Goal: Information Seeking & Learning: Learn about a topic

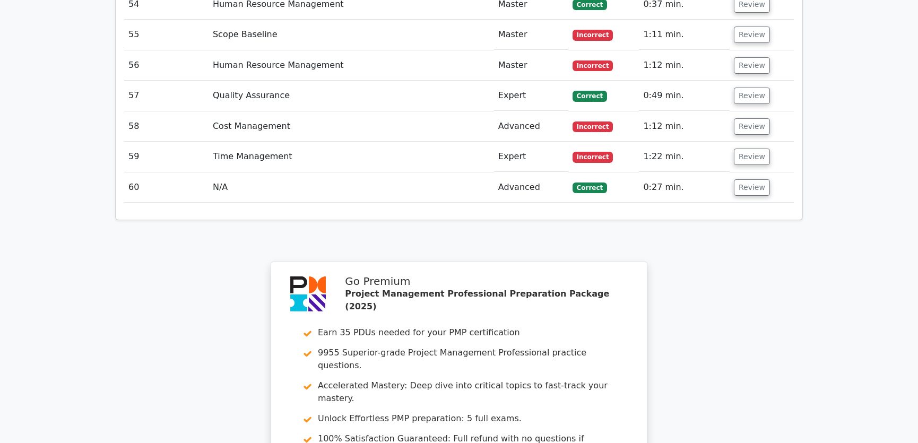
scroll to position [4097, 0]
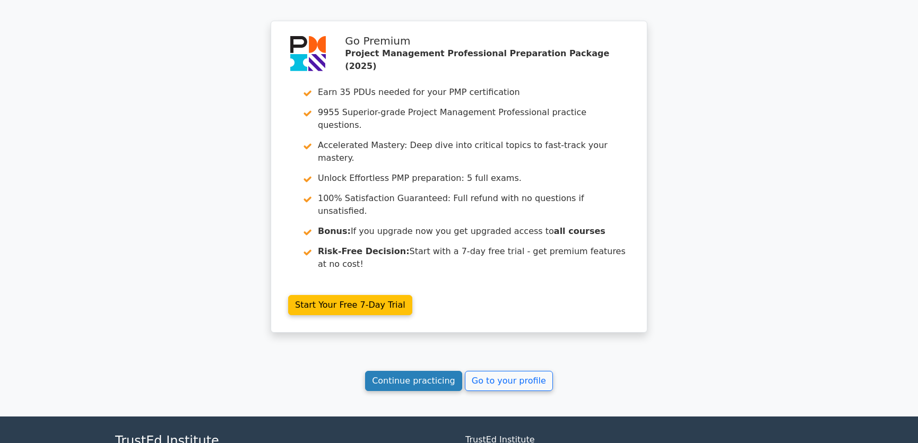
click at [416, 371] on link "Continue practicing" at bounding box center [413, 381] width 97 height 20
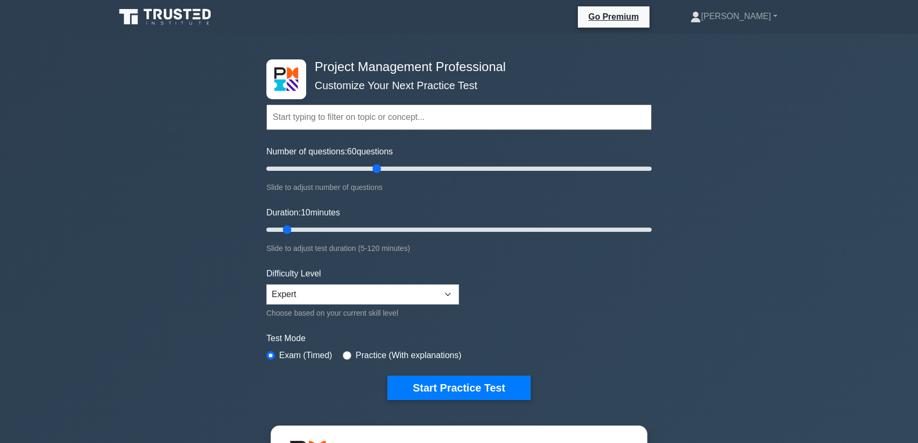
drag, startPoint x: 281, startPoint y: 169, endPoint x: 381, endPoint y: 171, distance: 100.8
type input "60"
click at [381, 171] on input "Number of questions: 60 questions" at bounding box center [458, 168] width 385 height 13
drag, startPoint x: 287, startPoint y: 226, endPoint x: 462, endPoint y: 230, distance: 175.6
type input "65"
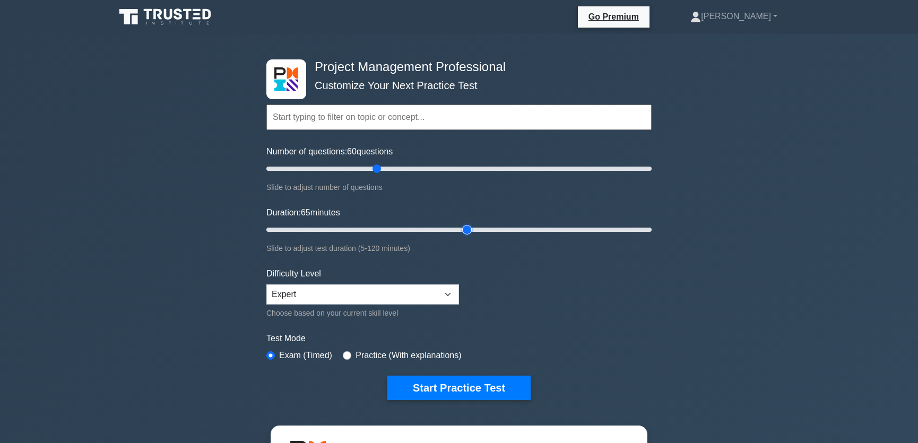
click at [462, 230] on input "Duration: 65 minutes" at bounding box center [458, 229] width 385 height 13
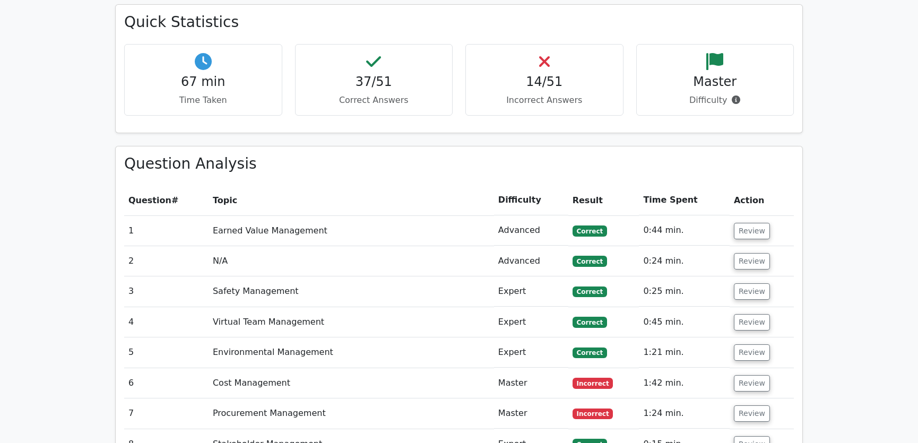
scroll to position [1446, 0]
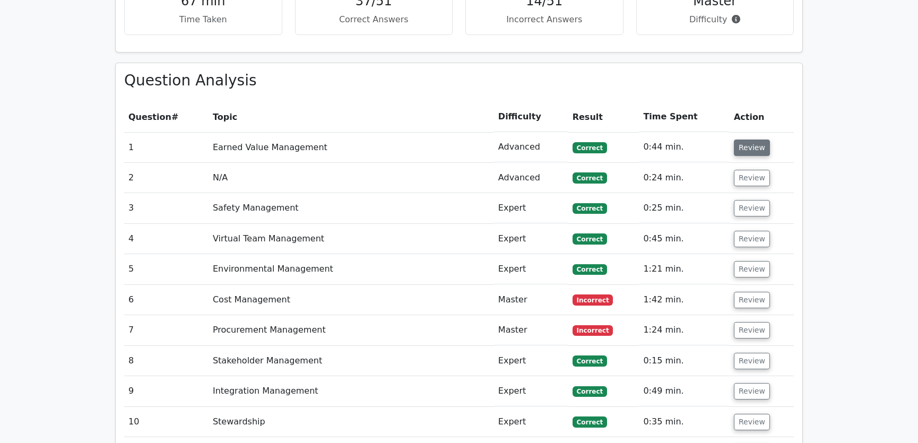
click at [750, 139] on button "Review" at bounding box center [751, 147] width 36 height 16
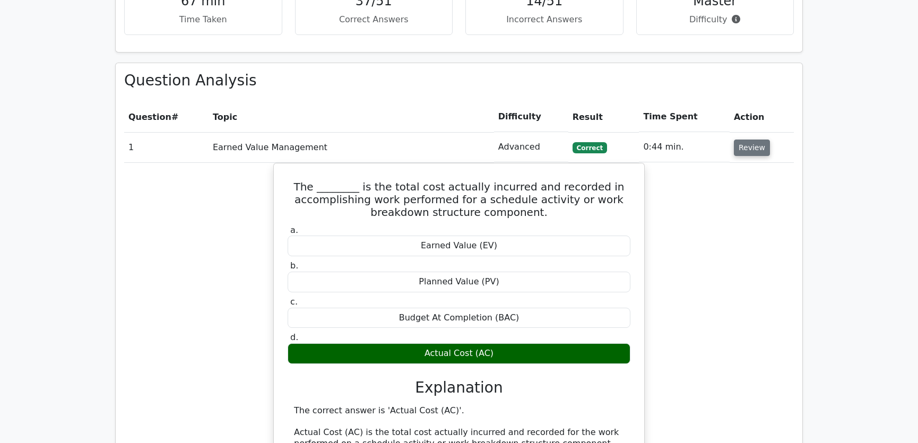
click at [745, 139] on button "Review" at bounding box center [751, 147] width 36 height 16
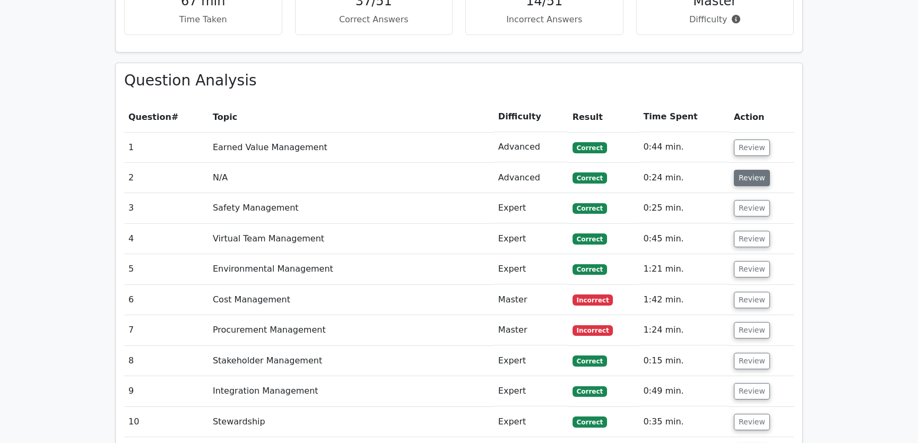
click at [744, 170] on button "Review" at bounding box center [751, 178] width 36 height 16
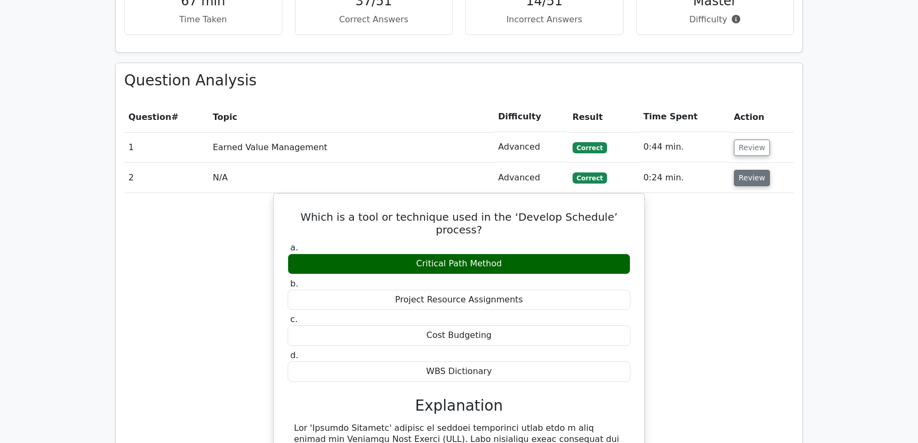
click at [744, 170] on button "Review" at bounding box center [751, 178] width 36 height 16
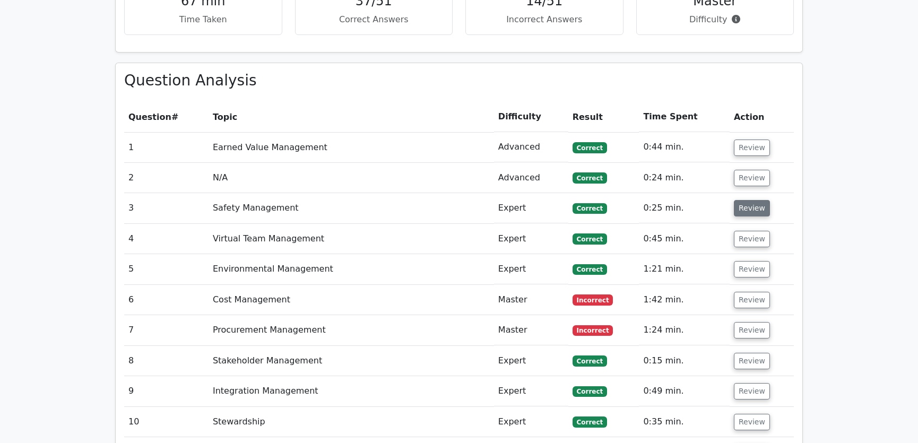
click at [745, 200] on button "Review" at bounding box center [751, 208] width 36 height 16
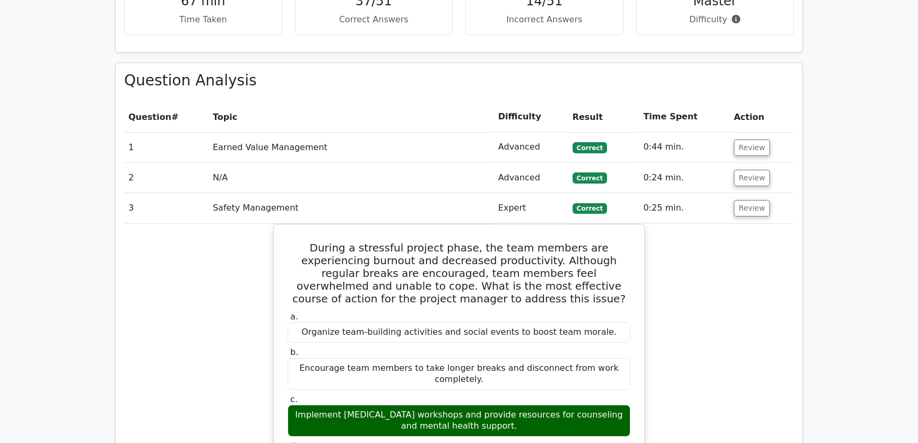
scroll to position [1527, 0]
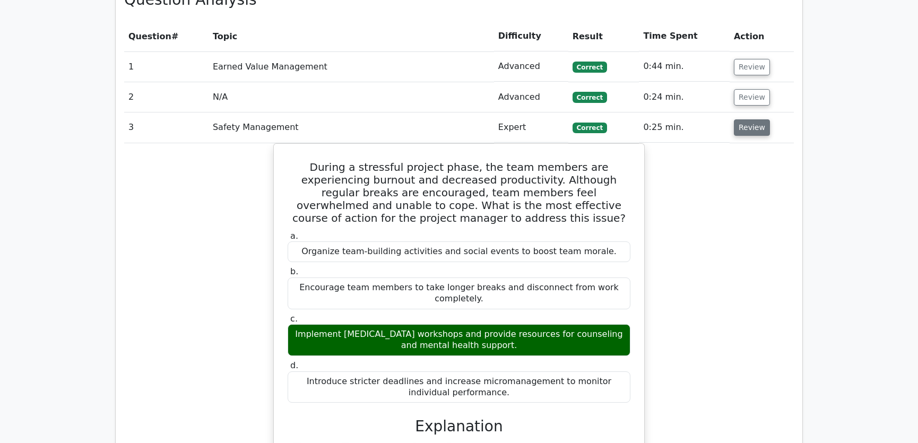
click at [744, 119] on button "Review" at bounding box center [751, 127] width 36 height 16
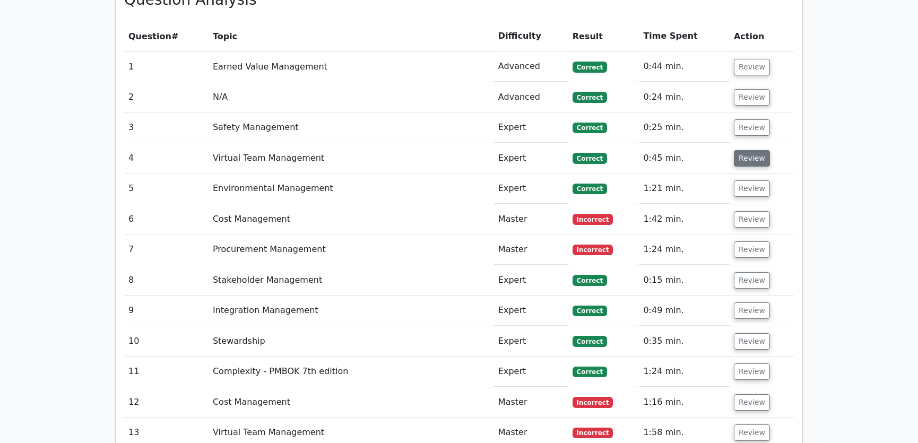
click at [749, 150] on button "Review" at bounding box center [751, 158] width 36 height 16
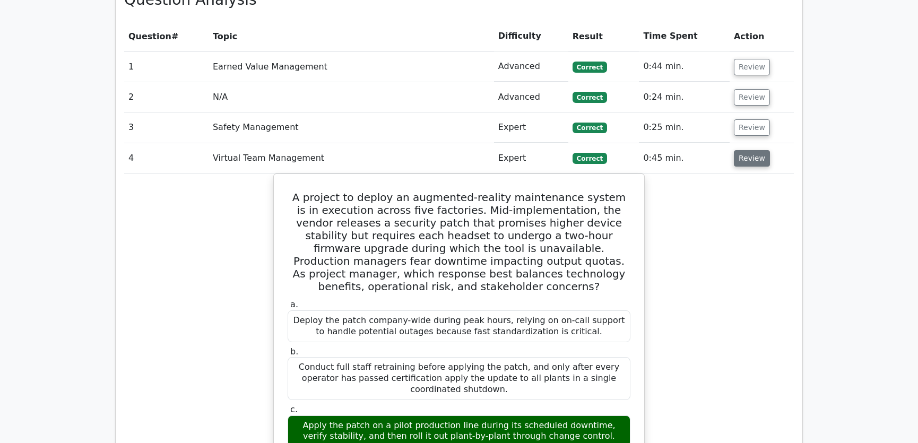
click at [749, 150] on button "Review" at bounding box center [751, 158] width 36 height 16
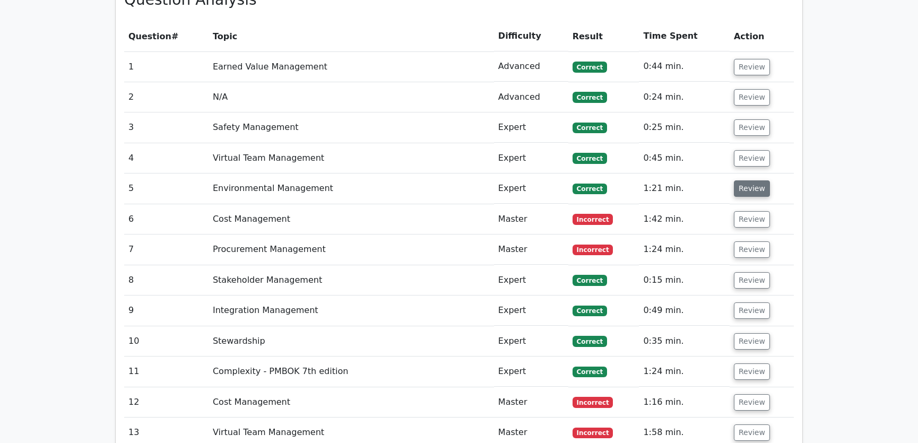
click at [745, 180] on button "Review" at bounding box center [751, 188] width 36 height 16
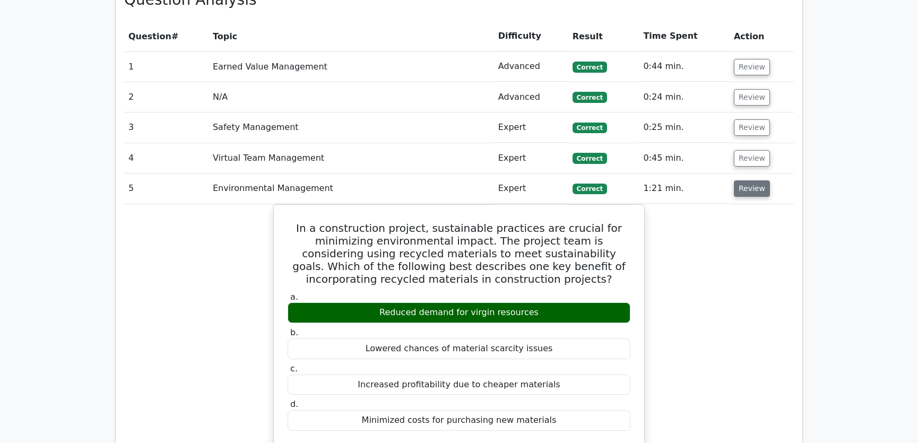
click at [741, 180] on button "Review" at bounding box center [751, 188] width 36 height 16
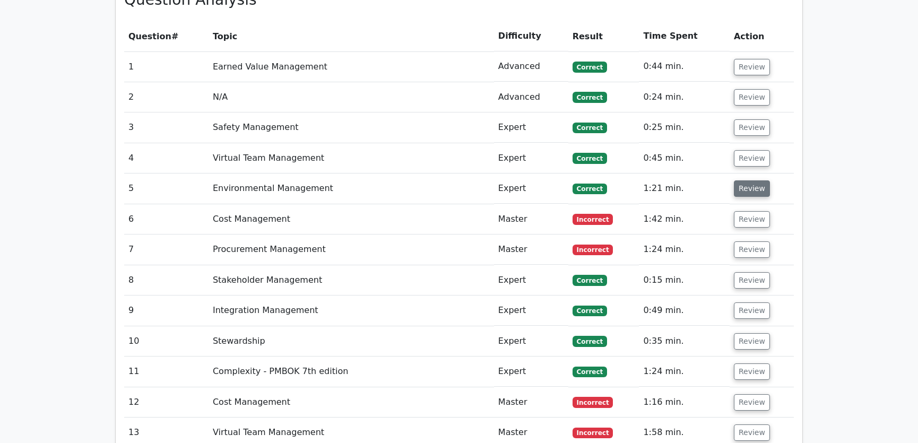
click at [741, 180] on button "Review" at bounding box center [751, 188] width 36 height 16
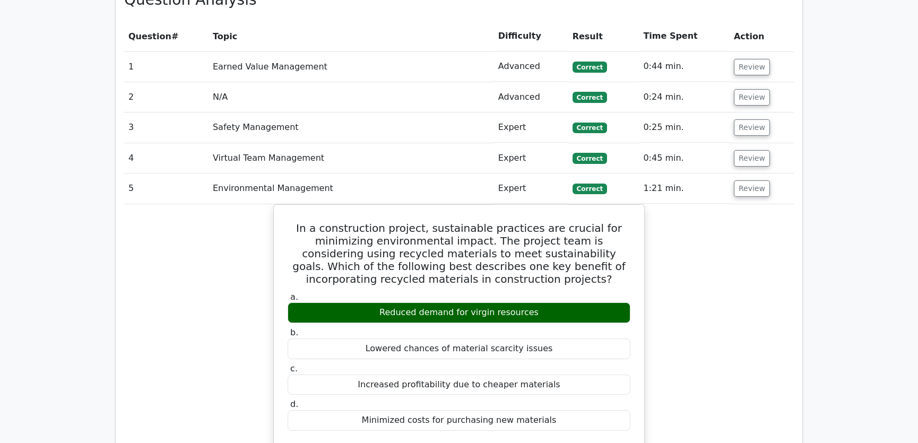
scroll to position [1768, 0]
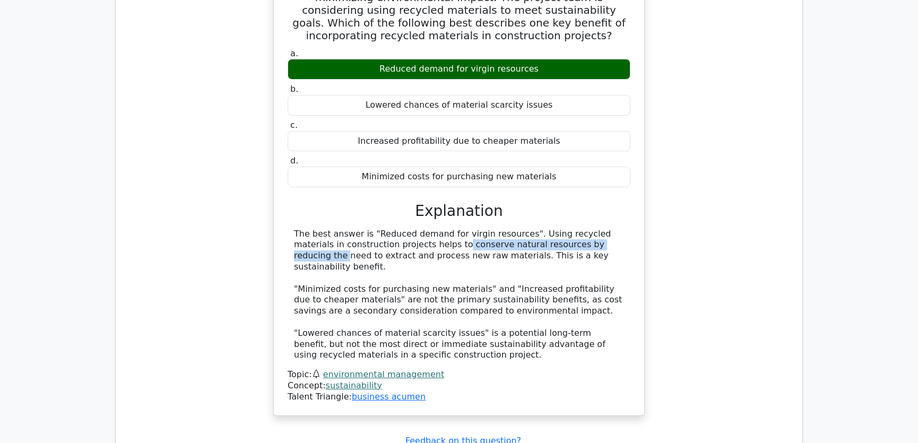
drag, startPoint x: 345, startPoint y: 206, endPoint x: 510, endPoint y: 207, distance: 164.9
click at [510, 229] on div "The best answer is "Reduced demand for virgin resources". Using recycled materi…" at bounding box center [459, 295] width 330 height 133
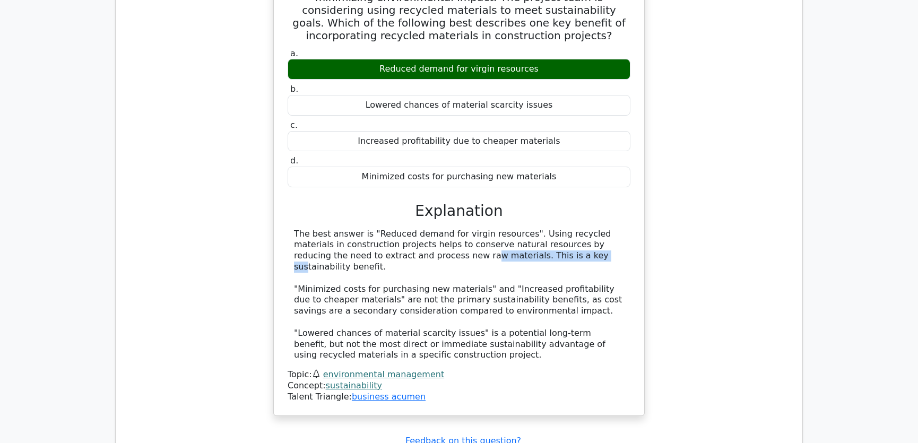
drag, startPoint x: 327, startPoint y: 217, endPoint x: 442, endPoint y: 217, distance: 115.1
click at [442, 229] on div "The best answer is "Reduced demand for virgin resources". Using recycled materi…" at bounding box center [459, 295] width 330 height 133
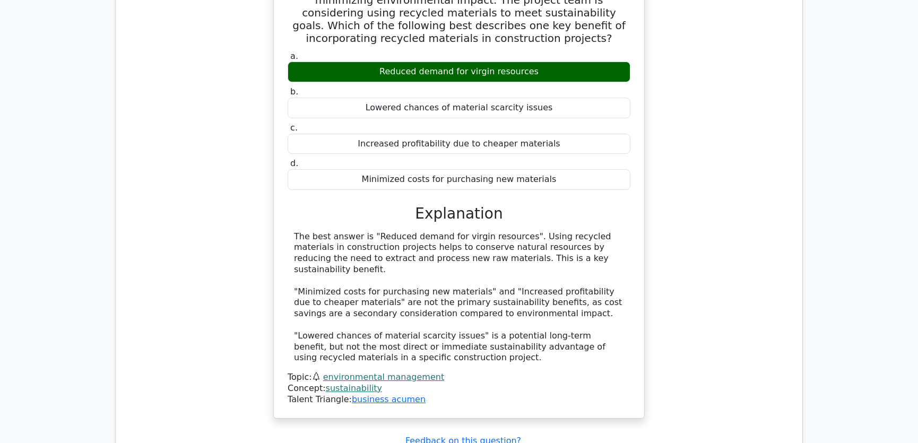
click at [713, 205] on div "In a construction project, sustainable practices are crucial for minimizing env…" at bounding box center [458, 197] width 669 height 468
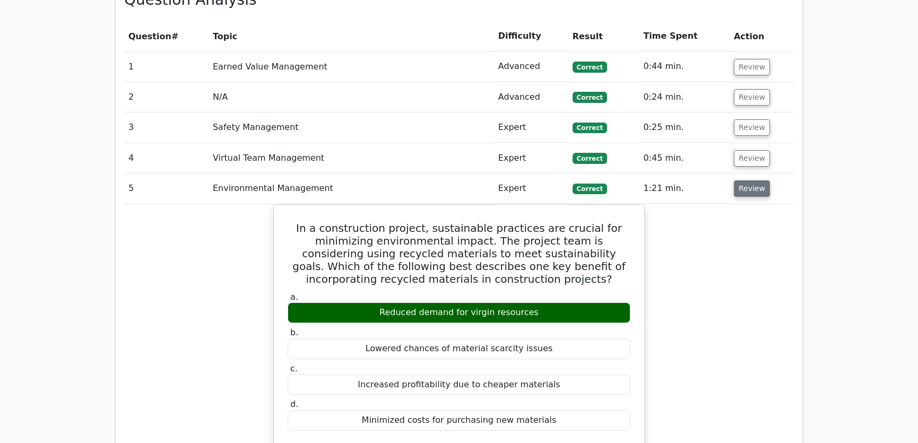
click at [739, 180] on button "Review" at bounding box center [751, 188] width 36 height 16
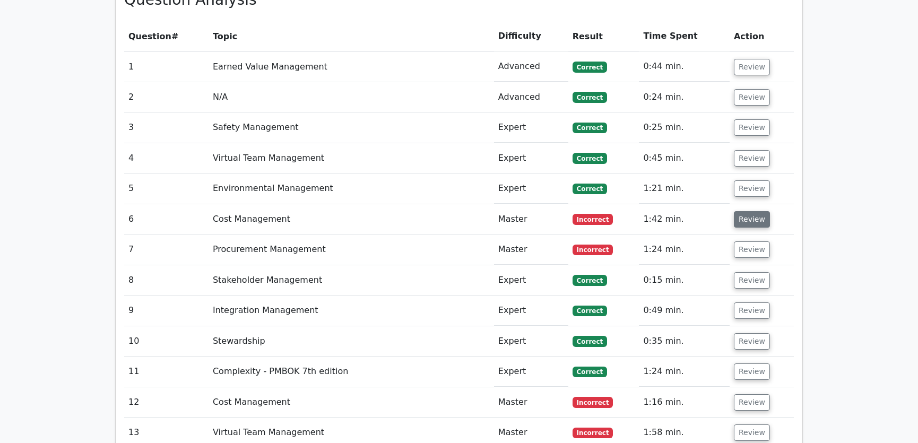
click at [752, 211] on button "Review" at bounding box center [751, 219] width 36 height 16
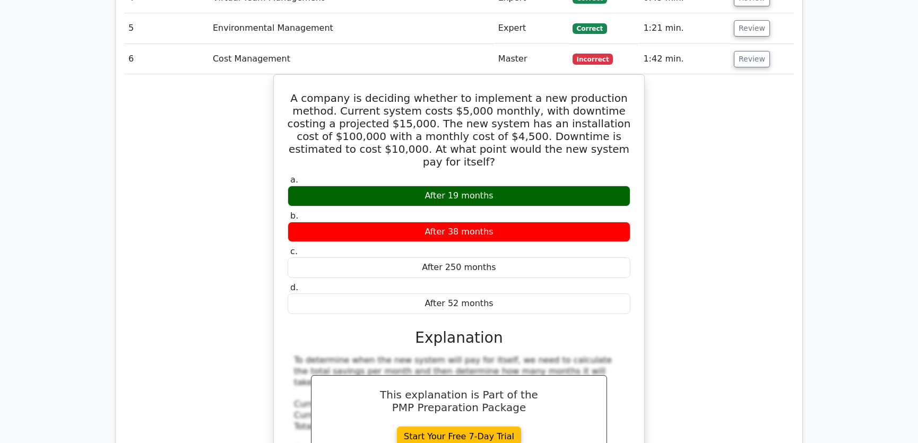
scroll to position [1607, 0]
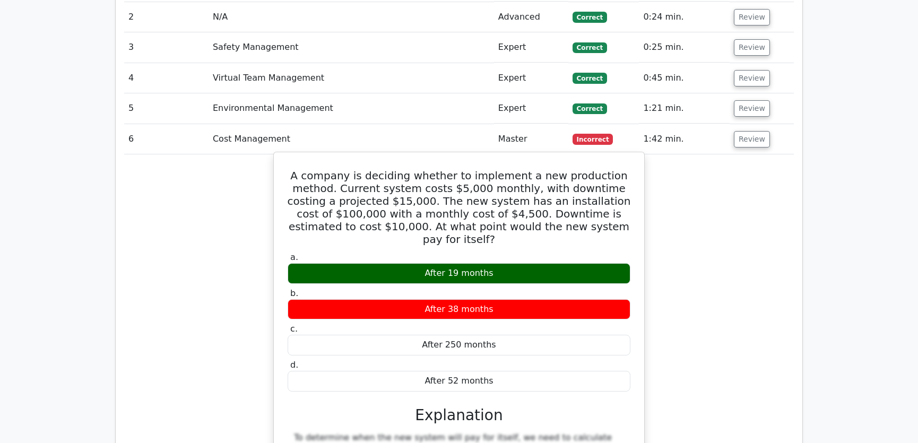
drag, startPoint x: 307, startPoint y: 137, endPoint x: 495, endPoint y: 325, distance: 266.3
click at [495, 325] on div "A company is deciding whether to implement a new production method. Current sys…" at bounding box center [459, 440] width 362 height 569
copy div "A company is deciding whether to implement a new production method. Current sys…"
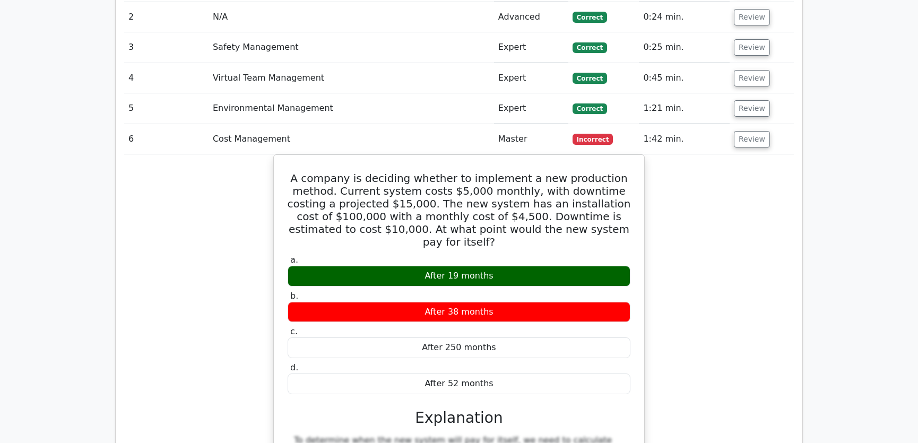
click at [759, 154] on div "A company is deciding whether to implement a new production method. Current sys…" at bounding box center [458, 449] width 669 height 591
click at [746, 131] on button "Review" at bounding box center [751, 139] width 36 height 16
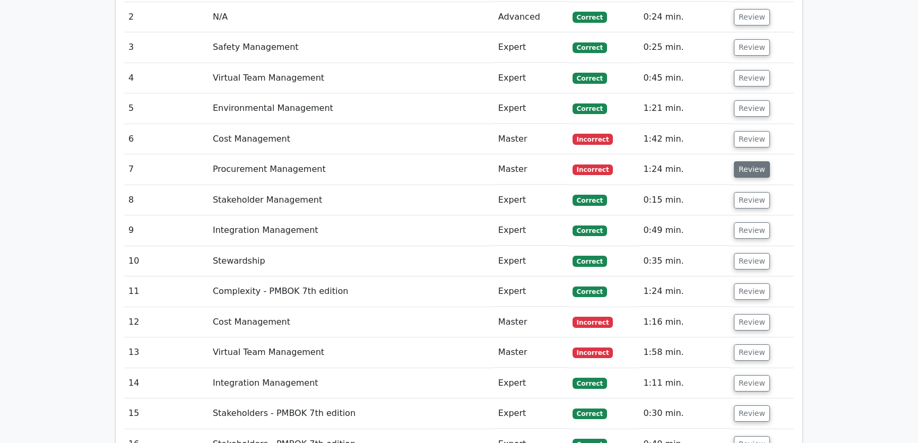
click at [752, 161] on button "Review" at bounding box center [751, 169] width 36 height 16
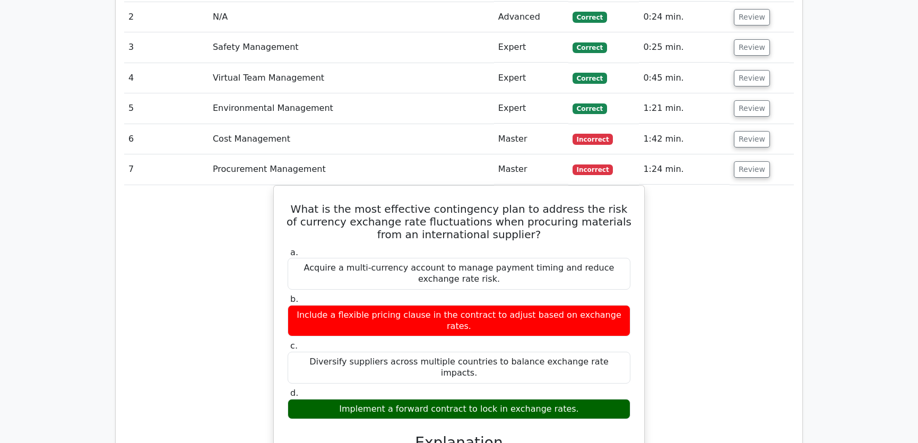
scroll to position [1687, 0]
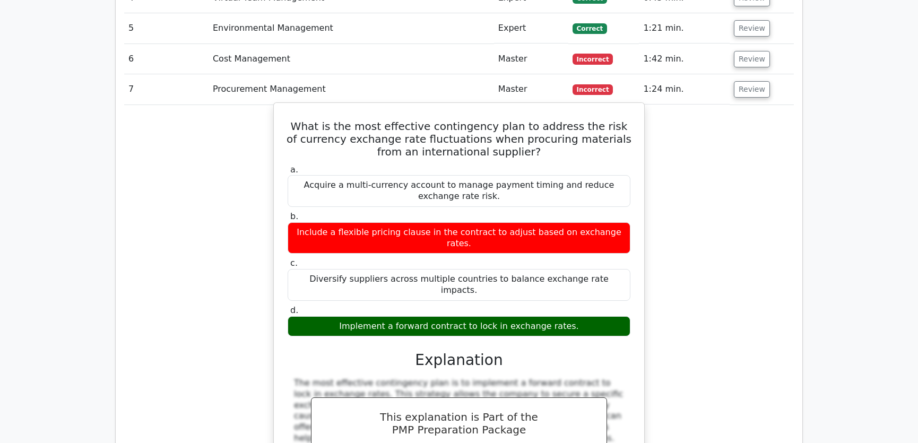
drag, startPoint x: 302, startPoint y: 85, endPoint x: 583, endPoint y: 263, distance: 332.1
click at [583, 263] on div "What is the most effective contingency plan to address the risk of currency exc…" at bounding box center [459, 320] width 362 height 427
copy div "What is the most effective contingency plan to address the risk of currency exc…"
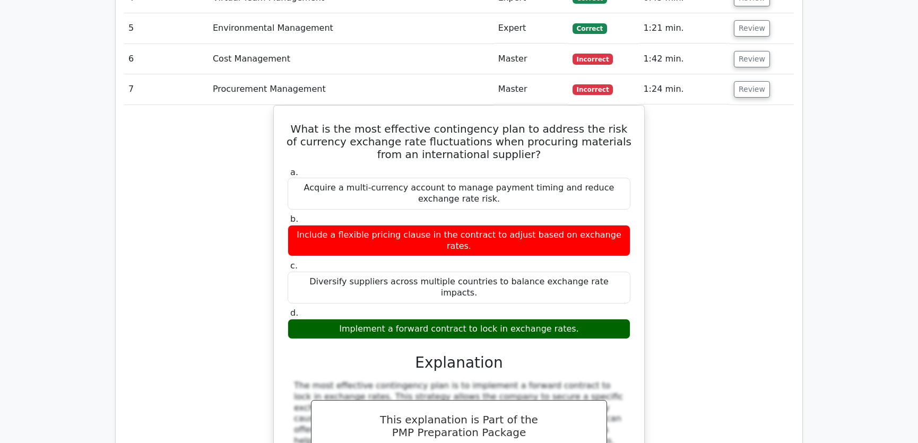
click at [675, 191] on div "What is the most effective contingency plan to address the risk of currency exc…" at bounding box center [458, 330] width 669 height 450
click at [748, 81] on button "Review" at bounding box center [751, 89] width 36 height 16
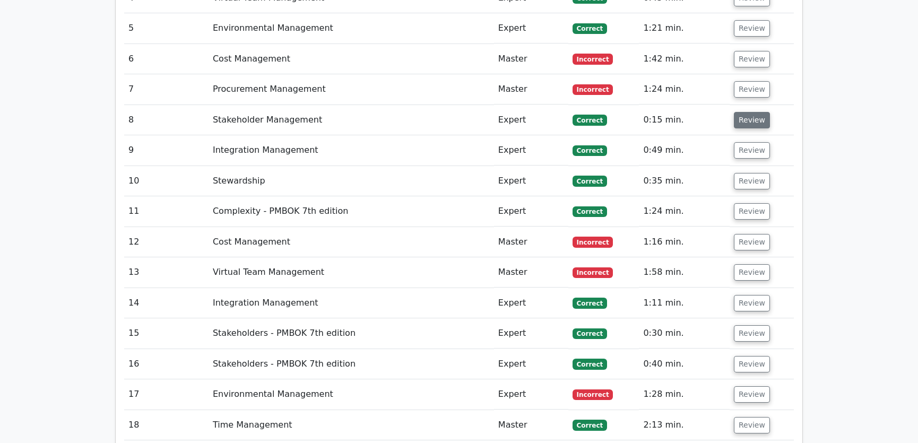
click at [752, 112] on button "Review" at bounding box center [751, 120] width 36 height 16
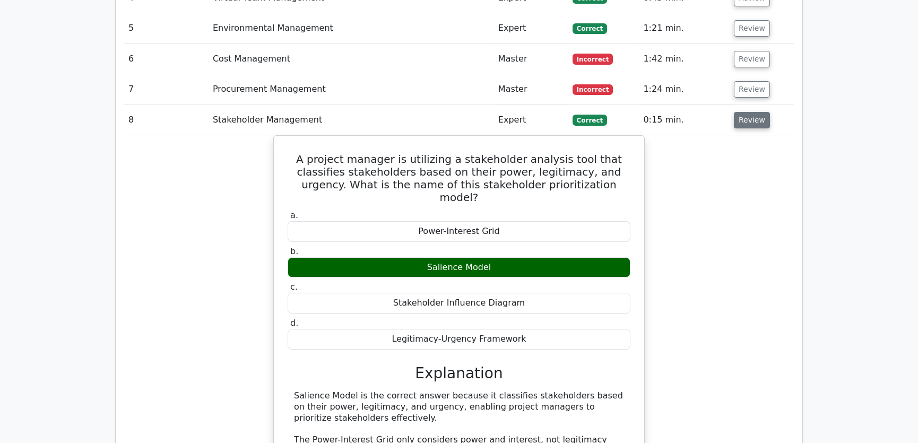
click at [752, 112] on button "Review" at bounding box center [751, 120] width 36 height 16
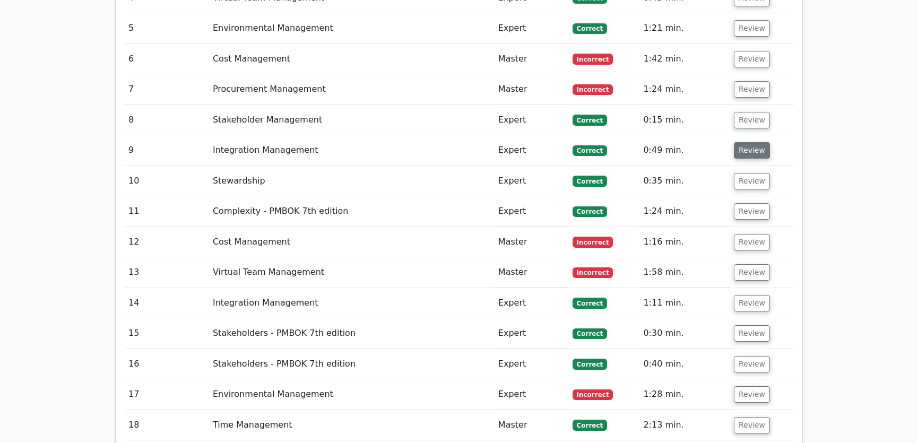
click at [753, 142] on button "Review" at bounding box center [751, 150] width 36 height 16
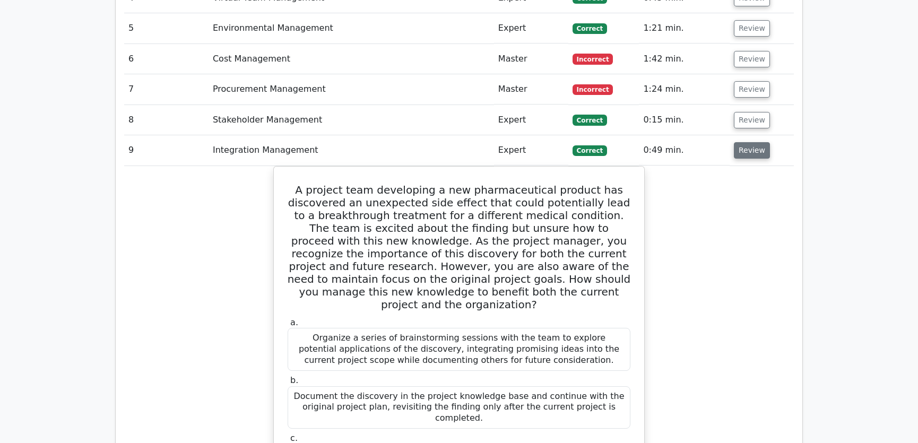
scroll to position [1768, 0]
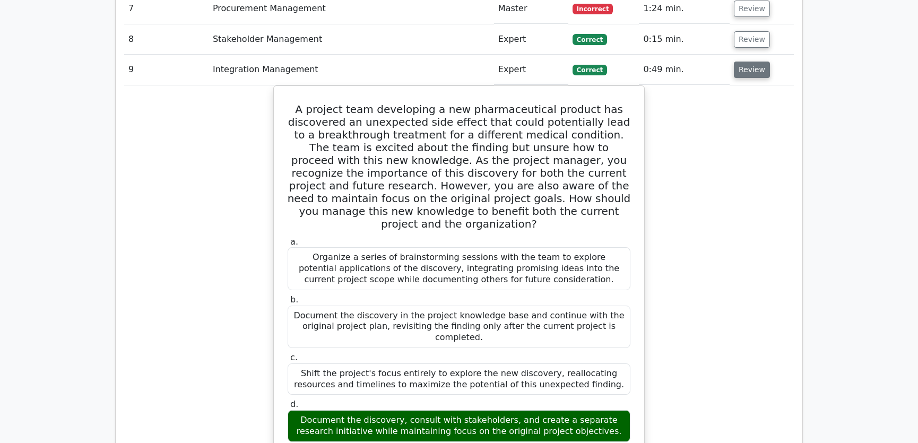
click at [746, 62] on button "Review" at bounding box center [751, 70] width 36 height 16
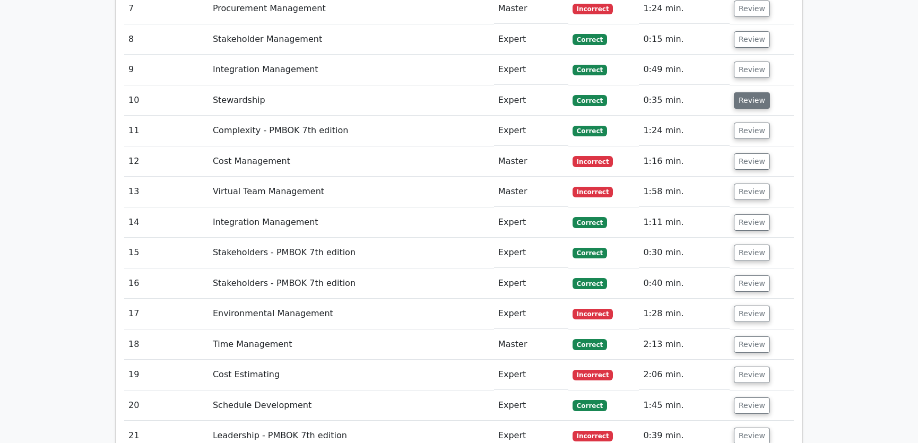
click at [747, 92] on button "Review" at bounding box center [751, 100] width 36 height 16
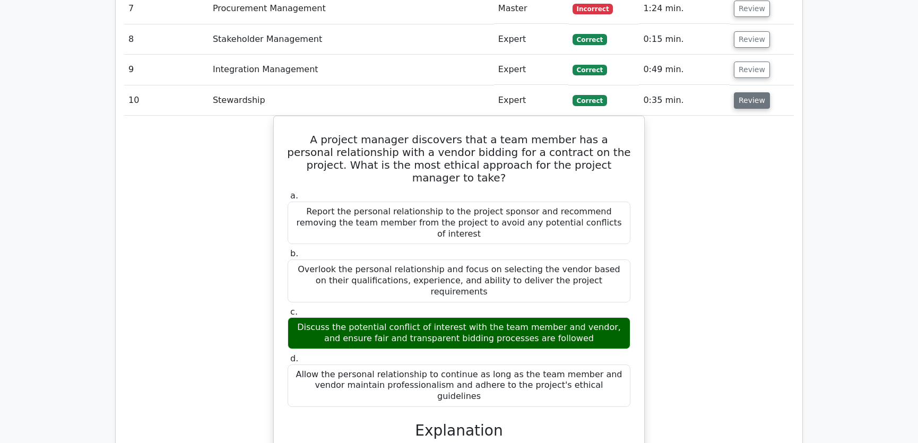
click at [752, 92] on button "Review" at bounding box center [751, 100] width 36 height 16
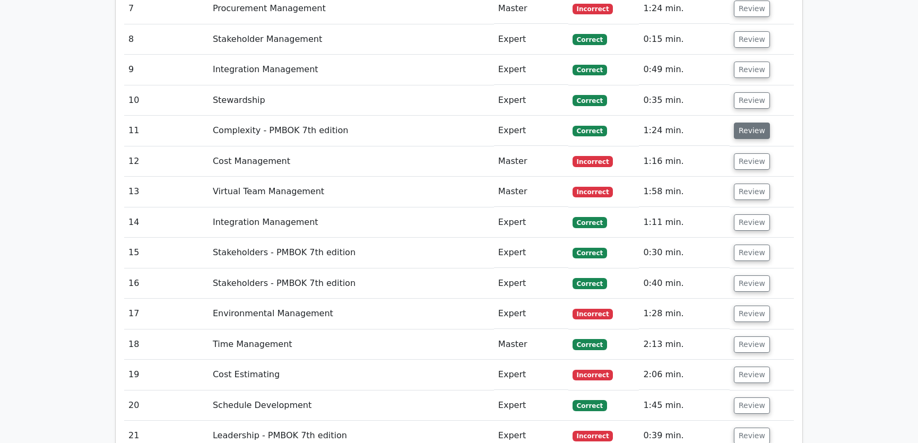
click at [753, 123] on button "Review" at bounding box center [751, 131] width 36 height 16
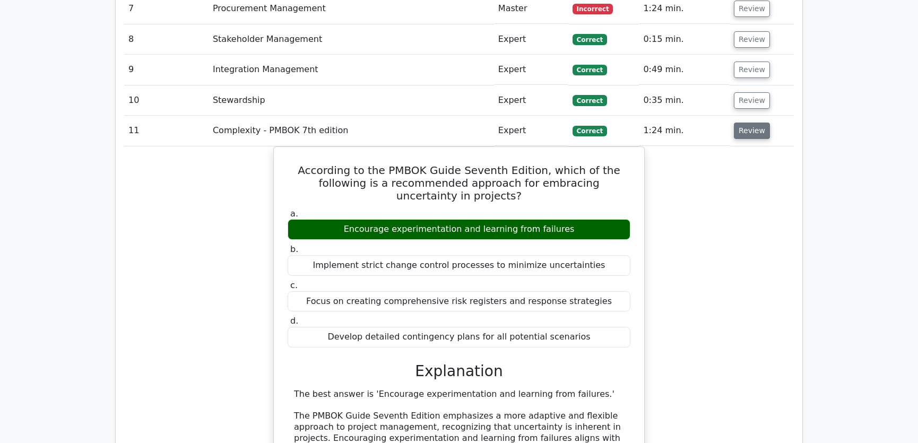
click at [748, 123] on button "Review" at bounding box center [751, 131] width 36 height 16
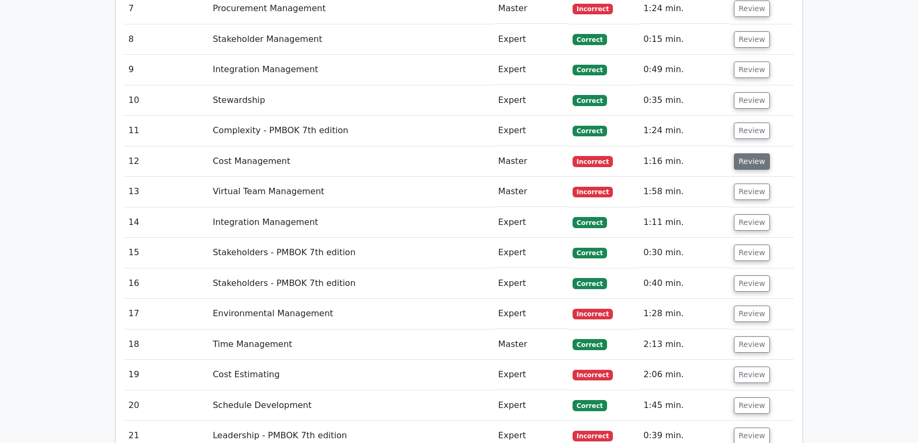
click at [747, 153] on button "Review" at bounding box center [751, 161] width 36 height 16
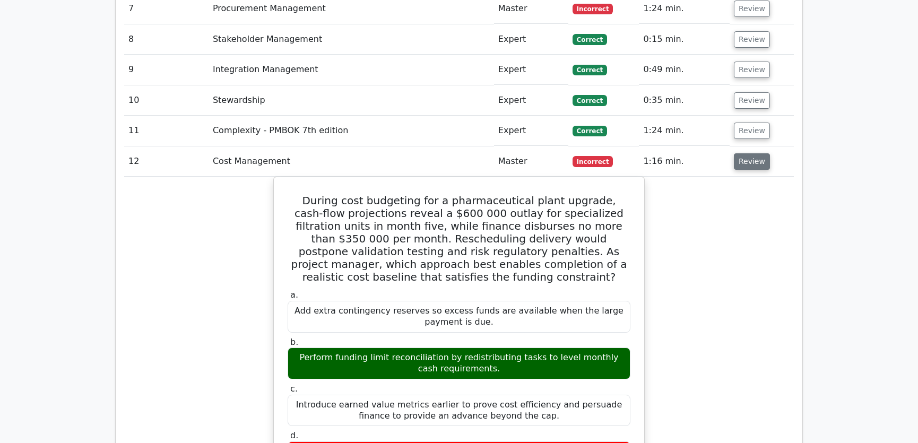
click at [746, 153] on button "Review" at bounding box center [751, 161] width 36 height 16
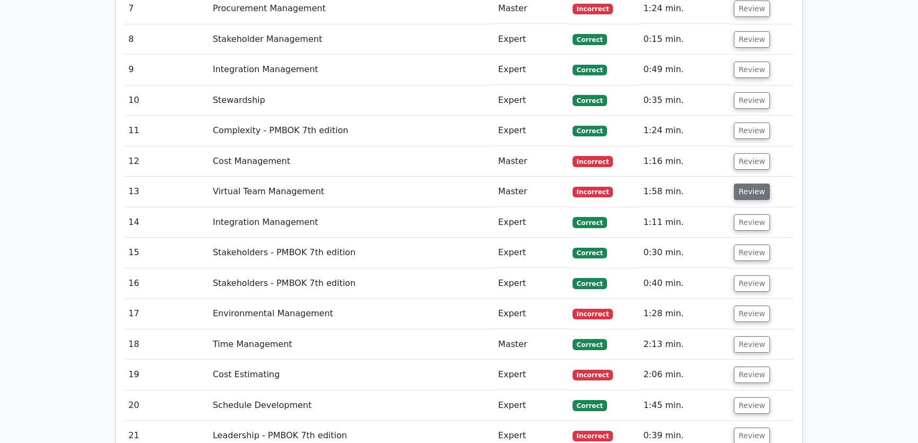
click at [750, 184] on button "Review" at bounding box center [751, 192] width 36 height 16
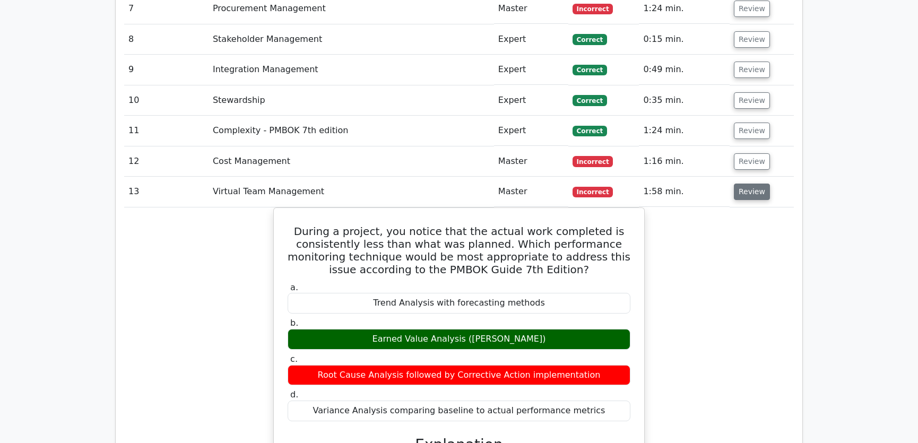
click at [743, 184] on button "Review" at bounding box center [751, 192] width 36 height 16
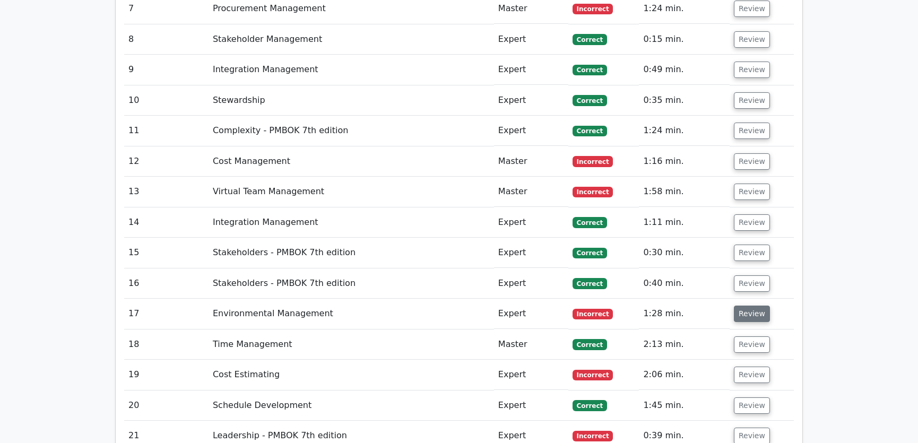
click at [744, 305] on button "Review" at bounding box center [751, 313] width 36 height 16
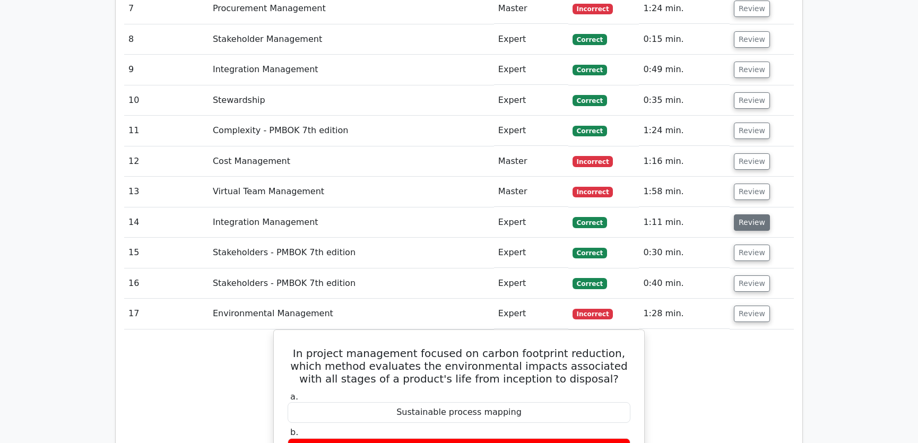
click at [745, 214] on button "Review" at bounding box center [751, 222] width 36 height 16
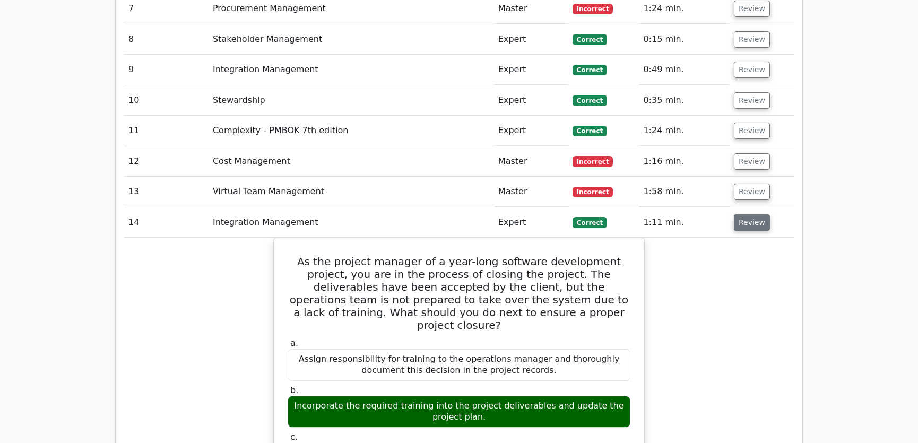
click at [744, 214] on button "Review" at bounding box center [751, 222] width 36 height 16
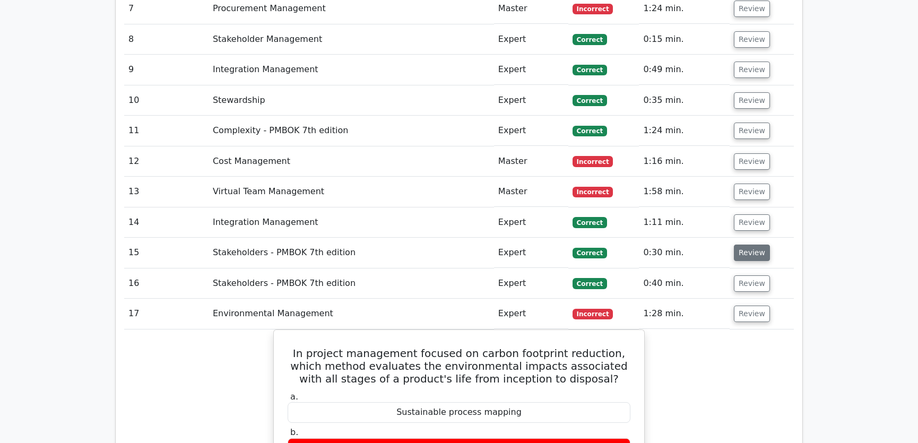
click at [748, 244] on button "Review" at bounding box center [751, 252] width 36 height 16
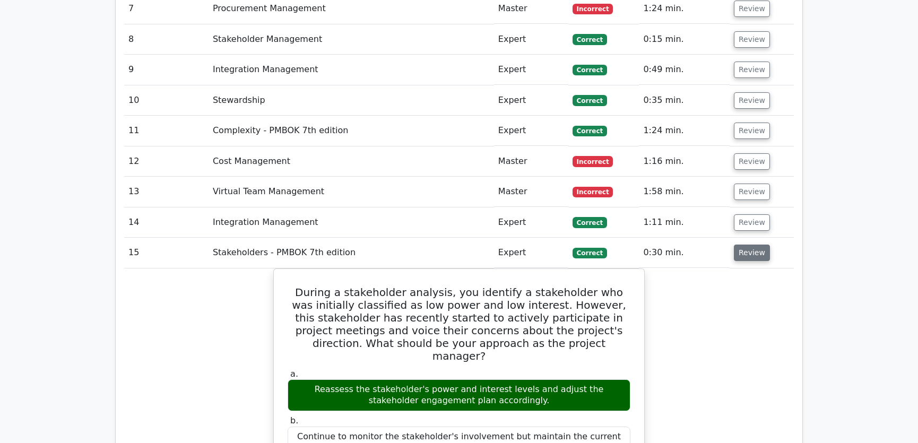
click at [748, 244] on button "Review" at bounding box center [751, 252] width 36 height 16
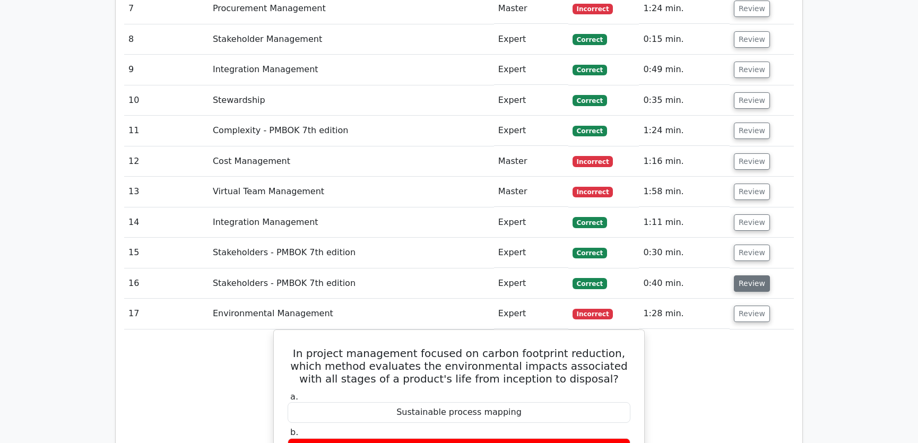
click at [747, 275] on button "Review" at bounding box center [751, 283] width 36 height 16
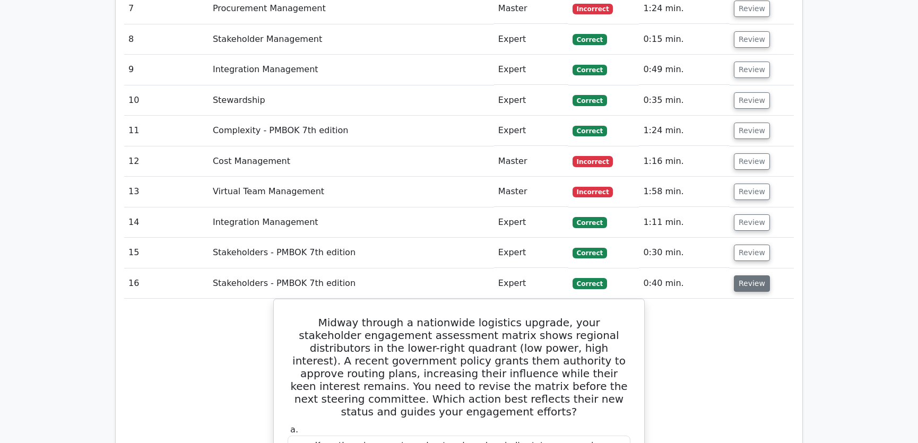
scroll to position [1848, 0]
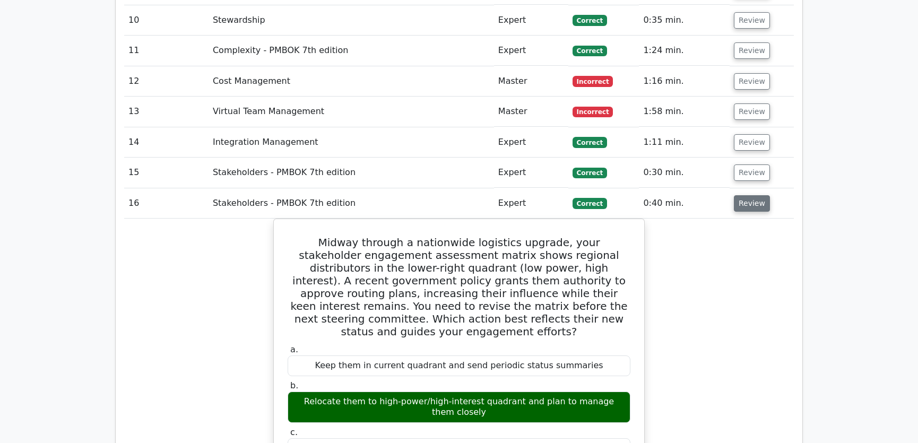
click at [748, 195] on button "Review" at bounding box center [751, 203] width 36 height 16
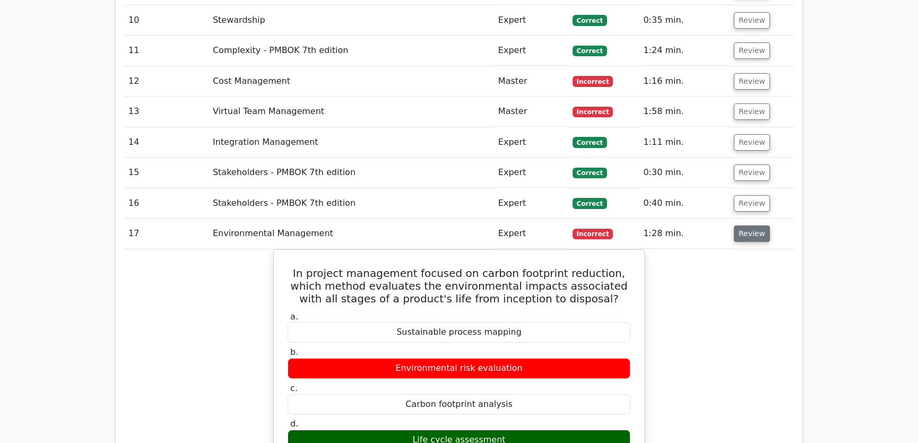
click at [747, 225] on button "Review" at bounding box center [751, 233] width 36 height 16
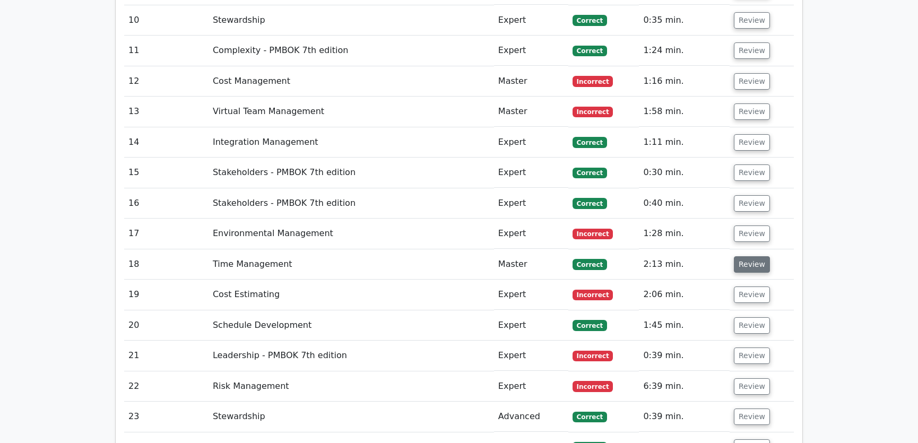
click at [748, 256] on button "Review" at bounding box center [751, 264] width 36 height 16
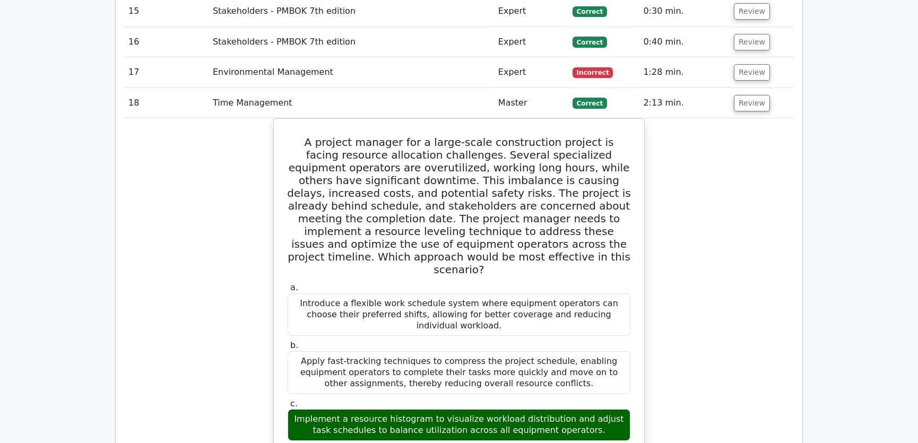
scroll to position [1928, 0]
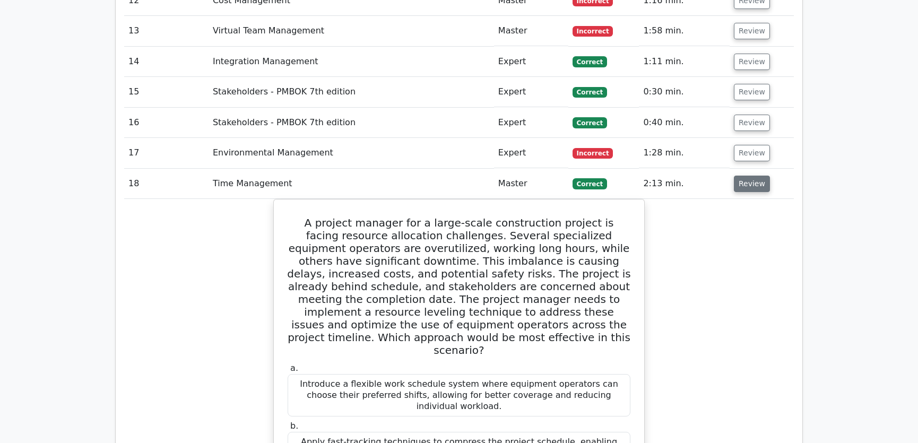
click at [750, 176] on button "Review" at bounding box center [751, 184] width 36 height 16
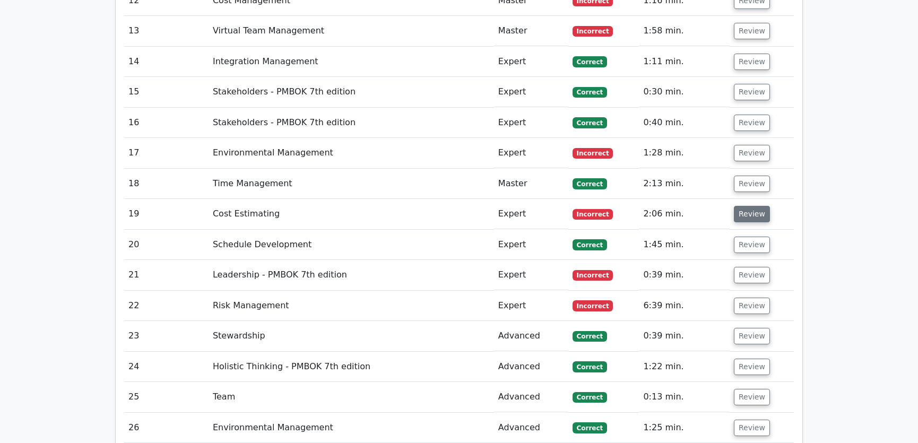
click at [753, 206] on button "Review" at bounding box center [751, 214] width 36 height 16
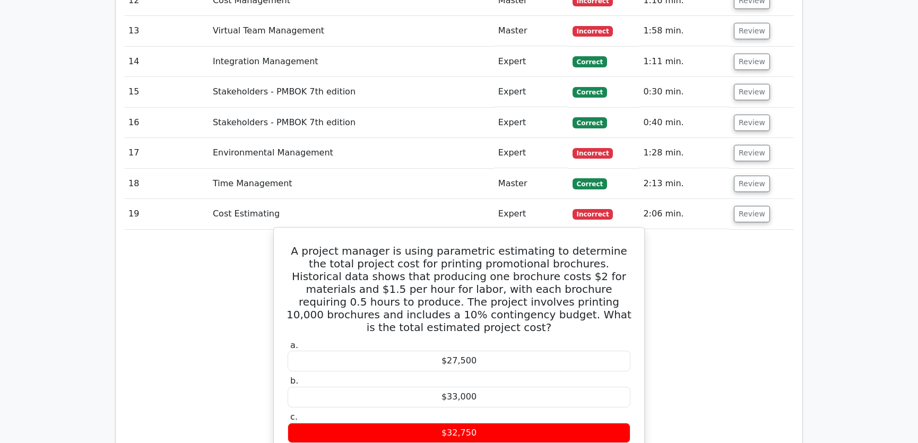
scroll to position [2009, 0]
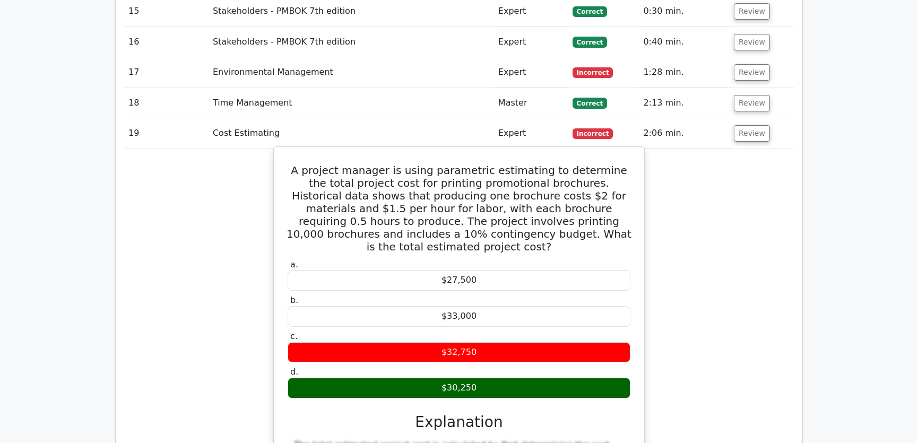
drag, startPoint x: 287, startPoint y: 129, endPoint x: 484, endPoint y: 336, distance: 285.8
click at [484, 336] on div "A project manager is using parametric estimating to determine the total project…" at bounding box center [459, 373] width 362 height 445
copy div "A project manager is using parametric estimating to determine the total project…"
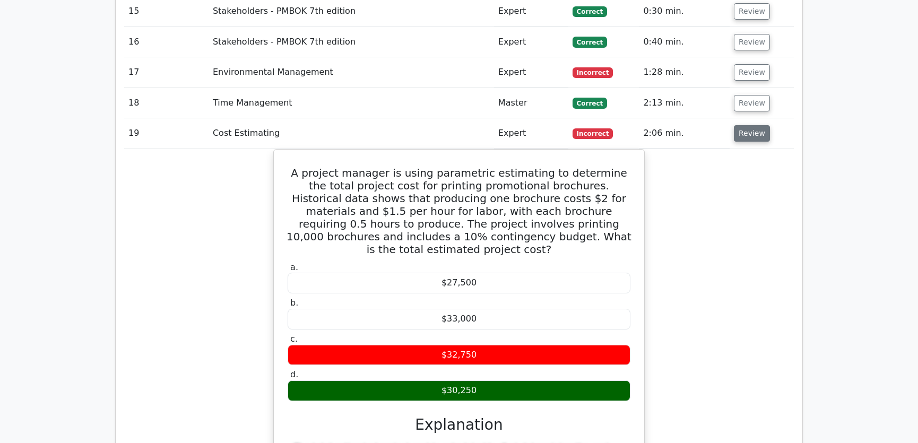
click at [746, 125] on button "Review" at bounding box center [751, 133] width 36 height 16
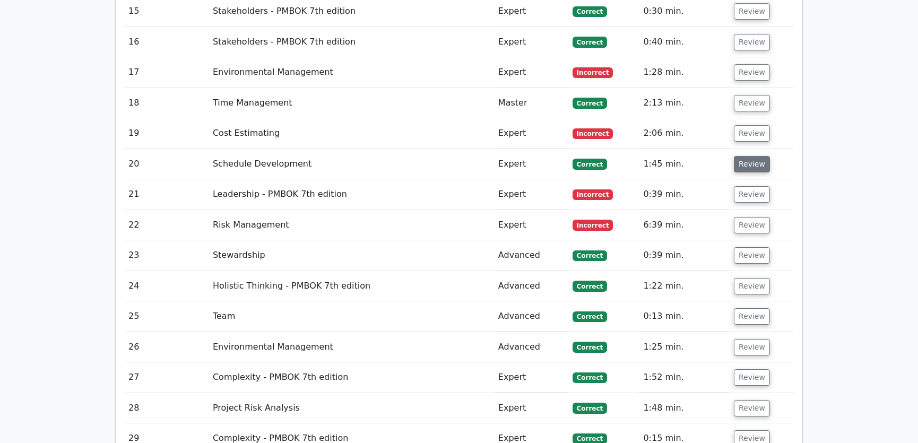
click at [747, 156] on button "Review" at bounding box center [751, 164] width 36 height 16
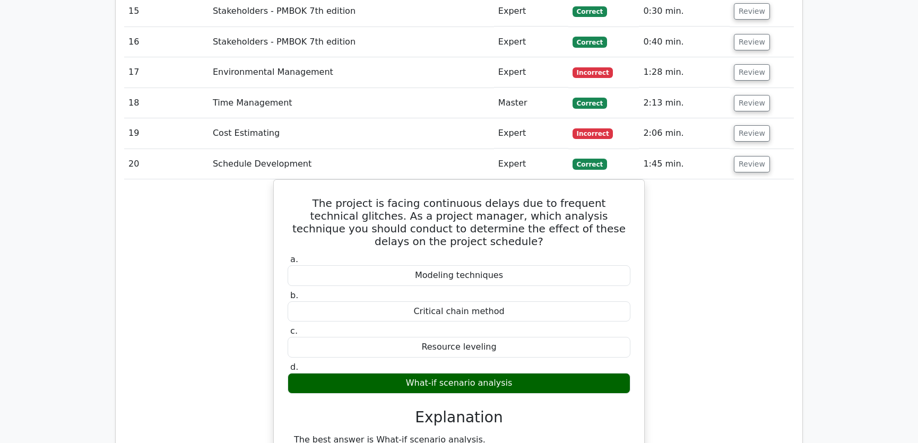
scroll to position [2169, 0]
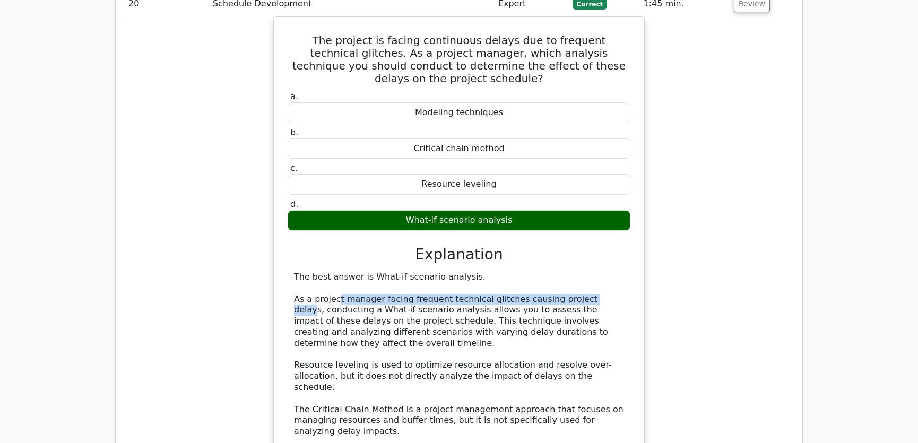
drag, startPoint x: 336, startPoint y: 255, endPoint x: 585, endPoint y: 260, distance: 249.3
click at [585, 272] on div "The best answer is What-if scenario analysis. As a project manager facing frequ…" at bounding box center [459, 376] width 330 height 209
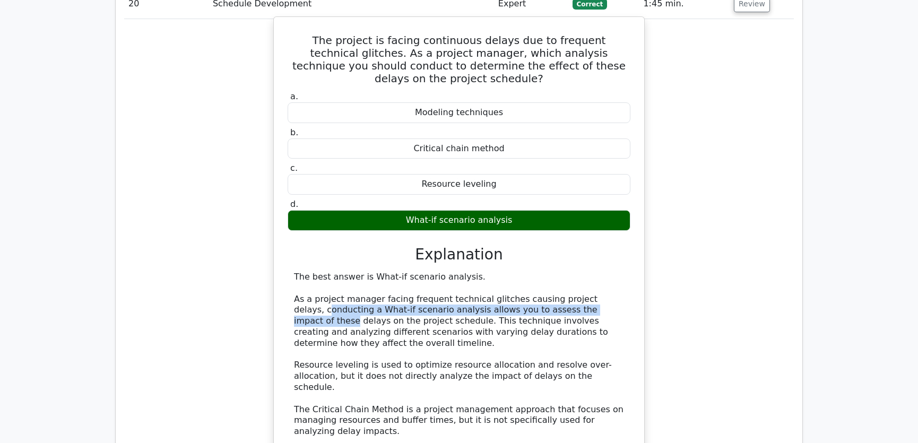
drag, startPoint x: 297, startPoint y: 268, endPoint x: 596, endPoint y: 270, distance: 299.1
click at [596, 272] on div "The best answer is What-if scenario analysis. As a project manager facing frequ…" at bounding box center [459, 376] width 330 height 209
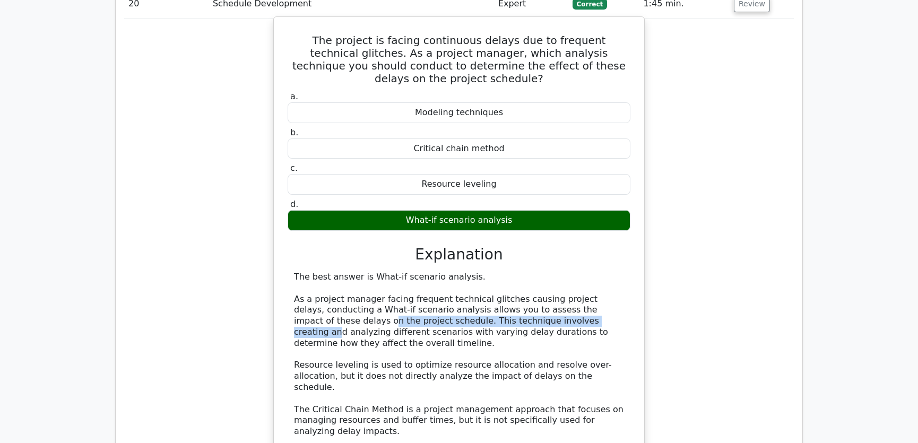
drag, startPoint x: 301, startPoint y: 281, endPoint x: 518, endPoint y: 284, distance: 216.4
click at [518, 284] on div "The best answer is What-if scenario analysis. As a project manager facing frequ…" at bounding box center [459, 376] width 330 height 209
click at [567, 286] on div "The best answer is What-if scenario analysis. As a project manager facing frequ…" at bounding box center [459, 376] width 330 height 209
drag, startPoint x: 323, startPoint y: 399, endPoint x: 606, endPoint y: 403, distance: 282.7
click at [606, 403] on div "The best answer is What-if scenario analysis. As a project manager facing frequ…" at bounding box center [459, 376] width 330 height 209
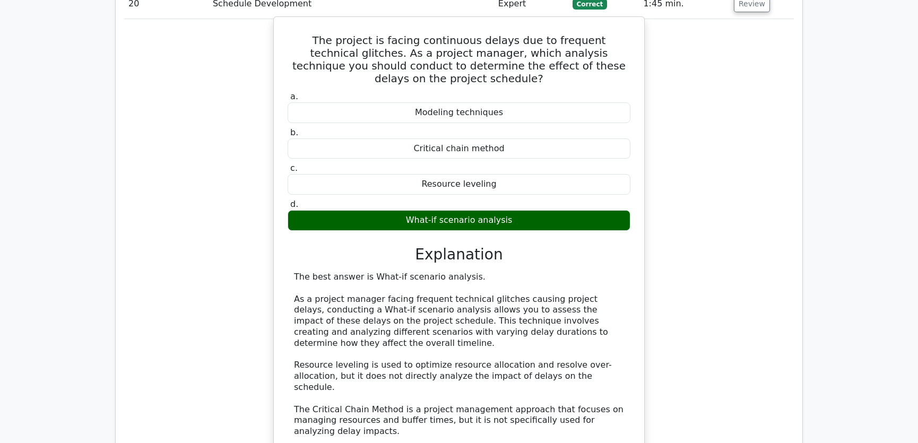
click at [348, 365] on div "The best answer is What-if scenario analysis. As a project manager facing frequ…" at bounding box center [459, 376] width 330 height 209
drag, startPoint x: 438, startPoint y: 269, endPoint x: 618, endPoint y: 267, distance: 180.9
click at [618, 272] on div "The best answer is What-if scenario analysis. As a project manager facing frequ…" at bounding box center [459, 376] width 330 height 209
drag, startPoint x: 298, startPoint y: 281, endPoint x: 390, endPoint y: 280, distance: 92.3
click at [390, 280] on div "The best answer is What-if scenario analysis. As a project manager facing frequ…" at bounding box center [459, 376] width 330 height 209
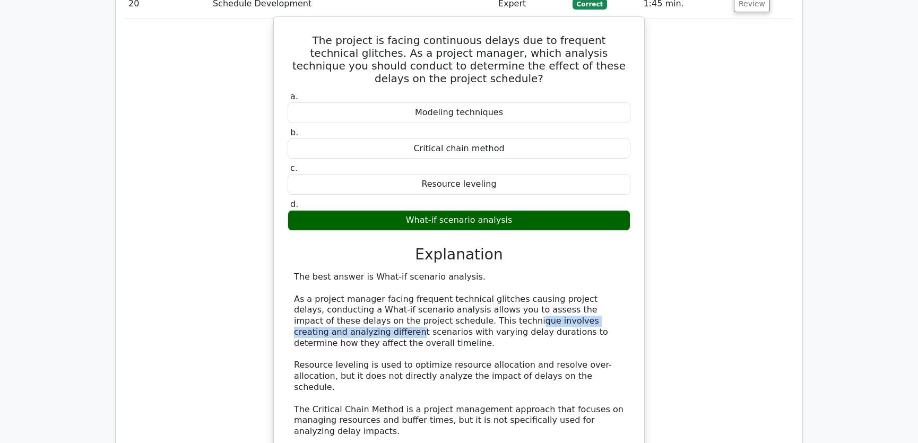
drag, startPoint x: 433, startPoint y: 281, endPoint x: 596, endPoint y: 281, distance: 162.3
click at [596, 281] on div "The best answer is What-if scenario analysis. As a project manager facing frequ…" at bounding box center [459, 376] width 330 height 209
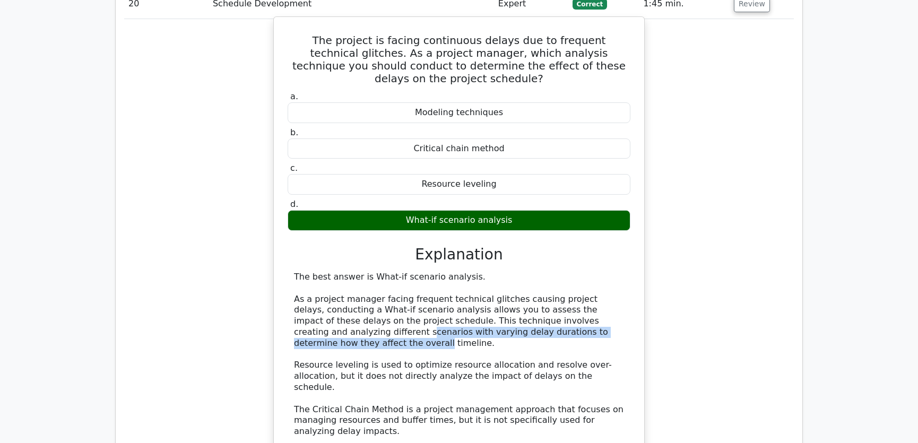
drag, startPoint x: 298, startPoint y: 292, endPoint x: 594, endPoint y: 292, distance: 295.9
click at [594, 292] on div "The best answer is What-if scenario analysis. As a project manager facing frequ…" at bounding box center [459, 376] width 330 height 209
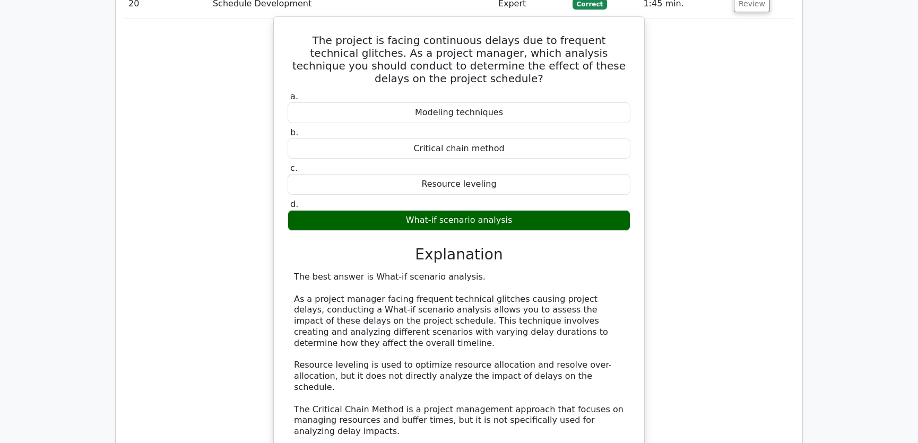
click at [476, 310] on div "The best answer is What-if scenario analysis. As a project manager facing frequ…" at bounding box center [459, 376] width 330 height 209
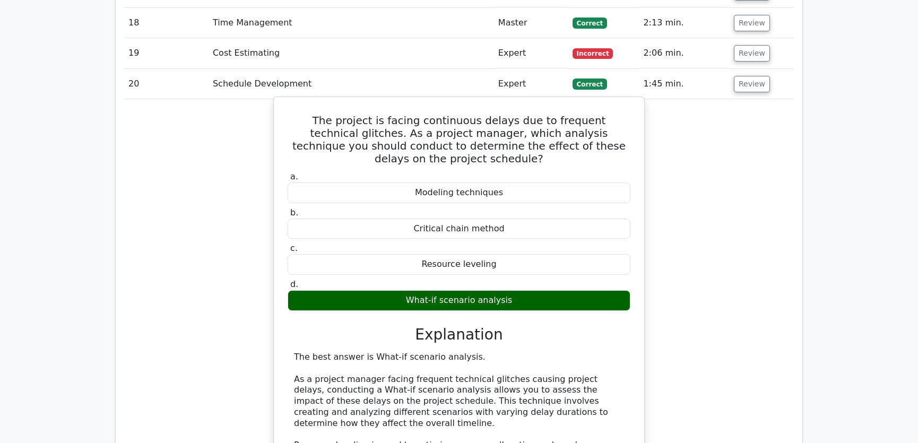
scroll to position [2009, 0]
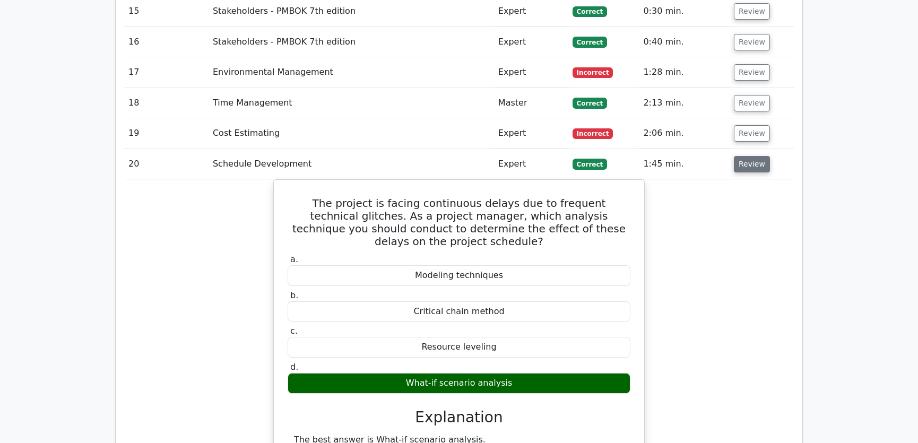
click at [748, 156] on button "Review" at bounding box center [751, 164] width 36 height 16
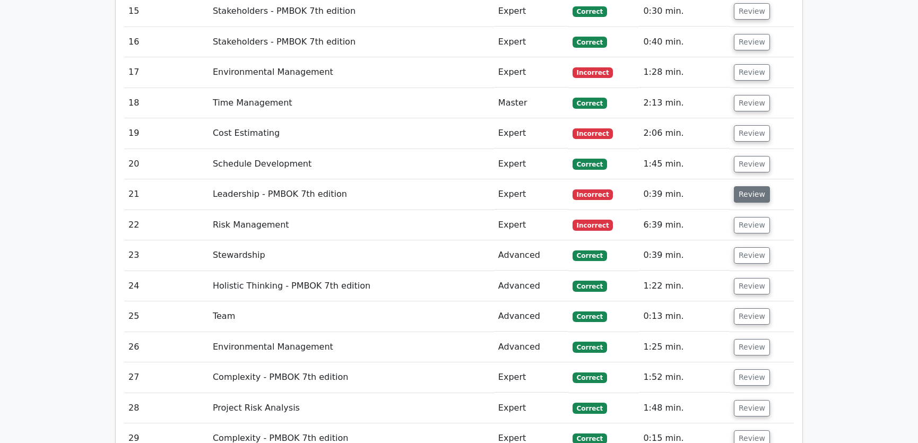
click at [747, 186] on button "Review" at bounding box center [751, 194] width 36 height 16
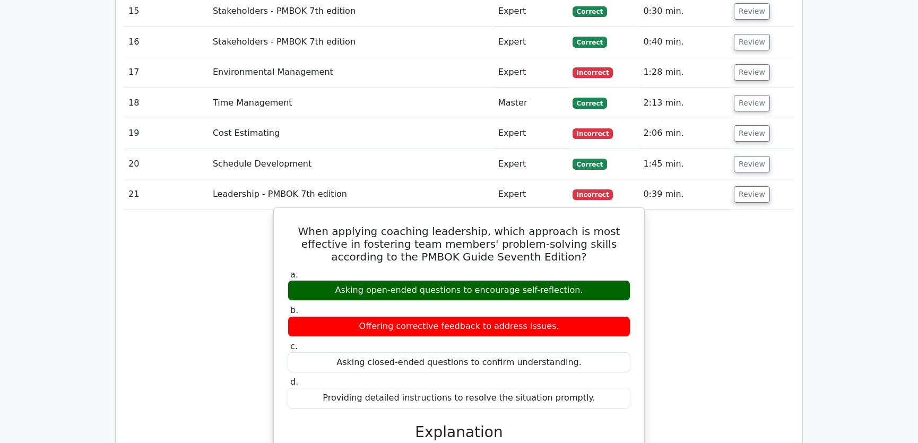
drag, startPoint x: 292, startPoint y: 190, endPoint x: 584, endPoint y: 359, distance: 337.1
click at [584, 359] on div "When applying coaching leadership, which approach is most effective in fosterin…" at bounding box center [459, 438] width 362 height 453
copy div "When applying coaching leadership, which approach is most effective in fosterin…"
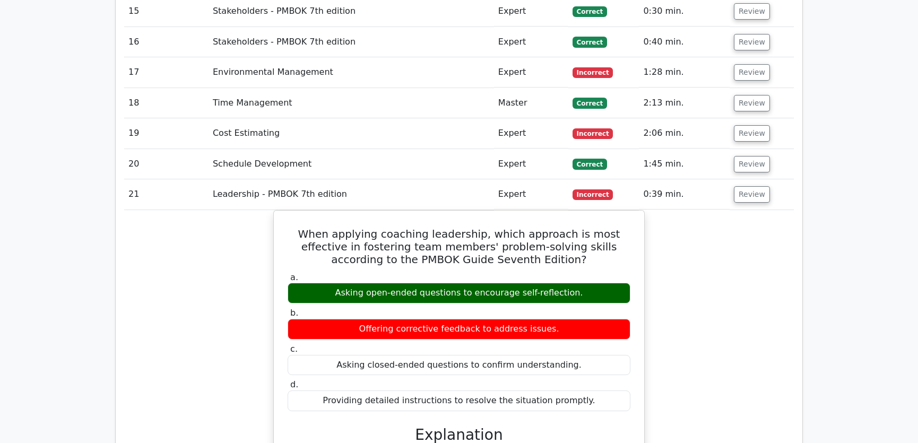
click at [736, 258] on div "When applying coaching leadership, which approach is most effective in fosterin…" at bounding box center [458, 447] width 669 height 475
click at [738, 186] on button "Review" at bounding box center [751, 194] width 36 height 16
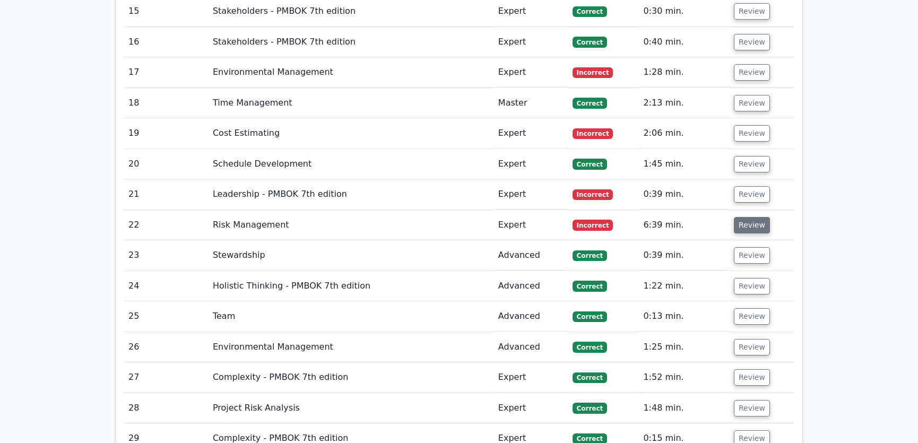
click at [754, 217] on button "Review" at bounding box center [751, 225] width 36 height 16
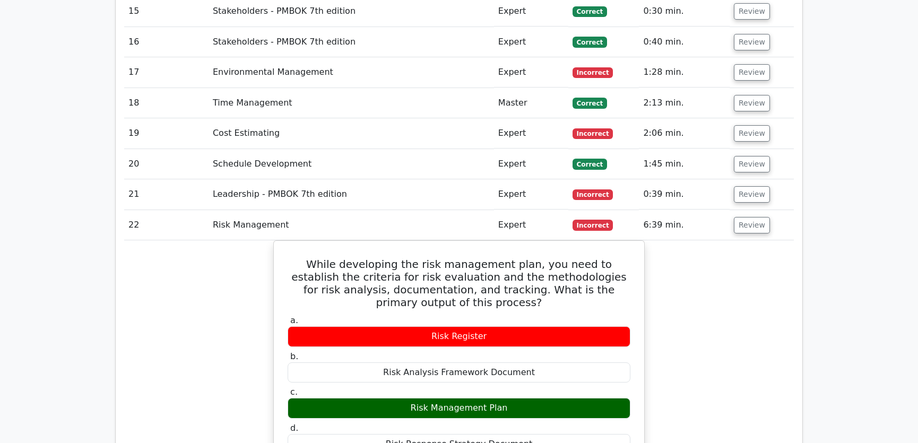
scroll to position [2089, 0]
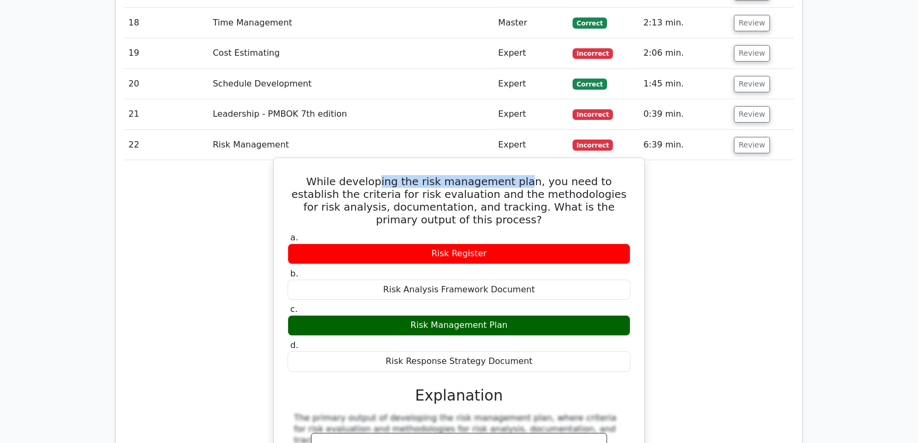
drag, startPoint x: 358, startPoint y: 142, endPoint x: 496, endPoint y: 144, distance: 138.4
click at [496, 175] on h5 "While developing the risk management plan, you need to establish the criteria f…" at bounding box center [458, 200] width 345 height 51
drag, startPoint x: 304, startPoint y: 154, endPoint x: 412, endPoint y: 154, distance: 108.2
click at [412, 175] on h5 "While developing the risk management plan, you need to establish the criteria f…" at bounding box center [458, 200] width 345 height 51
click at [477, 175] on h5 "While developing the risk management plan, you need to establish the criteria f…" at bounding box center [458, 200] width 345 height 51
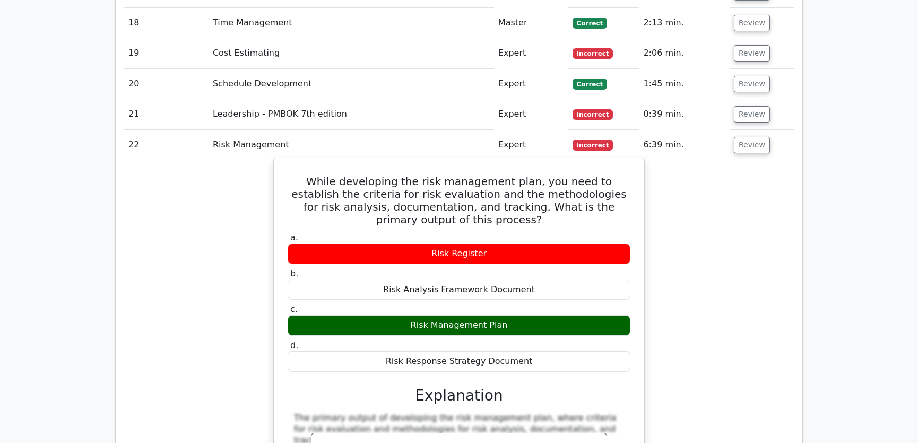
drag, startPoint x: 290, startPoint y: 141, endPoint x: 531, endPoint y: 318, distance: 298.9
click at [531, 318] on div "While developing the risk management plan, you need to establish the criteria f…" at bounding box center [459, 367] width 362 height 410
copy div "While developing the risk management plan, you need to establish the criteria f…"
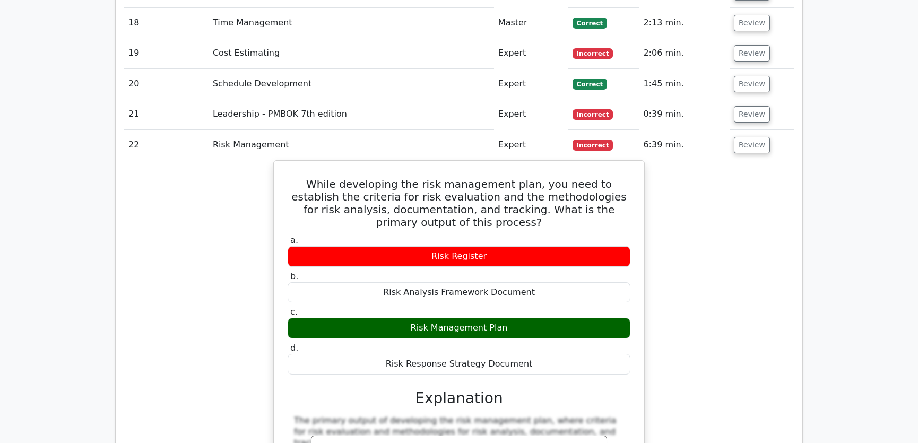
click at [705, 215] on div "While developing the risk management plan, you need to establish the criteria f…" at bounding box center [458, 376] width 669 height 433
click at [737, 137] on button "Review" at bounding box center [751, 145] width 36 height 16
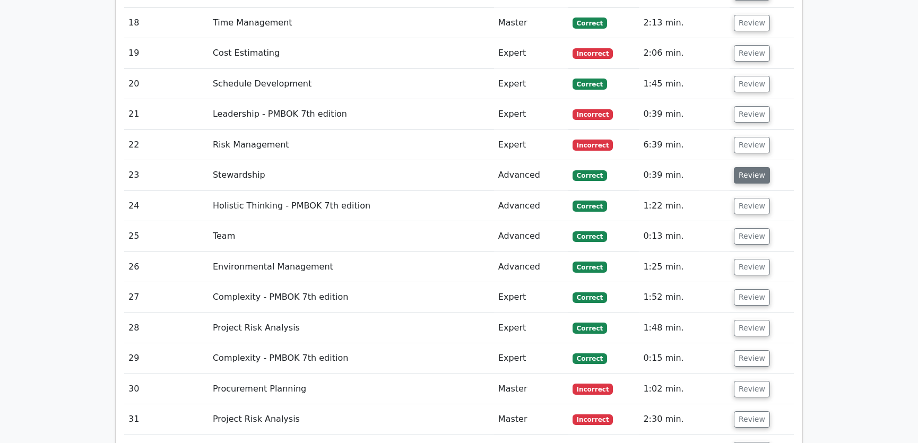
click at [742, 167] on button "Review" at bounding box center [751, 175] width 36 height 16
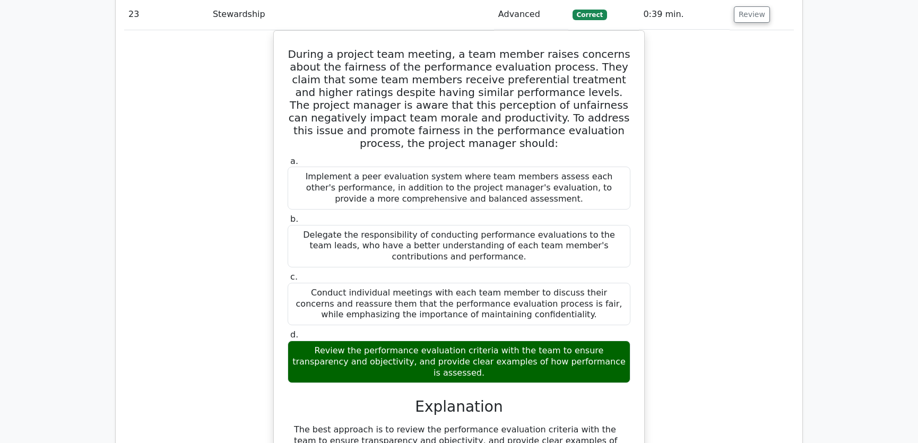
scroll to position [2169, 0]
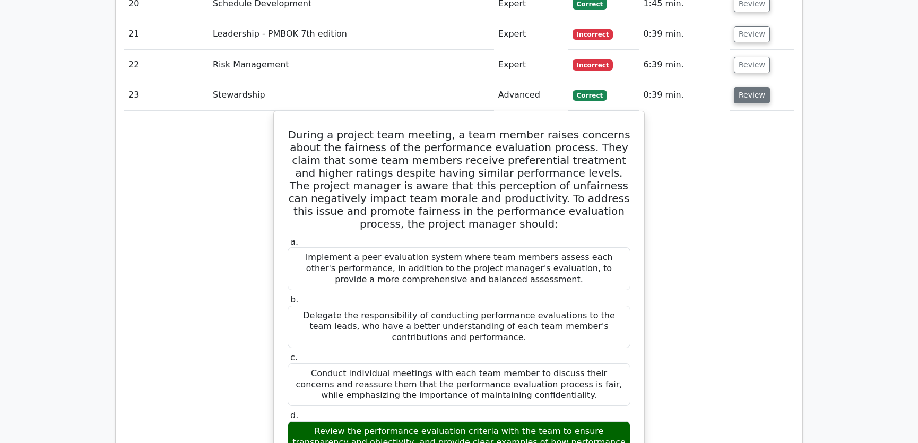
click at [741, 87] on button "Review" at bounding box center [751, 95] width 36 height 16
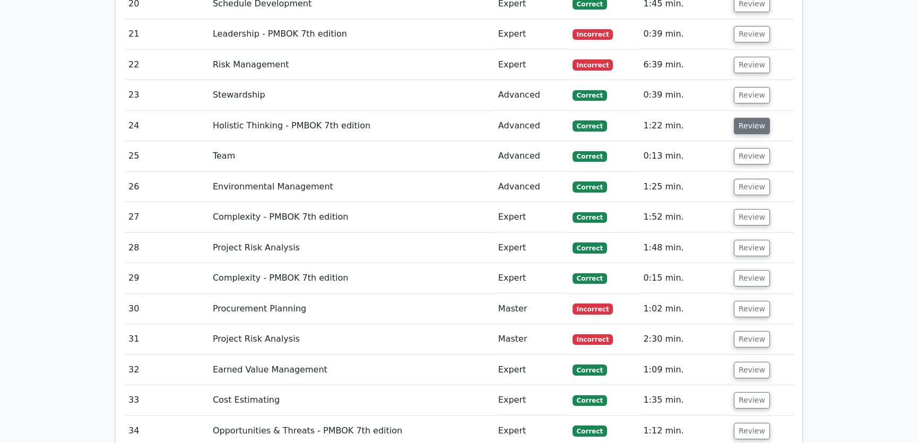
click at [747, 118] on button "Review" at bounding box center [751, 126] width 36 height 16
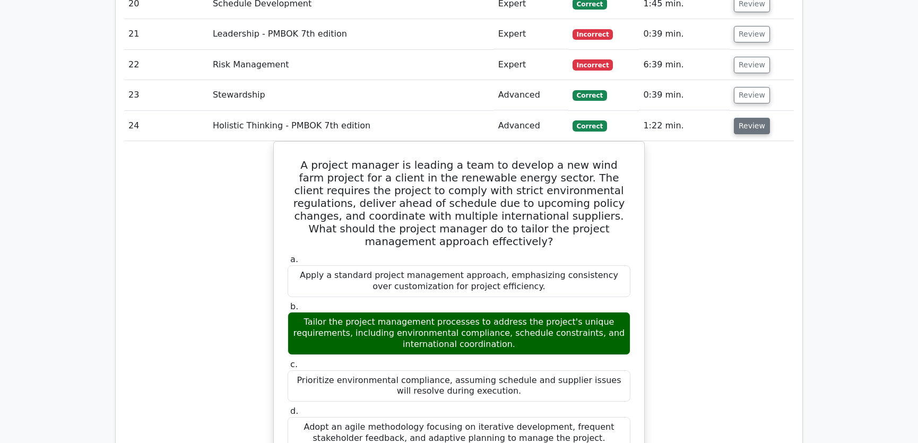
click at [743, 118] on button "Review" at bounding box center [751, 126] width 36 height 16
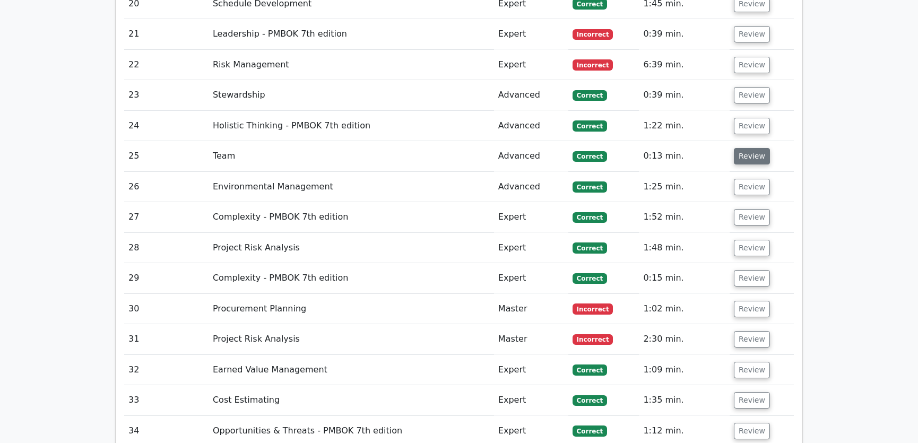
click at [743, 148] on button "Review" at bounding box center [751, 156] width 36 height 16
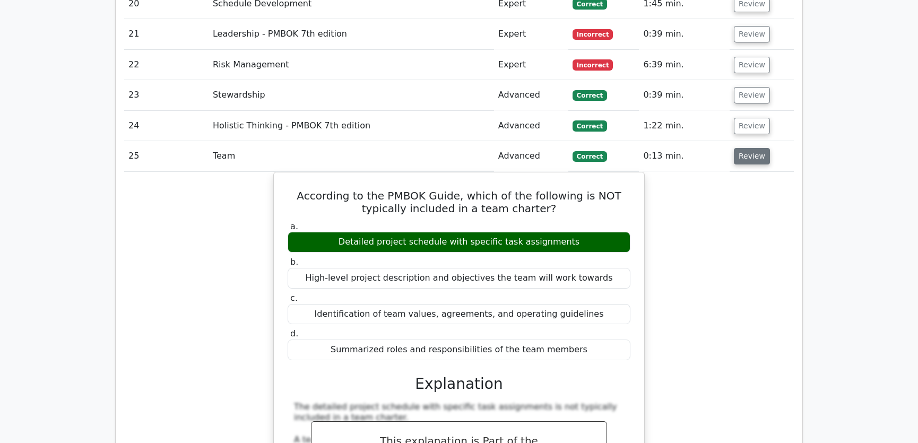
click at [743, 148] on button "Review" at bounding box center [751, 156] width 36 height 16
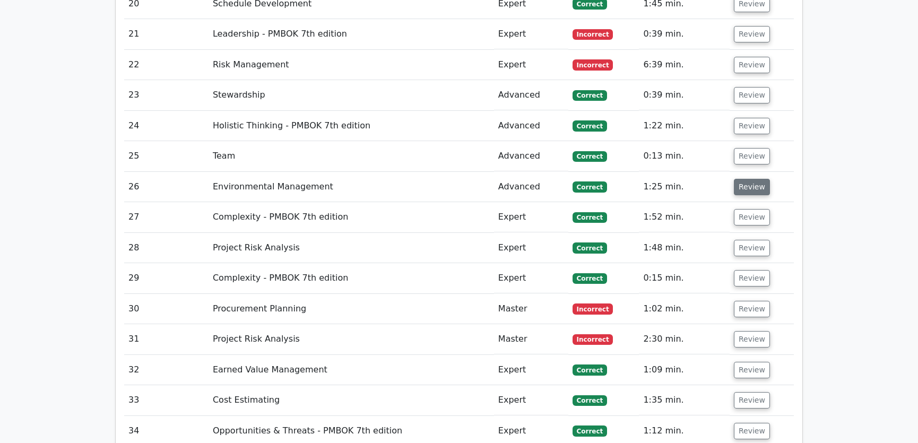
click at [745, 179] on button "Review" at bounding box center [751, 187] width 36 height 16
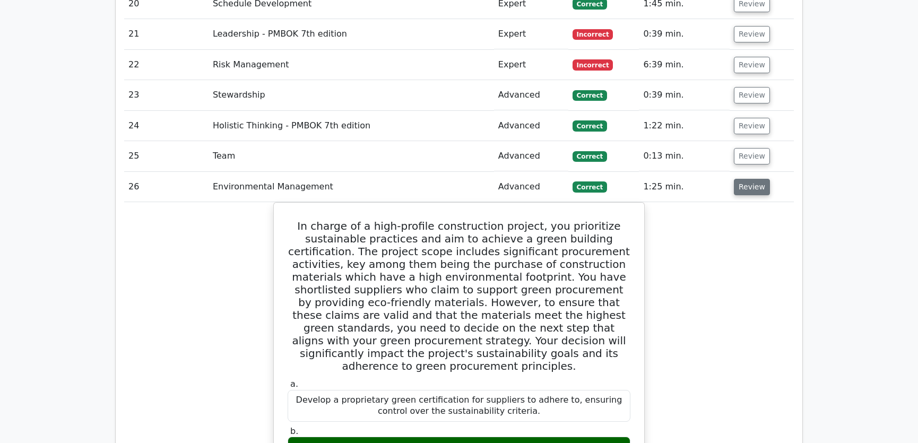
click at [745, 179] on button "Review" at bounding box center [751, 187] width 36 height 16
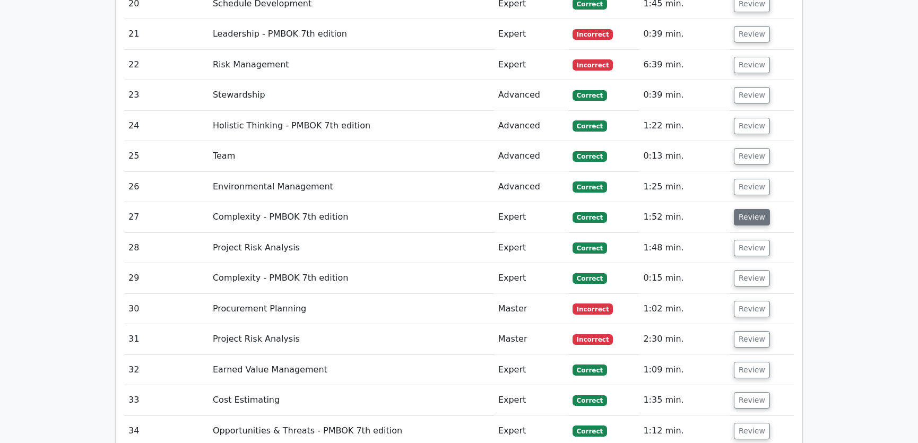
click at [741, 209] on button "Review" at bounding box center [751, 217] width 36 height 16
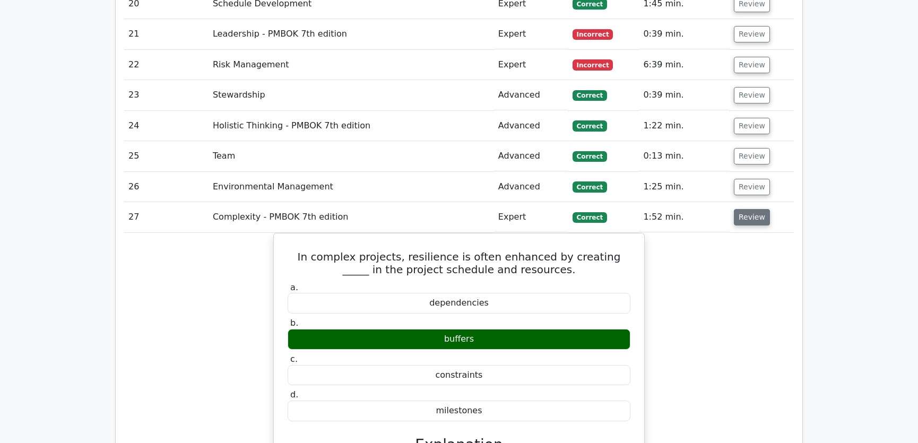
scroll to position [2250, 0]
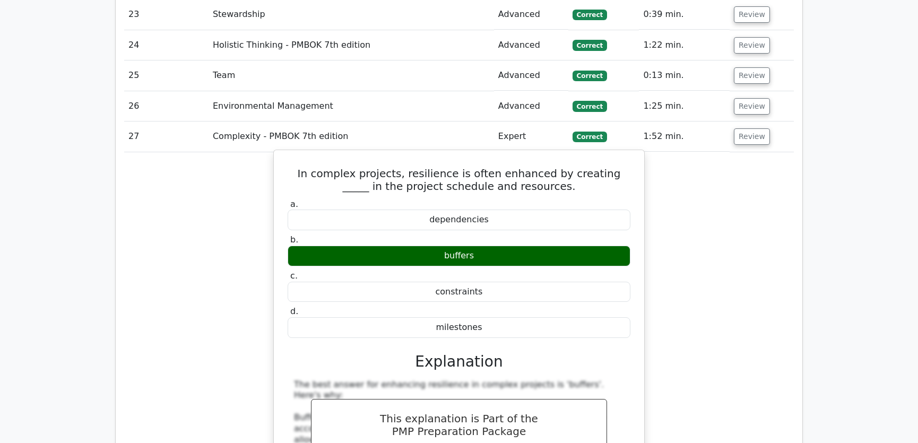
drag, startPoint x: 286, startPoint y: 132, endPoint x: 511, endPoint y: 294, distance: 277.0
copy div "In complex projects, resilience is often enhanced by creating _____ in the proj…"
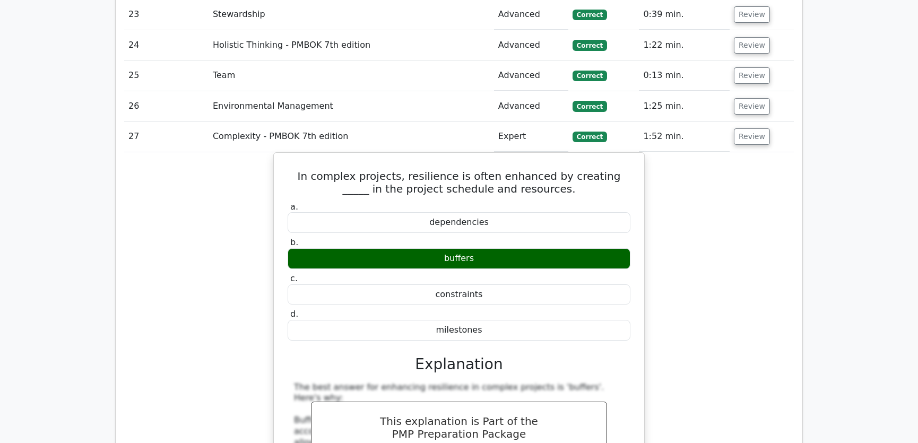
click at [748, 128] on button "Review" at bounding box center [751, 136] width 36 height 16
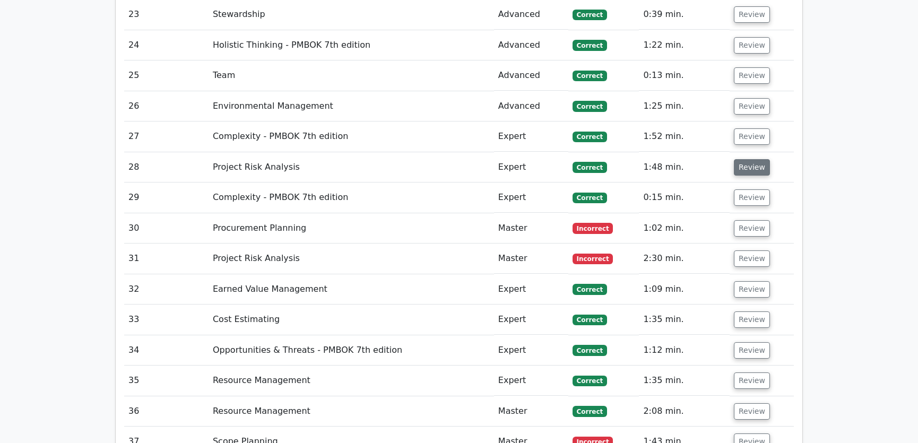
click at [740, 159] on button "Review" at bounding box center [751, 167] width 36 height 16
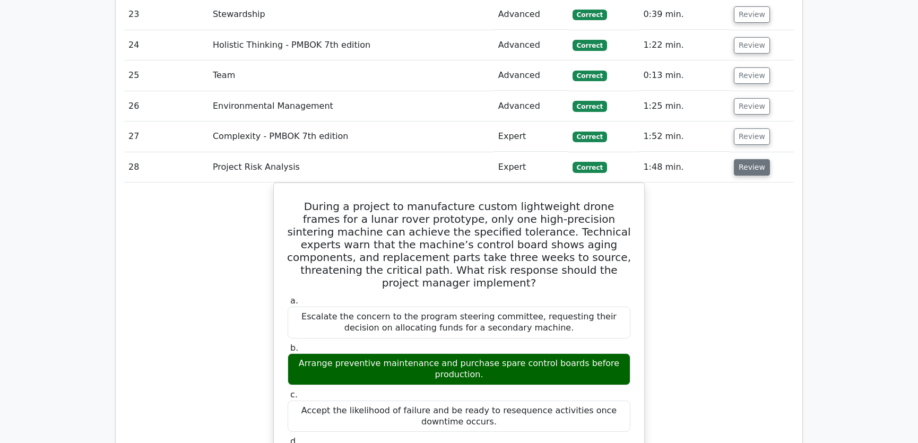
click at [745, 159] on button "Review" at bounding box center [751, 167] width 36 height 16
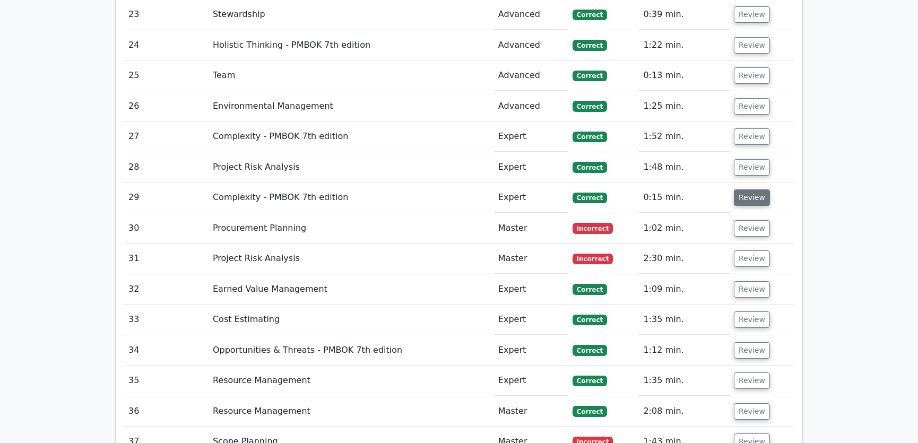
click at [738, 189] on button "Review" at bounding box center [751, 197] width 36 height 16
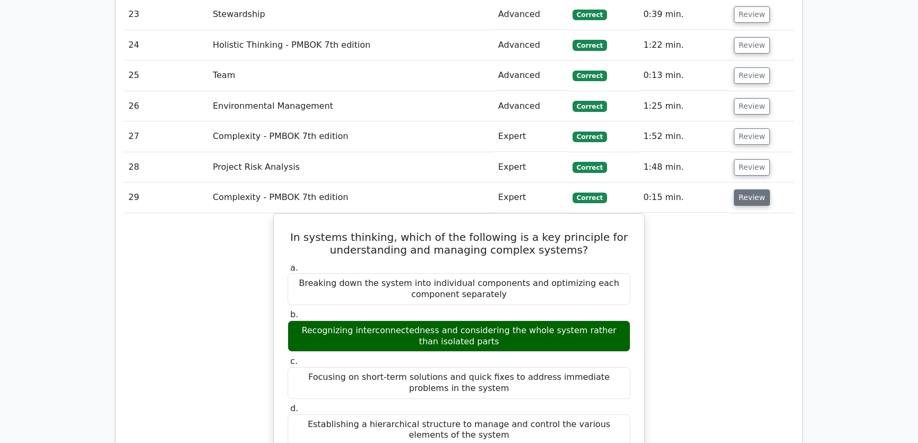
click at [747, 189] on button "Review" at bounding box center [751, 197] width 36 height 16
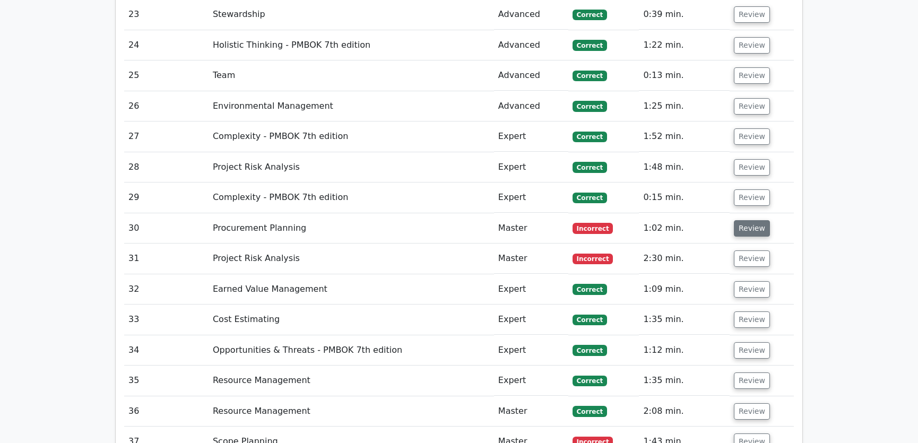
click at [749, 220] on button "Review" at bounding box center [751, 228] width 36 height 16
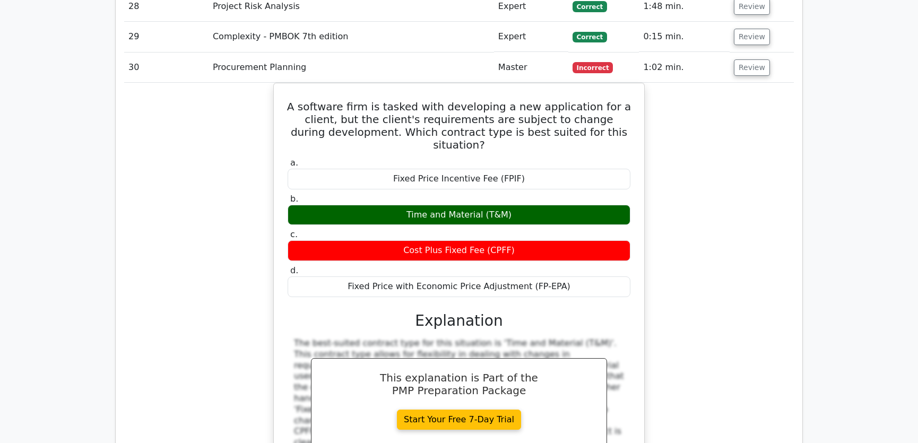
scroll to position [2330, 0]
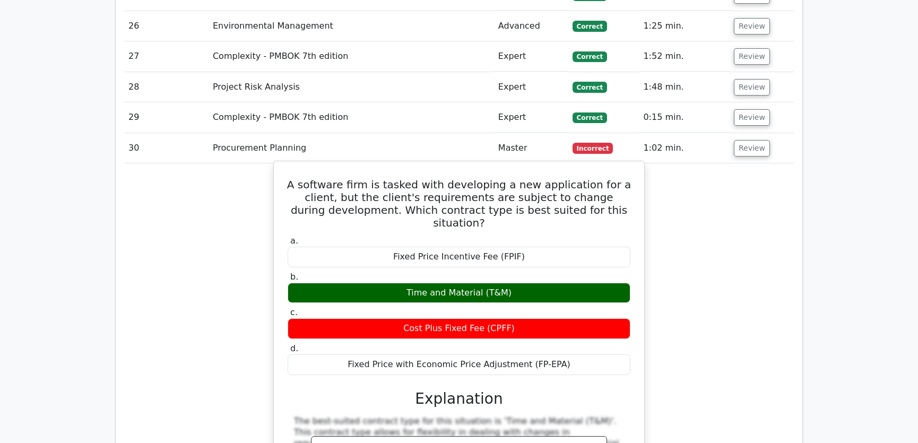
drag, startPoint x: 287, startPoint y: 143, endPoint x: 522, endPoint y: 273, distance: 268.7
click at [522, 273] on div "A software firm is tasked with developing a new application for a client, but t…" at bounding box center [459, 370] width 362 height 410
copy div "A software firm is tasked with developing a new application for a client, but t…"
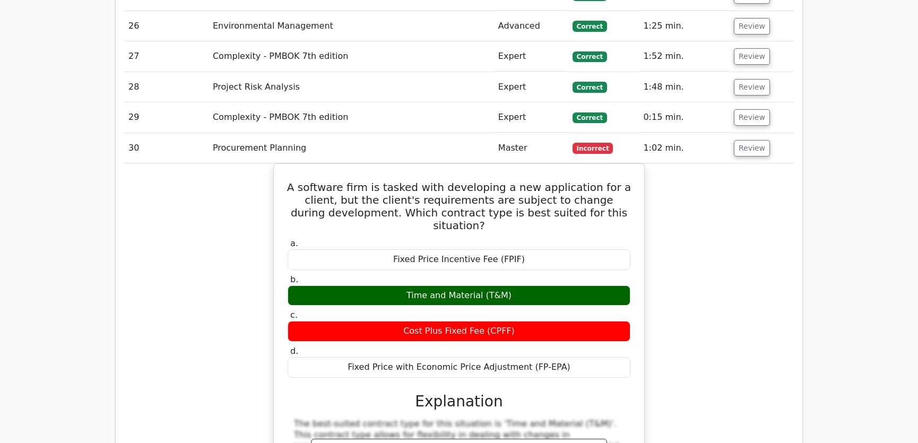
click at [724, 252] on div "A software firm is tasked with developing a new application for a client, but t…" at bounding box center [458, 379] width 669 height 433
click at [739, 251] on div "A software firm is tasked with developing a new application for a client, but t…" at bounding box center [458, 379] width 669 height 433
click at [745, 140] on button "Review" at bounding box center [751, 148] width 36 height 16
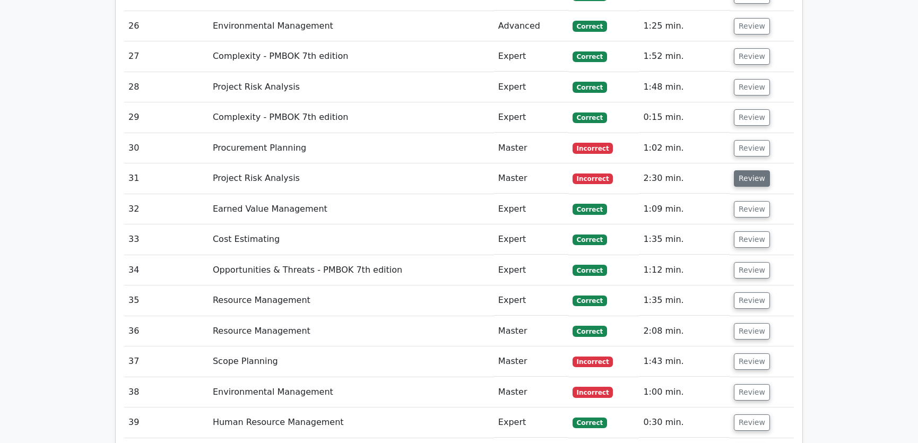
click at [739, 170] on button "Review" at bounding box center [751, 178] width 36 height 16
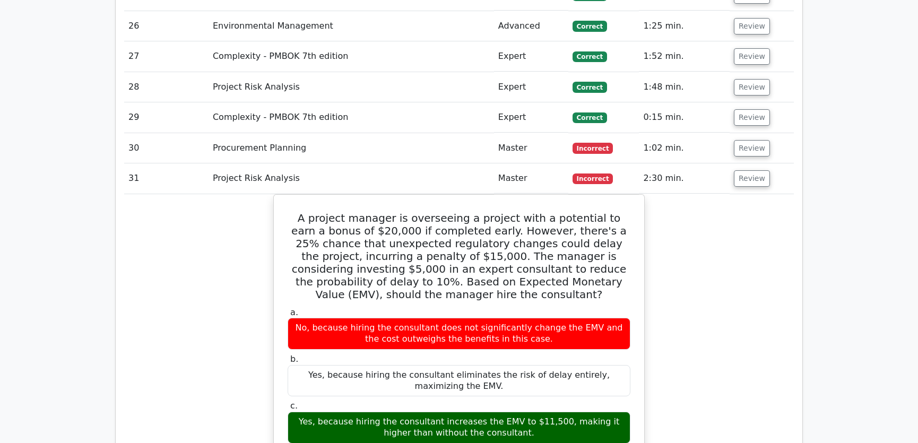
scroll to position [2410, 0]
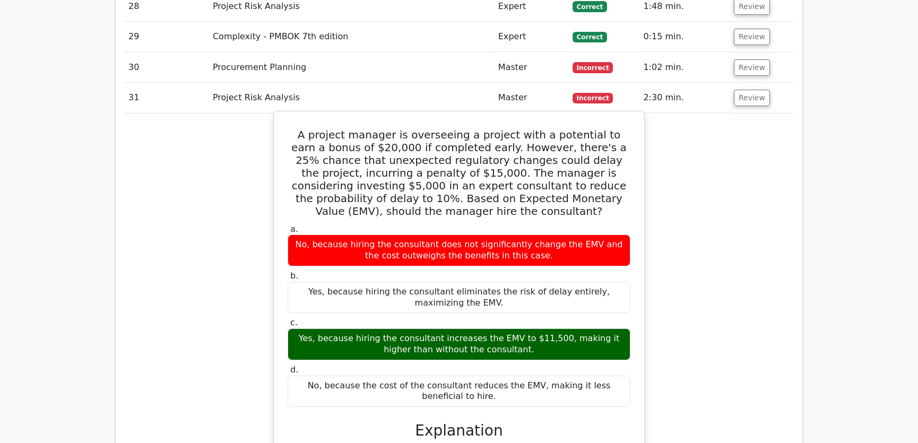
drag, startPoint x: 298, startPoint y: 94, endPoint x: 485, endPoint y: 360, distance: 324.7
click at [485, 360] on div "A project manager is overseeing a project with a potential to earn a bonus of $…" at bounding box center [459, 428] width 362 height 625
copy div "A project manager is overseeing a project with a potential to earn a bonus of $…"
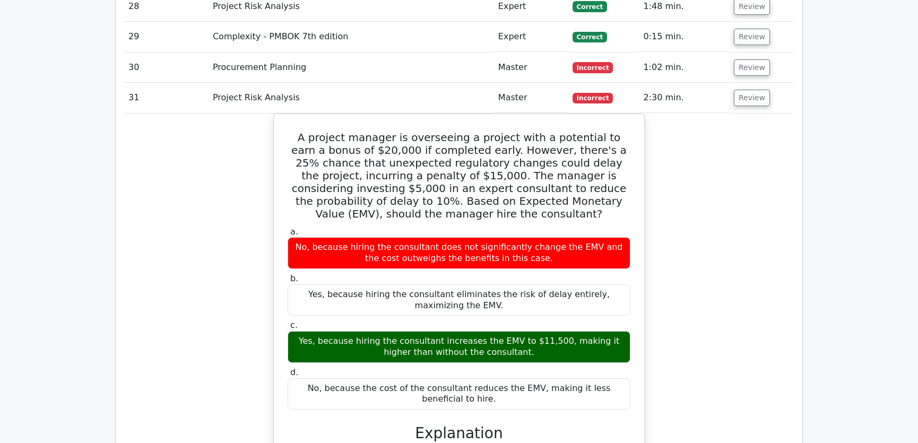
click at [688, 266] on div "A project manager is overseeing a project with a potential to earn a bonus of $…" at bounding box center [458, 437] width 669 height 648
click at [744, 90] on button "Review" at bounding box center [751, 98] width 36 height 16
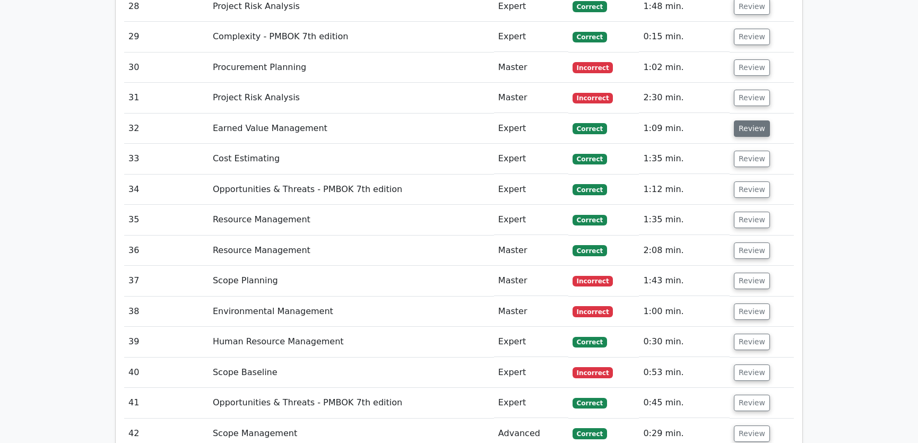
click at [744, 120] on button "Review" at bounding box center [751, 128] width 36 height 16
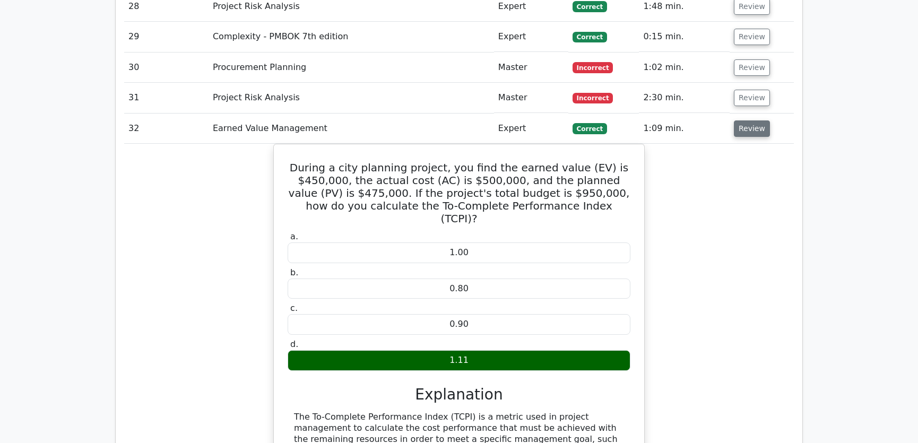
click at [744, 120] on button "Review" at bounding box center [751, 128] width 36 height 16
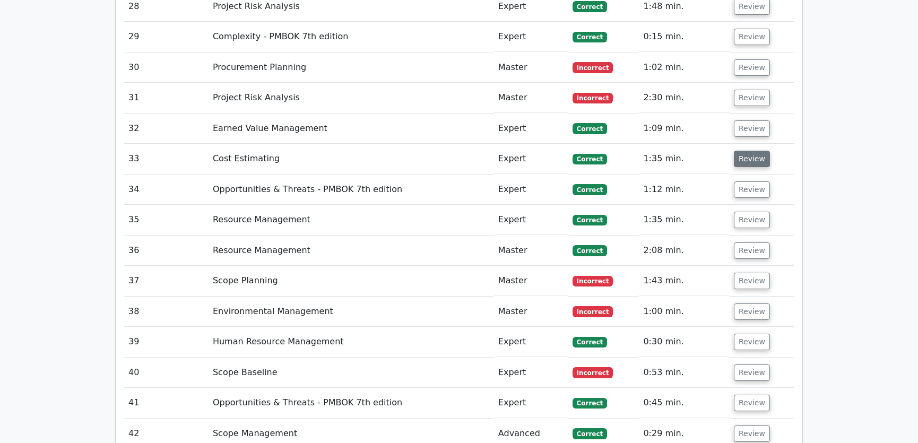
click at [744, 151] on button "Review" at bounding box center [751, 159] width 36 height 16
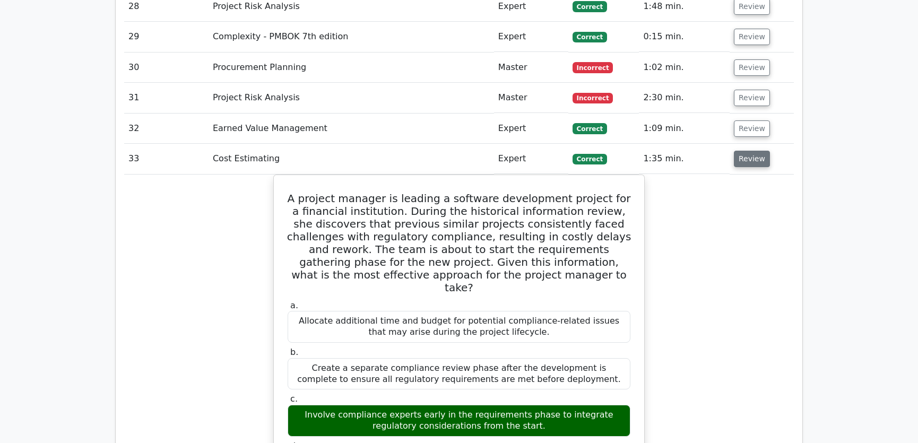
click at [744, 151] on button "Review" at bounding box center [751, 159] width 36 height 16
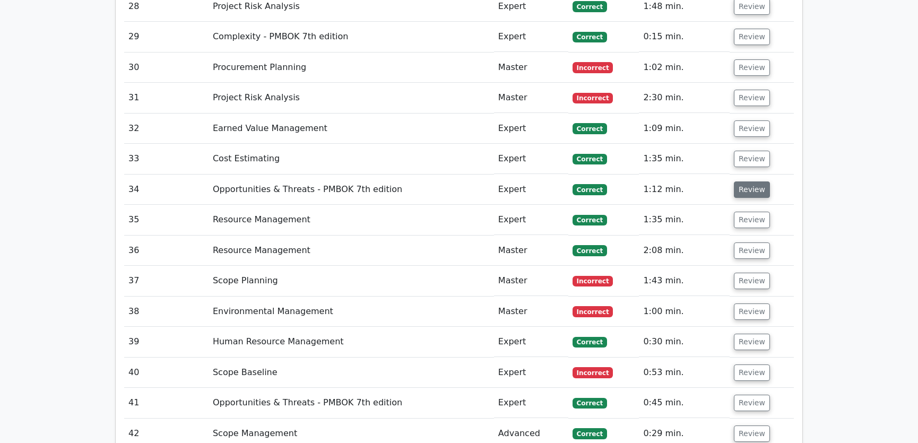
click at [750, 181] on button "Review" at bounding box center [751, 189] width 36 height 16
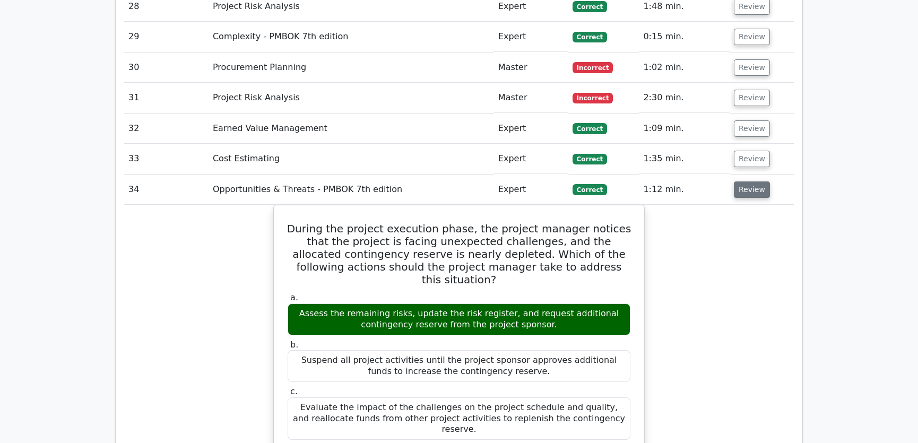
click at [750, 181] on button "Review" at bounding box center [751, 189] width 36 height 16
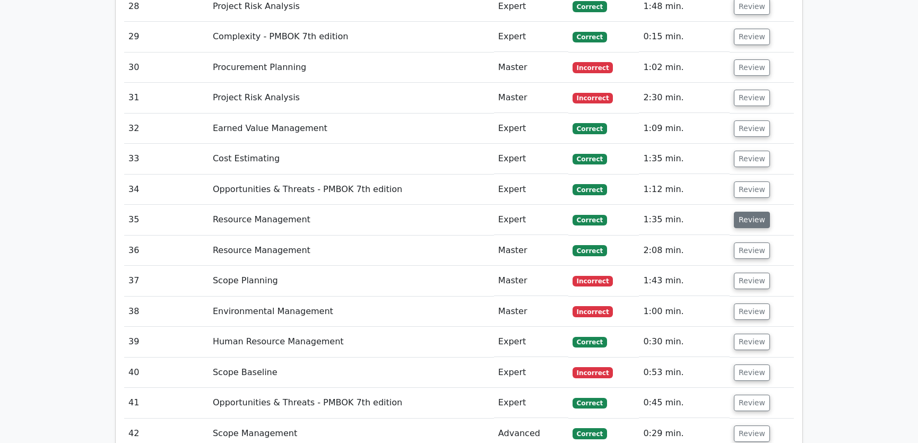
click at [745, 212] on button "Review" at bounding box center [751, 220] width 36 height 16
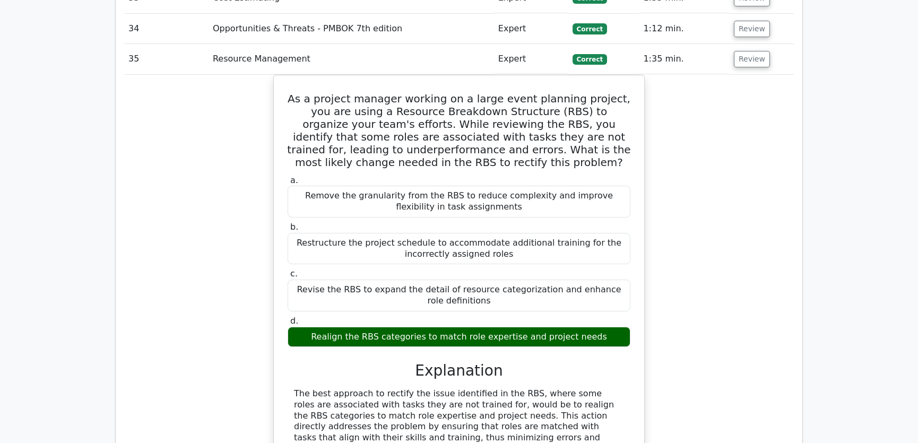
scroll to position [2491, 0]
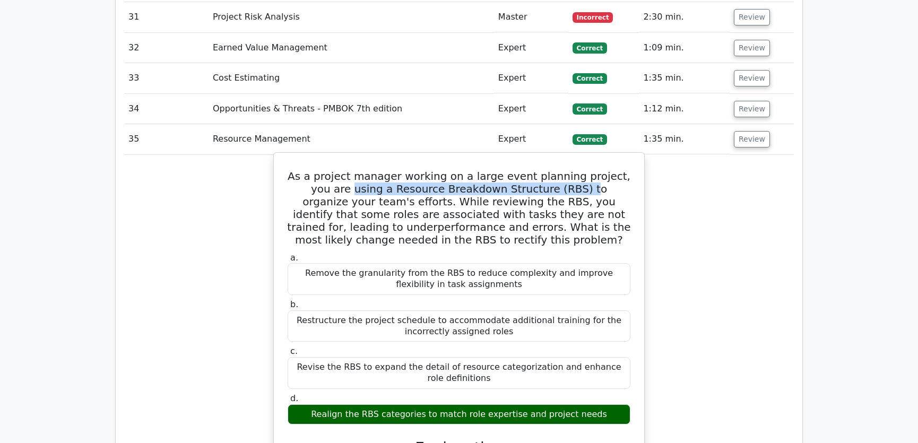
drag, startPoint x: 322, startPoint y: 148, endPoint x: 540, endPoint y: 148, distance: 218.0
click at [540, 170] on h5 "As a project manager working on a large event planning project, you are using a…" at bounding box center [458, 208] width 345 height 76
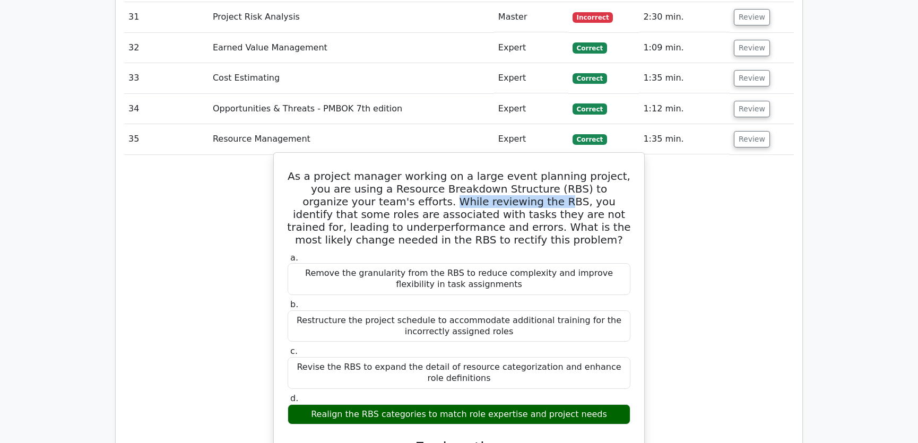
drag, startPoint x: 367, startPoint y: 159, endPoint x: 474, endPoint y: 164, distance: 107.3
click at [474, 170] on h5 "As a project manager working on a large event planning project, you are using a…" at bounding box center [458, 208] width 345 height 76
drag, startPoint x: 321, startPoint y: 173, endPoint x: 548, endPoint y: 170, distance: 227.0
click at [548, 170] on h5 "As a project manager working on a large event planning project, you are using a…" at bounding box center [458, 208] width 345 height 76
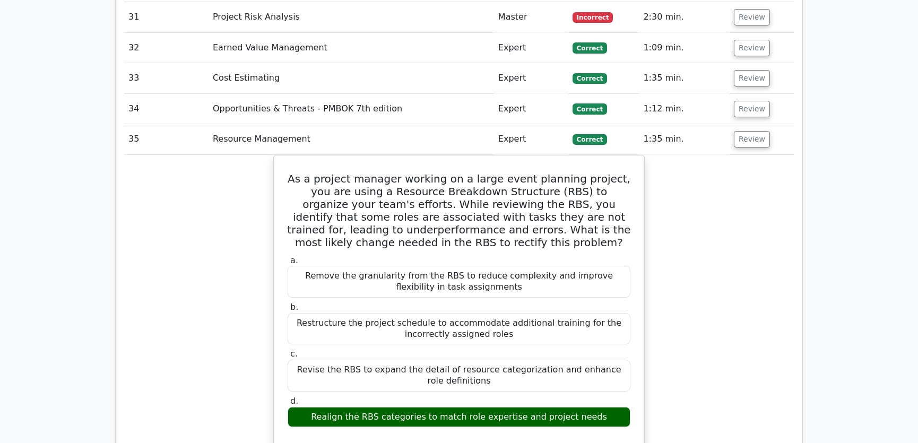
click at [742, 131] on button "Review" at bounding box center [751, 139] width 36 height 16
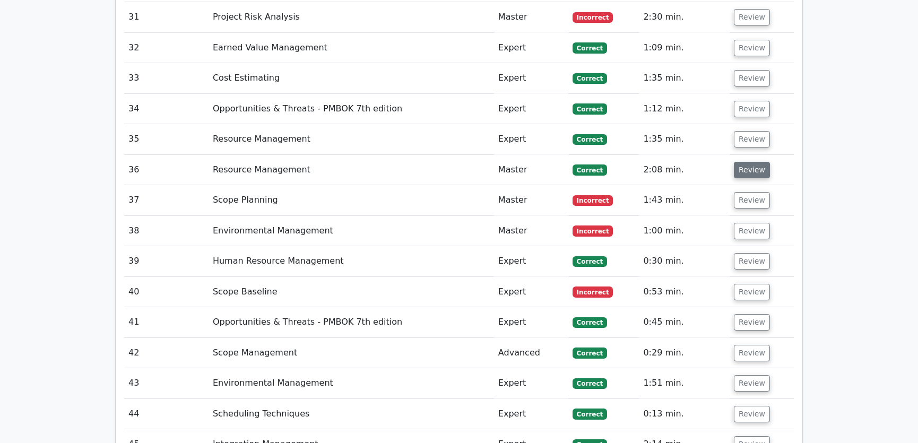
click at [743, 162] on button "Review" at bounding box center [751, 170] width 36 height 16
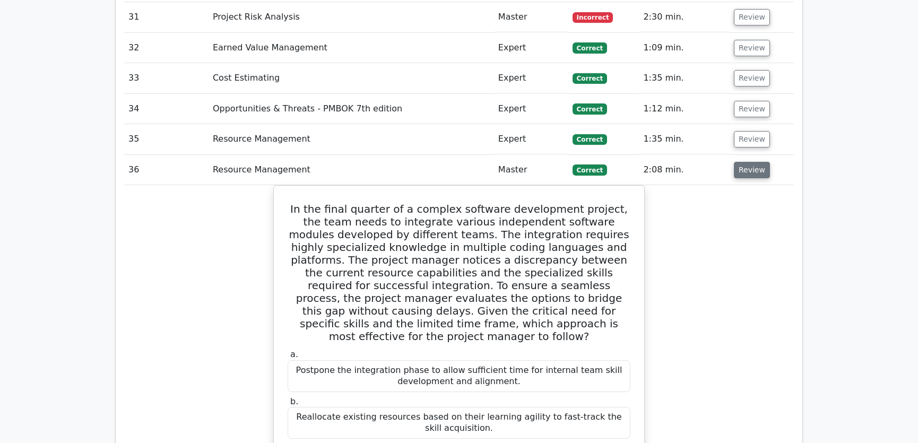
click at [742, 162] on button "Review" at bounding box center [751, 170] width 36 height 16
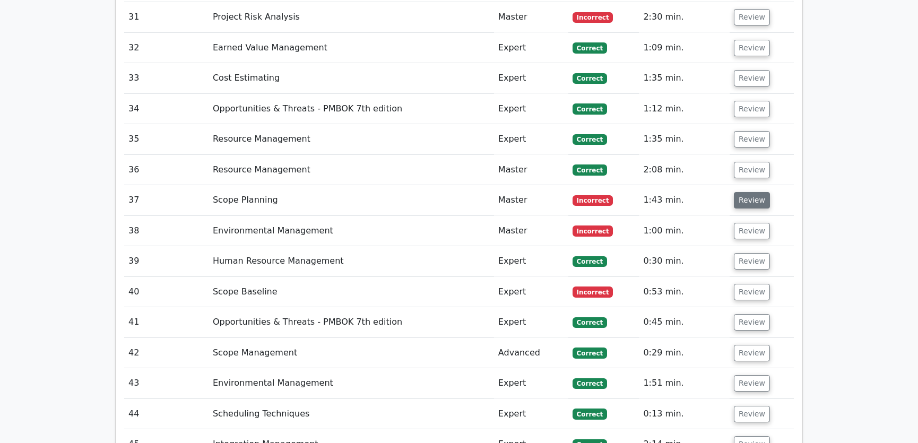
click at [746, 192] on button "Review" at bounding box center [751, 200] width 36 height 16
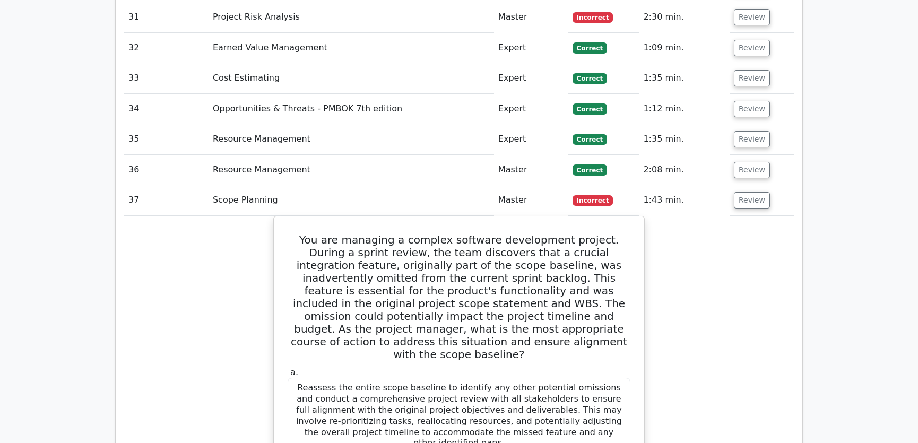
scroll to position [2652, 0]
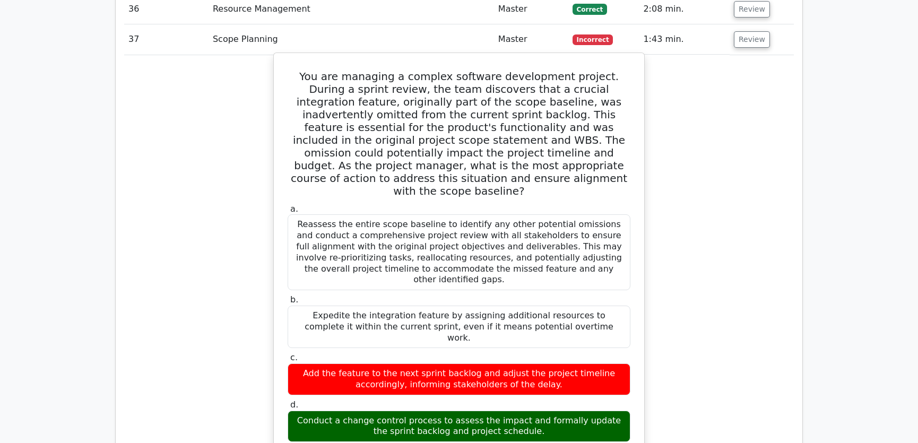
drag, startPoint x: 292, startPoint y: 32, endPoint x: 540, endPoint y: 356, distance: 407.9
click at [540, 356] on div "You are managing a complex software development project. During a sprint review…" at bounding box center [459, 444] width 362 height 774
copy div "You are managing a complex software development project. During a sprint review…"
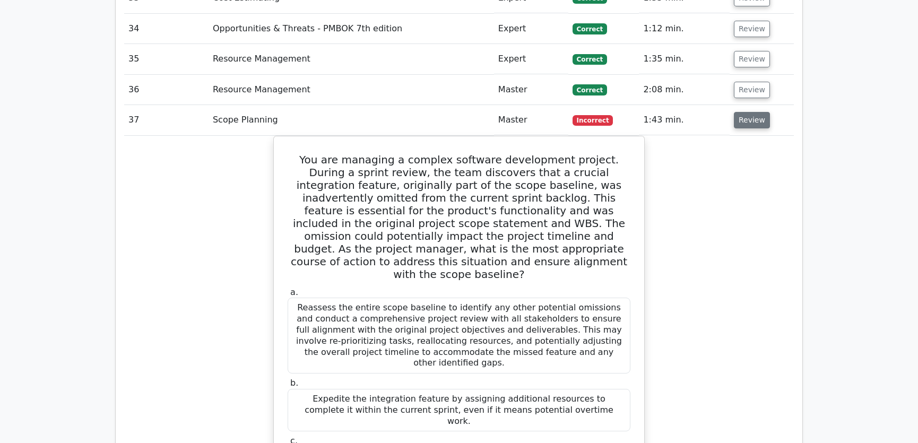
click at [749, 112] on button "Review" at bounding box center [751, 120] width 36 height 16
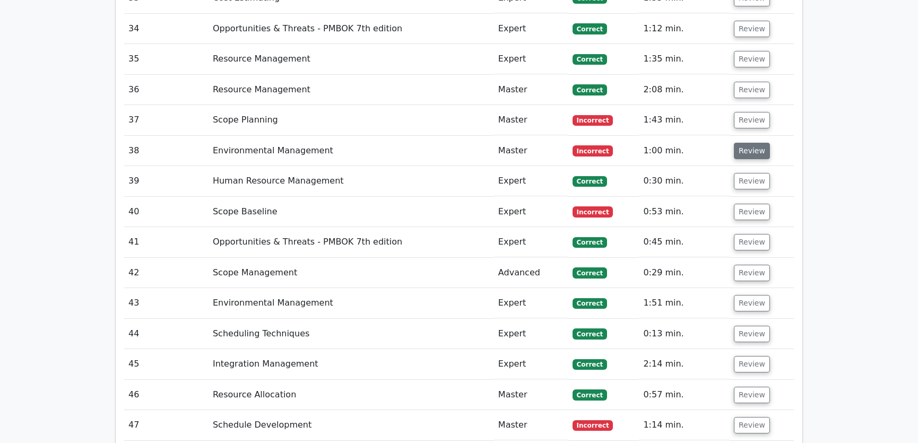
click at [750, 143] on button "Review" at bounding box center [751, 151] width 36 height 16
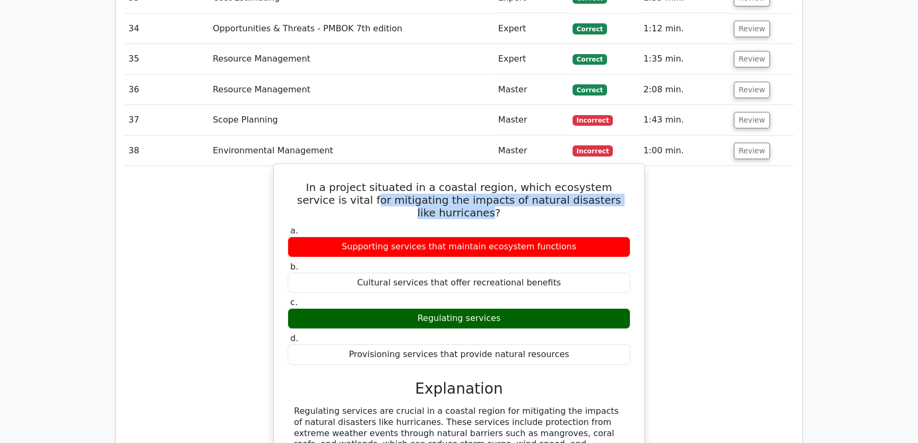
drag, startPoint x: 313, startPoint y: 159, endPoint x: 603, endPoint y: 160, distance: 290.1
click at [603, 181] on h5 "In a project situated in a coastal region, which ecosystem service is vital for…" at bounding box center [458, 200] width 345 height 38
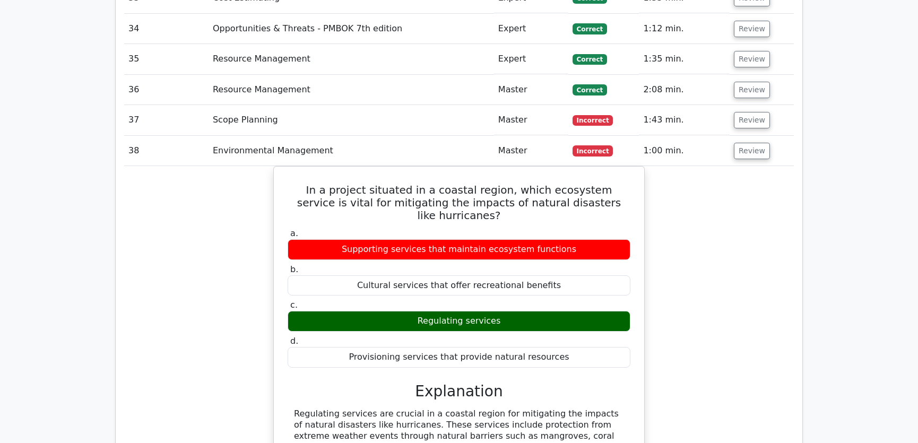
click at [737, 170] on div "In a project situated in a coastal region, which ecosystem service is vital for…" at bounding box center [458, 359] width 669 height 387
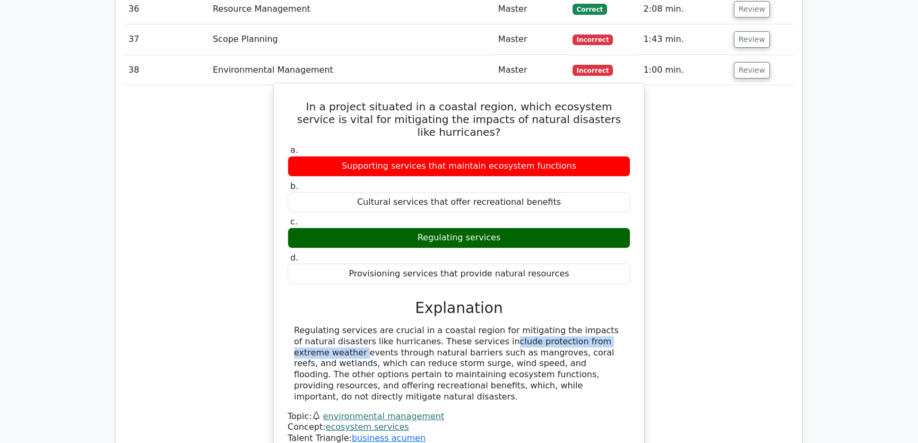
drag, startPoint x: 388, startPoint y: 283, endPoint x: 530, endPoint y: 286, distance: 142.2
click at [530, 325] on div "Regulating services are crucial in a coastal region for mitigating the impacts …" at bounding box center [459, 363] width 330 height 77
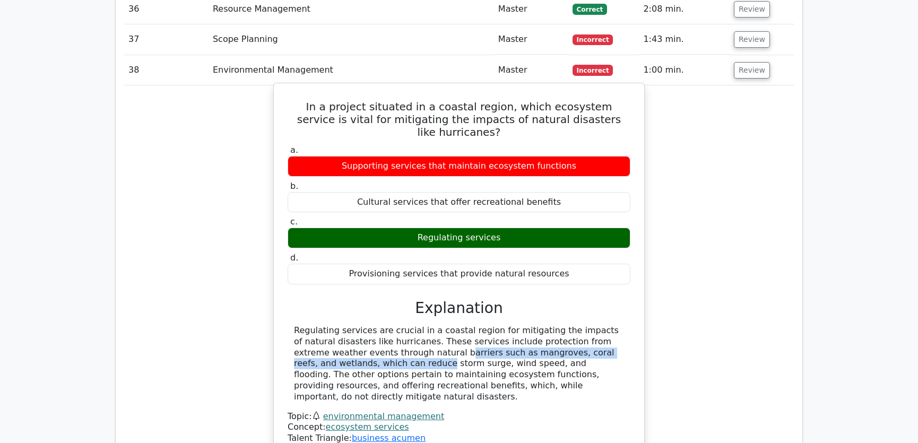
drag, startPoint x: 320, startPoint y: 298, endPoint x: 587, endPoint y: 299, distance: 266.8
click at [587, 325] on div "Regulating services are crucial in a coastal region for mitigating the impacts …" at bounding box center [459, 363] width 330 height 77
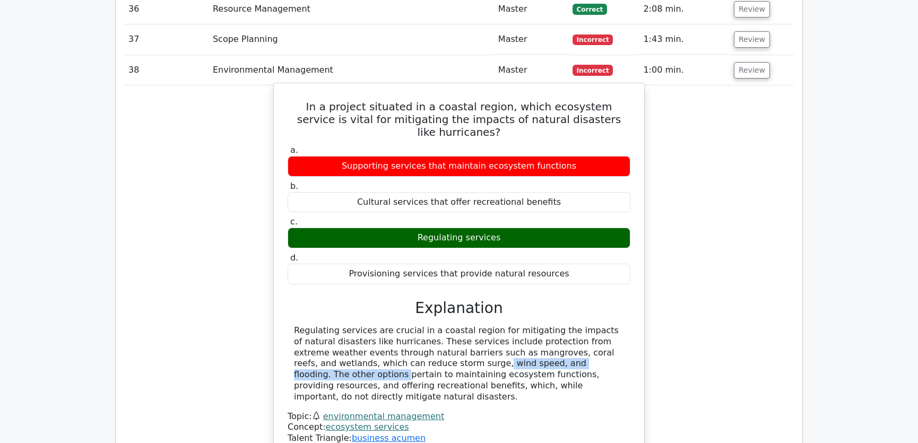
drag, startPoint x: 315, startPoint y: 310, endPoint x: 493, endPoint y: 305, distance: 177.7
click at [493, 325] on div "Regulating services are crucial in a coastal region for mitigating the impacts …" at bounding box center [459, 363] width 330 height 77
drag, startPoint x: 523, startPoint y: 308, endPoint x: 597, endPoint y: 310, distance: 73.2
click at [597, 325] on div "Regulating services are crucial in a coastal region for mitigating the impacts …" at bounding box center [459, 363] width 330 height 77
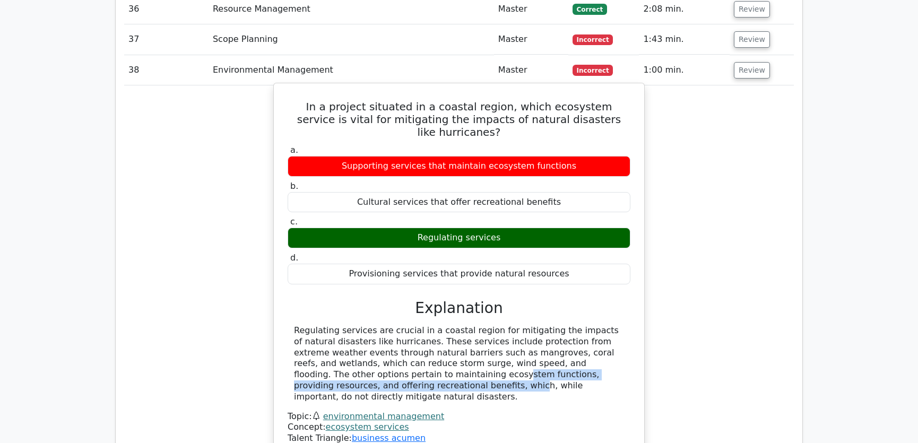
drag, startPoint x: 296, startPoint y: 318, endPoint x: 589, endPoint y: 322, distance: 292.8
click at [589, 325] on div "Regulating services are crucial in a coastal region for mitigating the impacts …" at bounding box center [459, 363] width 330 height 77
drag, startPoint x: 330, startPoint y: 330, endPoint x: 588, endPoint y: 334, distance: 258.3
click at [588, 334] on div "Regulating services are crucial in a coastal region for mitigating the impacts …" at bounding box center [459, 363] width 330 height 77
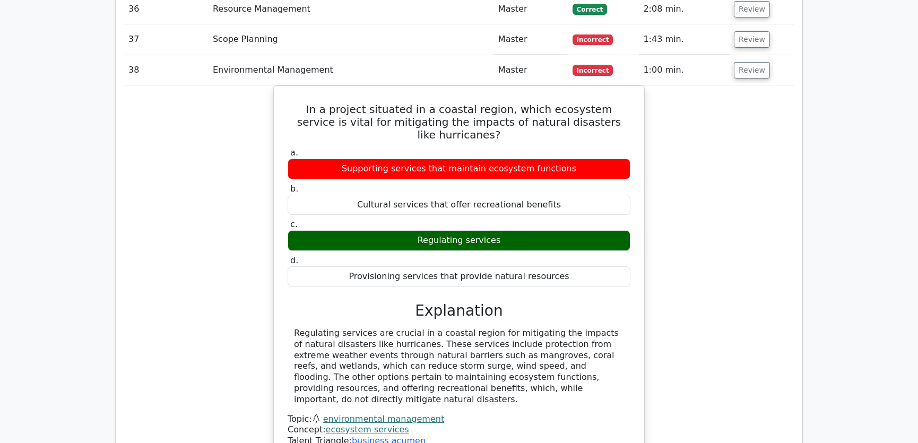
click at [700, 297] on div "In a project situated in a coastal region, which ecosystem service is vital for…" at bounding box center [458, 278] width 669 height 387
click at [750, 62] on button "Review" at bounding box center [751, 70] width 36 height 16
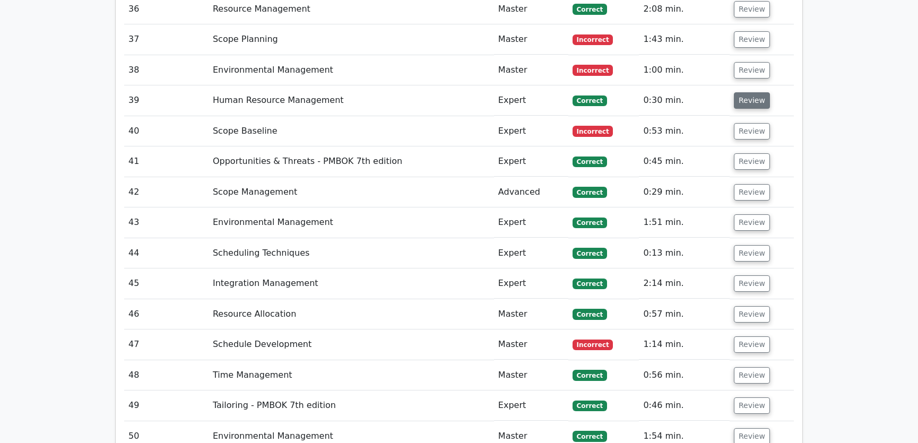
click at [752, 92] on button "Review" at bounding box center [751, 100] width 36 height 16
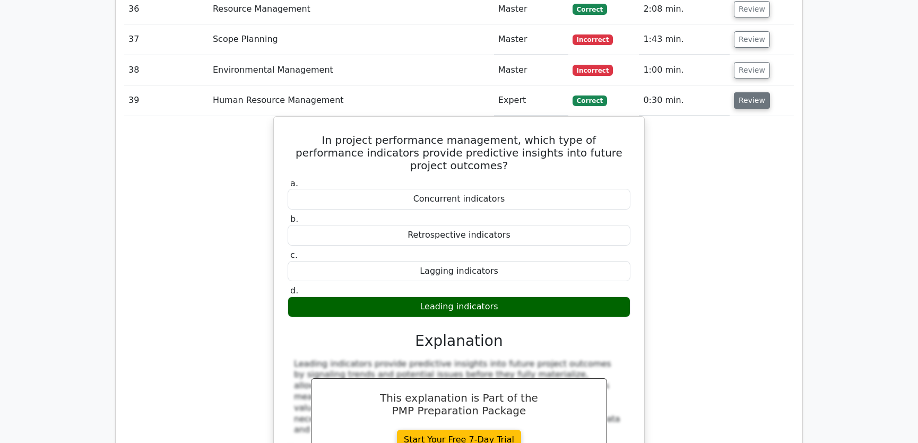
click at [752, 92] on button "Review" at bounding box center [751, 100] width 36 height 16
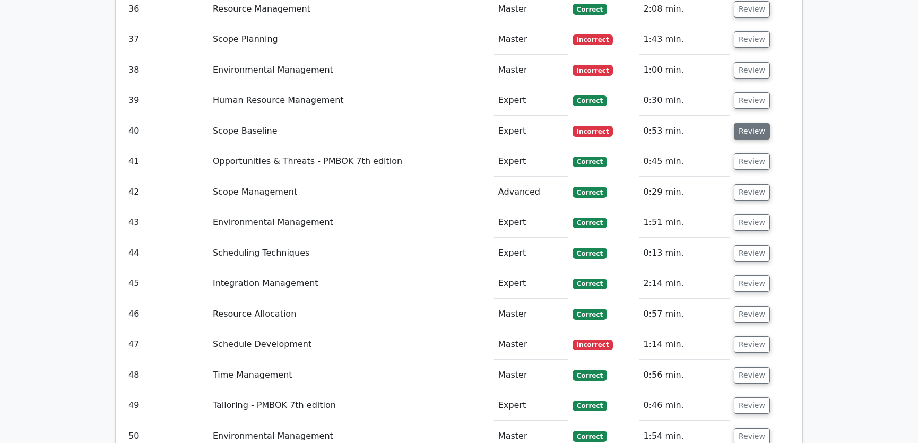
click at [751, 123] on button "Review" at bounding box center [751, 131] width 36 height 16
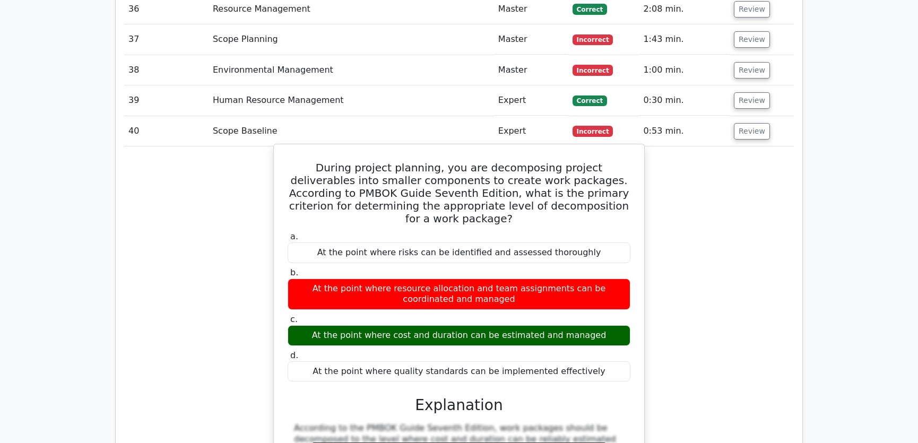
drag, startPoint x: 290, startPoint y: 126, endPoint x: 601, endPoint y: 280, distance: 347.9
click at [601, 280] on div "During project planning, you are decomposing project deliverables into smaller …" at bounding box center [459, 363] width 362 height 431
copy div "During project planning, you are decomposing project deliverables into smaller …"
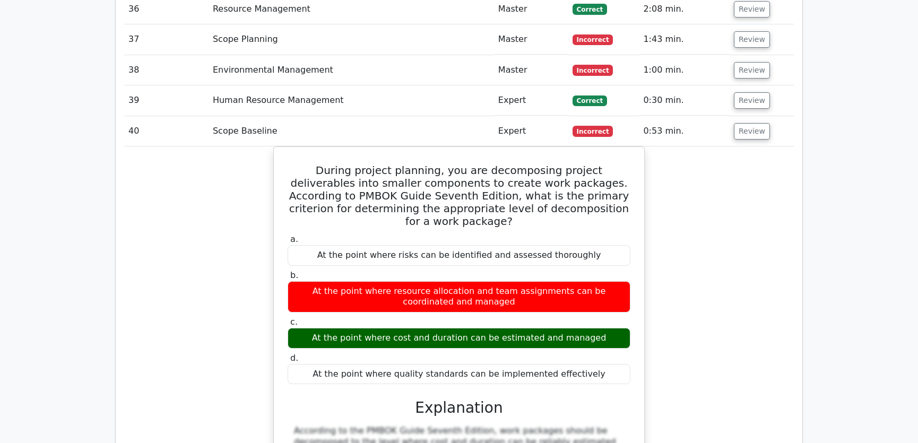
click at [693, 255] on div "During project planning, you are decomposing project deliverables into smaller …" at bounding box center [458, 372] width 669 height 453
click at [707, 172] on div "During project planning, you are decomposing project deliverables into smaller …" at bounding box center [458, 372] width 669 height 453
click at [746, 123] on button "Review" at bounding box center [751, 131] width 36 height 16
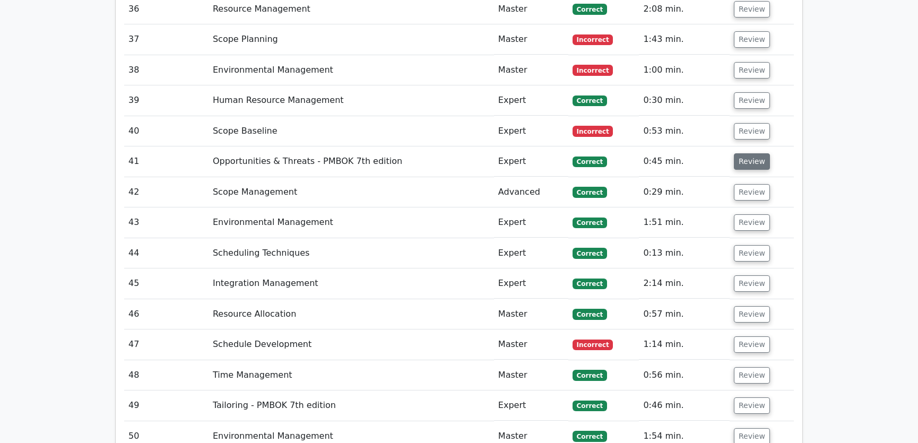
click at [749, 153] on button "Review" at bounding box center [751, 161] width 36 height 16
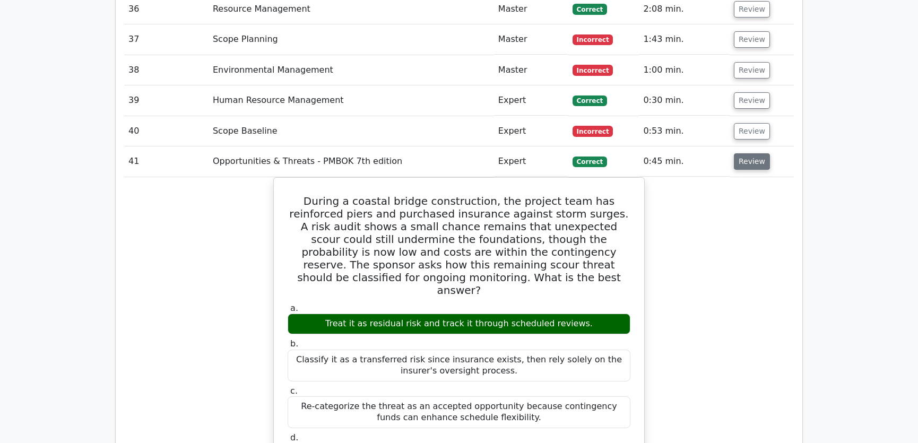
click at [749, 153] on button "Review" at bounding box center [751, 161] width 36 height 16
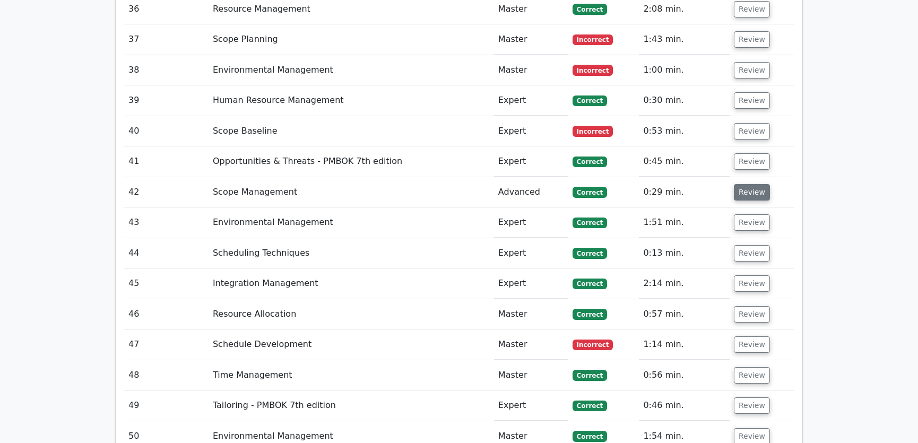
click at [753, 184] on button "Review" at bounding box center [751, 192] width 36 height 16
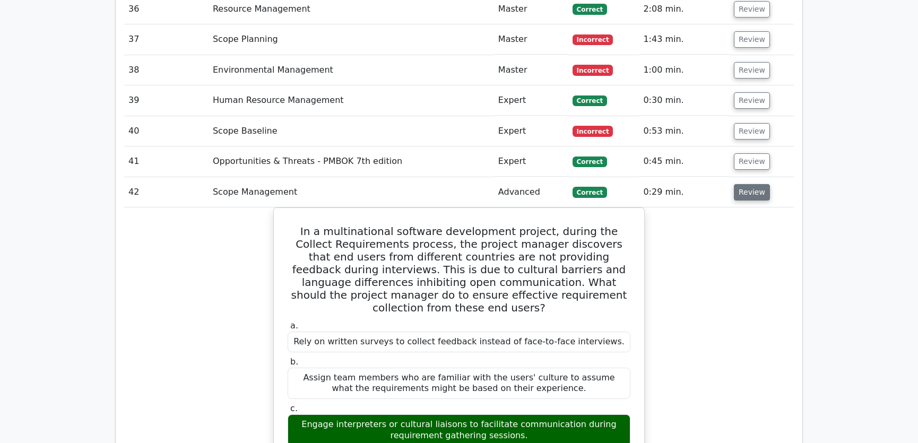
click at [746, 184] on button "Review" at bounding box center [751, 192] width 36 height 16
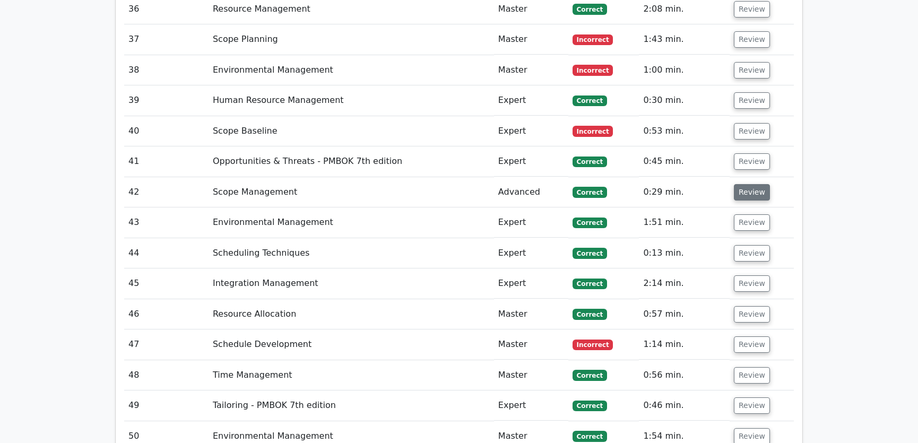
click at [746, 184] on button "Review" at bounding box center [751, 192] width 36 height 16
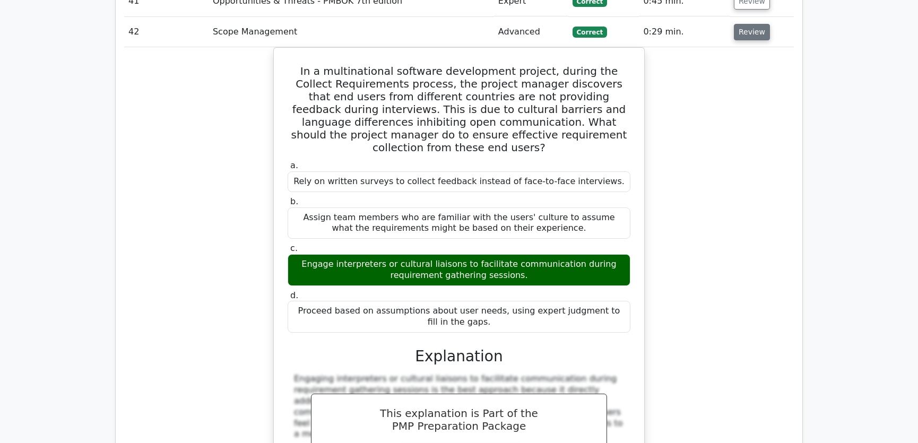
scroll to position [2732, 0]
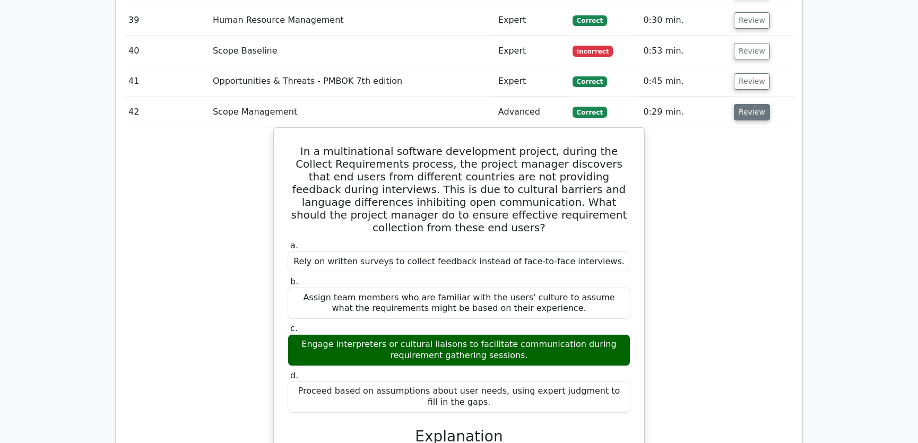
click at [747, 104] on button "Review" at bounding box center [751, 112] width 36 height 16
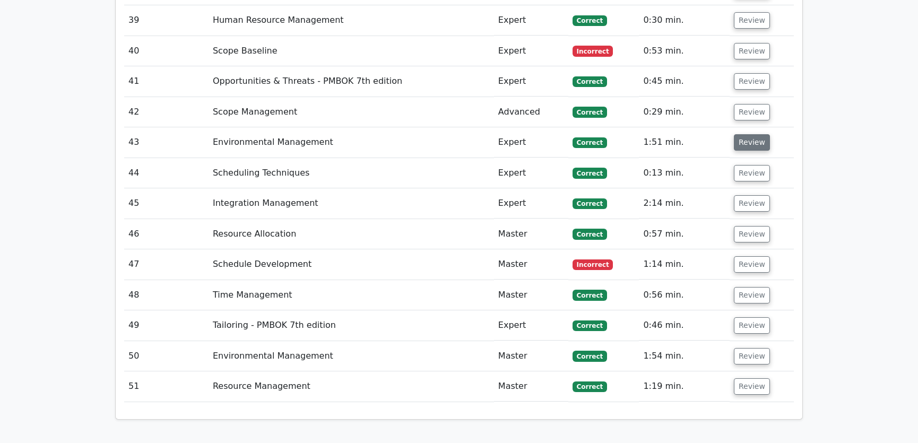
click at [748, 134] on button "Review" at bounding box center [751, 142] width 36 height 16
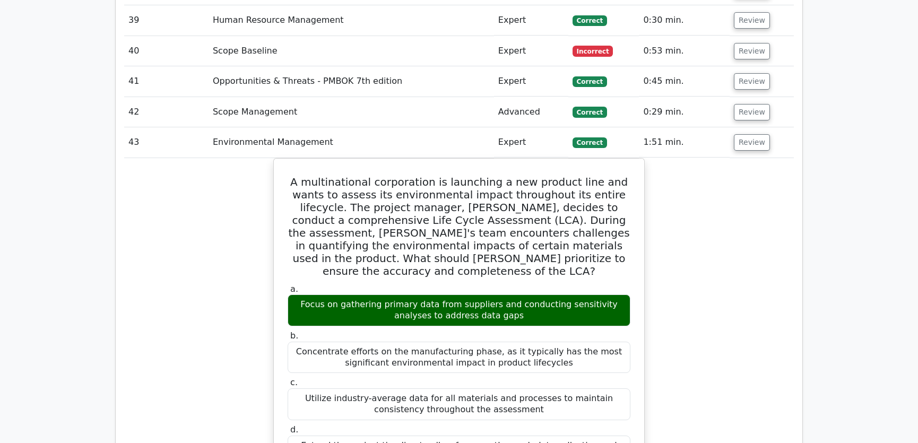
scroll to position [2812, 0]
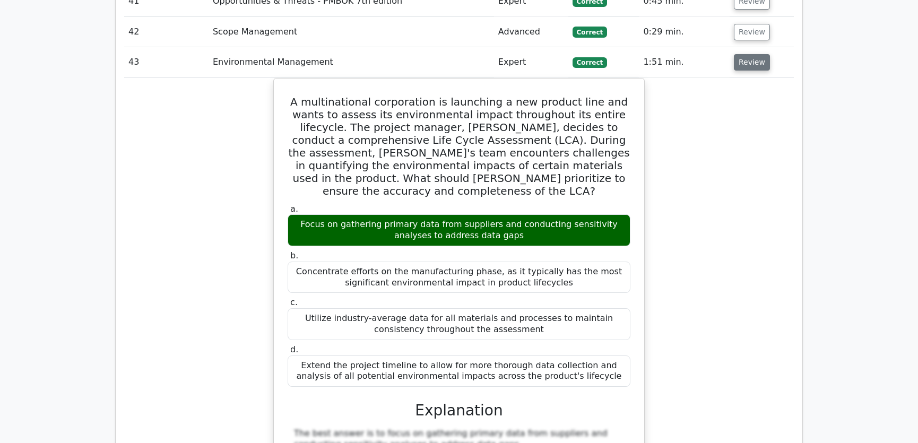
click at [745, 54] on button "Review" at bounding box center [751, 62] width 36 height 16
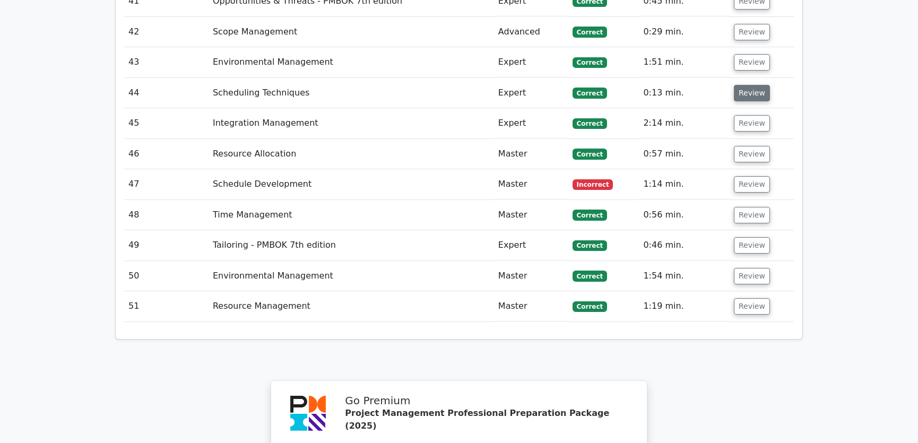
click at [745, 85] on button "Review" at bounding box center [751, 93] width 36 height 16
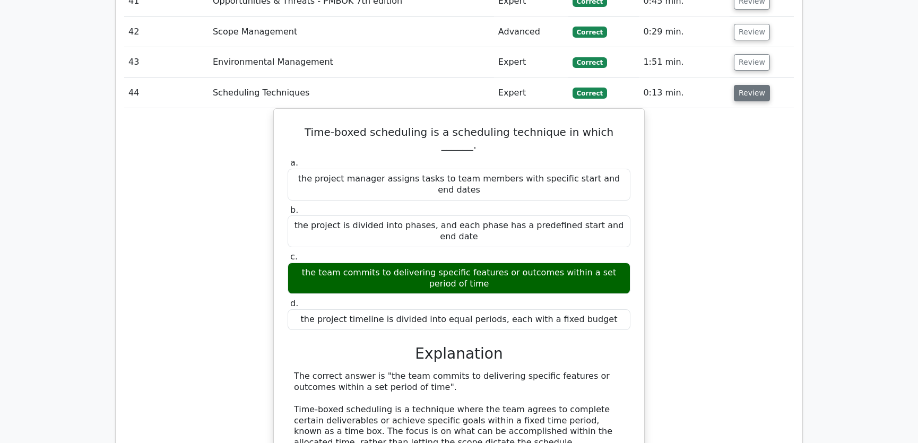
click at [745, 85] on button "Review" at bounding box center [751, 93] width 36 height 16
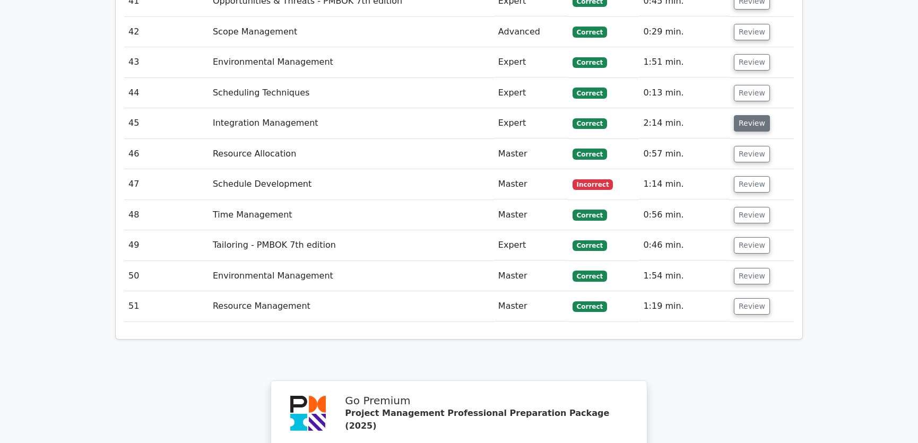
click at [748, 115] on button "Review" at bounding box center [751, 123] width 36 height 16
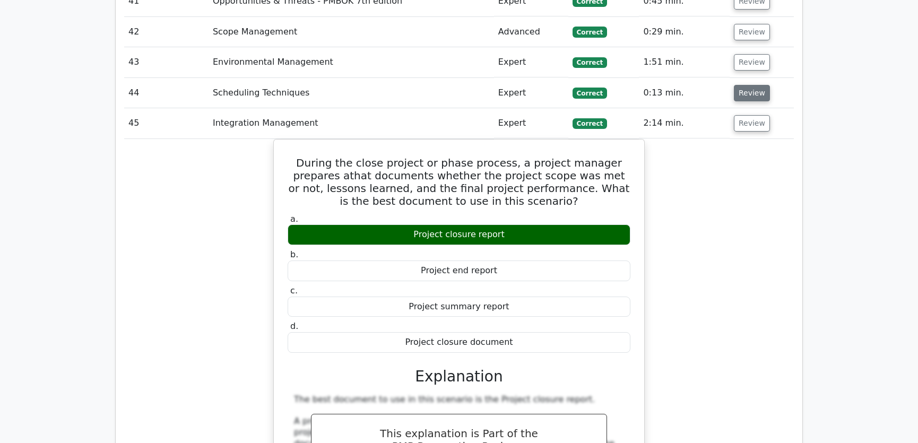
click at [753, 85] on button "Review" at bounding box center [751, 93] width 36 height 16
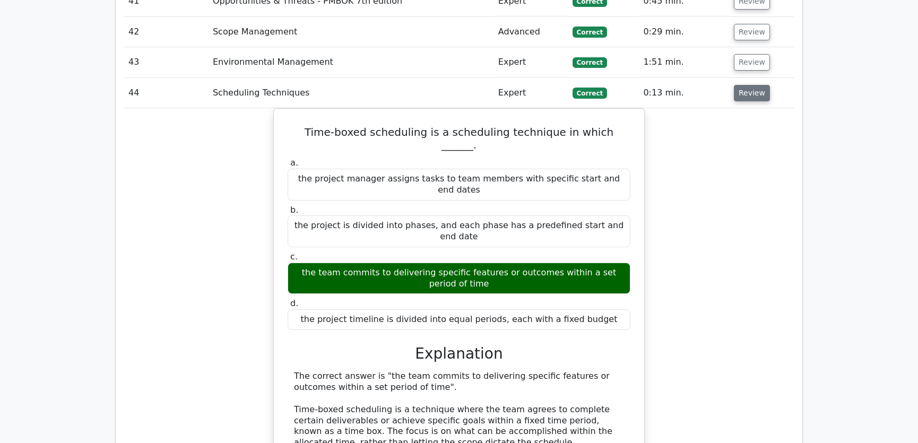
click at [753, 85] on button "Review" at bounding box center [751, 93] width 36 height 16
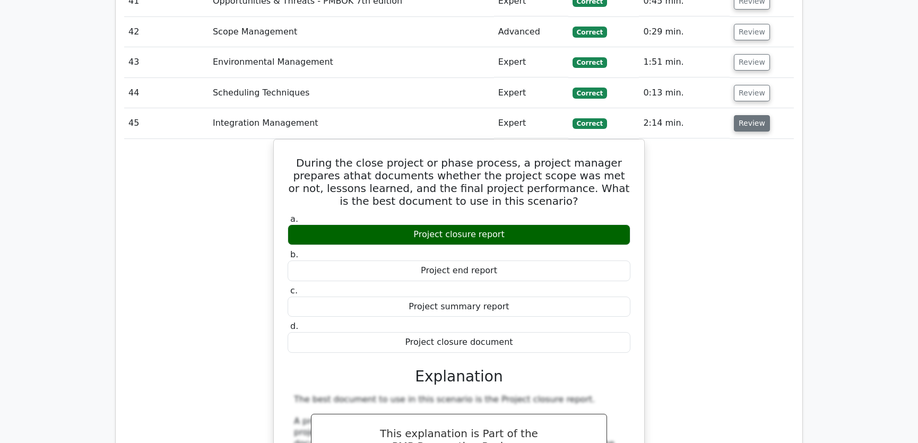
click at [747, 115] on button "Review" at bounding box center [751, 123] width 36 height 16
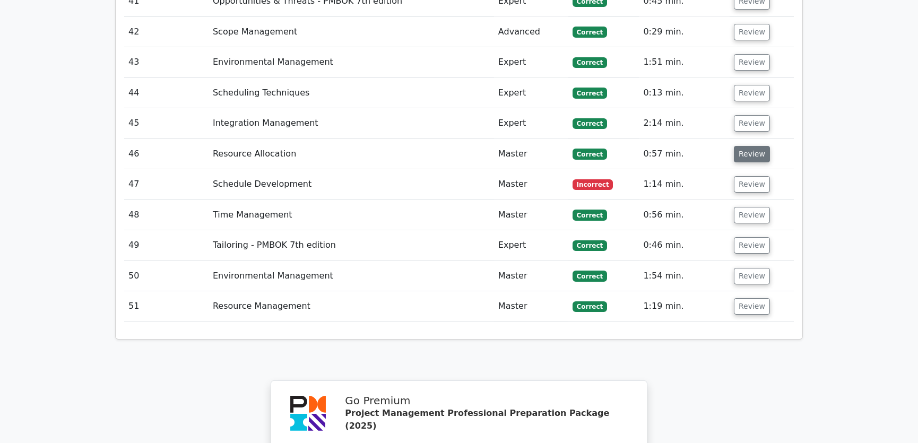
click at [750, 146] on button "Review" at bounding box center [751, 154] width 36 height 16
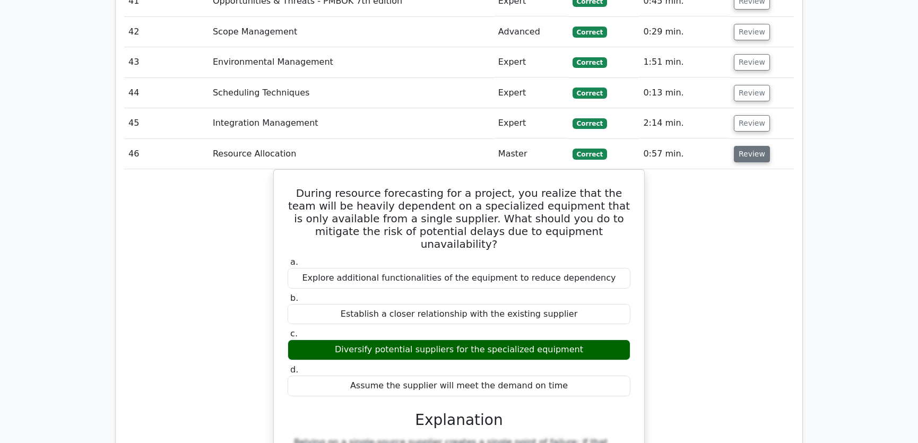
click at [754, 146] on button "Review" at bounding box center [751, 154] width 36 height 16
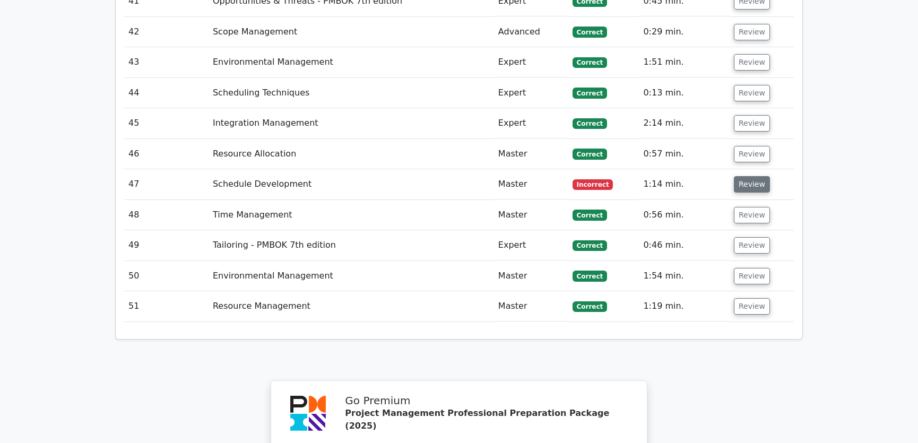
click at [748, 176] on button "Review" at bounding box center [751, 184] width 36 height 16
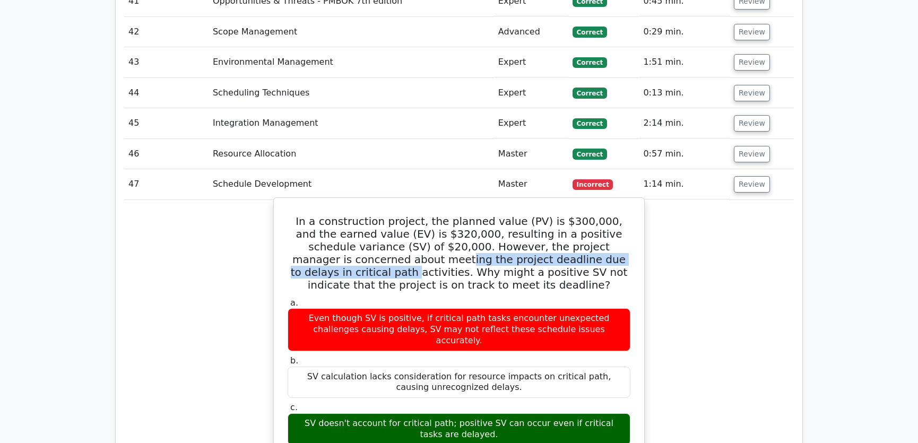
drag, startPoint x: 320, startPoint y: 215, endPoint x: 576, endPoint y: 217, distance: 256.2
click at [576, 217] on h5 "In a construction project, the planned value (PV) is $300,000, and the earned v…" at bounding box center [458, 253] width 345 height 76
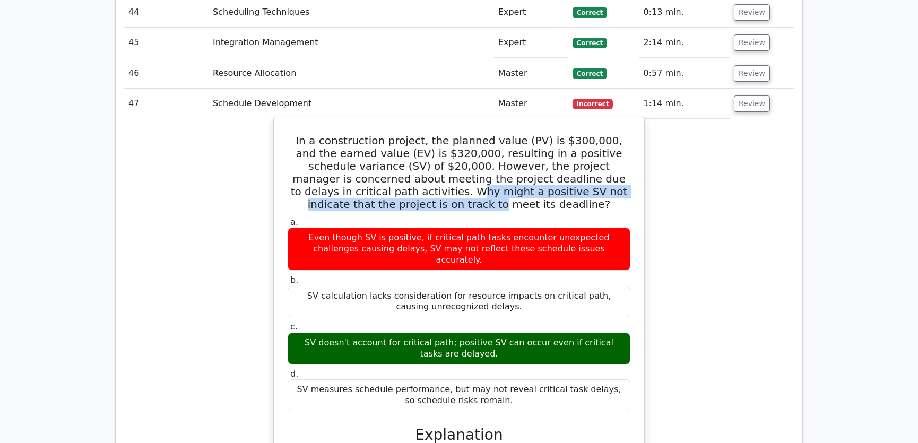
drag, startPoint x: 308, startPoint y: 150, endPoint x: 617, endPoint y: 152, distance: 309.7
click at [617, 152] on h5 "In a construction project, the planned value (PV) is $300,000, and the earned v…" at bounding box center [458, 172] width 345 height 76
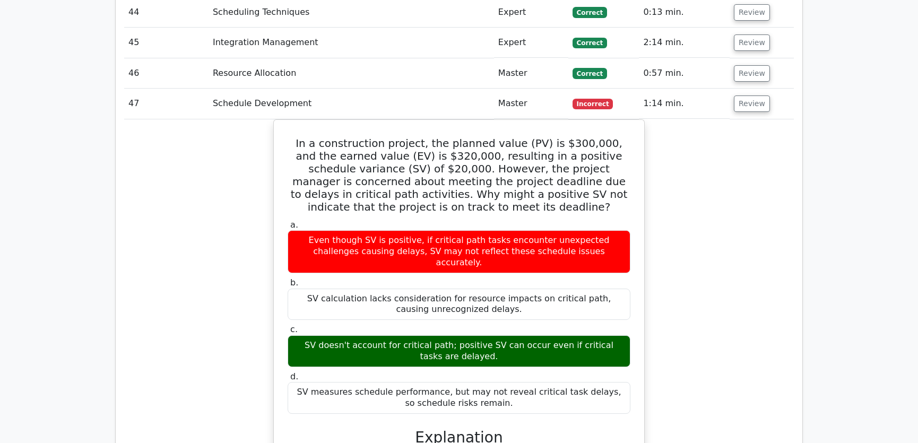
click at [722, 170] on div "In a construction project, the planned value (PV) is $300,000, and the earned v…" at bounding box center [458, 392] width 669 height 547
click at [748, 95] on button "Review" at bounding box center [751, 103] width 36 height 16
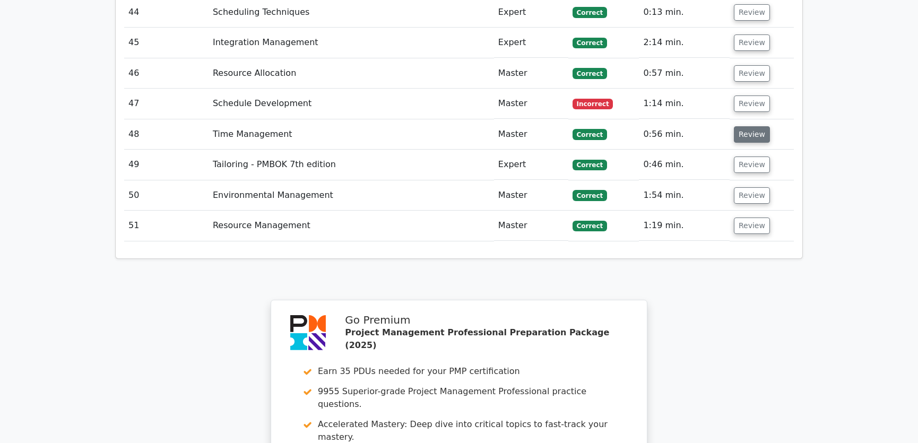
click at [742, 126] on button "Review" at bounding box center [751, 134] width 36 height 16
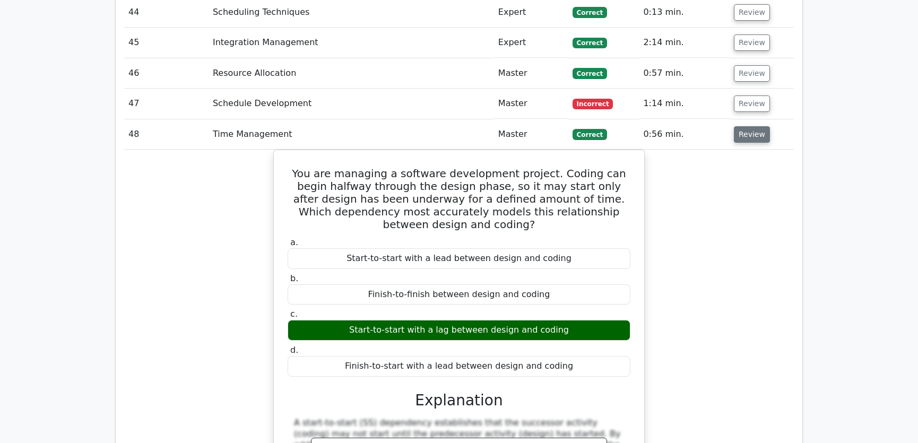
click at [744, 126] on button "Review" at bounding box center [751, 134] width 36 height 16
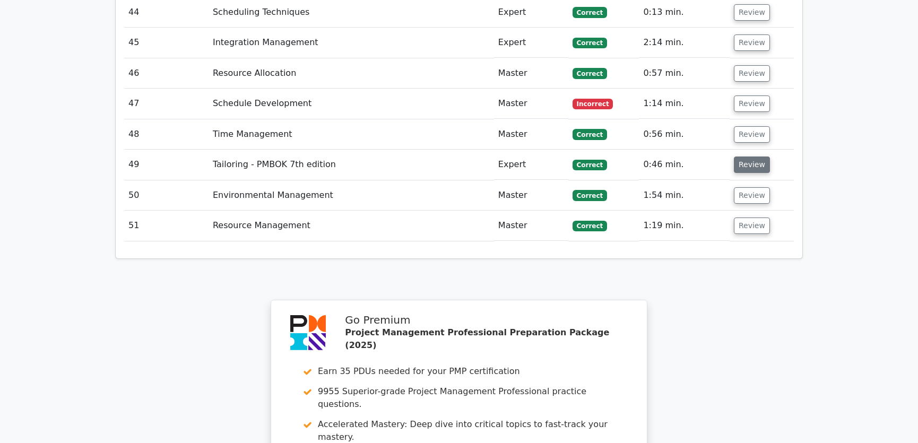
click at [748, 156] on button "Review" at bounding box center [751, 164] width 36 height 16
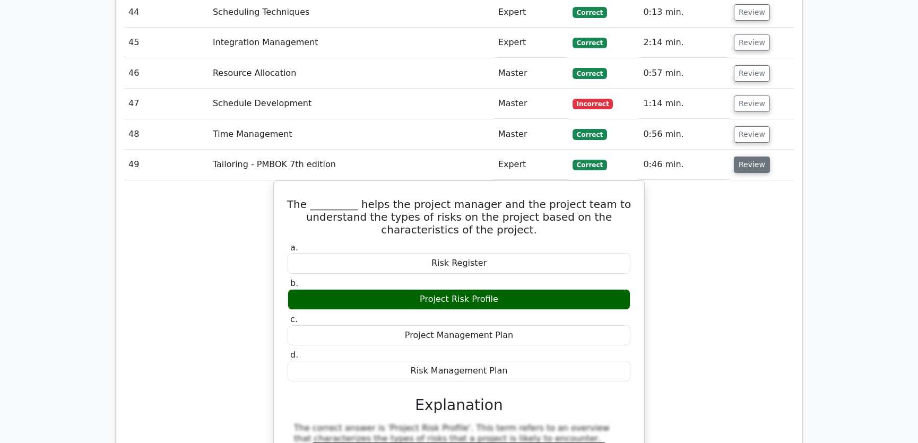
click at [748, 156] on button "Review" at bounding box center [751, 164] width 36 height 16
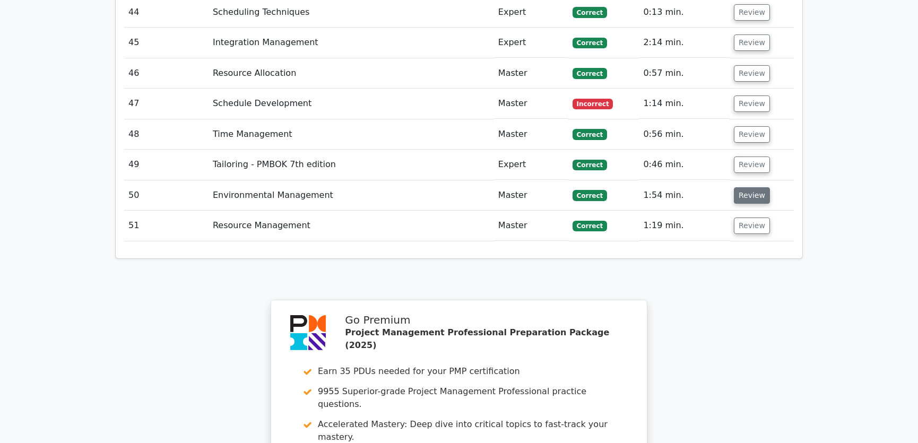
click at [745, 187] on button "Review" at bounding box center [751, 195] width 36 height 16
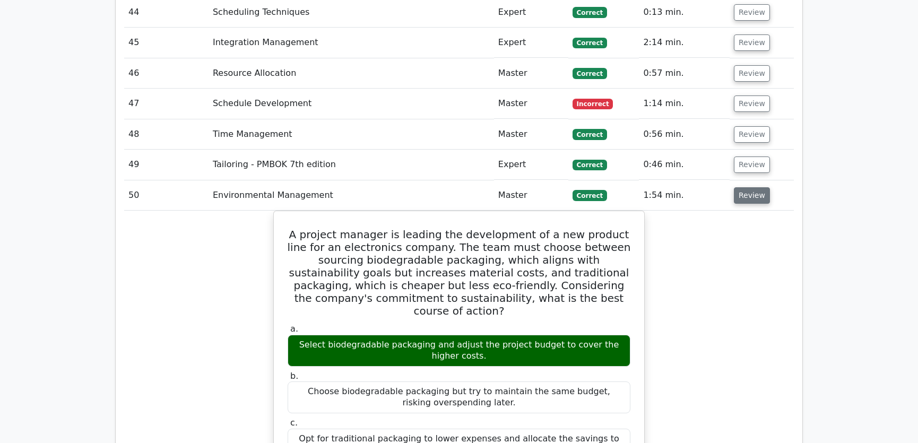
scroll to position [2973, 0]
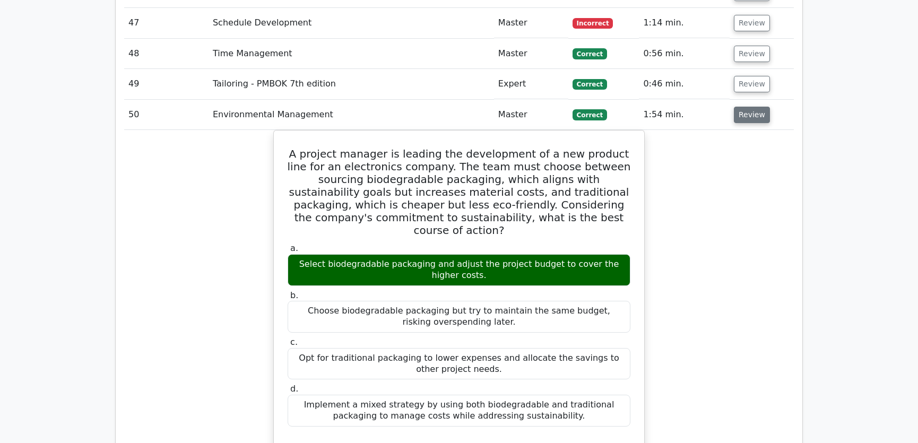
click at [745, 107] on button "Review" at bounding box center [751, 115] width 36 height 16
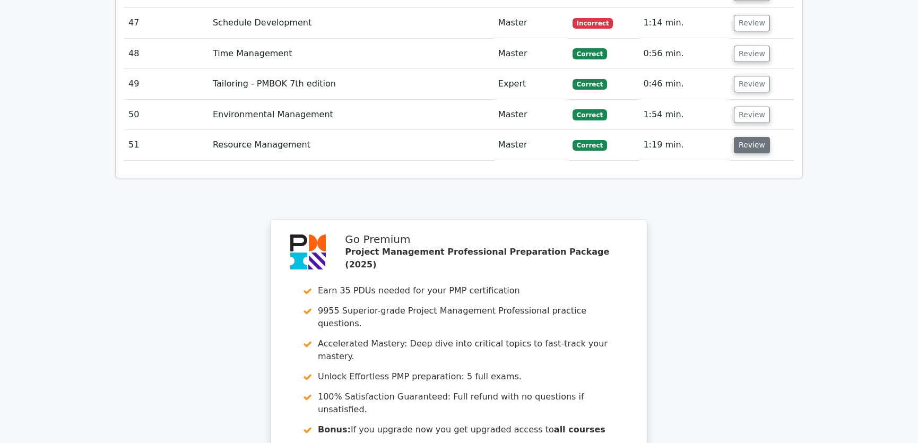
click at [745, 137] on button "Review" at bounding box center [751, 145] width 36 height 16
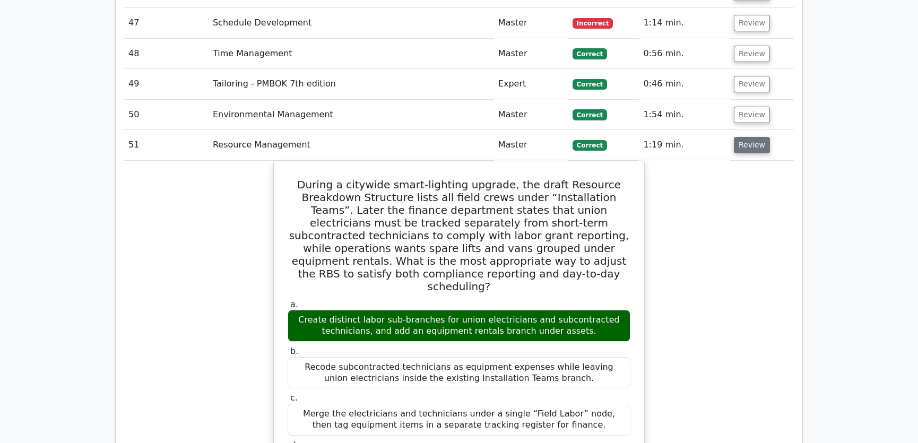
click at [755, 137] on button "Review" at bounding box center [751, 145] width 36 height 16
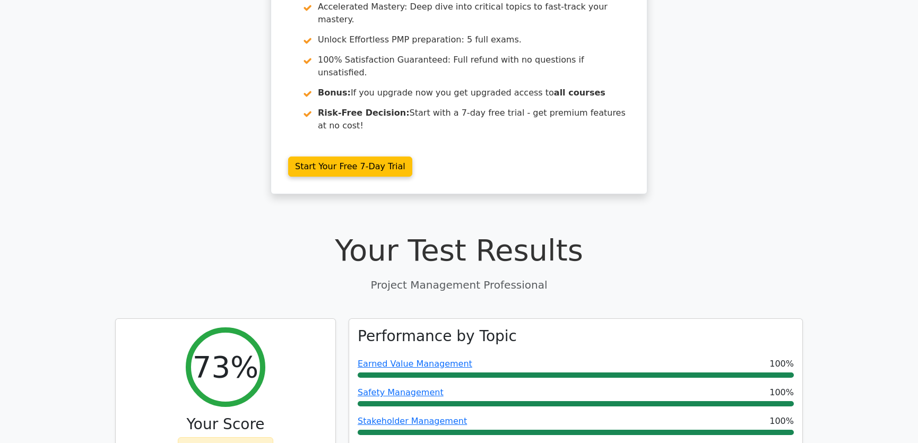
scroll to position [0, 0]
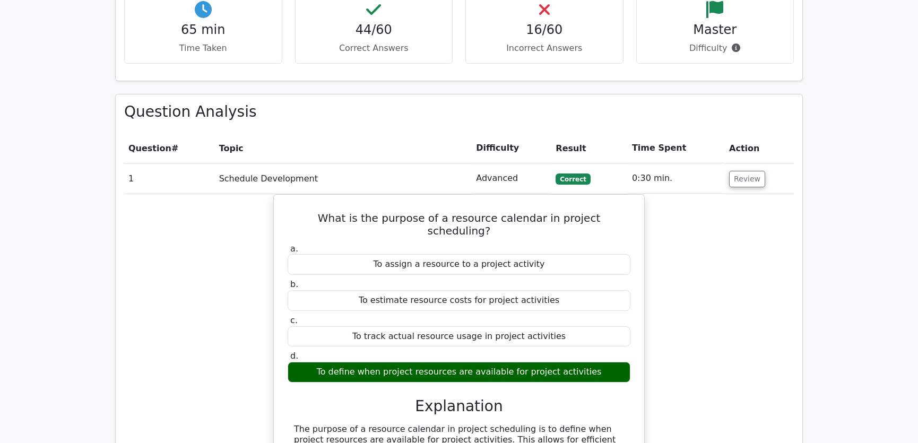
scroll to position [1527, 0]
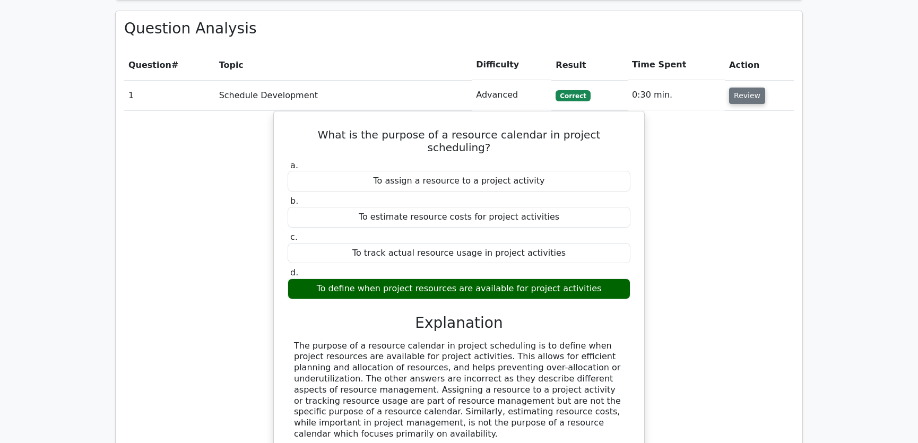
click at [742, 88] on button "Review" at bounding box center [747, 96] width 36 height 16
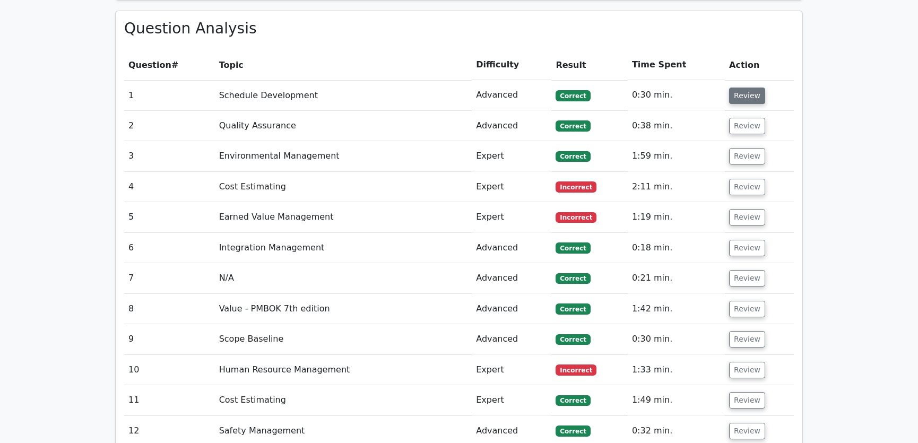
click at [742, 88] on button "Review" at bounding box center [747, 96] width 36 height 16
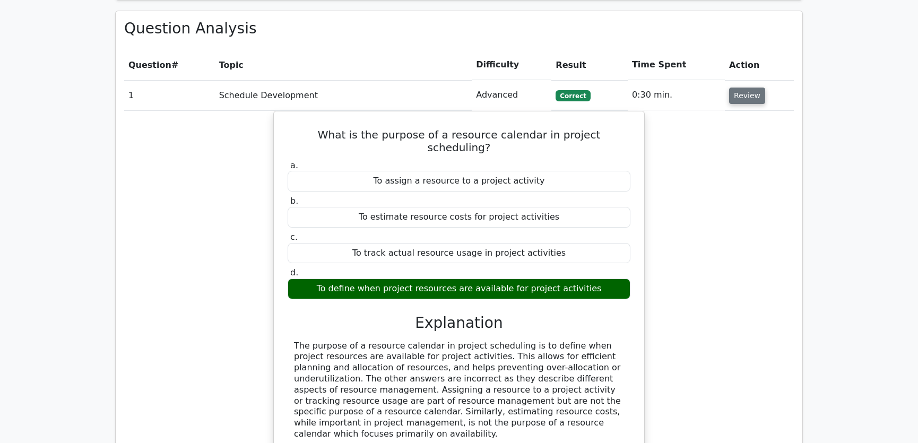
click at [755, 88] on button "Review" at bounding box center [747, 96] width 36 height 16
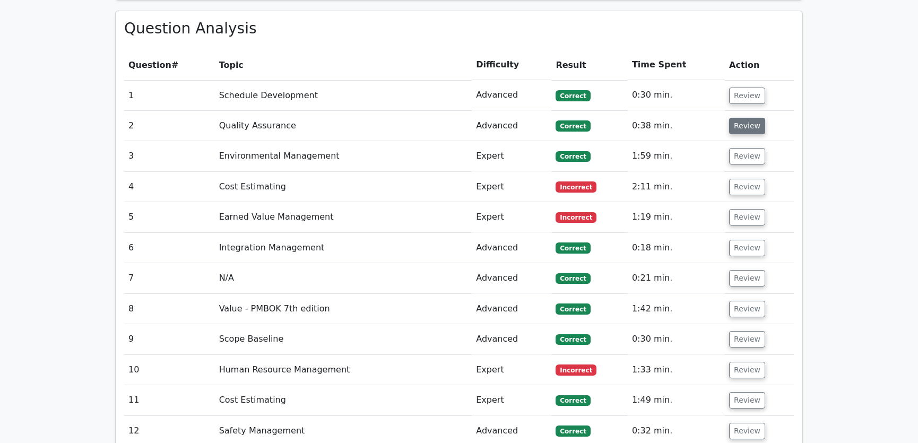
click at [744, 118] on button "Review" at bounding box center [747, 126] width 36 height 16
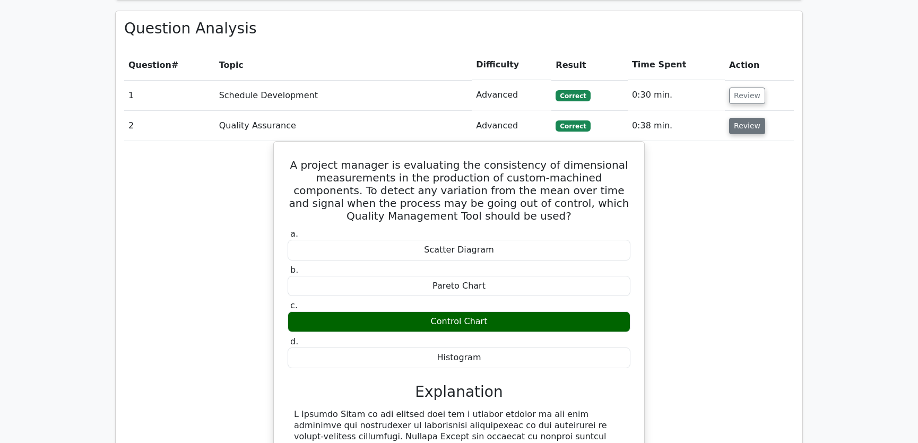
click at [742, 118] on button "Review" at bounding box center [747, 126] width 36 height 16
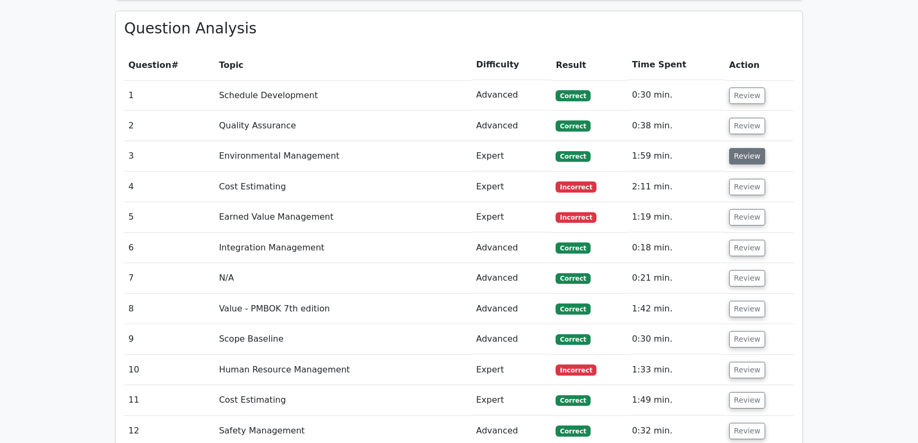
click at [739, 148] on button "Review" at bounding box center [747, 156] width 36 height 16
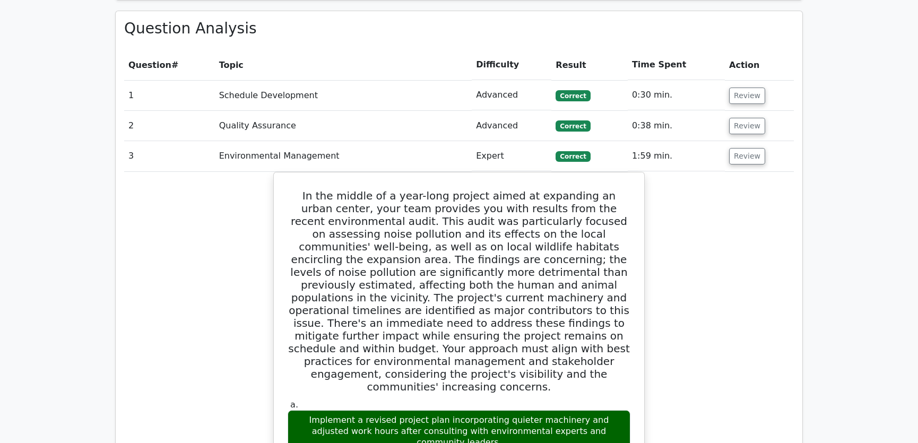
scroll to position [1446, 0]
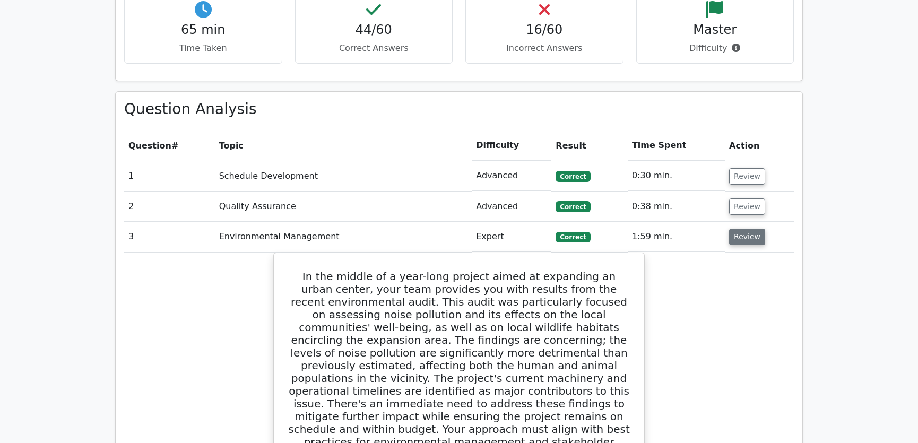
click at [741, 229] on button "Review" at bounding box center [747, 237] width 36 height 16
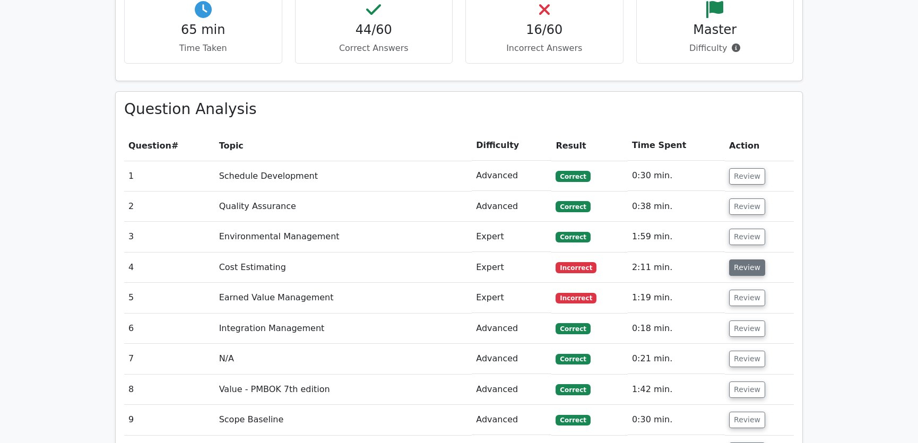
click at [742, 259] on button "Review" at bounding box center [747, 267] width 36 height 16
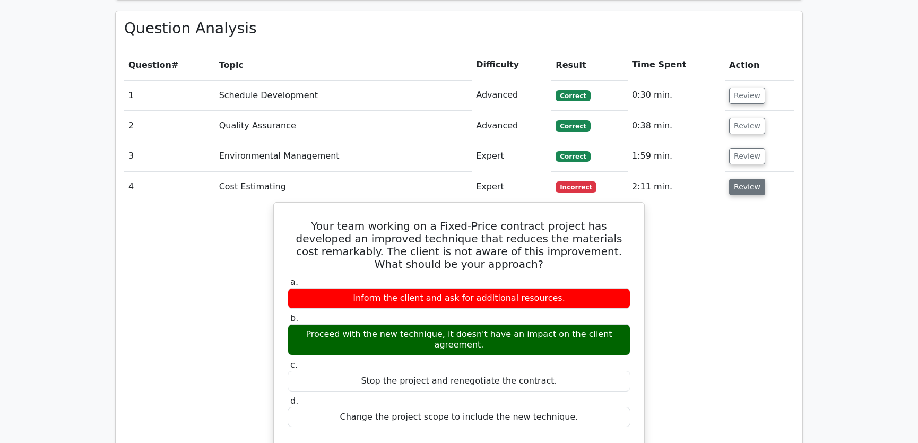
scroll to position [1607, 0]
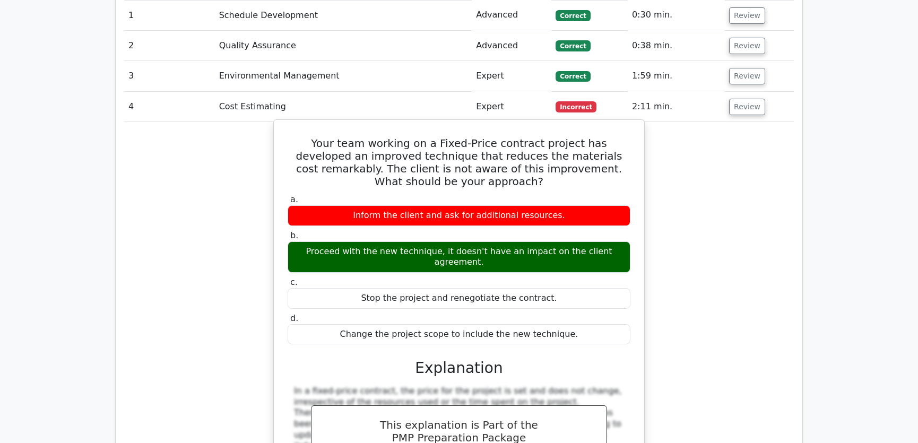
drag, startPoint x: 291, startPoint y: 104, endPoint x: 572, endPoint y: 297, distance: 340.6
click at [572, 297] on div "Your team working on a Fixed-Price contract project has developed an improved t…" at bounding box center [459, 333] width 362 height 418
copy div "Your team working on a Fixed-Price contract project has developed an improved t…"
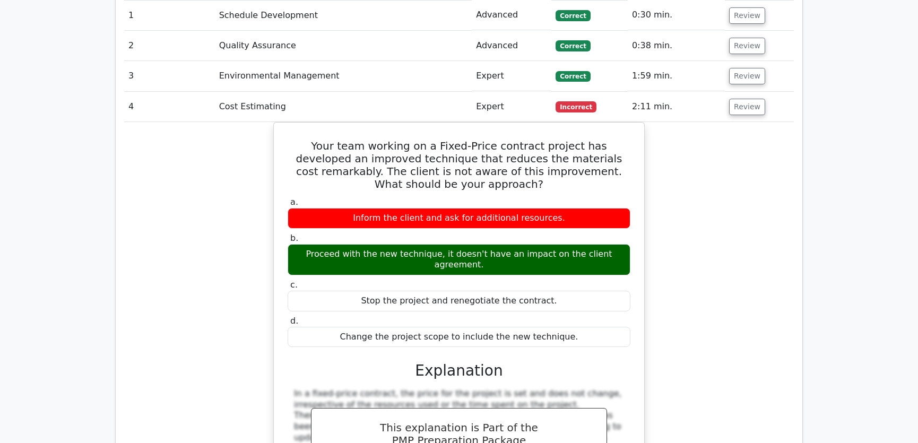
click at [700, 212] on div "Your team working on a Fixed-Price contract project has developed an improved t…" at bounding box center [458, 342] width 669 height 441
click at [739, 99] on button "Review" at bounding box center [747, 107] width 36 height 16
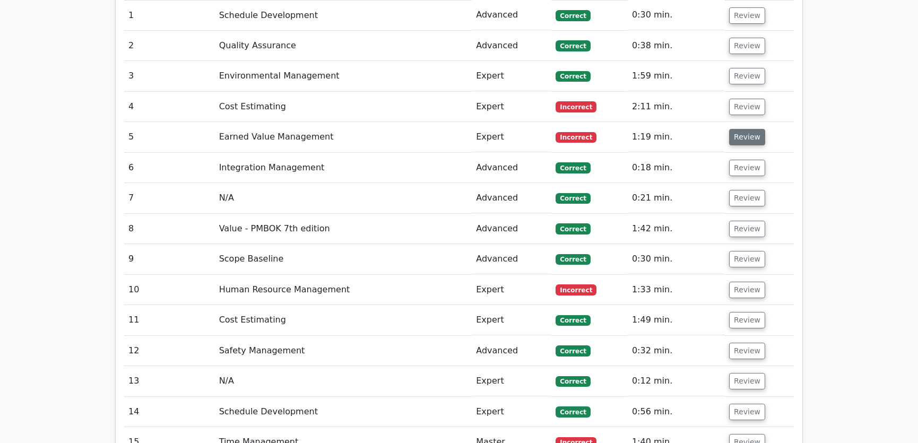
click at [745, 129] on button "Review" at bounding box center [747, 137] width 36 height 16
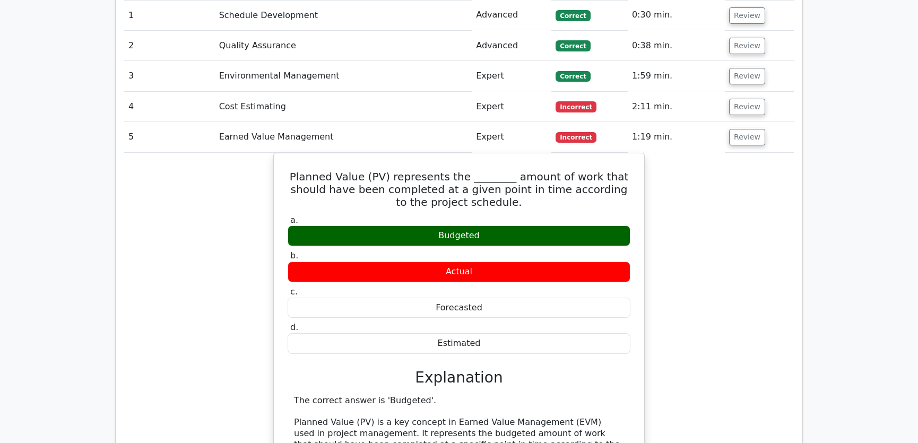
scroll to position [1687, 0]
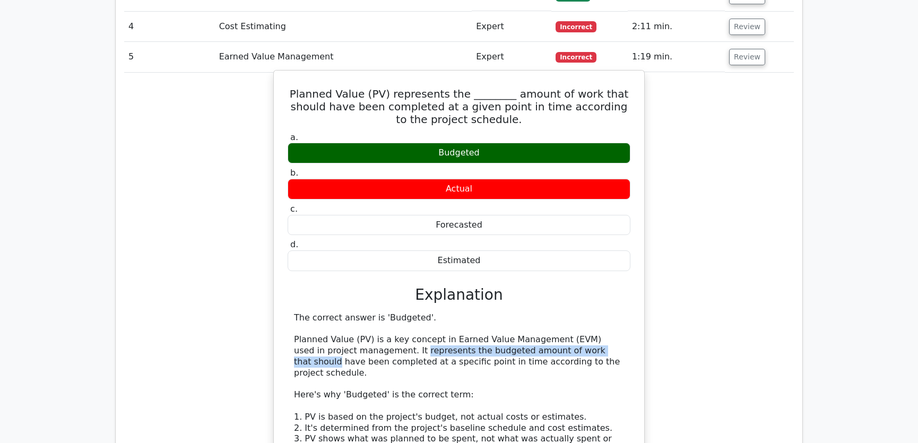
drag, startPoint x: 385, startPoint y: 309, endPoint x: 588, endPoint y: 310, distance: 203.1
click at [588, 312] on div "The correct answer is 'Budgeted'. Planned Value (PV) is a key concept in Earned…" at bounding box center [459, 450] width 330 height 276
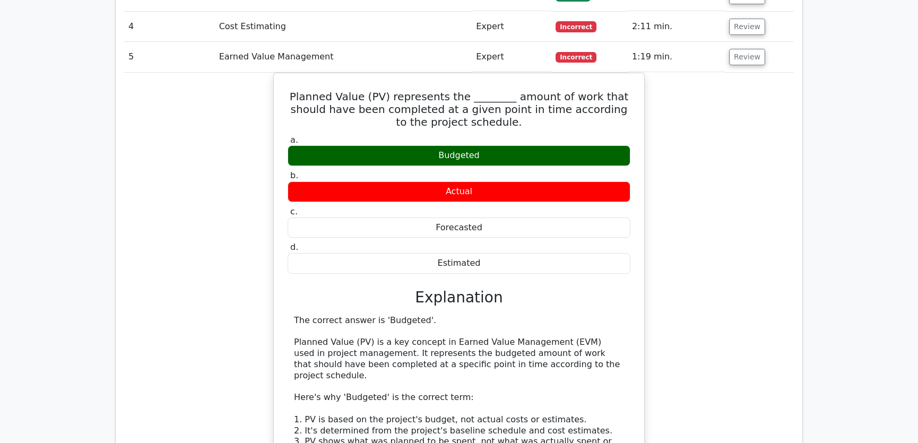
scroll to position [1527, 0]
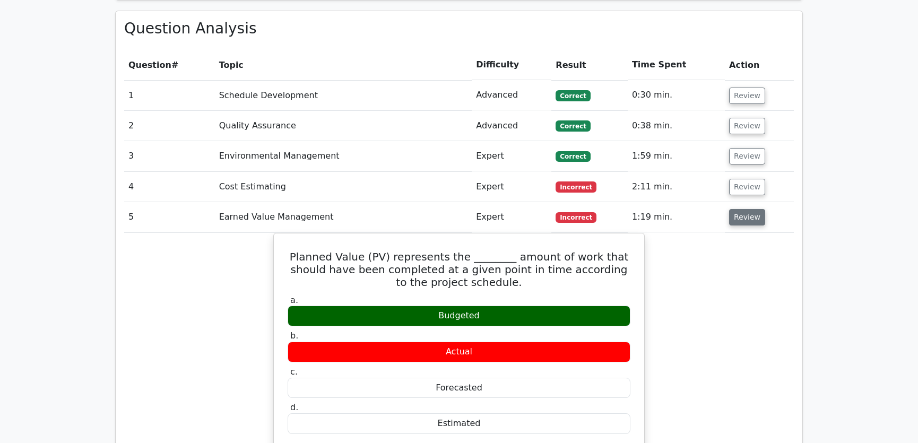
click at [741, 209] on button "Review" at bounding box center [747, 217] width 36 height 16
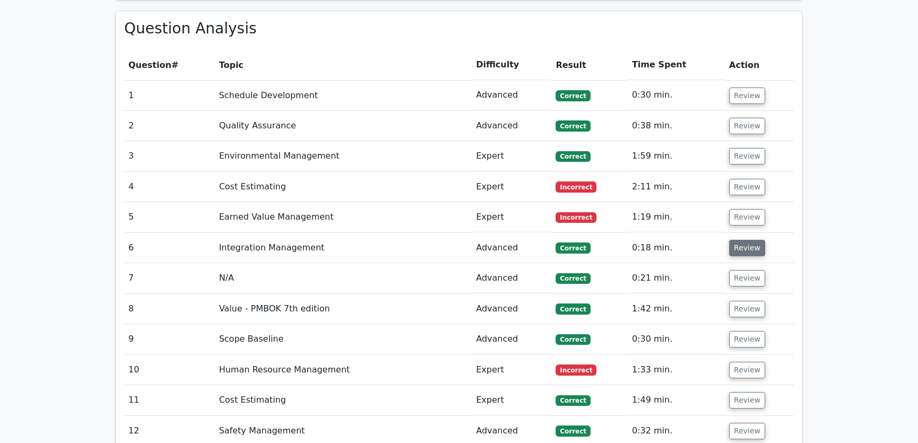
click at [743, 240] on button "Review" at bounding box center [747, 248] width 36 height 16
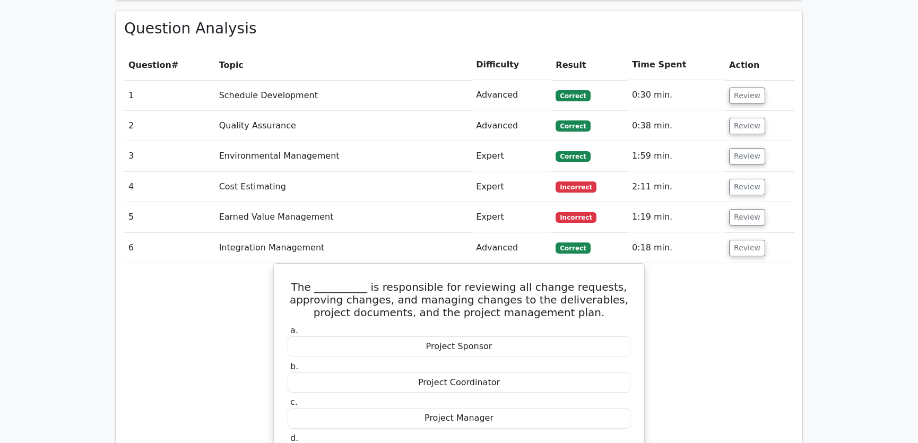
scroll to position [1607, 0]
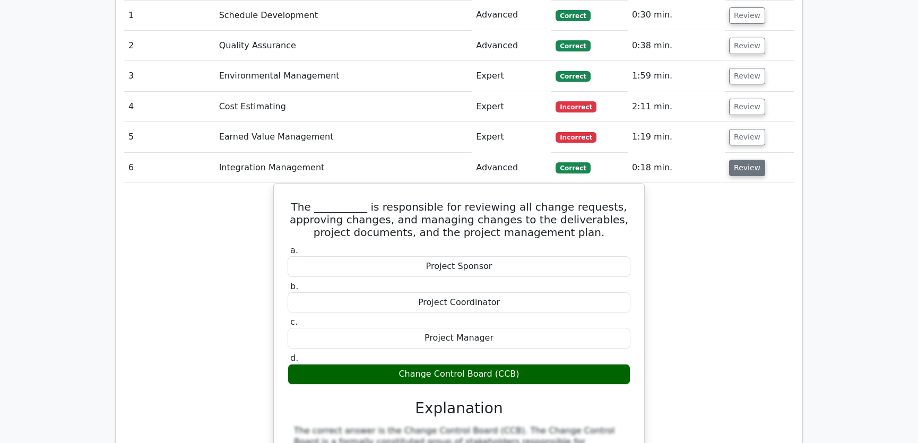
click at [743, 160] on button "Review" at bounding box center [747, 168] width 36 height 16
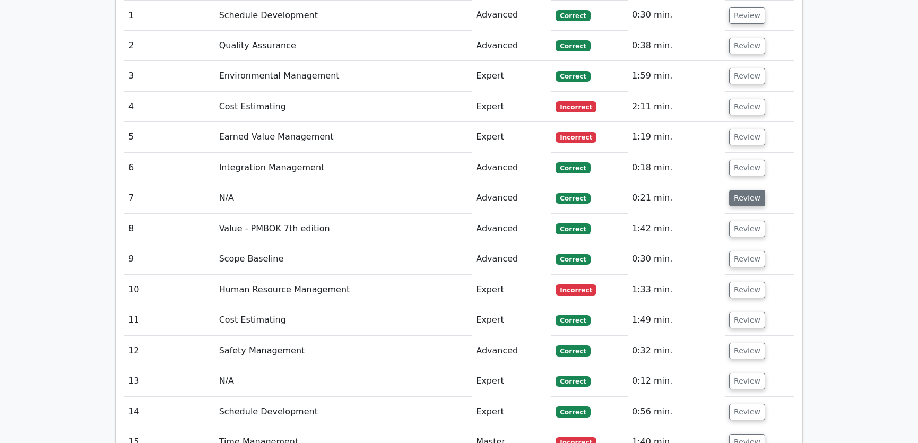
click at [739, 190] on button "Review" at bounding box center [747, 198] width 36 height 16
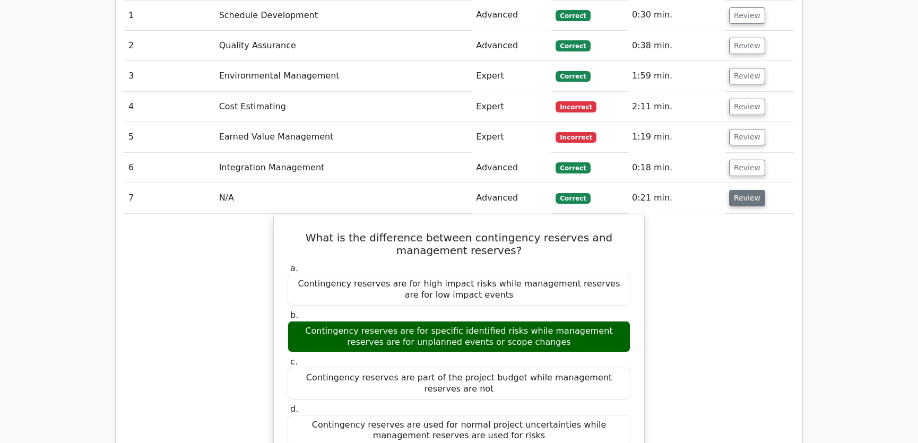
click at [746, 190] on button "Review" at bounding box center [747, 198] width 36 height 16
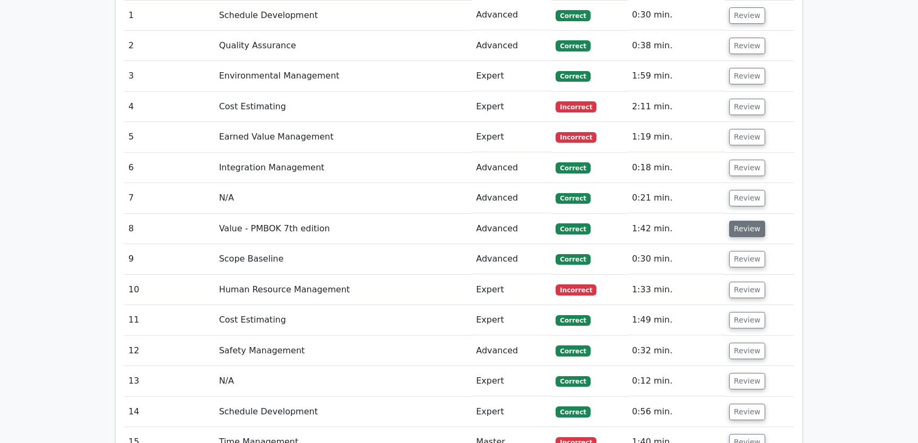
click at [741, 221] on button "Review" at bounding box center [747, 229] width 36 height 16
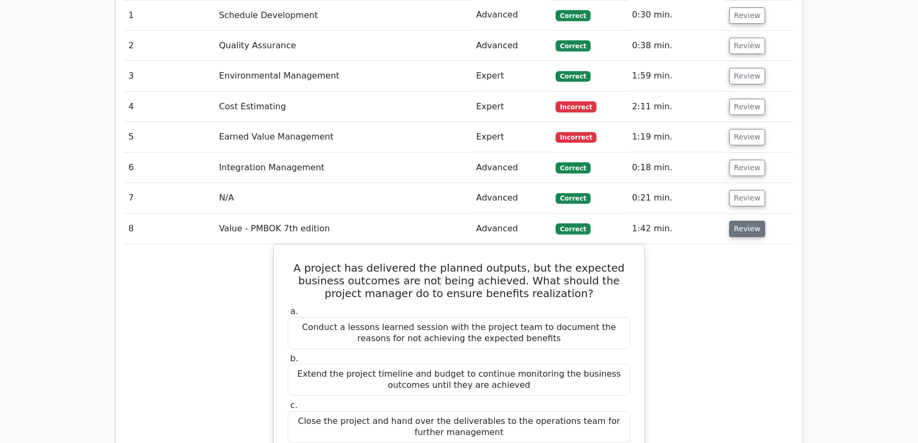
click at [746, 221] on button "Review" at bounding box center [747, 229] width 36 height 16
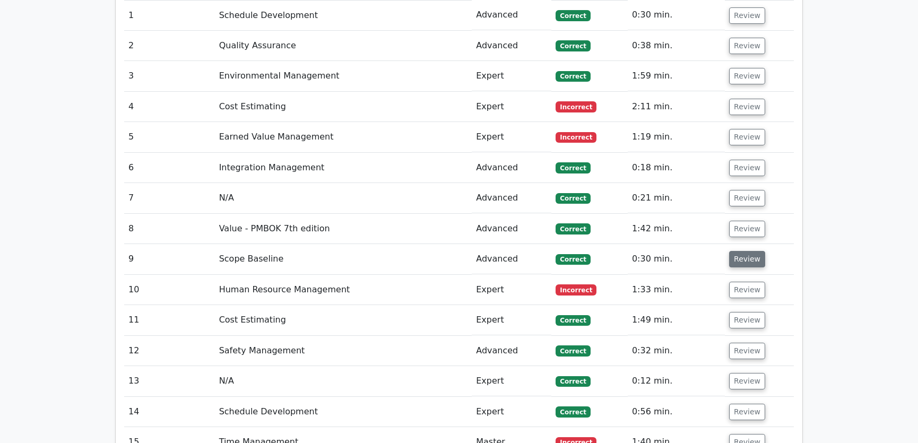
click at [746, 251] on button "Review" at bounding box center [747, 259] width 36 height 16
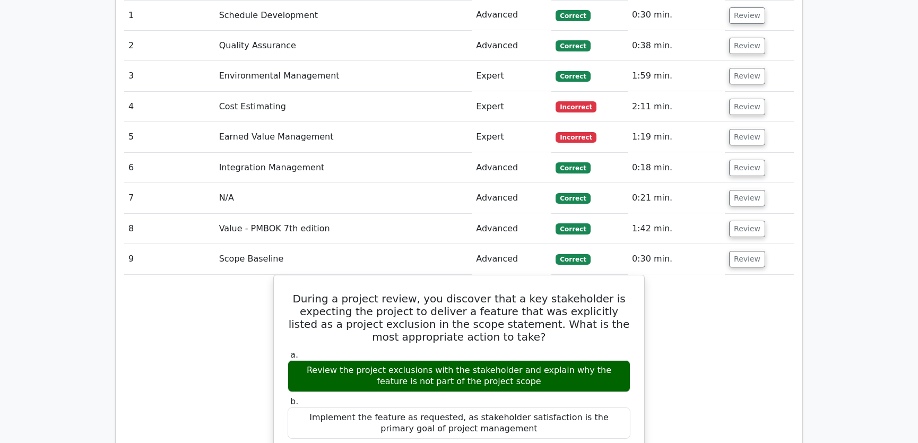
scroll to position [1768, 0]
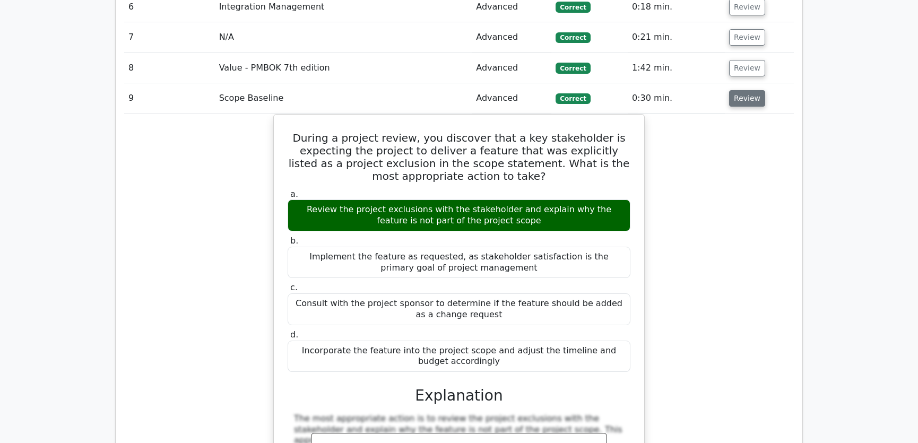
click at [746, 90] on button "Review" at bounding box center [747, 98] width 36 height 16
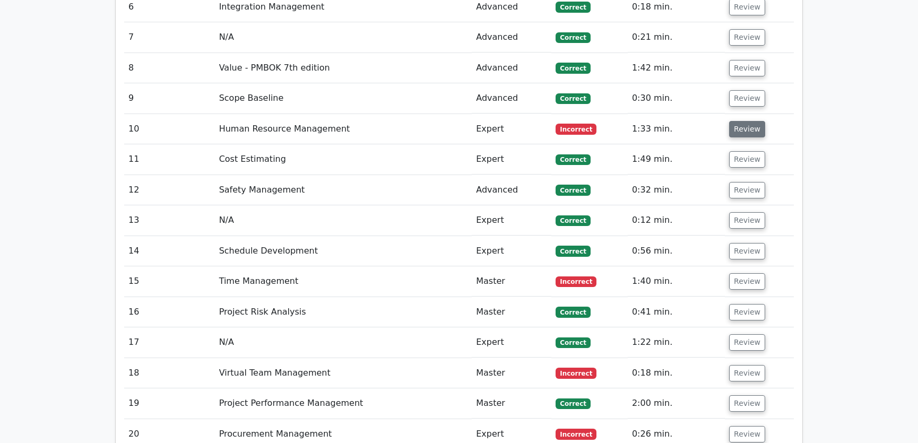
click at [734, 121] on button "Review" at bounding box center [747, 129] width 36 height 16
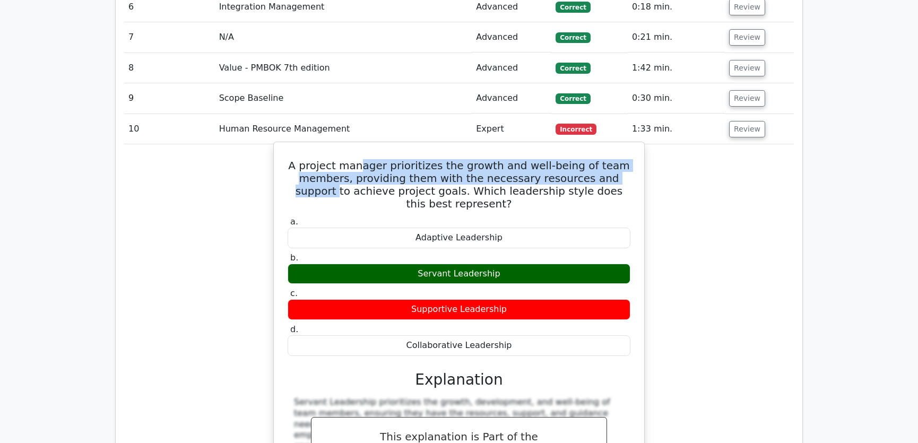
drag, startPoint x: 371, startPoint y: 125, endPoint x: 617, endPoint y: 132, distance: 246.2
click at [617, 159] on h5 "A project manager prioritizes the growth and well-being of team members, provid…" at bounding box center [458, 184] width 345 height 51
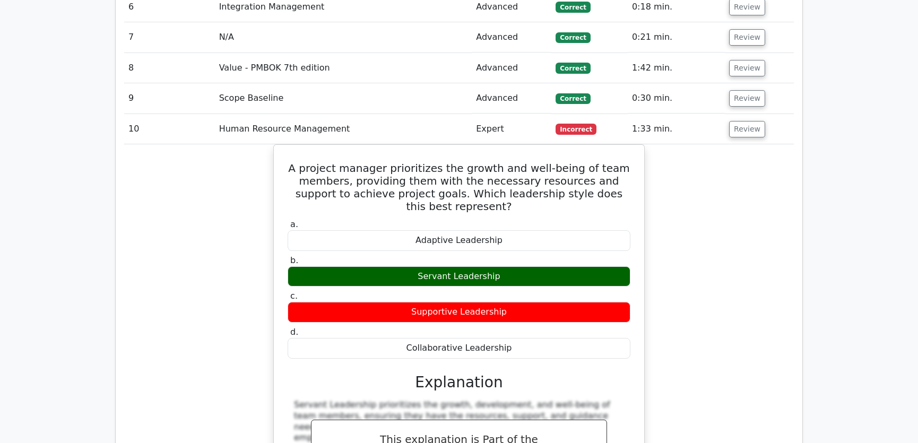
click at [752, 201] on div "A project manager prioritizes the growth and well-being of team members, provid…" at bounding box center [458, 359] width 669 height 430
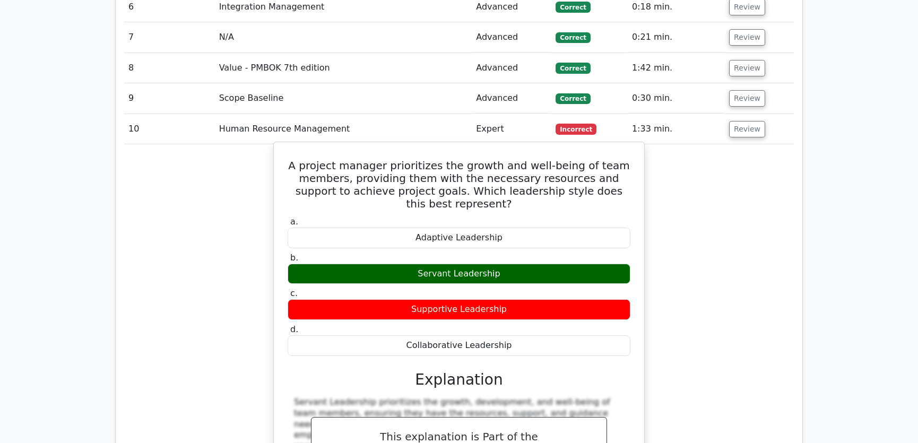
drag, startPoint x: 304, startPoint y: 123, endPoint x: 514, endPoint y: 299, distance: 274.1
click at [514, 299] on div "A project manager prioritizes the growth and well-being of team members, provid…" at bounding box center [459, 349] width 362 height 407
copy div "A project manager prioritizes the growth and well-being of team members, provid…"
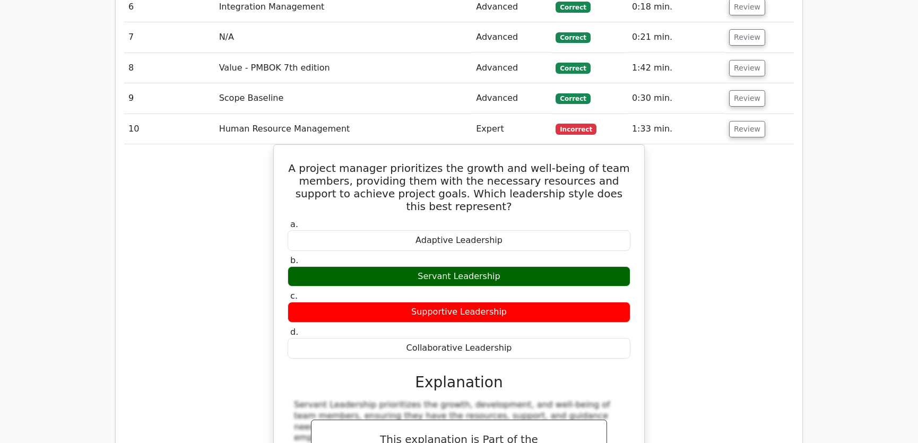
click at [699, 220] on div "A project manager prioritizes the growth and well-being of team members, provid…" at bounding box center [458, 359] width 669 height 430
click at [742, 121] on button "Review" at bounding box center [747, 129] width 36 height 16
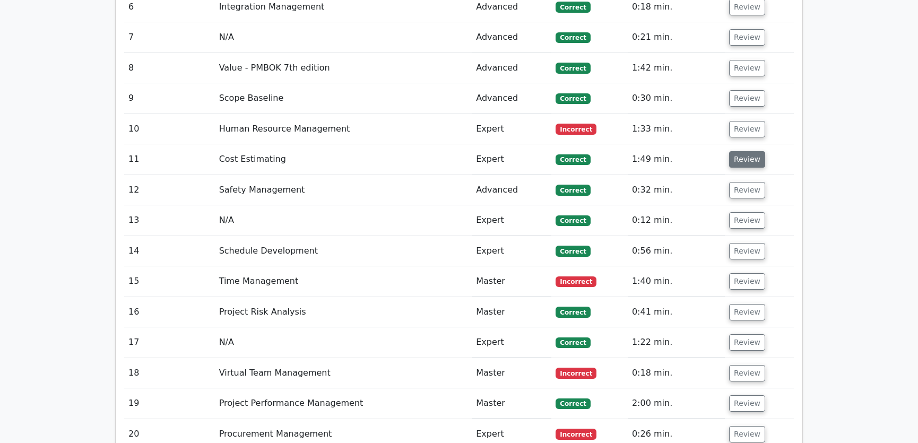
click at [740, 151] on button "Review" at bounding box center [747, 159] width 36 height 16
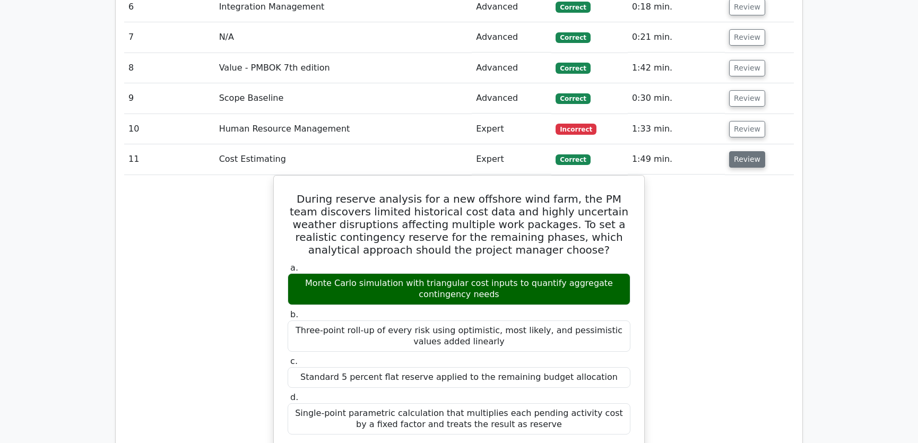
click at [740, 151] on button "Review" at bounding box center [747, 159] width 36 height 16
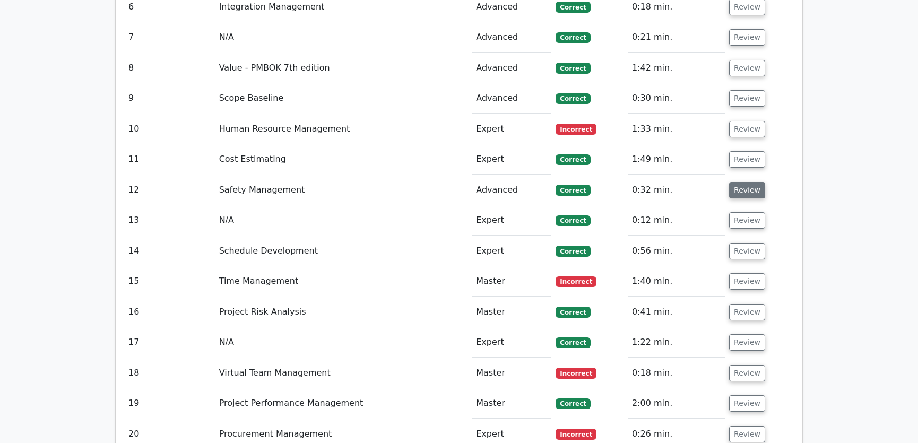
click at [745, 182] on button "Review" at bounding box center [747, 190] width 36 height 16
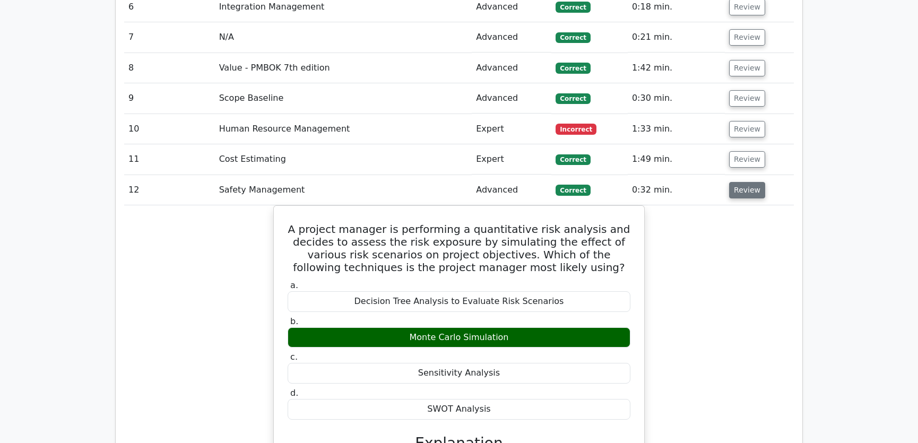
click at [745, 182] on button "Review" at bounding box center [747, 190] width 36 height 16
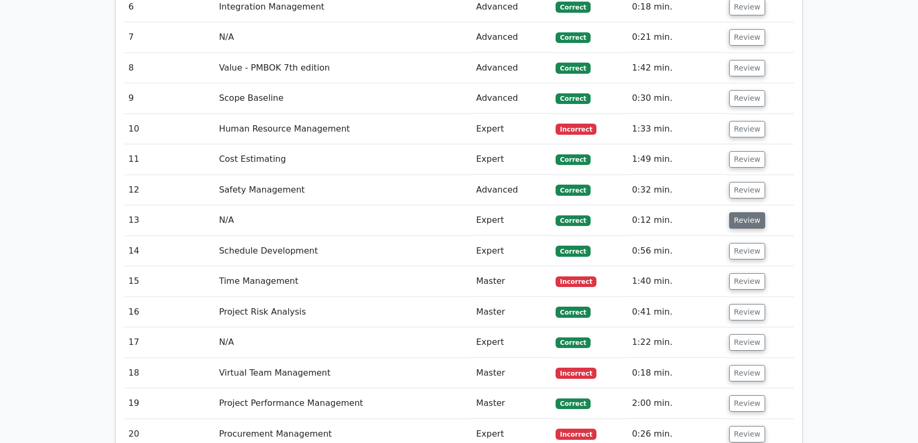
click at [738, 212] on button "Review" at bounding box center [747, 220] width 36 height 16
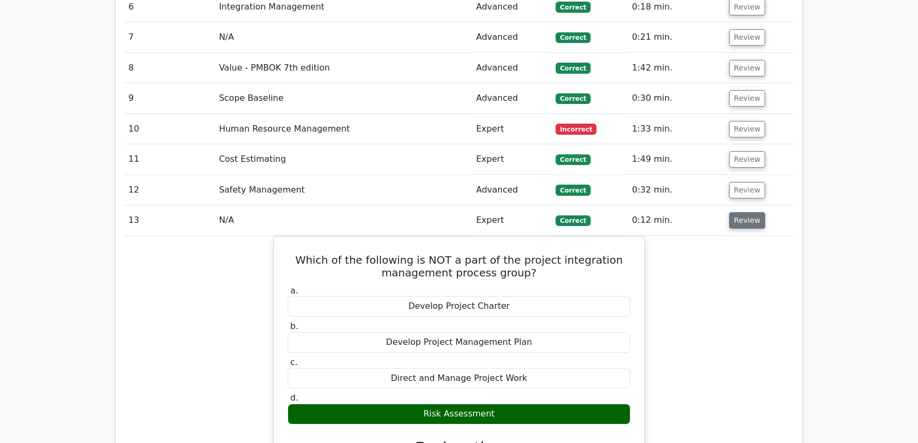
click at [738, 212] on button "Review" at bounding box center [747, 220] width 36 height 16
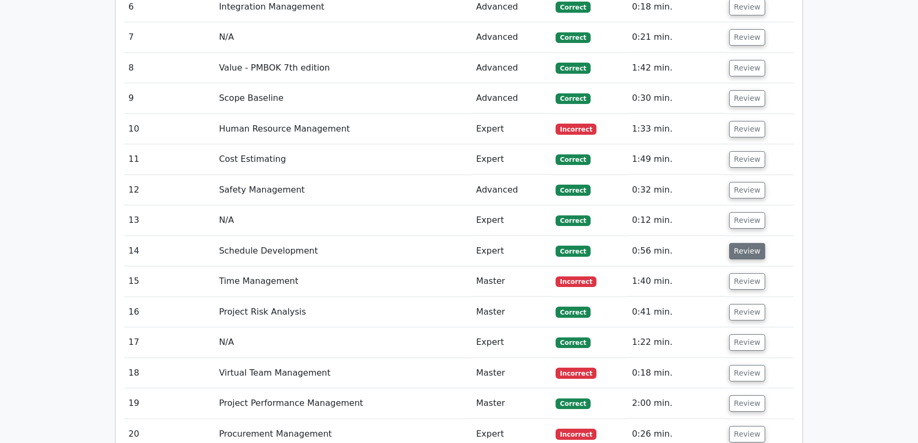
click at [744, 243] on button "Review" at bounding box center [747, 251] width 36 height 16
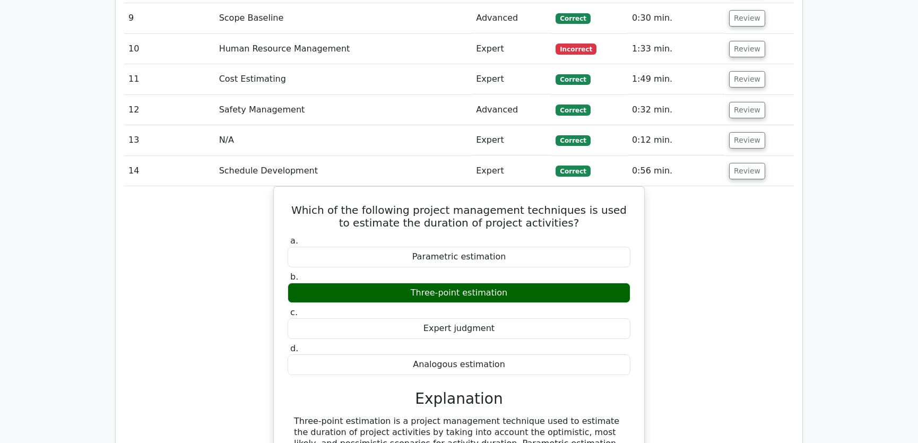
scroll to position [2009, 0]
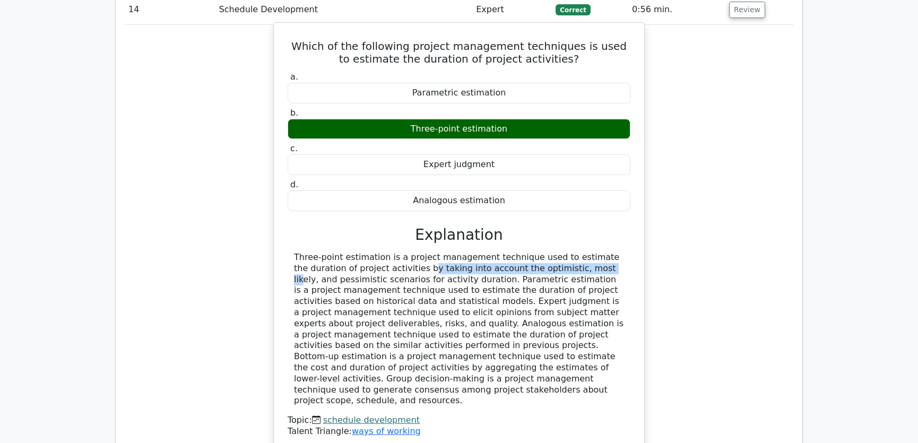
drag, startPoint x: 352, startPoint y: 226, endPoint x: 517, endPoint y: 229, distance: 165.5
click at [517, 252] on div at bounding box center [459, 329] width 330 height 154
click at [473, 252] on div at bounding box center [459, 329] width 330 height 154
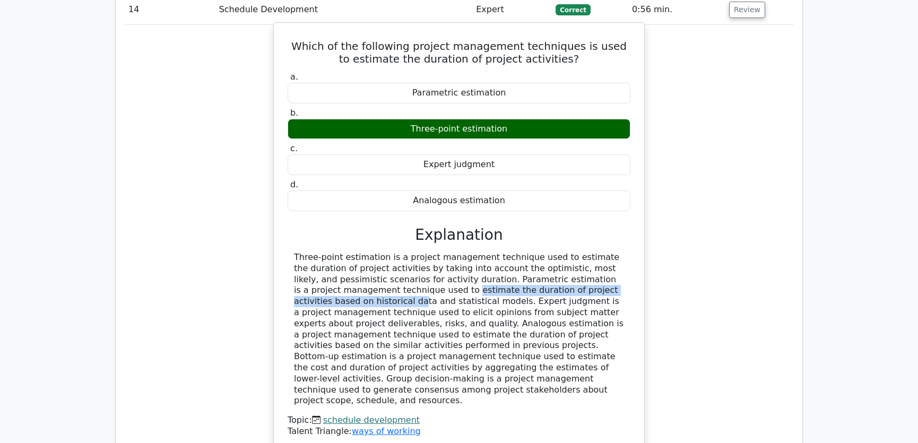
drag, startPoint x: 349, startPoint y: 247, endPoint x: 599, endPoint y: 254, distance: 250.4
click at [599, 254] on div at bounding box center [459, 329] width 330 height 154
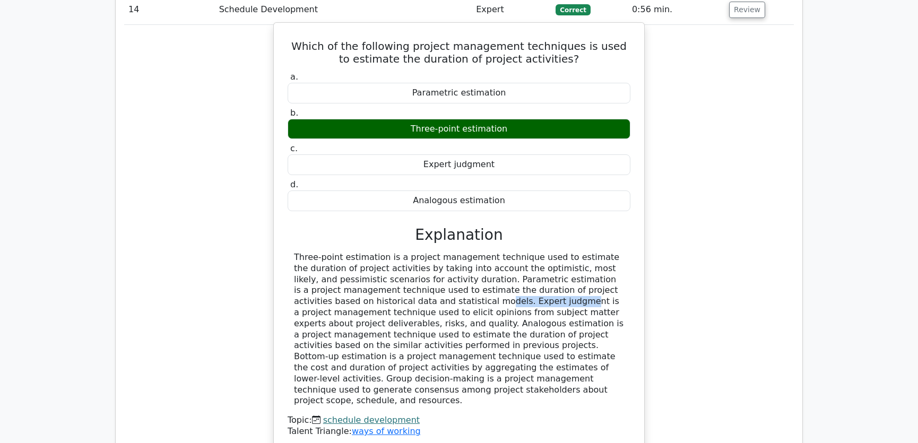
drag, startPoint x: 352, startPoint y: 261, endPoint x: 426, endPoint y: 261, distance: 74.8
click at [426, 261] on div at bounding box center [459, 329] width 330 height 154
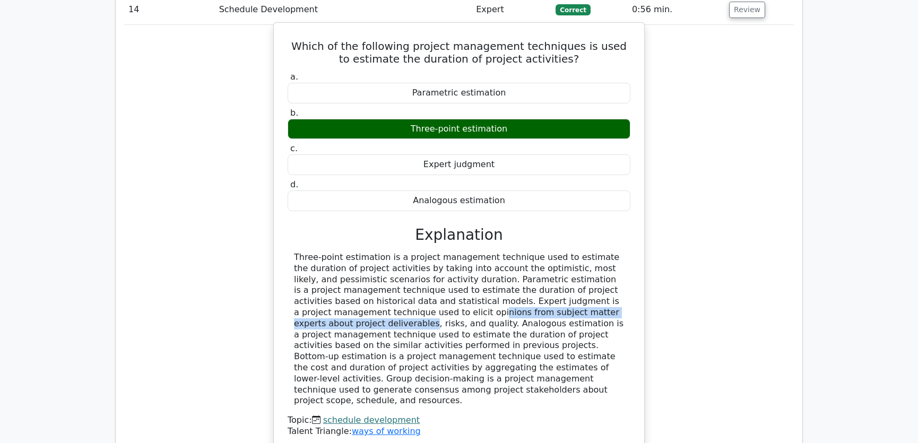
drag, startPoint x: 337, startPoint y: 273, endPoint x: 565, endPoint y: 274, distance: 227.5
click at [565, 274] on div at bounding box center [459, 329] width 330 height 154
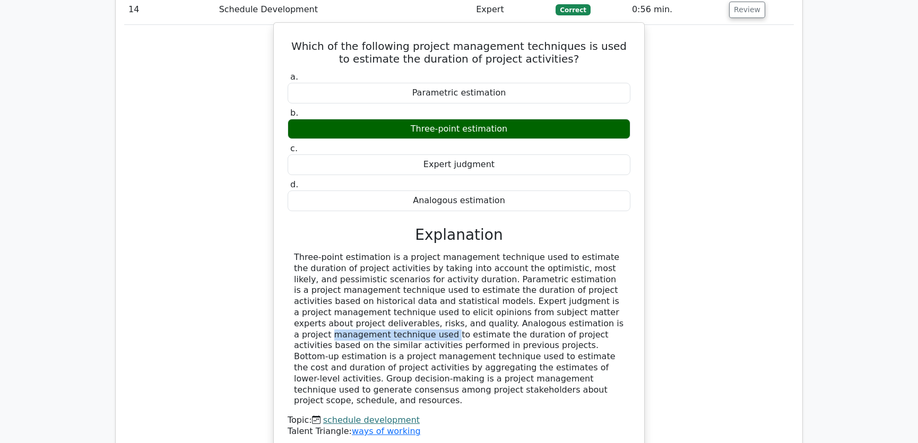
drag, startPoint x: 482, startPoint y: 282, endPoint x: 587, endPoint y: 281, distance: 105.5
click at [587, 281] on div at bounding box center [459, 329] width 330 height 154
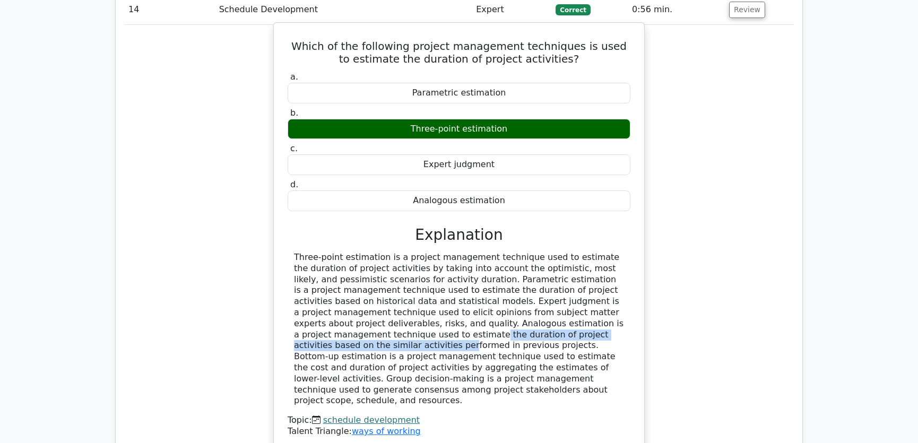
drag, startPoint x: 330, startPoint y: 291, endPoint x: 592, endPoint y: 295, distance: 262.0
click at [592, 295] on div at bounding box center [459, 329] width 330 height 154
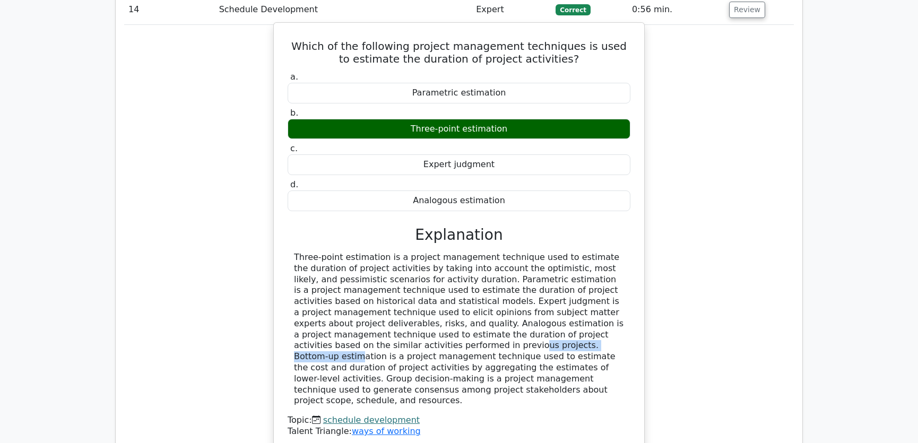
drag, startPoint x: 338, startPoint y: 307, endPoint x: 446, endPoint y: 308, distance: 108.2
click at [446, 308] on div at bounding box center [459, 329] width 330 height 154
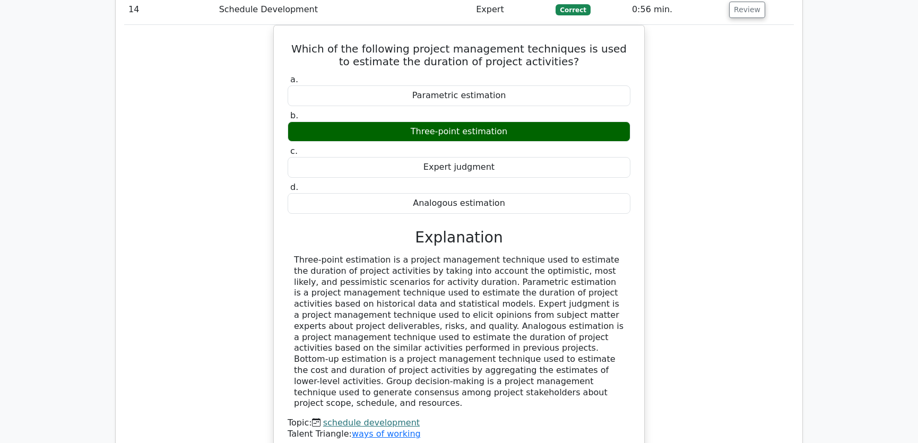
click at [707, 291] on div "Which of the following project management techniques is used to estimate the du…" at bounding box center [458, 245] width 669 height 441
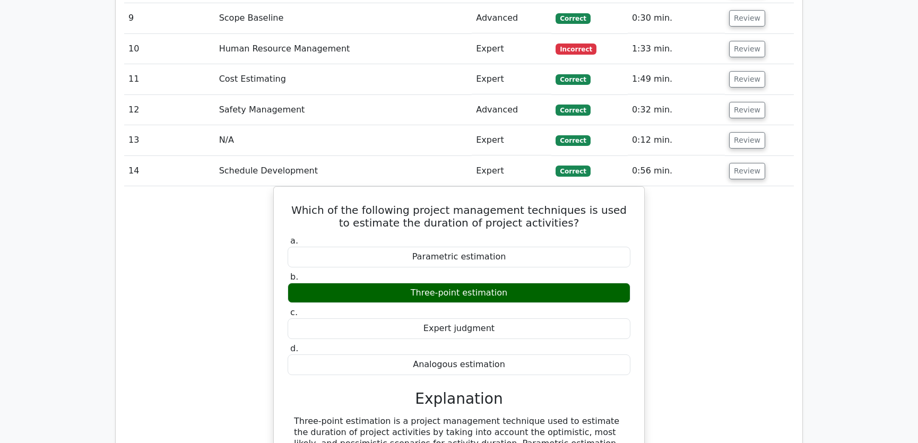
scroll to position [1768, 0]
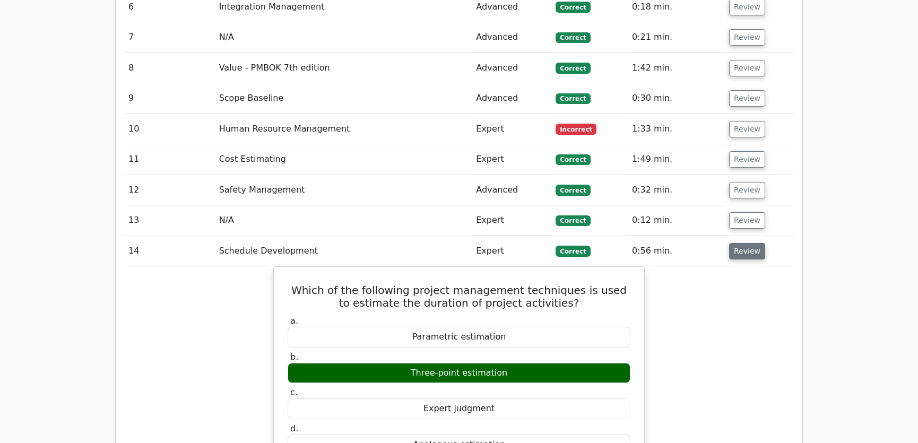
click at [742, 243] on button "Review" at bounding box center [747, 251] width 36 height 16
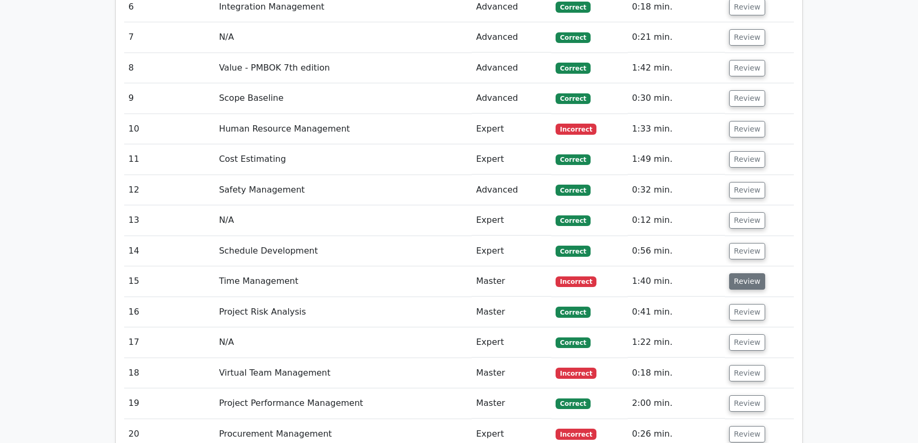
click at [739, 273] on button "Review" at bounding box center [747, 281] width 36 height 16
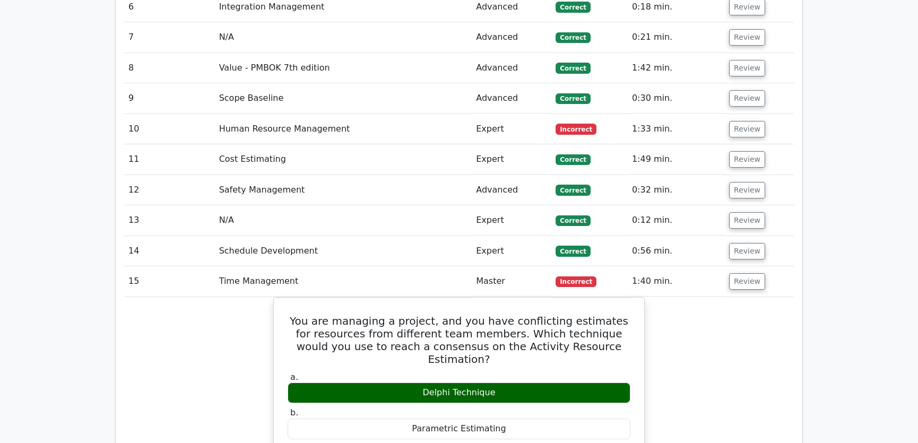
scroll to position [1928, 0]
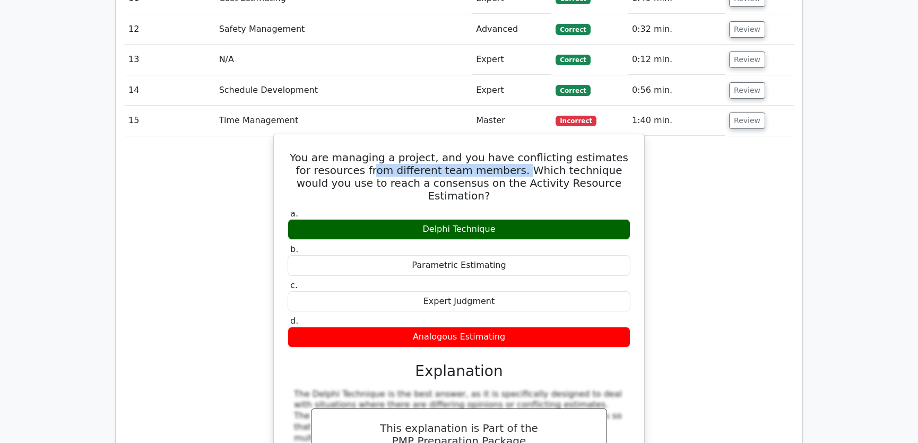
drag, startPoint x: 348, startPoint y: 130, endPoint x: 494, endPoint y: 128, distance: 145.3
click at [494, 151] on h5 "You are managing a project, and you have conflicting estimates for resources fr…" at bounding box center [458, 176] width 345 height 51
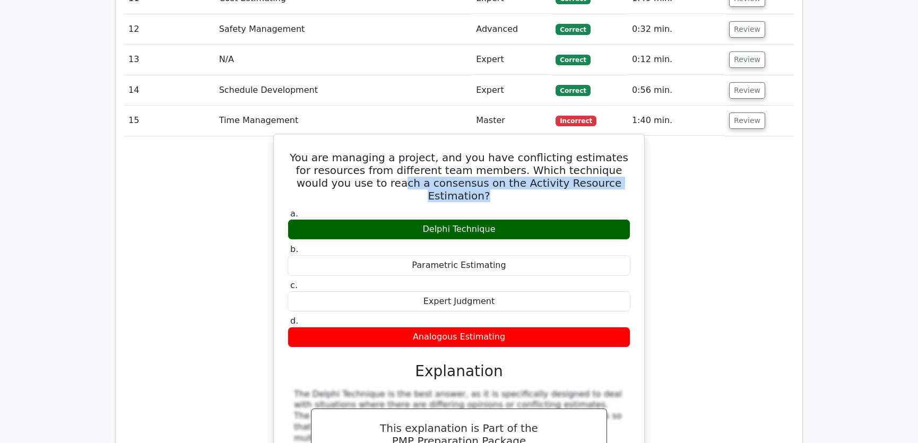
drag, startPoint x: 356, startPoint y: 142, endPoint x: 627, endPoint y: 140, distance: 271.0
click at [627, 151] on h5 "You are managing a project, and you have conflicting estimates for resources fr…" at bounding box center [458, 176] width 345 height 51
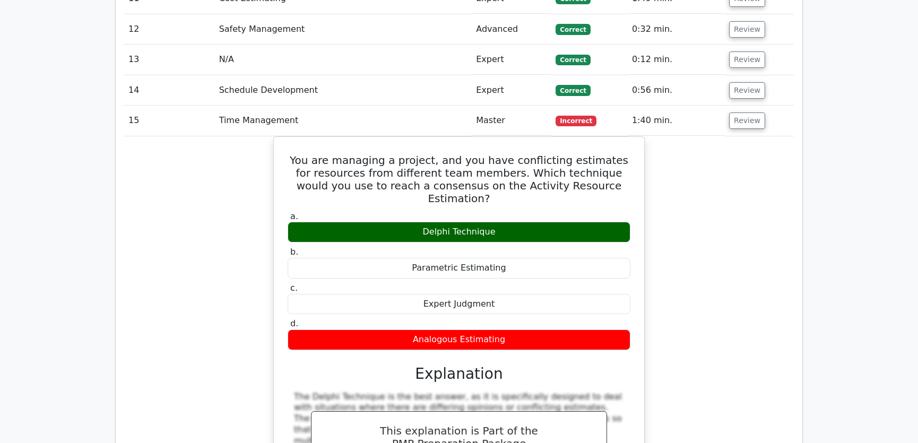
click at [750, 196] on div "You are managing a project, and you have conflicting estimates for resources fr…" at bounding box center [458, 369] width 669 height 466
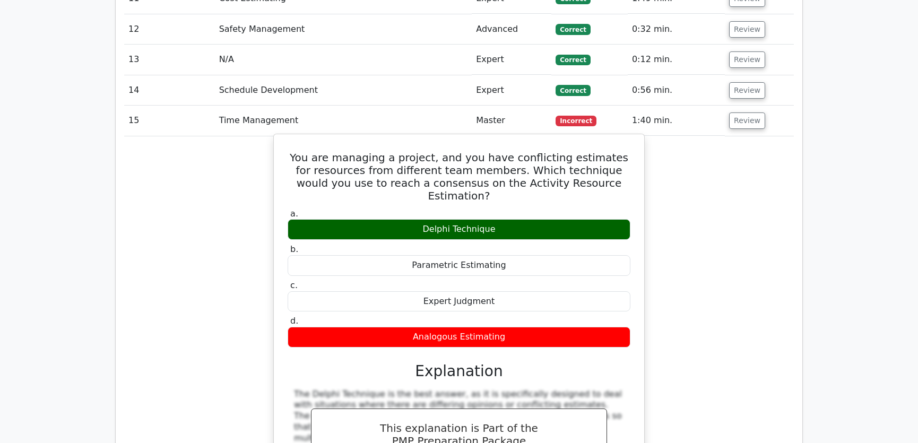
drag, startPoint x: 300, startPoint y: 115, endPoint x: 515, endPoint y: 289, distance: 276.9
click at [515, 289] on div "You are managing a project, and you have conflicting estimates for resources fr…" at bounding box center [459, 360] width 362 height 444
copy div "You are managing a project, and you have conflicting estimates for resources fr…"
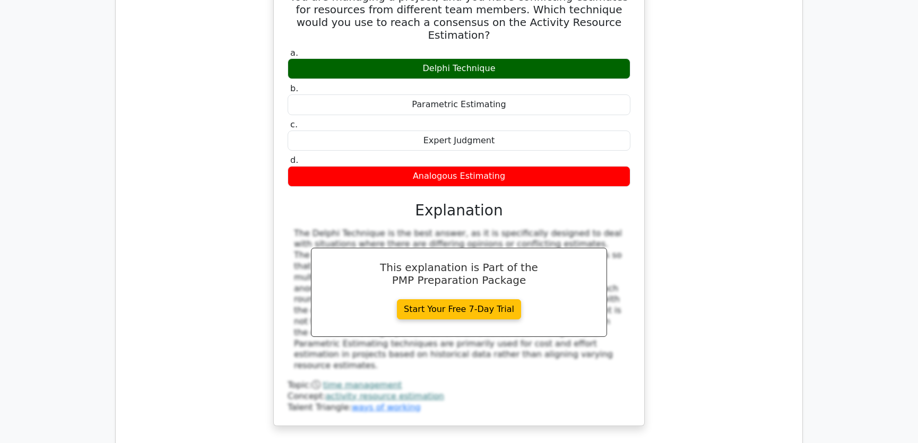
scroll to position [2009, 0]
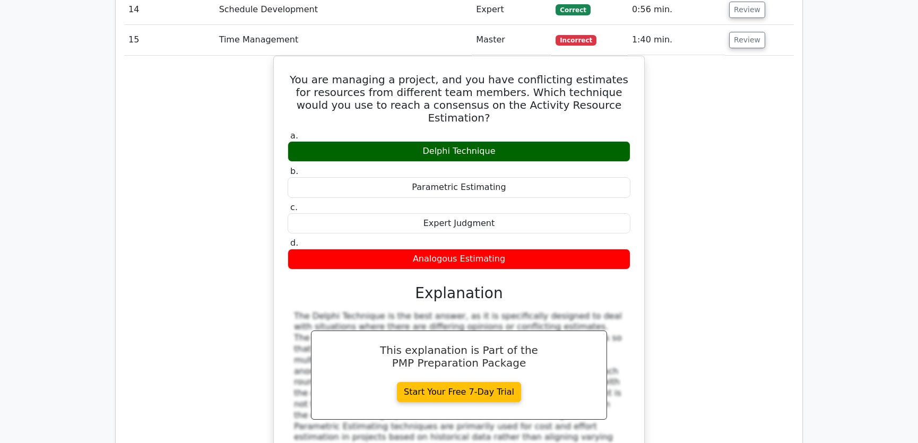
click at [701, 234] on div "You are managing a project, and you have conflicting estimates for resources fr…" at bounding box center [458, 289] width 669 height 466
click at [729, 211] on div "You are managing a project, and you have conflicting estimates for resources fr…" at bounding box center [458, 289] width 669 height 466
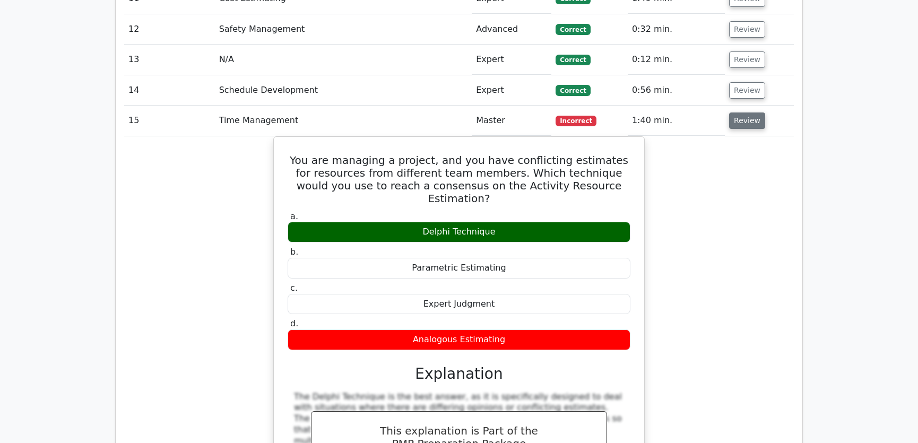
click at [742, 112] on button "Review" at bounding box center [747, 120] width 36 height 16
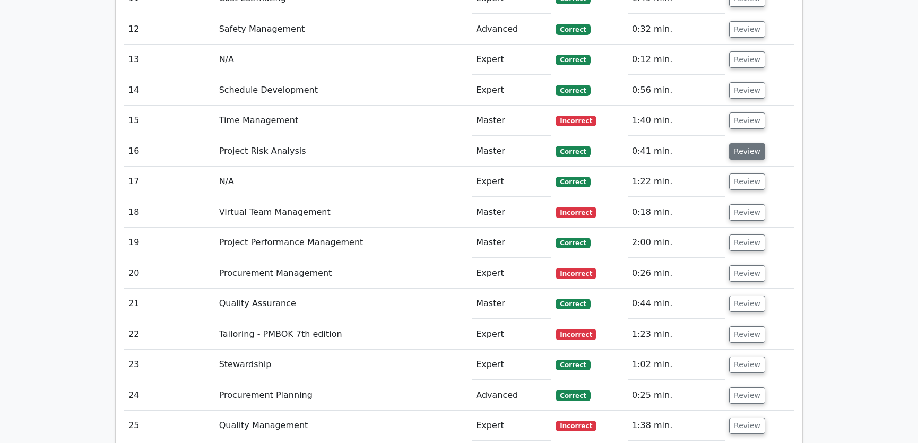
click at [742, 143] on button "Review" at bounding box center [747, 151] width 36 height 16
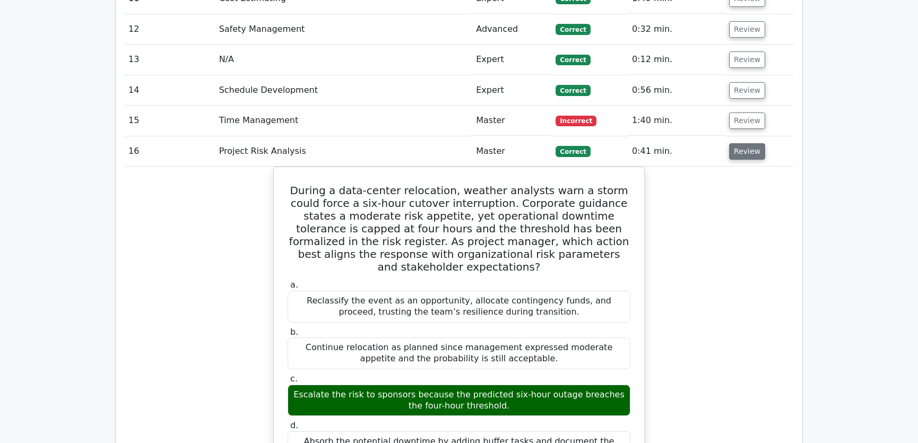
click at [742, 143] on button "Review" at bounding box center [747, 151] width 36 height 16
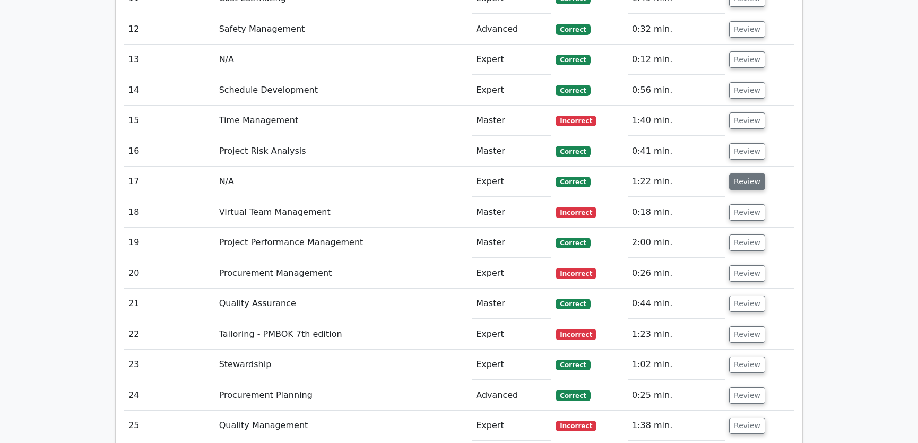
click at [744, 173] on button "Review" at bounding box center [747, 181] width 36 height 16
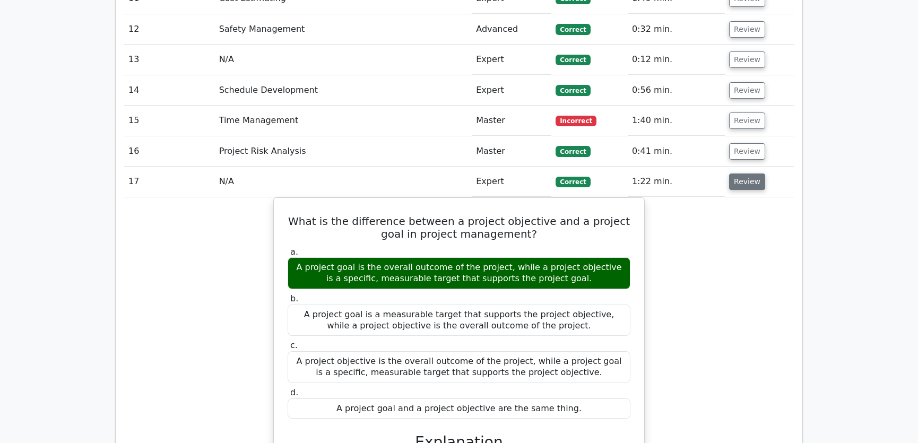
click at [742, 173] on button "Review" at bounding box center [747, 181] width 36 height 16
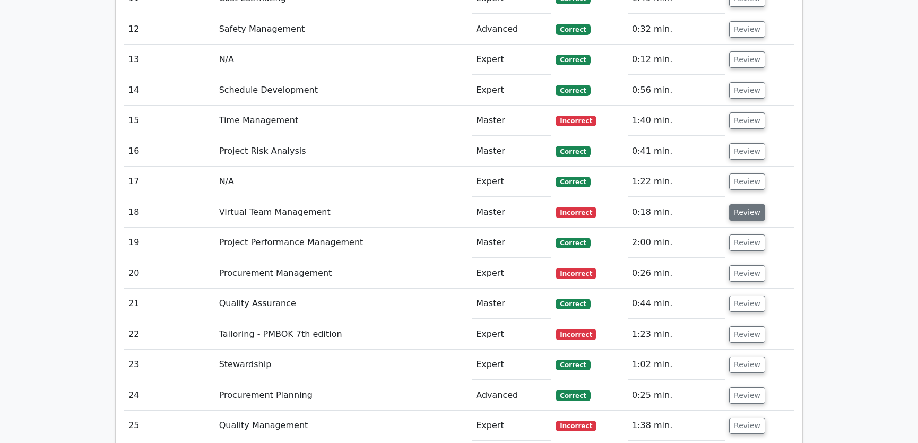
click at [739, 204] on button "Review" at bounding box center [747, 212] width 36 height 16
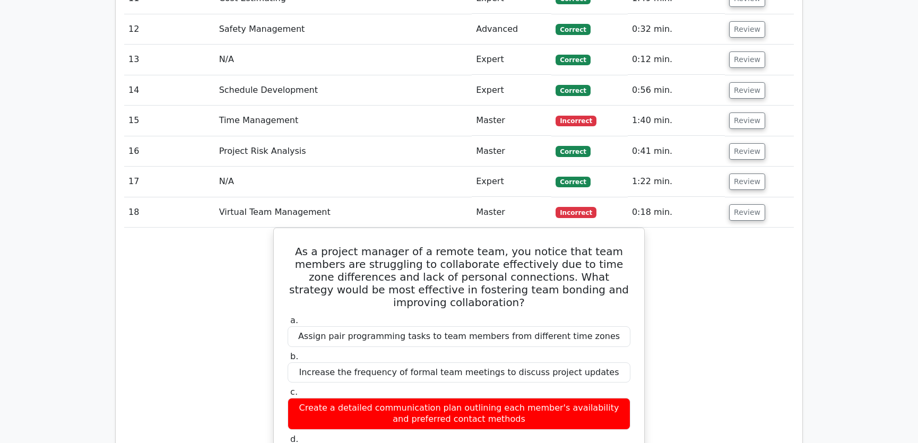
scroll to position [2009, 0]
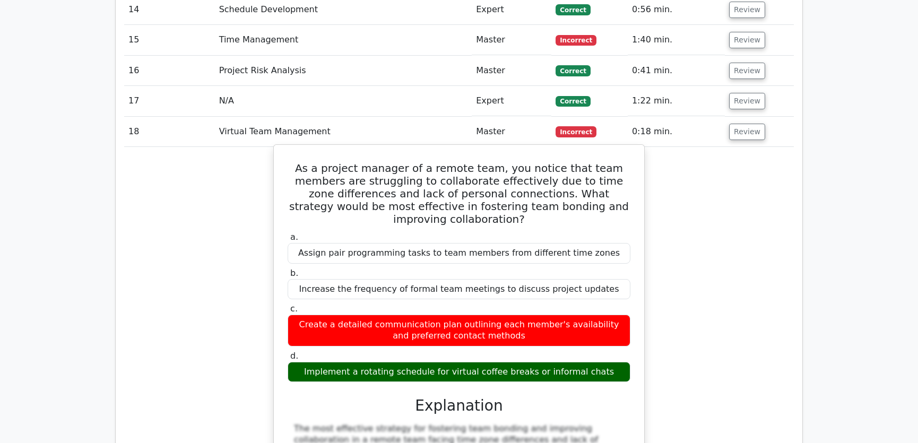
drag, startPoint x: 291, startPoint y: 129, endPoint x: 610, endPoint y: 323, distance: 373.4
copy div "As a project manager of a remote team, you notice that team members are struggl…"
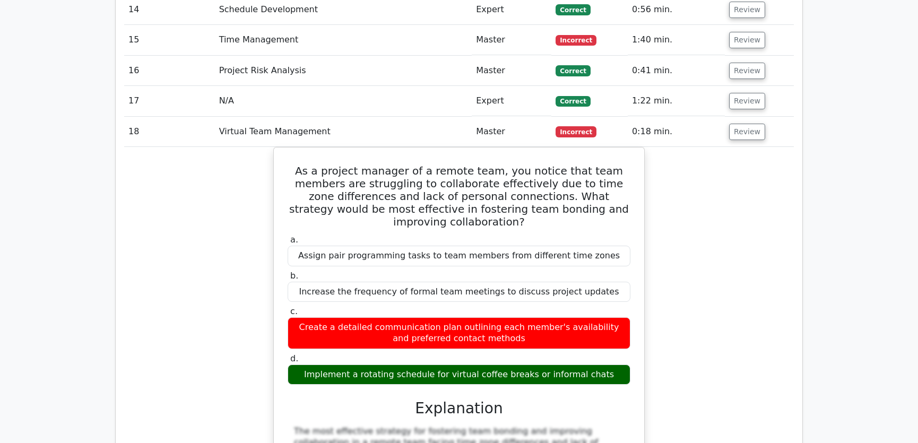
click at [746, 124] on button "Review" at bounding box center [747, 132] width 36 height 16
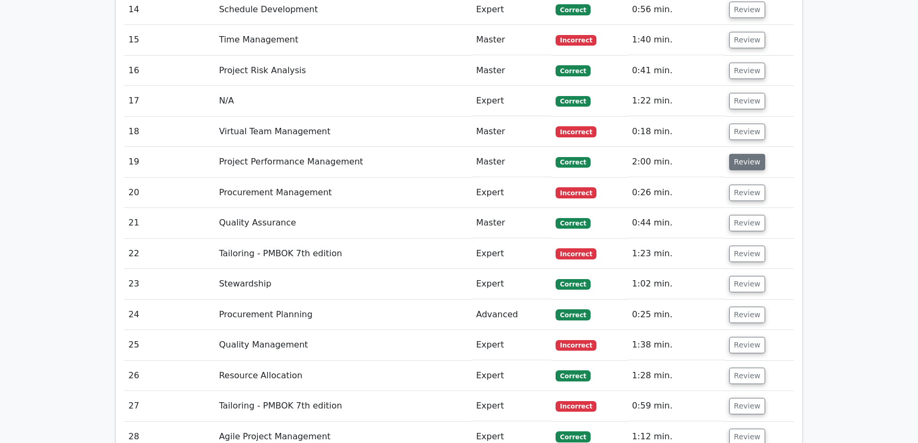
click at [745, 154] on button "Review" at bounding box center [747, 162] width 36 height 16
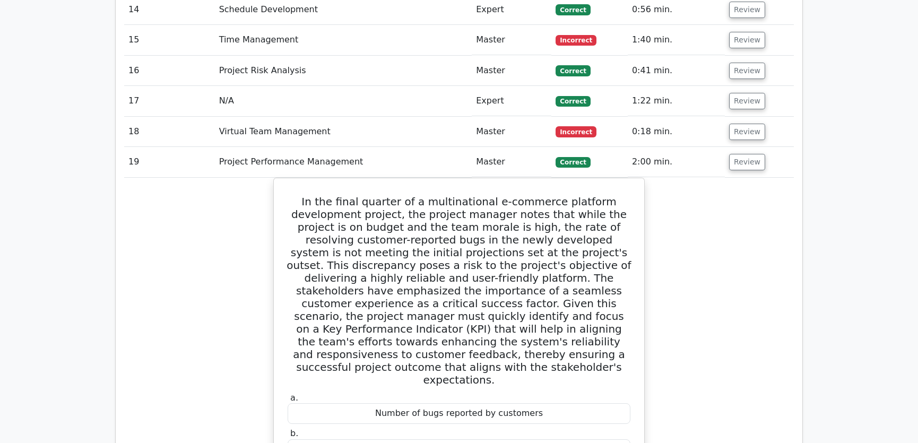
scroll to position [2089, 0]
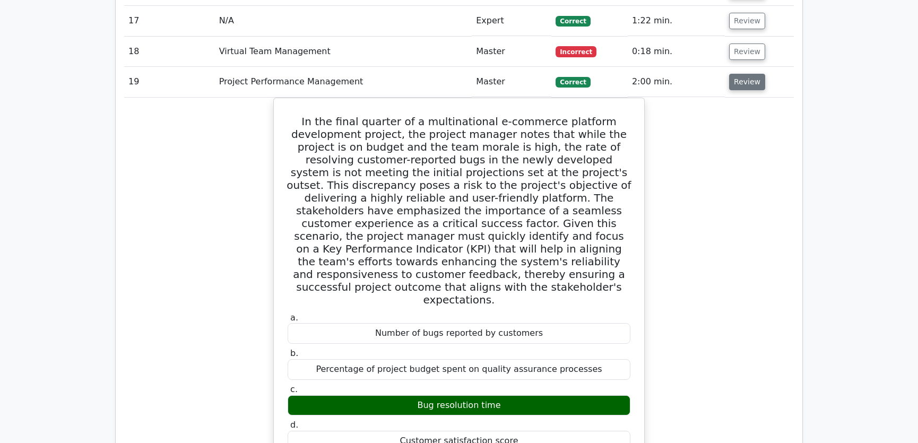
click at [742, 74] on button "Review" at bounding box center [747, 82] width 36 height 16
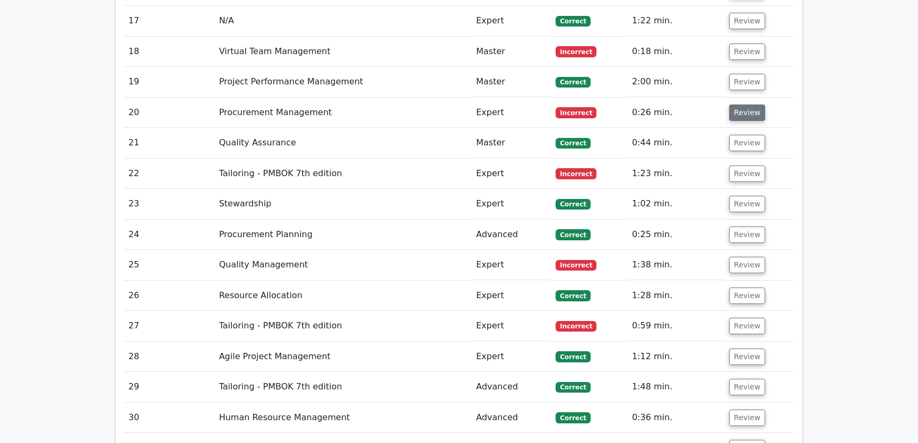
click at [738, 104] on button "Review" at bounding box center [747, 112] width 36 height 16
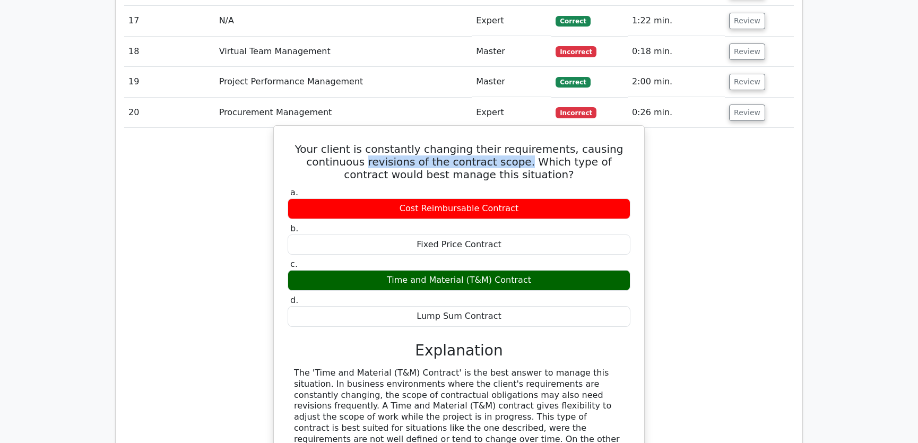
drag, startPoint x: 358, startPoint y: 121, endPoint x: 504, endPoint y: 121, distance: 145.8
click at [504, 143] on h5 "Your client is constantly changing their requirements, causing continuous revis…" at bounding box center [458, 162] width 345 height 38
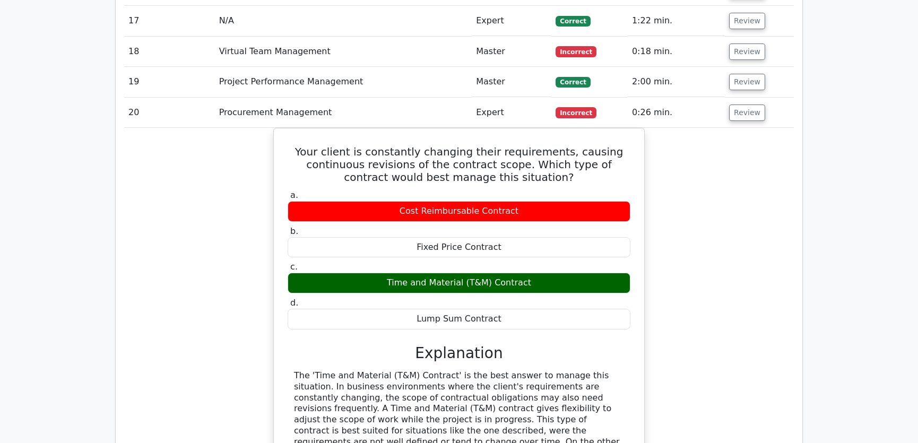
click at [756, 160] on div "Your client is constantly changing their requirements, causing continuous revis…" at bounding box center [458, 360] width 669 height 465
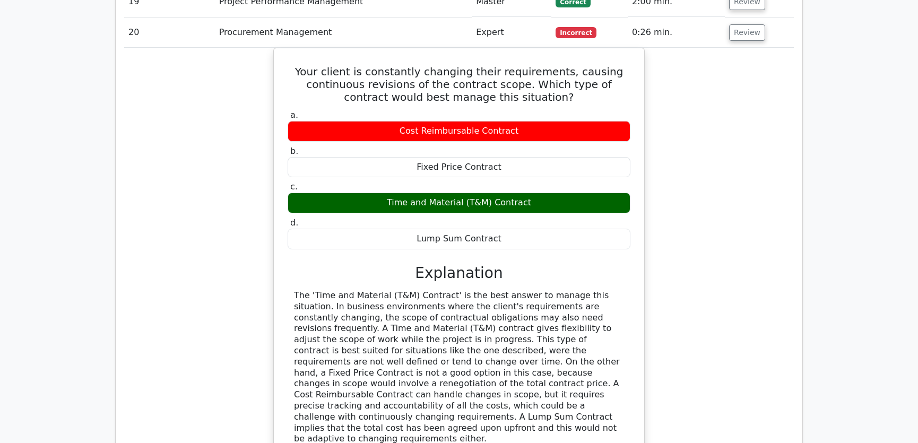
scroll to position [2250, 0]
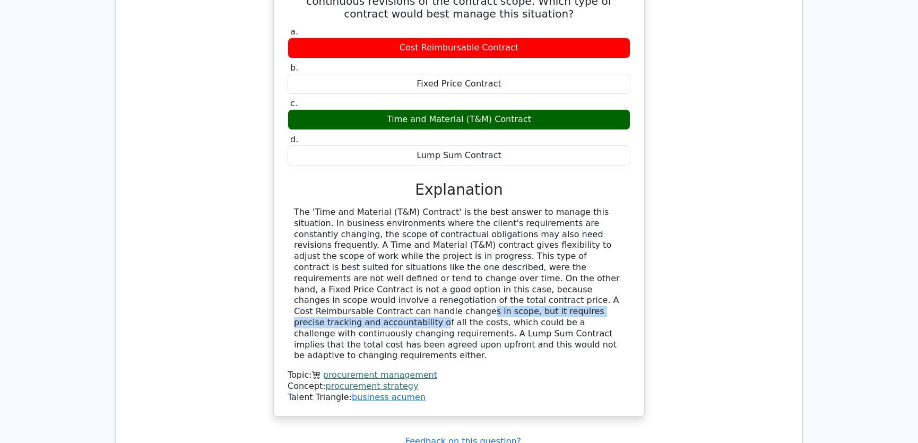
drag, startPoint x: 334, startPoint y: 259, endPoint x: 584, endPoint y: 259, distance: 250.9
click at [584, 259] on div at bounding box center [459, 284] width 330 height 154
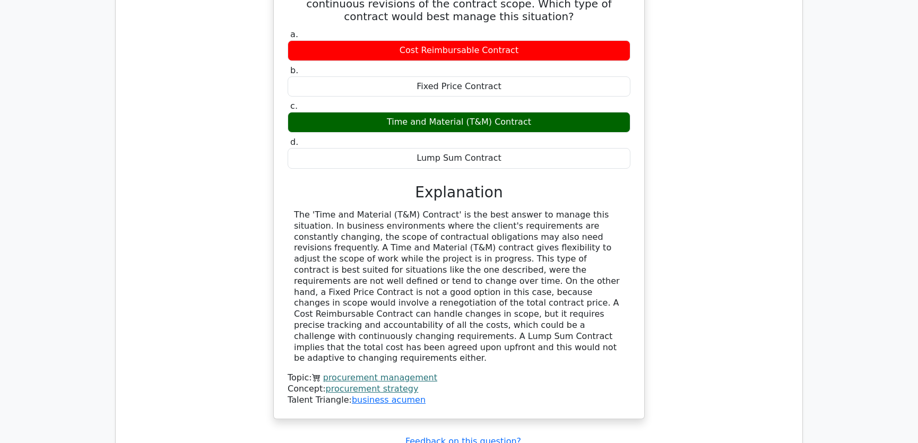
click at [766, 246] on div "Your client is constantly changing their requirements, causing continuous revis…" at bounding box center [458, 199] width 669 height 465
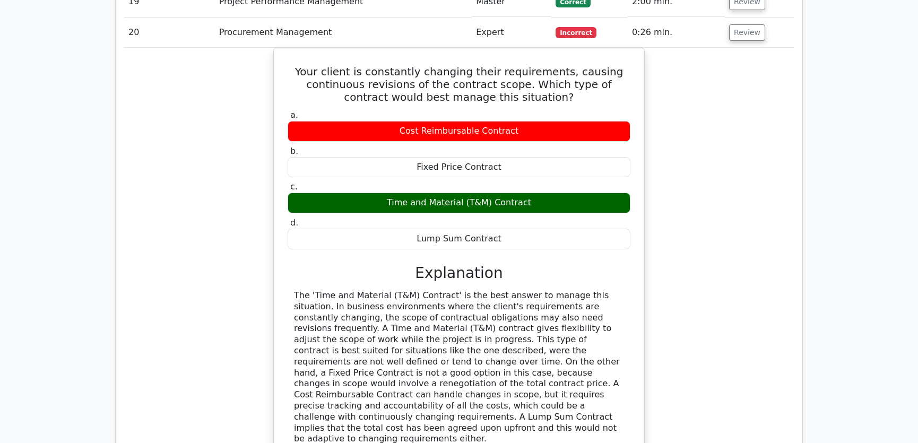
scroll to position [2089, 0]
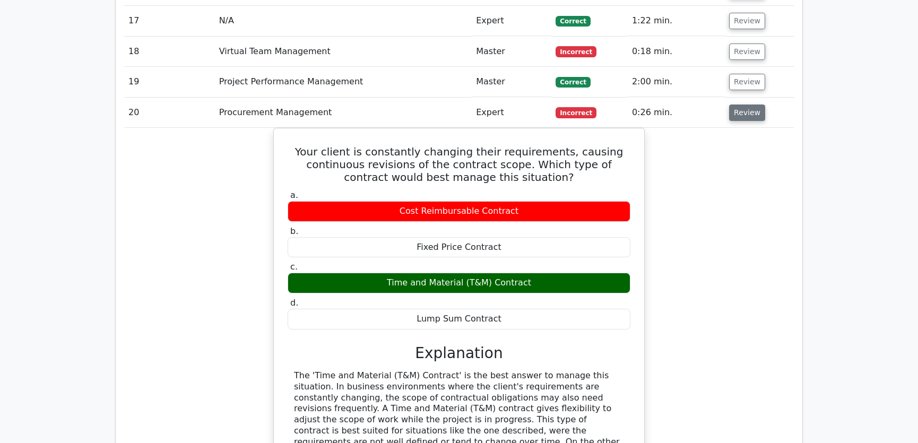
click at [742, 104] on button "Review" at bounding box center [747, 112] width 36 height 16
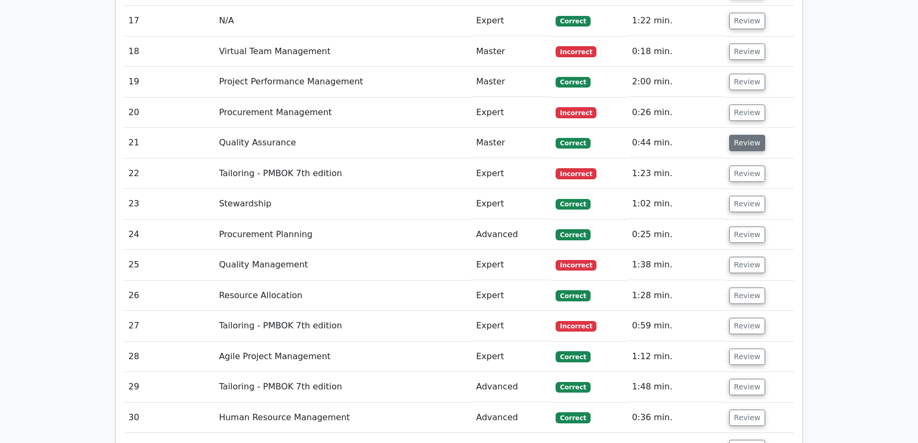
click at [738, 135] on button "Review" at bounding box center [747, 143] width 36 height 16
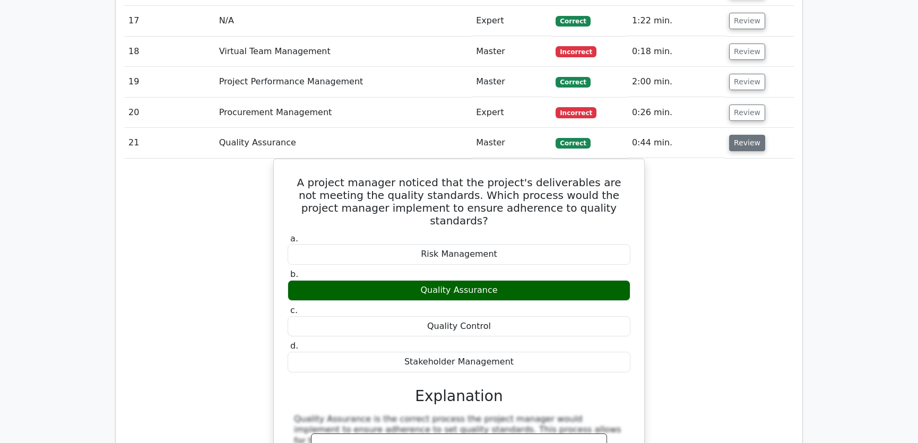
click at [738, 135] on button "Review" at bounding box center [747, 143] width 36 height 16
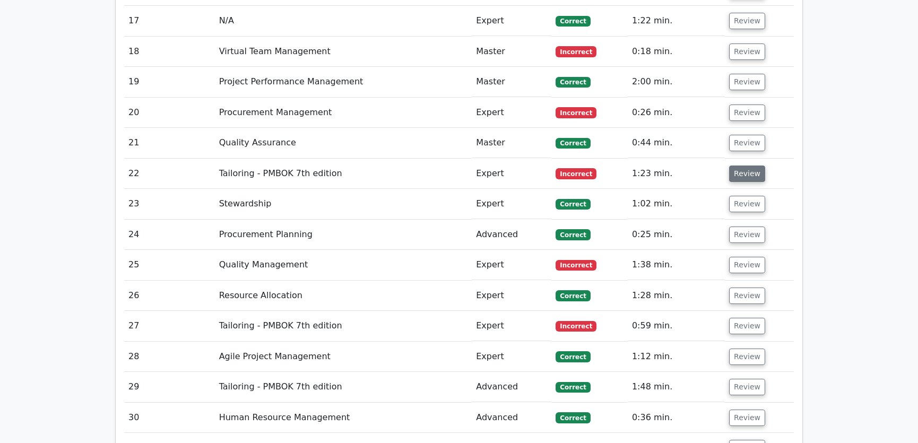
click at [739, 165] on button "Review" at bounding box center [747, 173] width 36 height 16
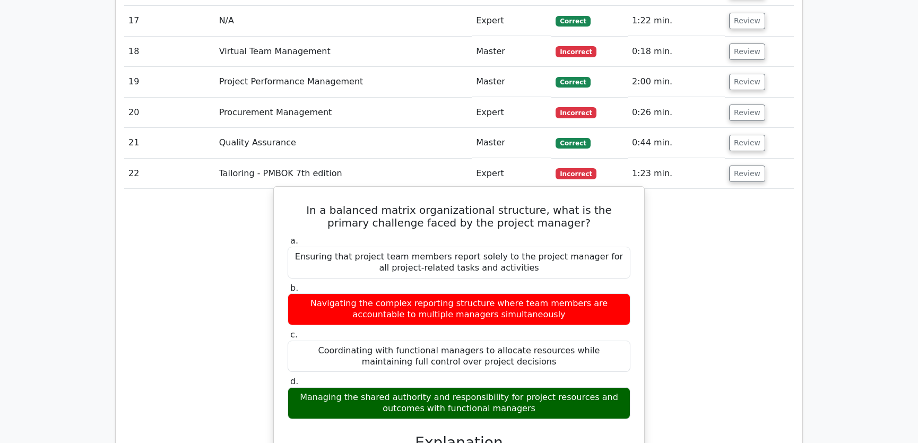
drag, startPoint x: 303, startPoint y: 169, endPoint x: 549, endPoint y: 372, distance: 318.7
click at [549, 372] on div "In a balanced matrix organizational structure, what is the primary challenge fa…" at bounding box center [459, 404] width 362 height 426
copy div "In a balanced matrix organizational structure, what is the primary challenge fa…"
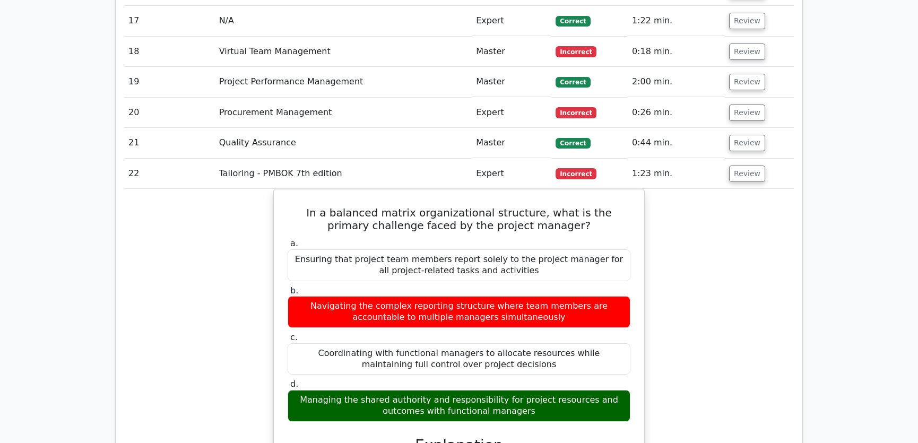
click at [706, 241] on div "In a balanced matrix organizational structure, what is the primary challenge fa…" at bounding box center [458, 413] width 669 height 448
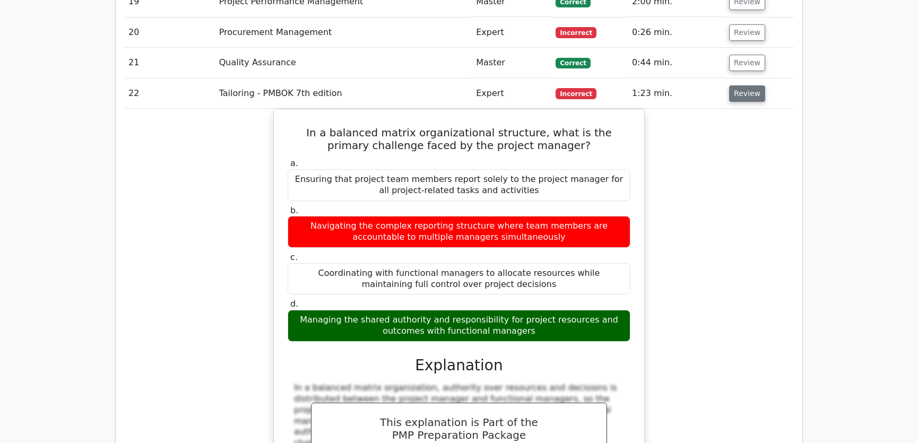
click at [747, 85] on button "Review" at bounding box center [747, 93] width 36 height 16
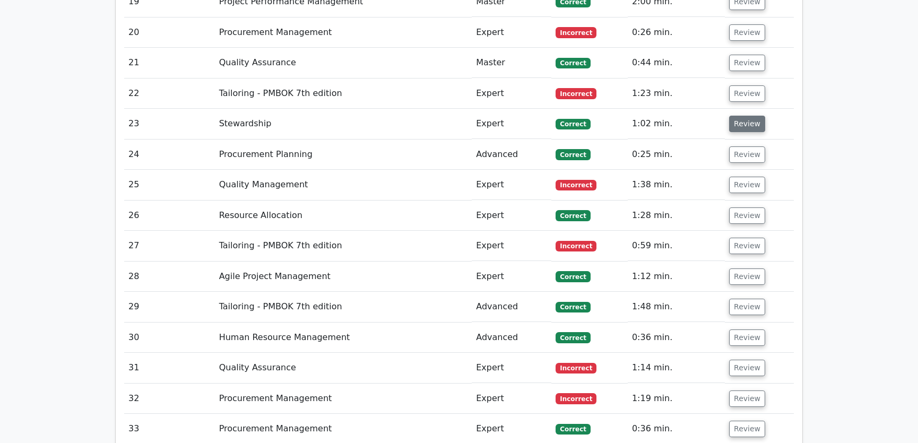
click at [739, 116] on button "Review" at bounding box center [747, 124] width 36 height 16
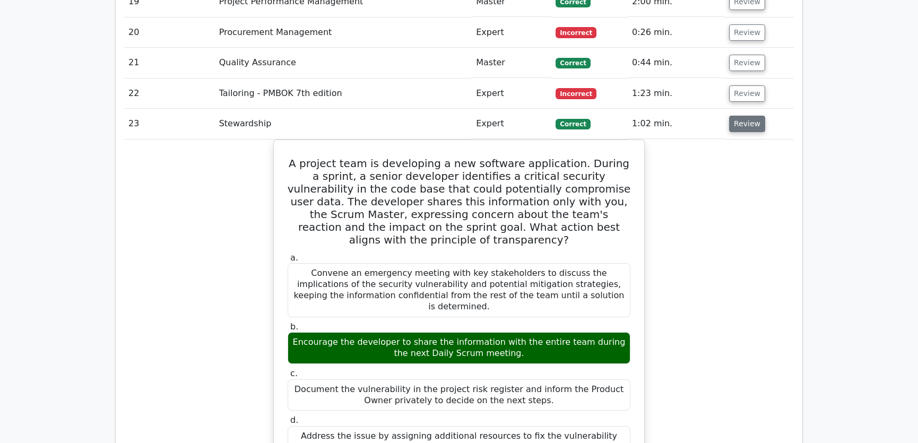
click at [746, 116] on button "Review" at bounding box center [747, 124] width 36 height 16
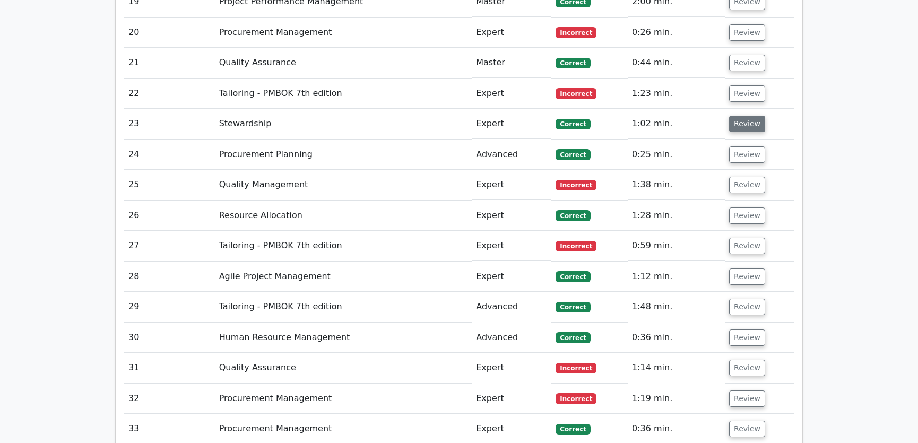
click at [742, 116] on button "Review" at bounding box center [747, 124] width 36 height 16
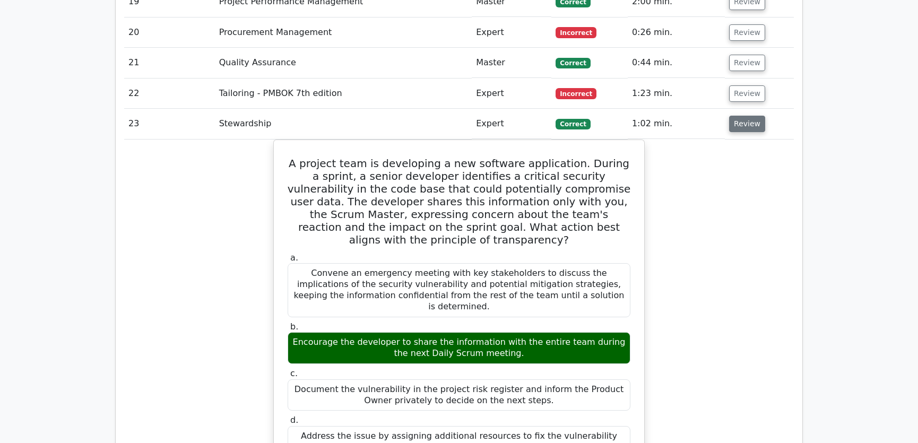
click at [740, 116] on button "Review" at bounding box center [747, 124] width 36 height 16
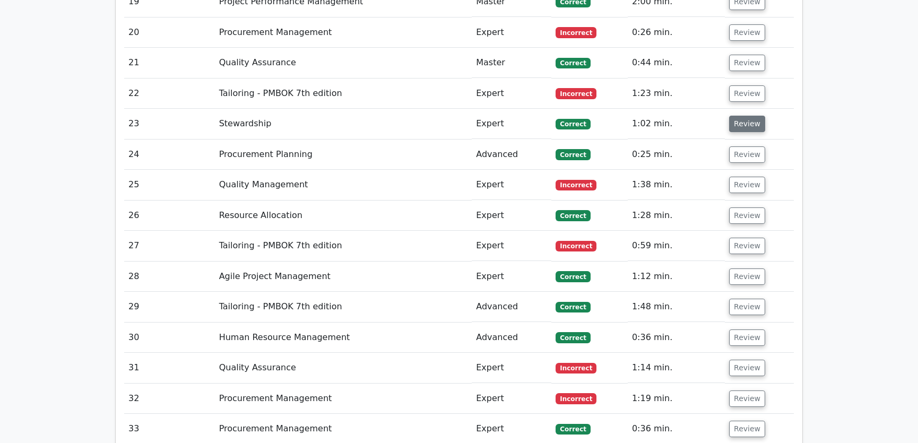
click at [744, 116] on button "Review" at bounding box center [747, 124] width 36 height 16
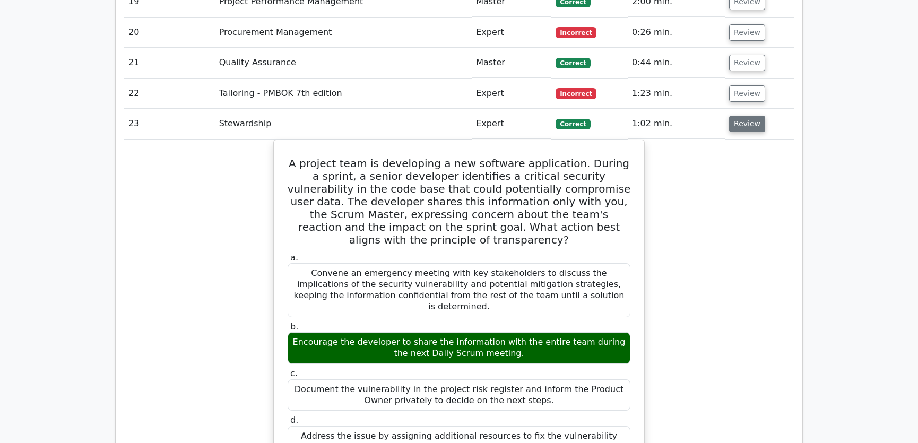
click at [744, 116] on button "Review" at bounding box center [747, 124] width 36 height 16
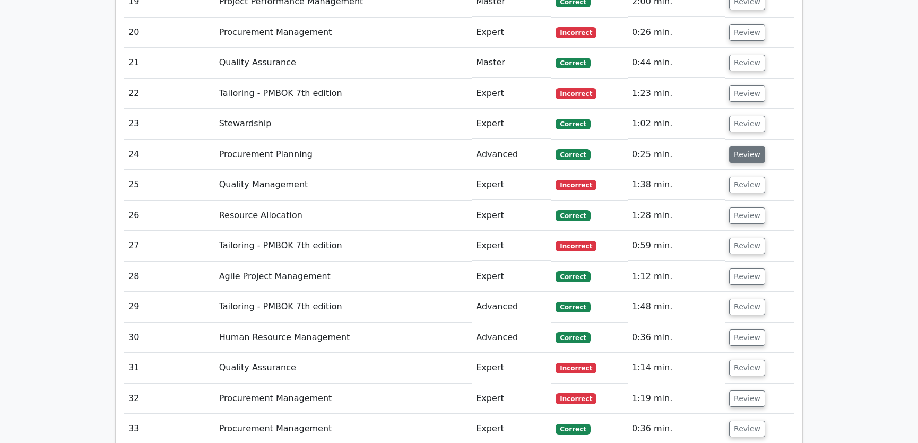
click at [744, 146] on button "Review" at bounding box center [747, 154] width 36 height 16
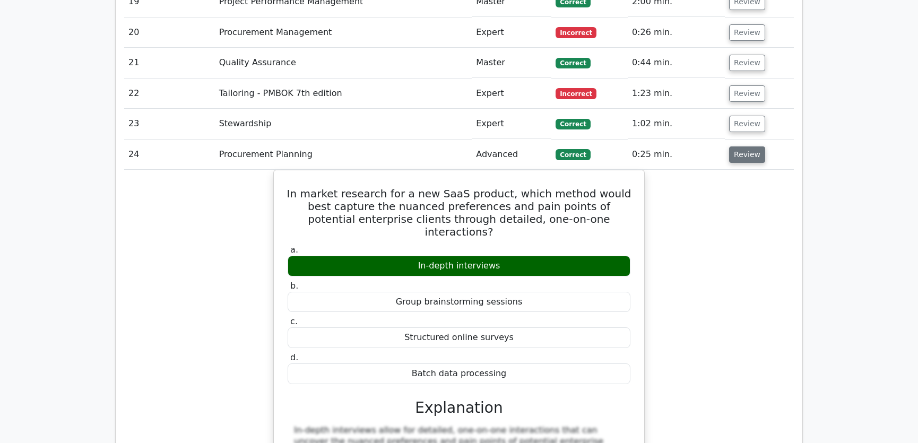
click at [740, 146] on button "Review" at bounding box center [747, 154] width 36 height 16
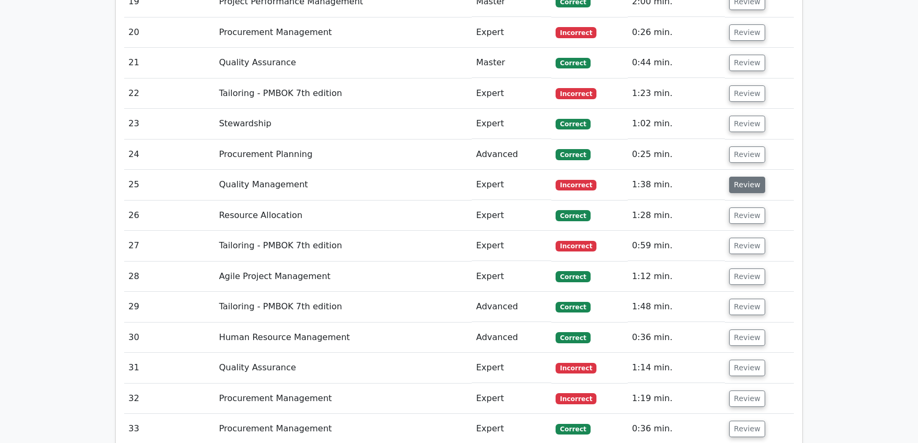
click at [744, 177] on button "Review" at bounding box center [747, 185] width 36 height 16
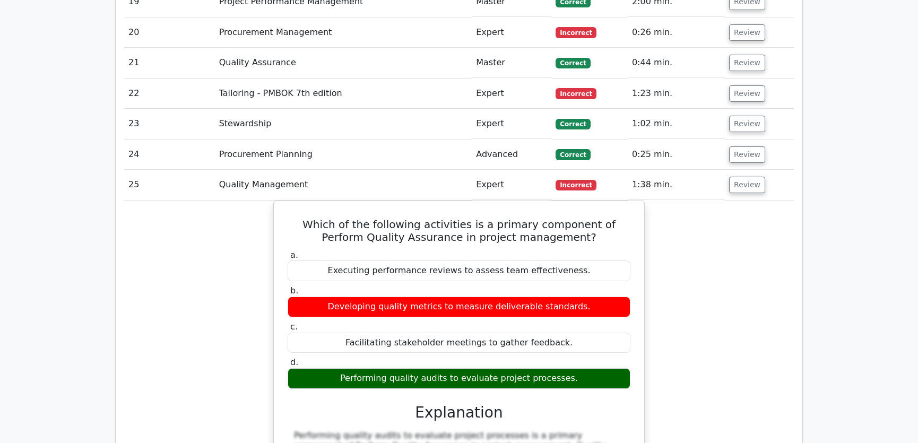
scroll to position [2250, 0]
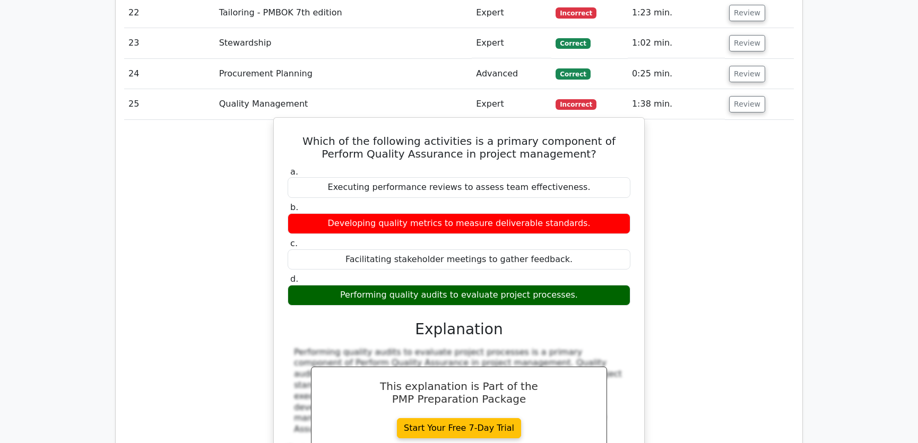
drag, startPoint x: 297, startPoint y: 100, endPoint x: 575, endPoint y: 254, distance: 318.1
click at [575, 254] on div "Which of the following activities is a primary component of Perform Quality Ass…" at bounding box center [459, 313] width 362 height 382
copy div "Which of the following activities is a primary component of Perform Quality Ass…"
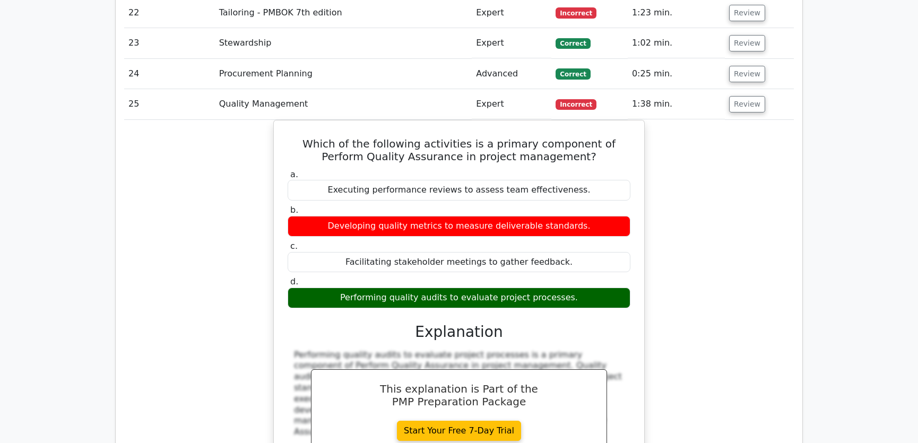
click at [710, 237] on div "Which of the following activities is a primary component of Perform Quality Ass…" at bounding box center [458, 322] width 669 height 404
click at [749, 96] on button "Review" at bounding box center [747, 104] width 36 height 16
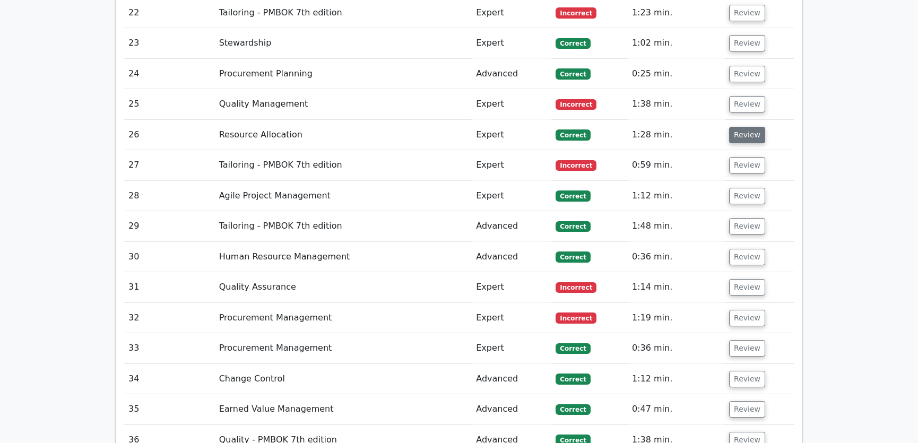
click at [749, 127] on button "Review" at bounding box center [747, 135] width 36 height 16
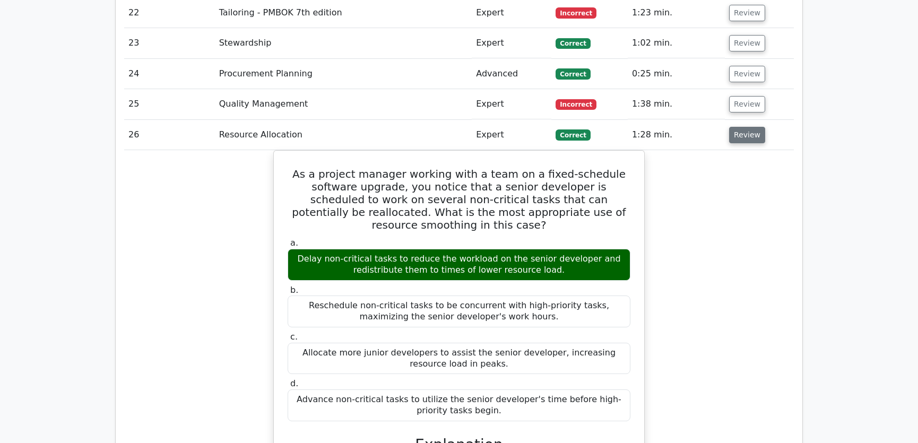
click at [746, 127] on button "Review" at bounding box center [747, 135] width 36 height 16
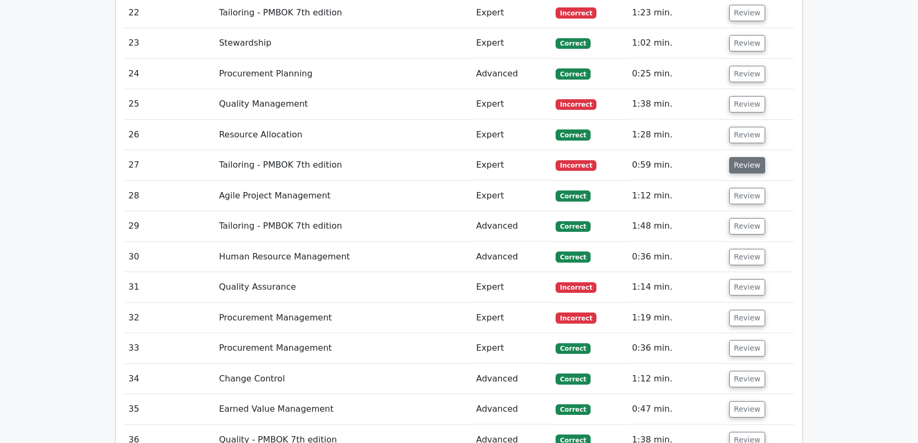
click at [738, 157] on button "Review" at bounding box center [747, 165] width 36 height 16
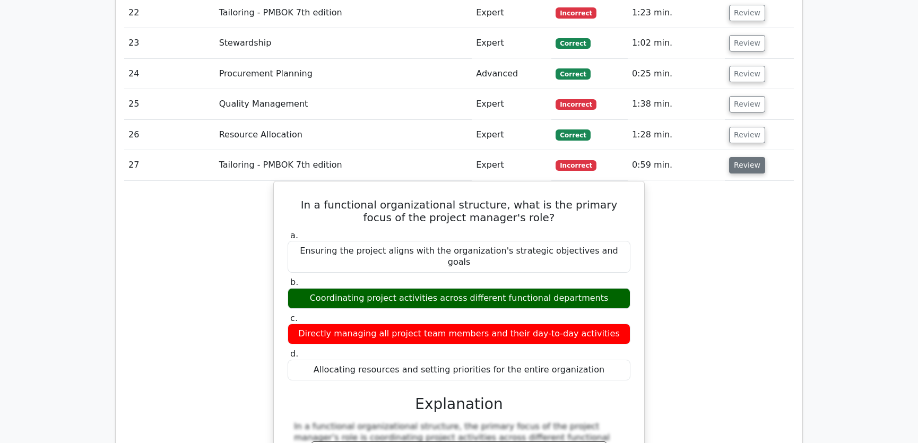
click at [747, 157] on button "Review" at bounding box center [747, 165] width 36 height 16
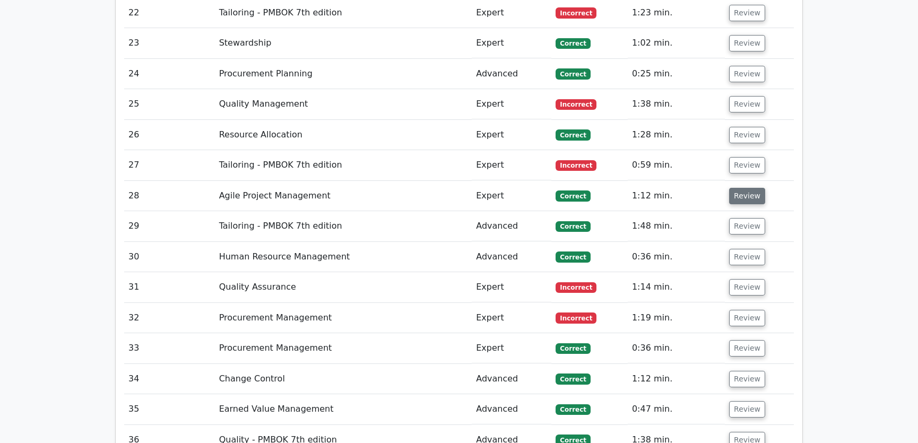
click at [740, 188] on button "Review" at bounding box center [747, 196] width 36 height 16
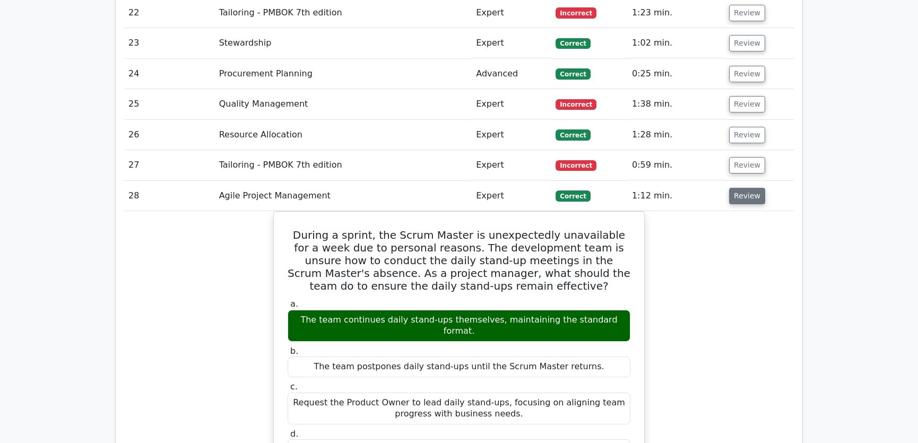
click at [736, 188] on button "Review" at bounding box center [747, 196] width 36 height 16
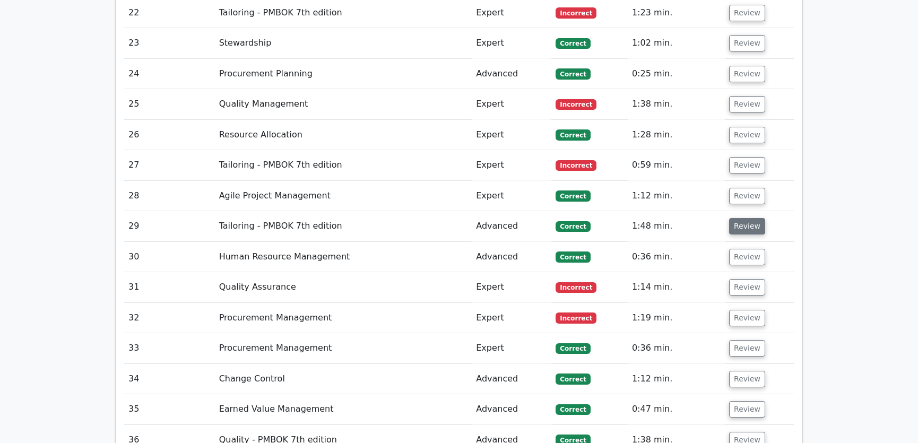
click at [739, 218] on button "Review" at bounding box center [747, 226] width 36 height 16
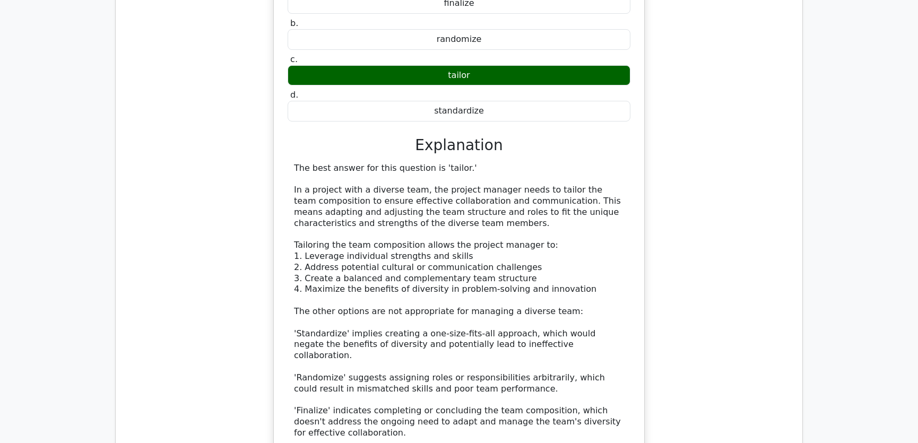
scroll to position [2491, 0]
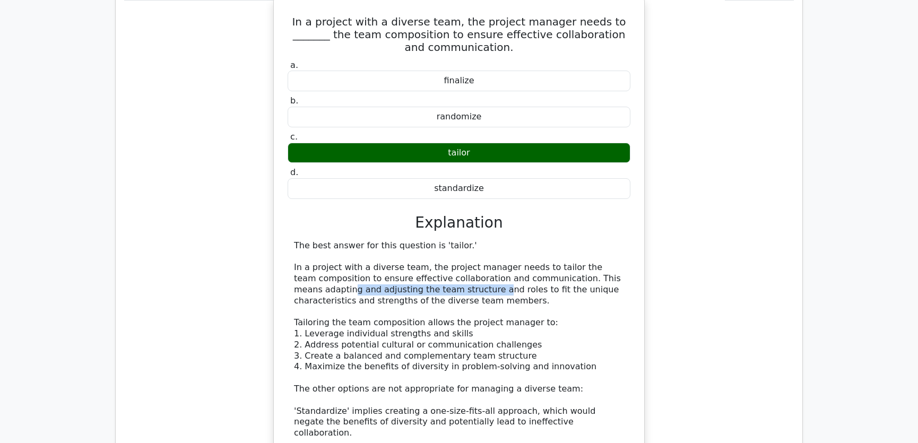
drag, startPoint x: 325, startPoint y: 251, endPoint x: 459, endPoint y: 246, distance: 134.8
click at [459, 246] on div "The best answer for this question is 'tailor.' In a project with a diverse team…" at bounding box center [459, 378] width 330 height 276
click at [526, 251] on div "The best answer for this question is 'tailor.' In a project with a diverse team…" at bounding box center [459, 378] width 330 height 276
drag, startPoint x: 306, startPoint y: 258, endPoint x: 474, endPoint y: 255, distance: 167.6
click at [474, 255] on div "The best answer for this question is 'tailor.' In a project with a diverse team…" at bounding box center [459, 378] width 330 height 276
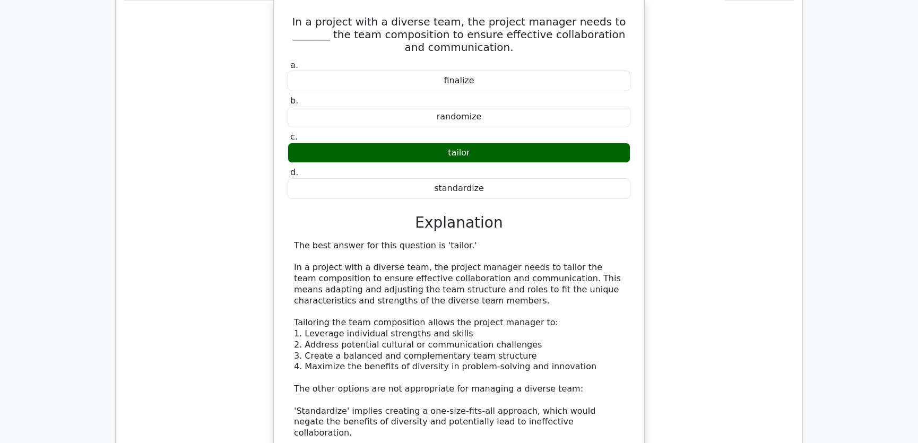
click at [407, 304] on div "The best answer for this question is 'tailor.' In a project with a diverse team…" at bounding box center [459, 378] width 330 height 276
drag, startPoint x: 304, startPoint y: 295, endPoint x: 451, endPoint y: 291, distance: 146.4
click at [451, 291] on div "The best answer for this question is 'tailor.' In a project with a diverse team…" at bounding box center [459, 378] width 330 height 276
drag, startPoint x: 324, startPoint y: 303, endPoint x: 530, endPoint y: 297, distance: 206.4
click at [530, 297] on div "The best answer for this question is 'tailor.' In a project with a diverse team…" at bounding box center [459, 378] width 330 height 276
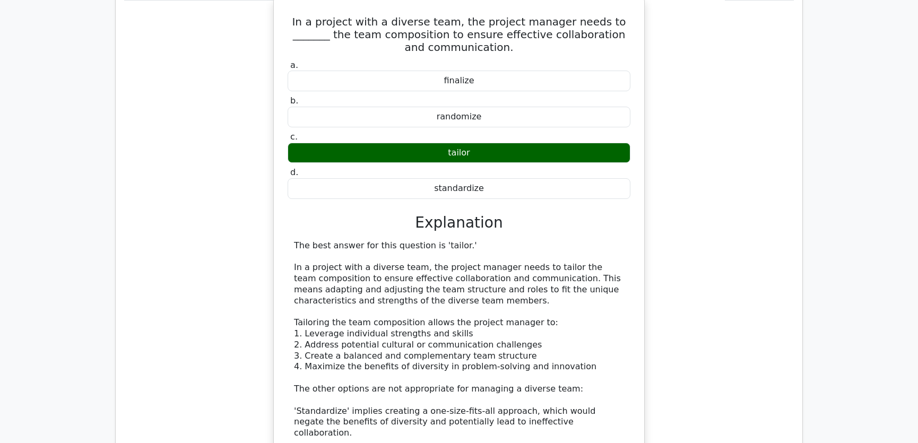
click at [378, 317] on div "The best answer for this question is 'tailor.' In a project with a diverse team…" at bounding box center [459, 378] width 330 height 276
drag, startPoint x: 342, startPoint y: 313, endPoint x: 510, endPoint y: 312, distance: 167.6
click at [510, 312] on div "The best answer for this question is 'tailor.' In a project with a diverse team…" at bounding box center [459, 378] width 330 height 276
drag, startPoint x: 426, startPoint y: 325, endPoint x: 371, endPoint y: 328, distance: 54.7
click at [425, 325] on div "The best answer for this question is 'tailor.' In a project with a diverse team…" at bounding box center [459, 378] width 330 height 276
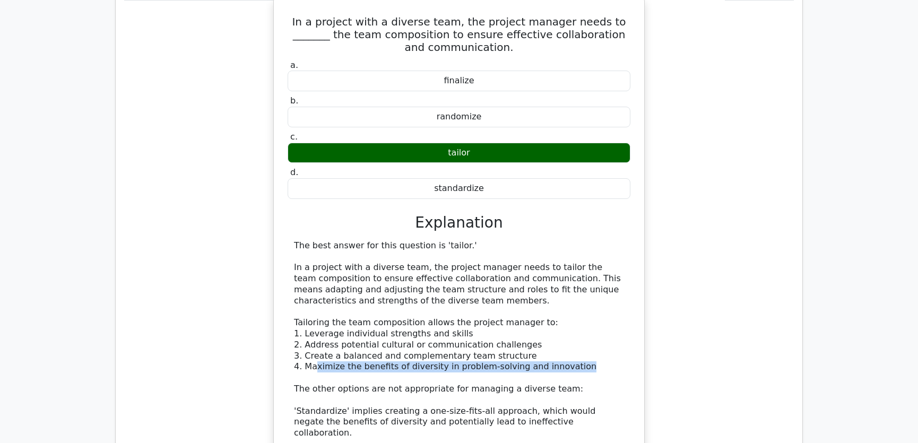
drag, startPoint x: 313, startPoint y: 327, endPoint x: 584, endPoint y: 324, distance: 271.0
click at [584, 324] on div "The best answer for this question is 'tailor.' In a project with a diverse team…" at bounding box center [459, 378] width 330 height 276
click at [403, 302] on div "The best answer for this question is 'tailor.' In a project with a diverse team…" at bounding box center [459, 378] width 330 height 276
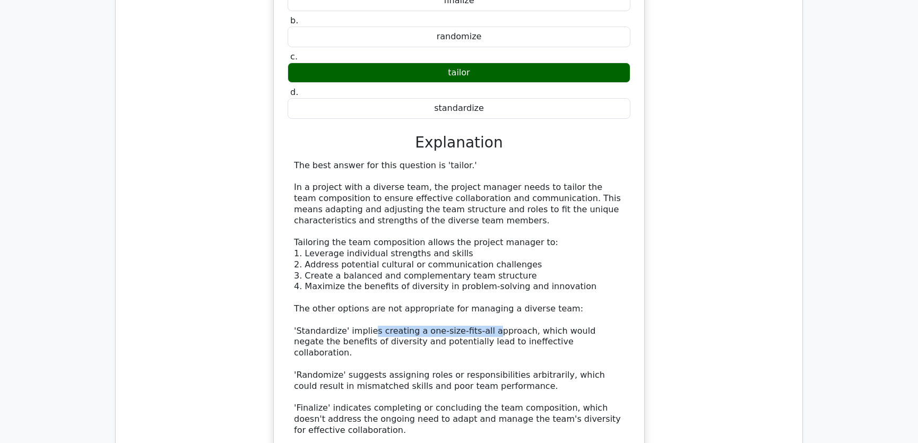
drag, startPoint x: 366, startPoint y: 289, endPoint x: 477, endPoint y: 284, distance: 110.4
click at [477, 284] on div "The best answer for this question is 'tailor.' In a project with a diverse team…" at bounding box center [459, 298] width 330 height 276
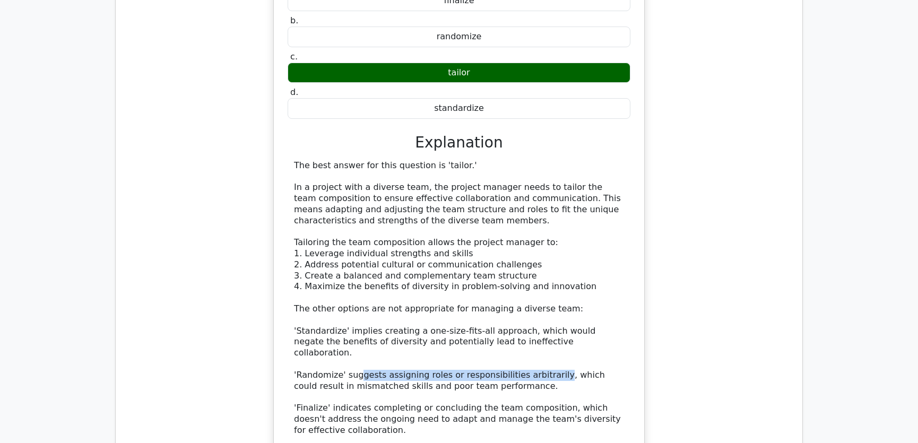
drag, startPoint x: 354, startPoint y: 321, endPoint x: 545, endPoint y: 325, distance: 190.4
click at [545, 325] on div "The best answer for this question is 'tailor.' In a project with a diverse team…" at bounding box center [459, 298] width 330 height 276
click at [342, 331] on div "The best answer for this question is 'tailor.' In a project with a diverse team…" at bounding box center [459, 298] width 330 height 276
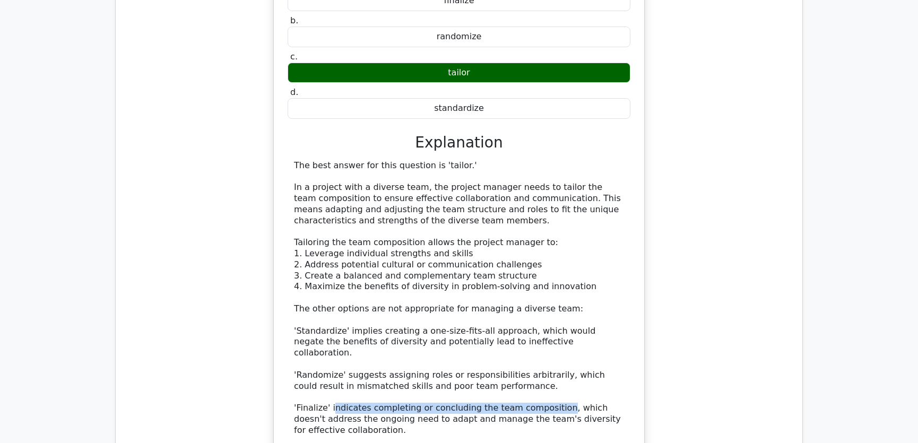
drag, startPoint x: 330, startPoint y: 354, endPoint x: 548, endPoint y: 360, distance: 218.6
click at [548, 360] on div "The best answer for this question is 'tailor.' In a project with a diverse team…" at bounding box center [459, 298] width 330 height 276
click at [401, 302] on div "The best answer for this question is 'tailor.' In a project with a diverse team…" at bounding box center [459, 298] width 330 height 276
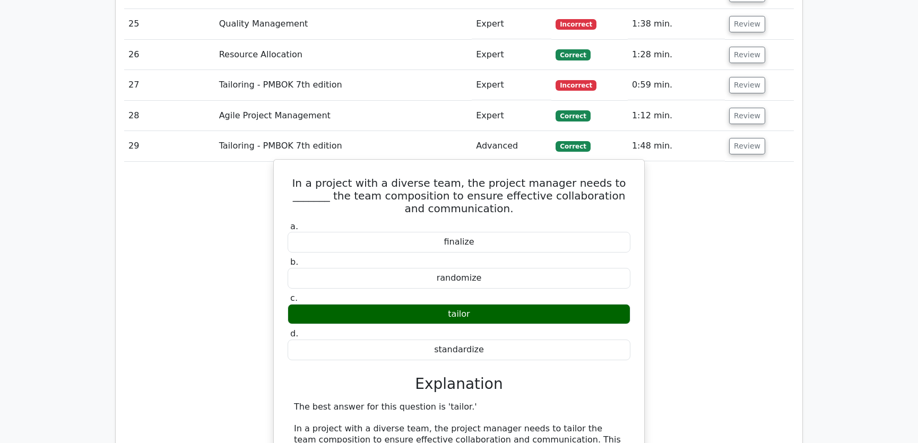
scroll to position [2410, 0]
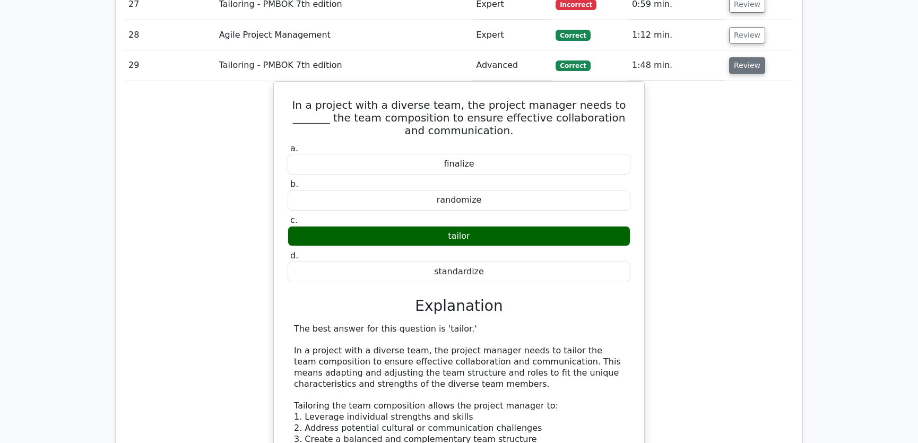
click at [742, 57] on button "Review" at bounding box center [747, 65] width 36 height 16
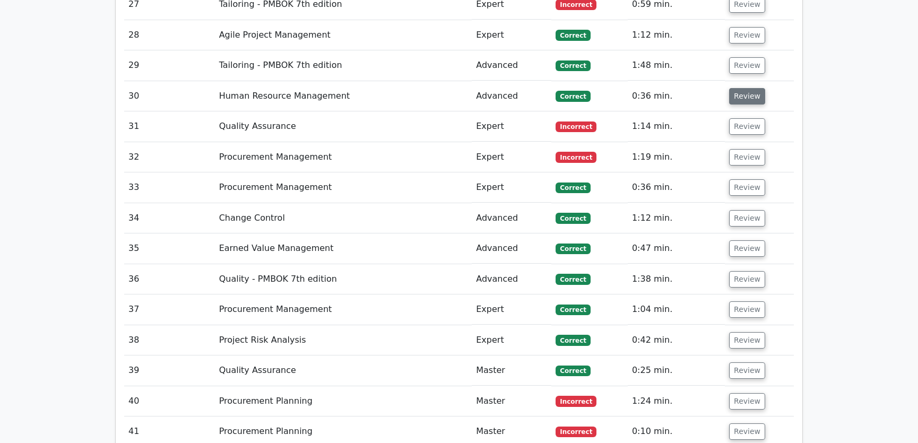
click at [735, 88] on button "Review" at bounding box center [747, 96] width 36 height 16
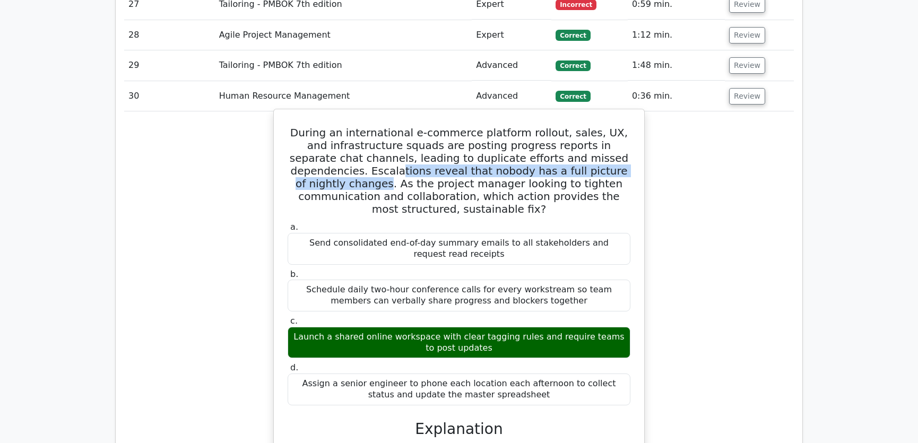
drag, startPoint x: 318, startPoint y: 130, endPoint x: 610, endPoint y: 129, distance: 291.7
click at [610, 129] on h5 "During an international e-commerce platform rollout, sales, UX, and infrastruct…" at bounding box center [458, 170] width 345 height 89
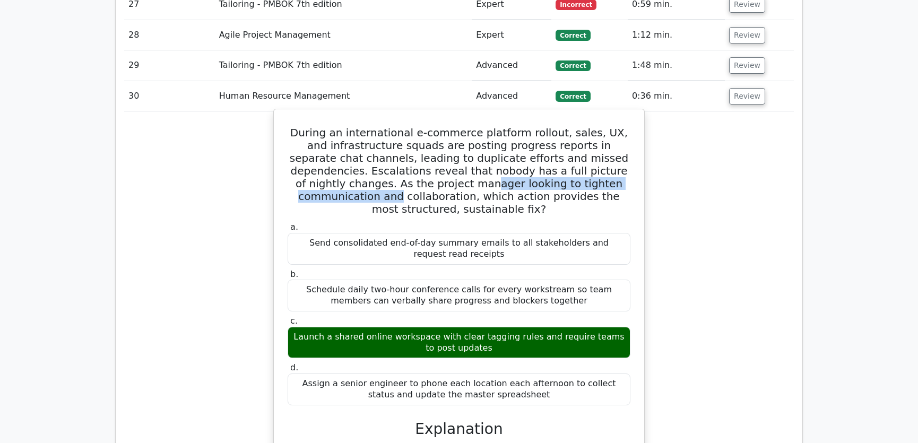
drag, startPoint x: 391, startPoint y: 145, endPoint x: 600, endPoint y: 143, distance: 209.5
click at [600, 143] on h5 "During an international e-commerce platform rollout, sales, UX, and infrastruct…" at bounding box center [458, 170] width 345 height 89
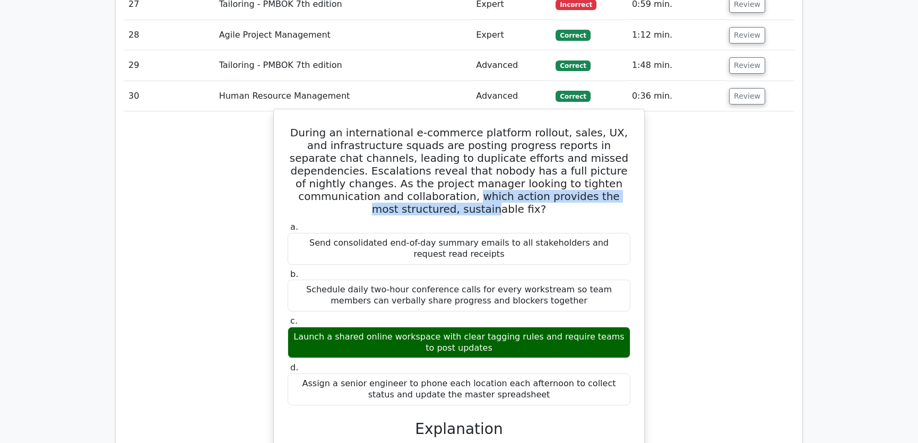
drag, startPoint x: 366, startPoint y: 159, endPoint x: 605, endPoint y: 159, distance: 238.7
click at [605, 159] on h5 "During an international e-commerce platform rollout, sales, UX, and infrastruct…" at bounding box center [458, 170] width 345 height 89
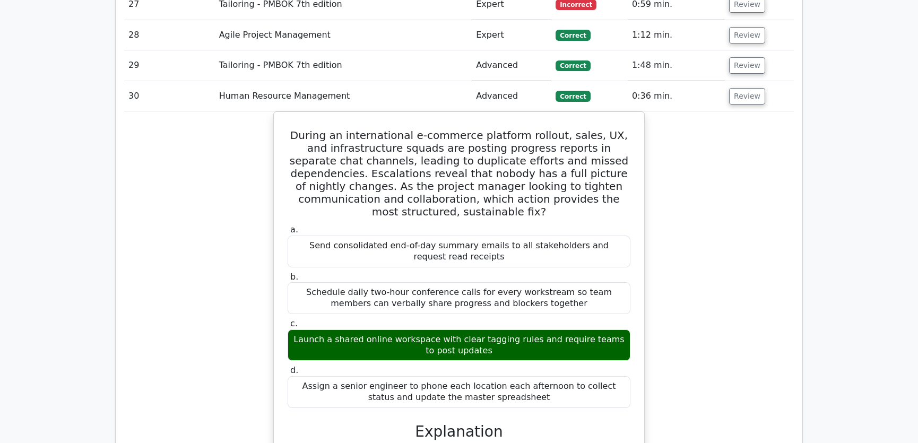
click at [736, 161] on div "During an international e-commerce platform rollout, sales, UX, and infrastruct…" at bounding box center [458, 413] width 669 height 604
click at [742, 88] on button "Review" at bounding box center [747, 96] width 36 height 16
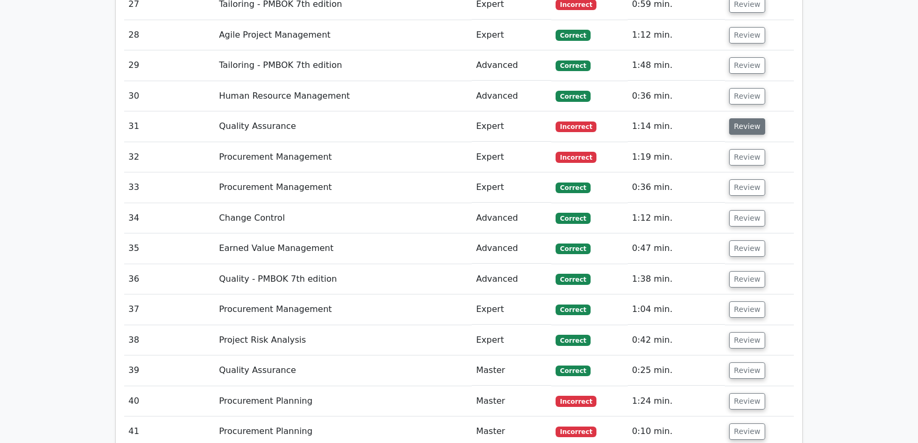
click at [746, 118] on button "Review" at bounding box center [747, 126] width 36 height 16
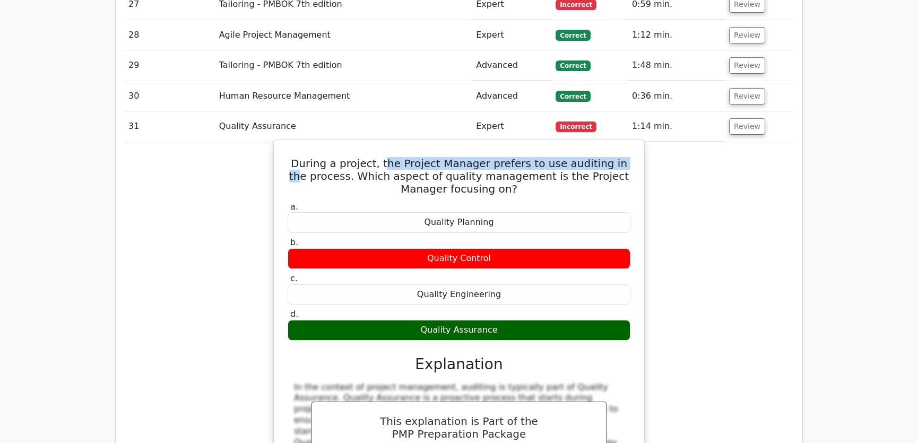
drag, startPoint x: 387, startPoint y: 121, endPoint x: 615, endPoint y: 127, distance: 227.6
click at [615, 157] on h5 "During a project, the Project Manager prefers to use auditing in the process. W…" at bounding box center [458, 176] width 345 height 38
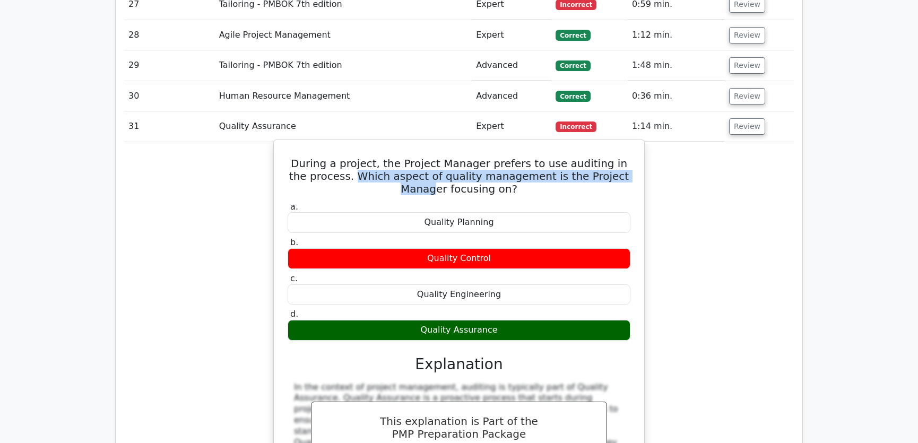
drag, startPoint x: 336, startPoint y: 136, endPoint x: 614, endPoint y: 137, distance: 278.4
click at [614, 157] on h5 "During a project, the Project Manager prefers to use auditing in the process. W…" at bounding box center [458, 176] width 345 height 38
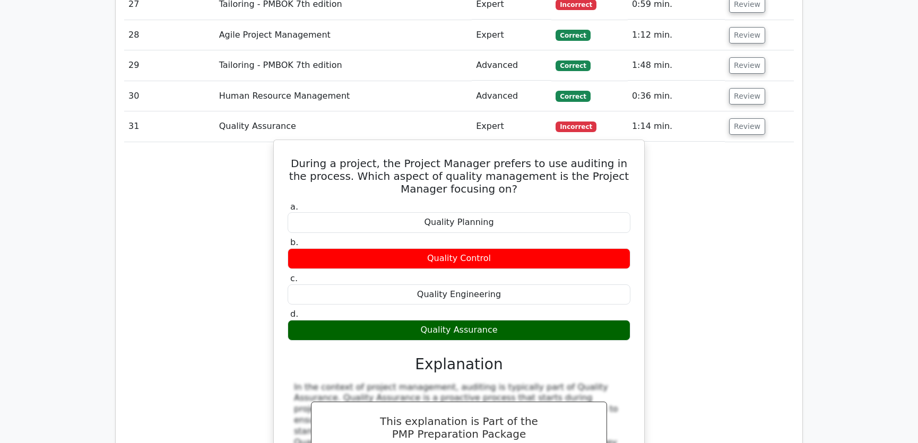
click at [491, 157] on h5 "During a project, the Project Manager prefers to use auditing in the process. W…" at bounding box center [458, 176] width 345 height 38
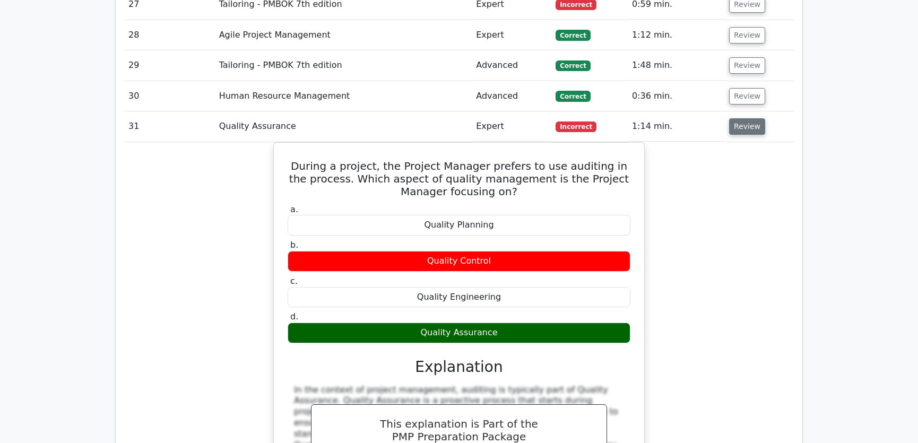
click at [748, 118] on button "Review" at bounding box center [747, 126] width 36 height 16
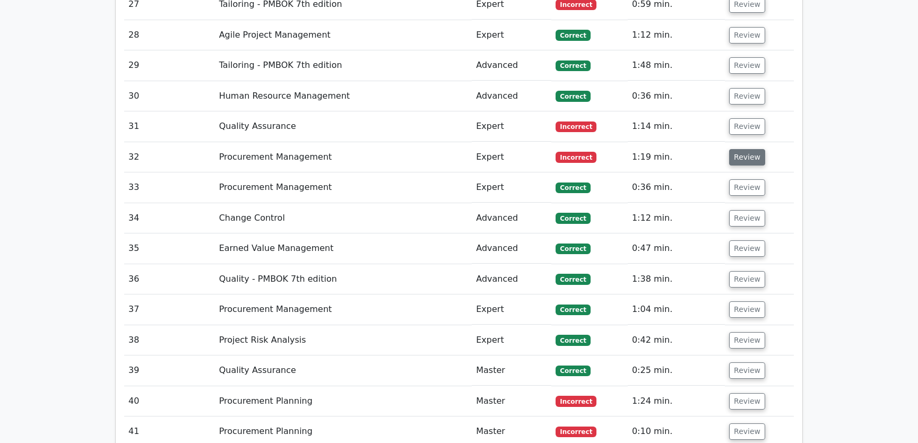
click at [743, 149] on button "Review" at bounding box center [747, 157] width 36 height 16
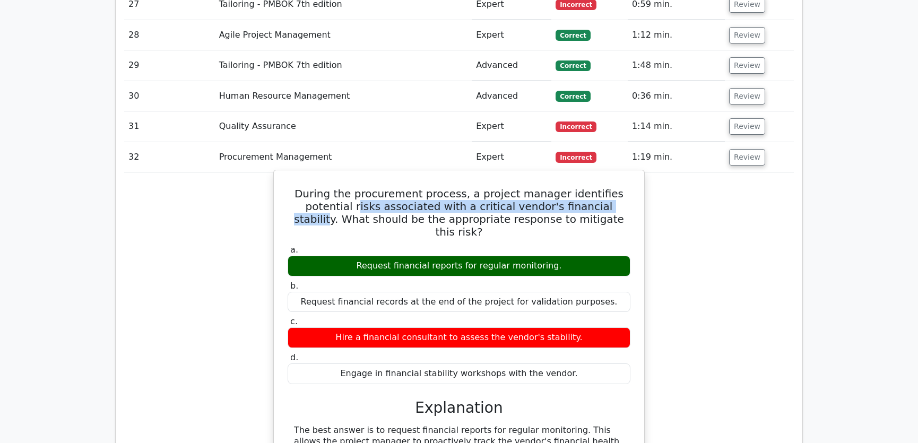
drag, startPoint x: 297, startPoint y: 168, endPoint x: 554, endPoint y: 167, distance: 256.7
click at [554, 187] on h5 "During the procurement process, a project manager identifies potential risks as…" at bounding box center [458, 212] width 345 height 51
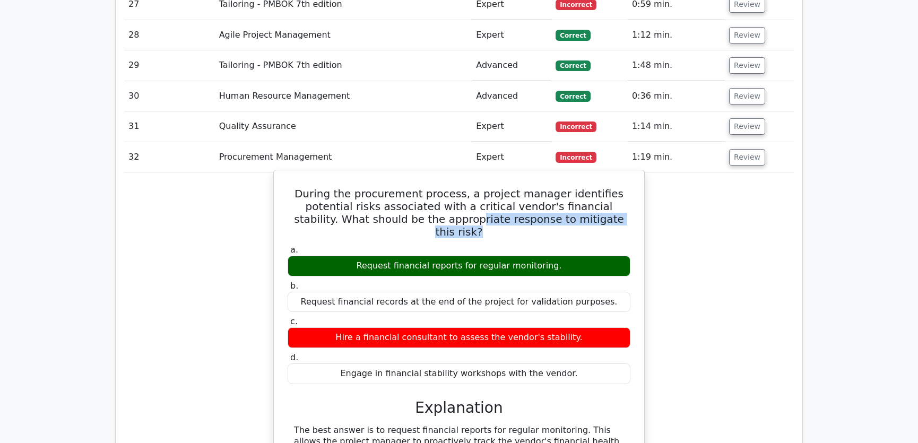
drag, startPoint x: 409, startPoint y: 181, endPoint x: 588, endPoint y: 179, distance: 178.2
click at [588, 187] on h5 "During the procurement process, a project manager identifies potential risks as…" at bounding box center [458, 212] width 345 height 51
click at [374, 187] on h5 "During the procurement process, a project manager identifies potential risks as…" at bounding box center [458, 212] width 345 height 51
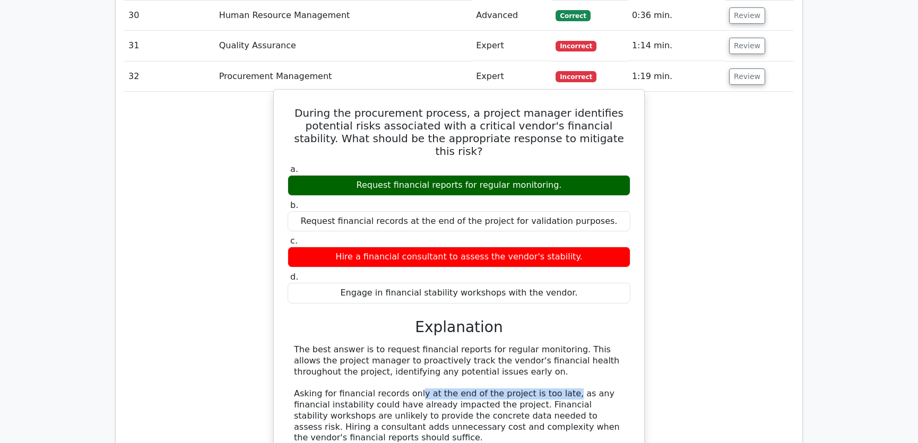
drag, startPoint x: 412, startPoint y: 335, endPoint x: 553, endPoint y: 333, distance: 141.1
click at [553, 344] on div "The best answer is to request financial reports for regular monitoring. This al…" at bounding box center [459, 393] width 330 height 99
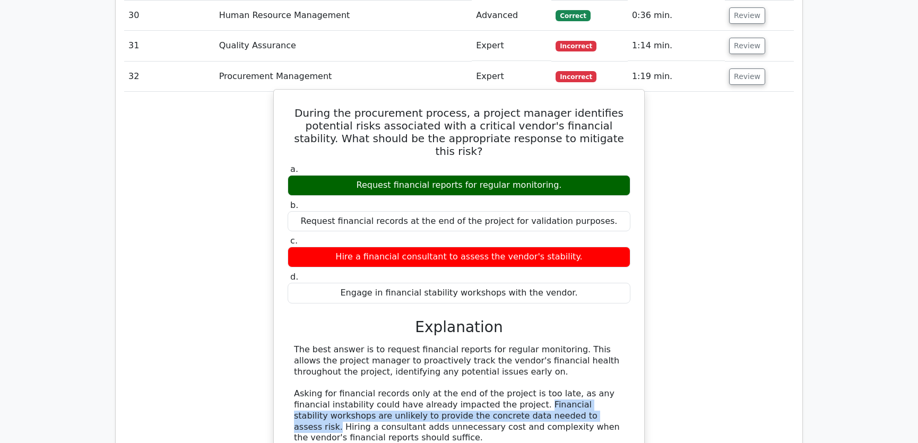
drag, startPoint x: 491, startPoint y: 348, endPoint x: 519, endPoint y: 357, distance: 29.4
click at [519, 357] on div "The best answer is to request financial reports for regular monitoring. This al…" at bounding box center [459, 393] width 330 height 99
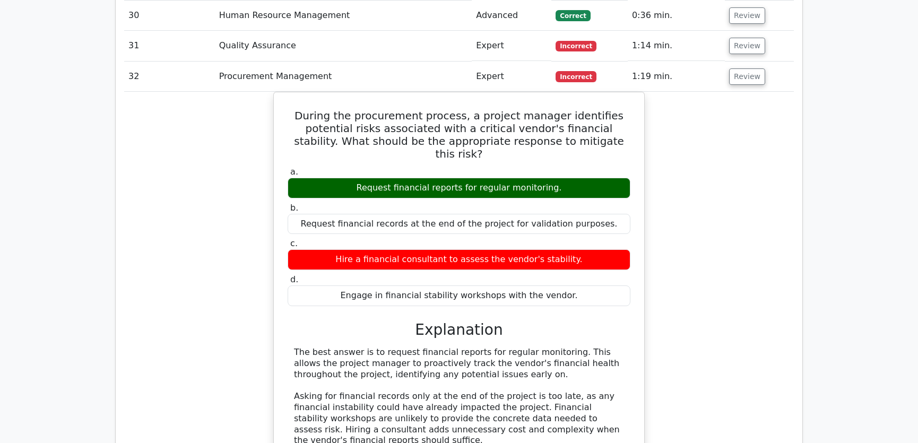
click at [686, 299] on div "During the procurement process, a project manager identifies potential risks as…" at bounding box center [458, 303] width 669 height 422
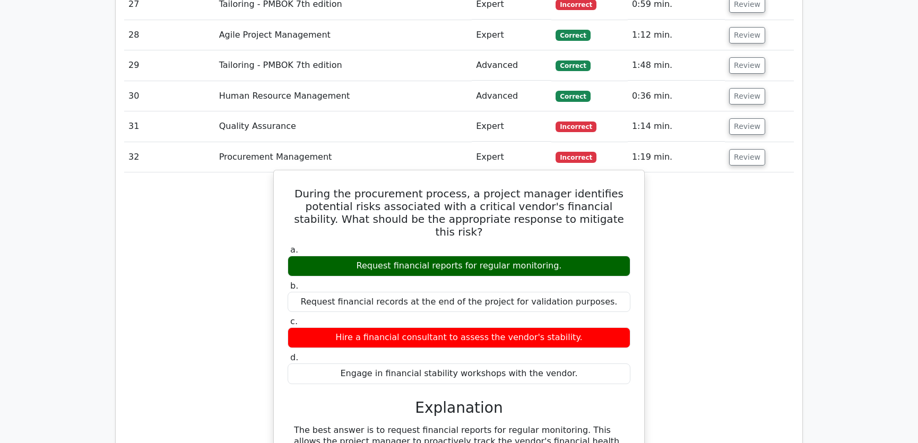
drag, startPoint x: 290, startPoint y: 149, endPoint x: 569, endPoint y: 318, distance: 325.8
click at [569, 318] on div "During the procurement process, a project manager identifies potential risks as…" at bounding box center [459, 374] width 362 height 400
copy div "During the procurement process, a project manager identifies potential risks as…"
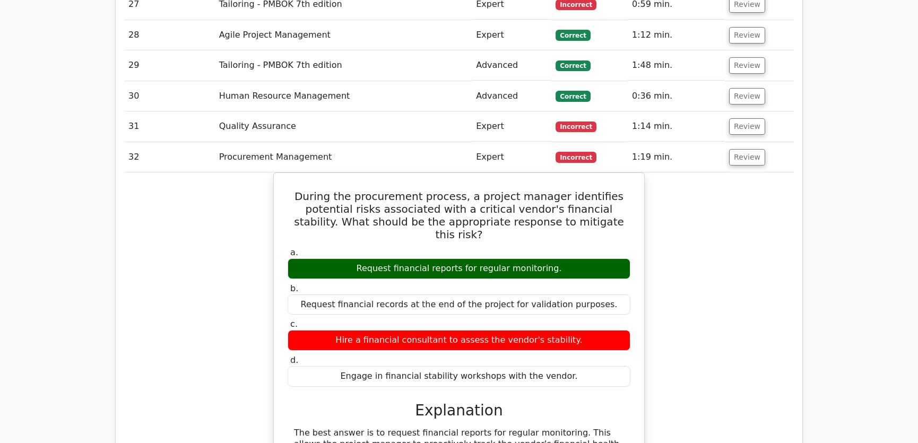
click at [744, 260] on div "During the procurement process, a project manager identifies potential risks as…" at bounding box center [458, 383] width 669 height 422
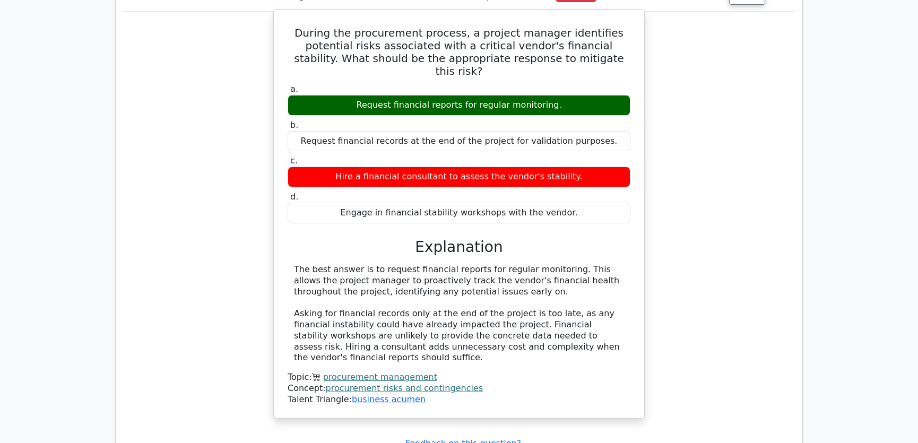
scroll to position [2652, 0]
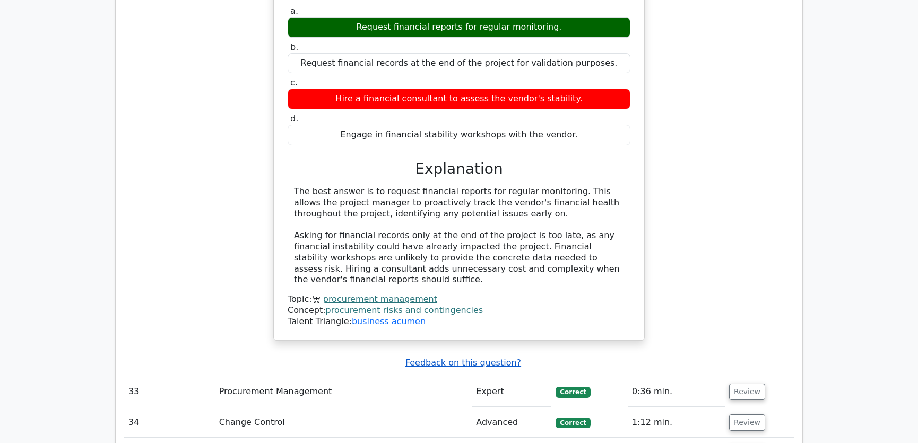
click at [468, 357] on u "Feedback on this question?" at bounding box center [463, 362] width 116 height 10
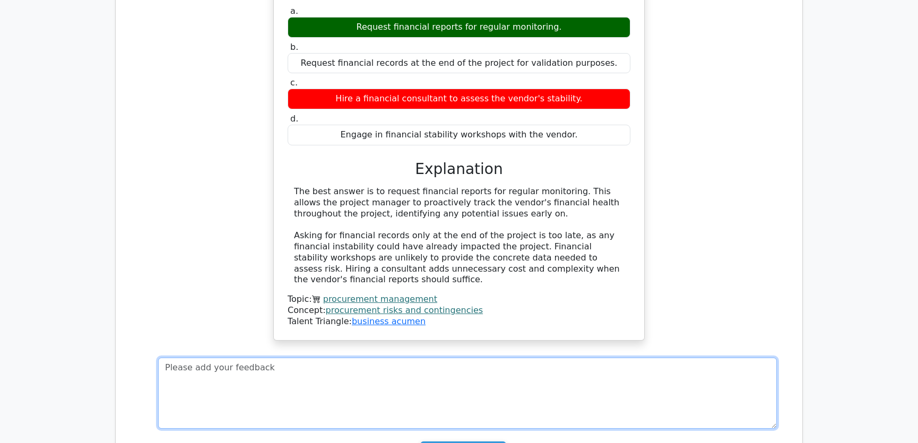
paste textarea "During procurement: Obtain an expert financial assessment (option c). After pro…"
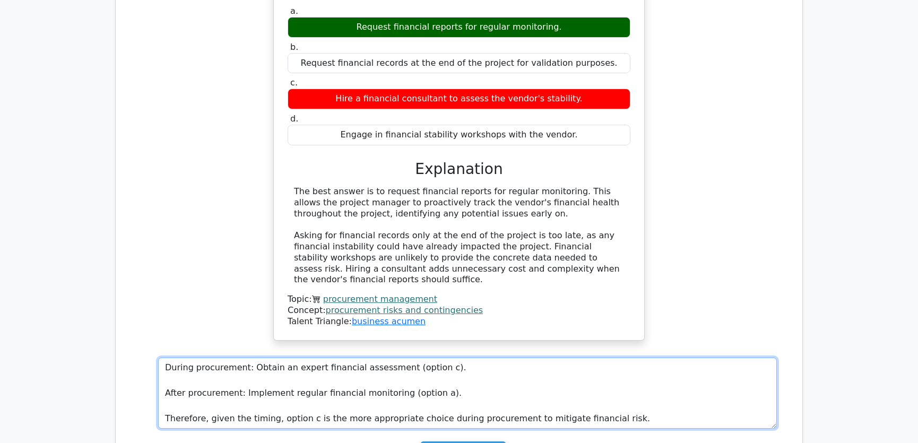
scroll to position [2732, 0]
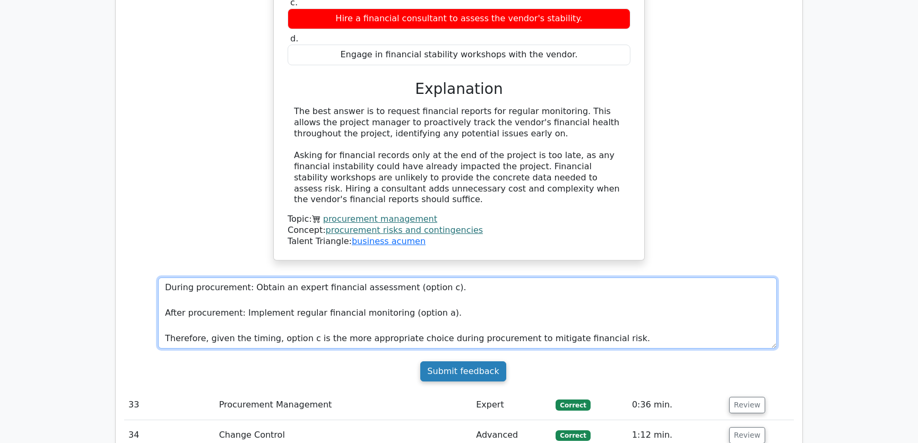
type textarea "During procurement: Obtain an expert financial assessment (option c). After pro…"
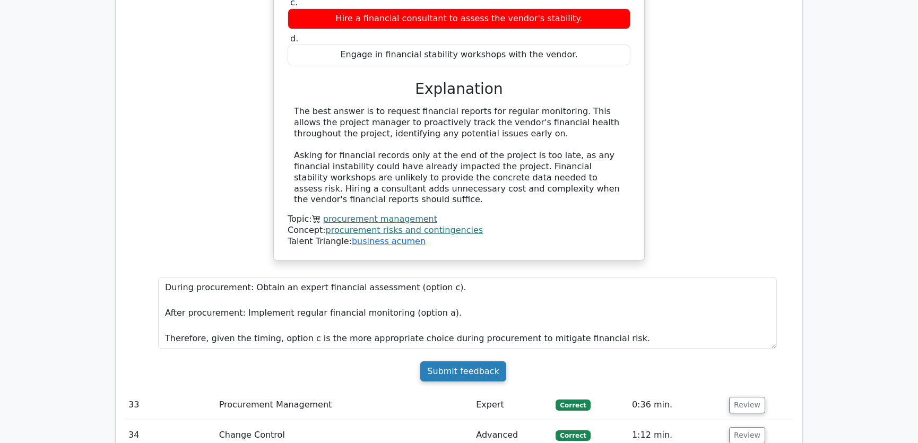
click at [454, 361] on input "Submit feedback" at bounding box center [462, 371] width 85 height 20
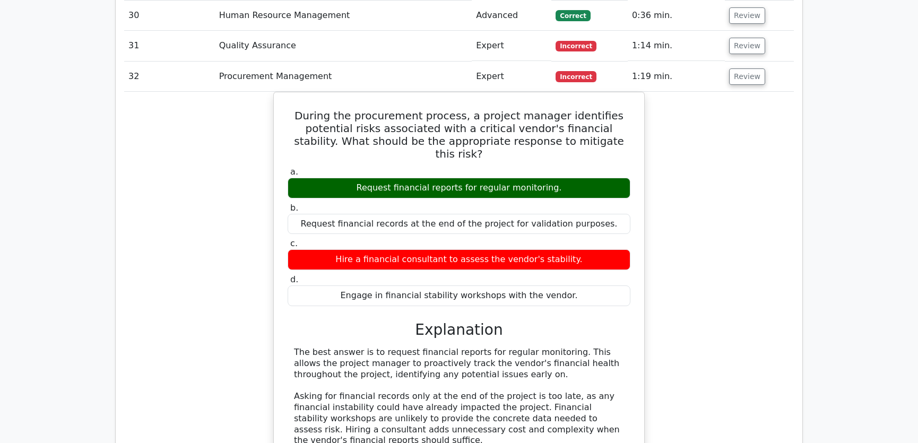
scroll to position [2410, 0]
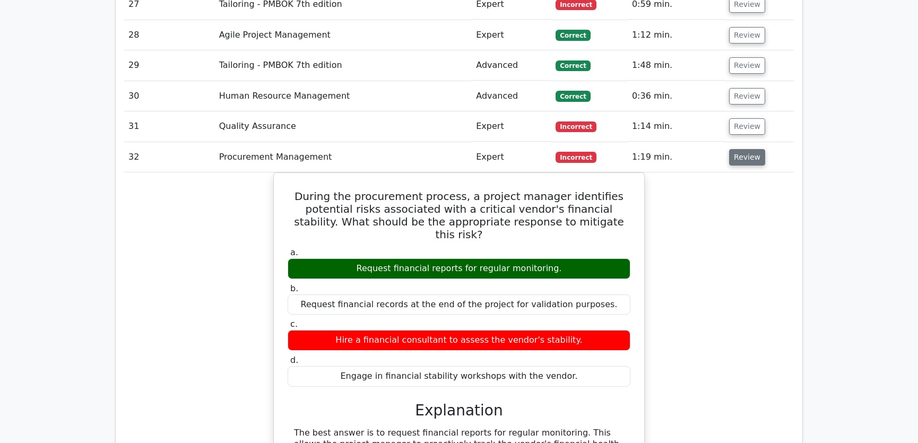
click at [738, 149] on button "Review" at bounding box center [747, 157] width 36 height 16
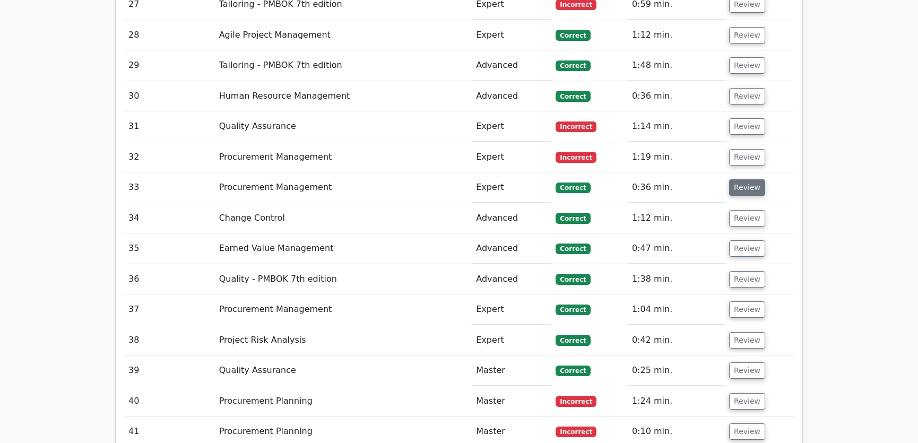
click at [738, 179] on button "Review" at bounding box center [747, 187] width 36 height 16
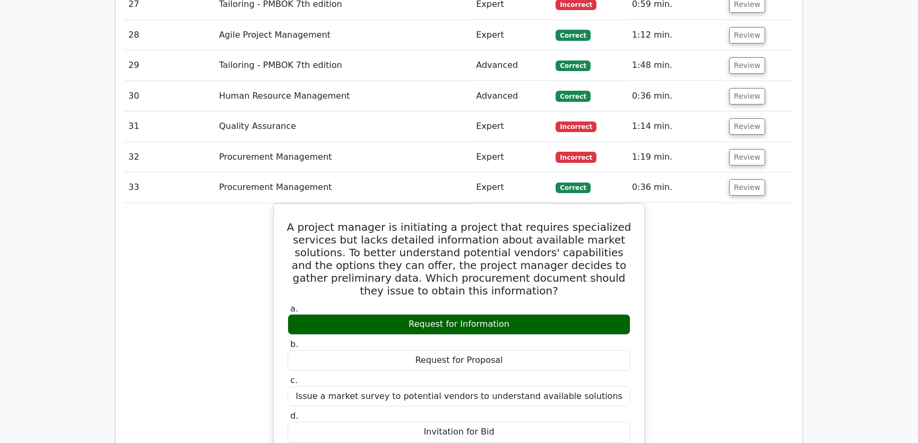
scroll to position [2491, 0]
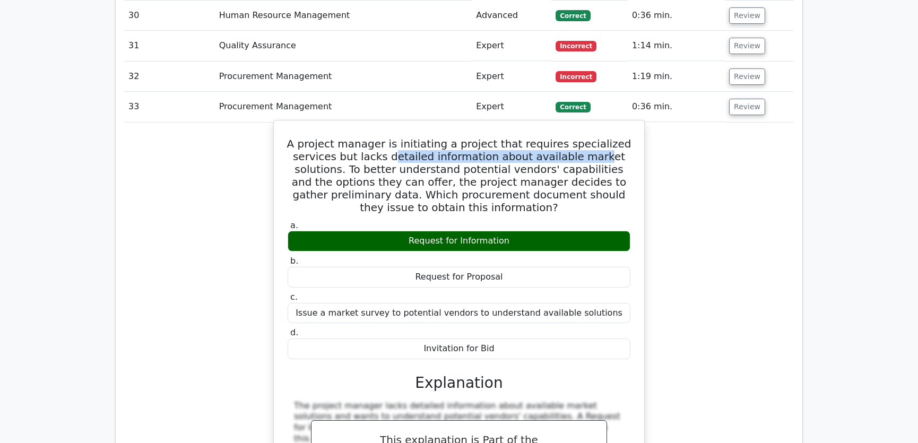
drag, startPoint x: 401, startPoint y: 111, endPoint x: 599, endPoint y: 115, distance: 197.3
click at [599, 137] on h5 "A project manager is initiating a project that requires specialized services bu…" at bounding box center [458, 175] width 345 height 76
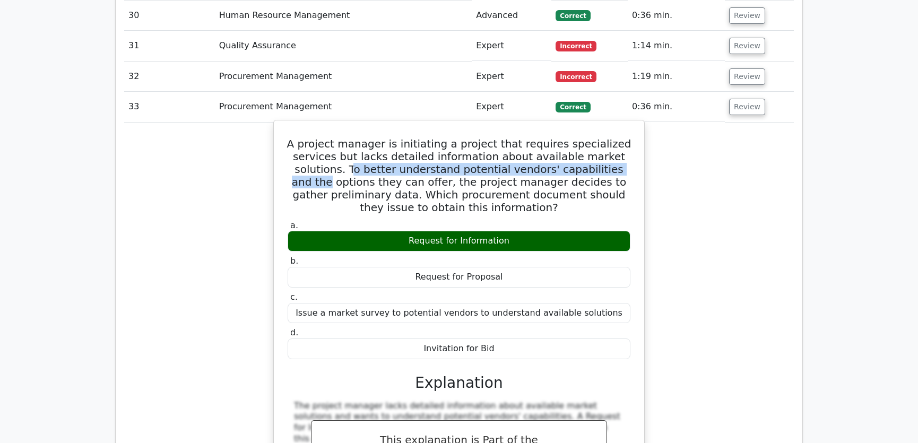
drag, startPoint x: 345, startPoint y: 127, endPoint x: 631, endPoint y: 130, distance: 286.4
click at [631, 137] on h5 "A project manager is initiating a project that requires specialized services bu…" at bounding box center [458, 175] width 345 height 76
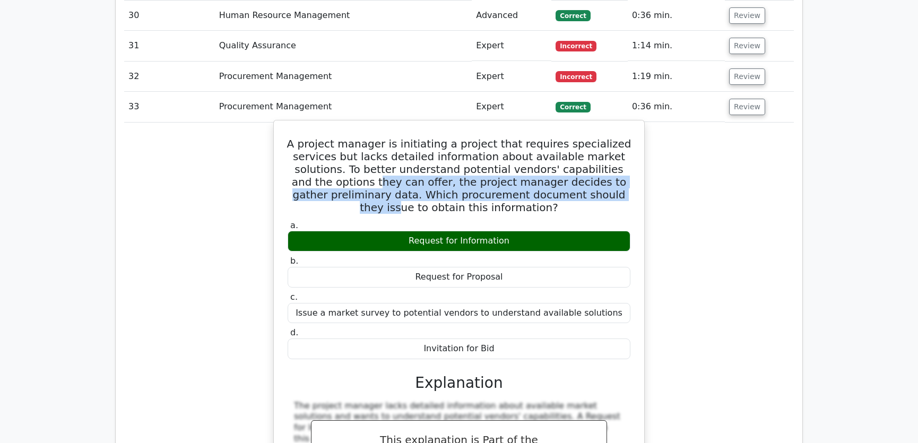
drag, startPoint x: 357, startPoint y: 142, endPoint x: 601, endPoint y: 148, distance: 244.0
click at [601, 148] on h5 "A project manager is initiating a project that requires specialized services bu…" at bounding box center [458, 175] width 345 height 76
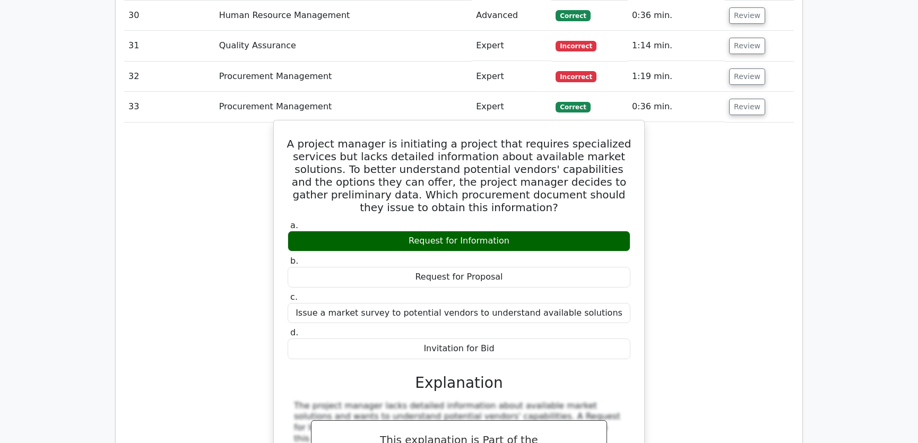
click at [537, 137] on h5 "A project manager is initiating a project that requires specialized services bu…" at bounding box center [458, 175] width 345 height 76
drag, startPoint x: 379, startPoint y: 154, endPoint x: 623, endPoint y: 155, distance: 243.4
click at [623, 155] on h5 "A project manager is initiating a project that requires specialized services bu…" at bounding box center [458, 175] width 345 height 76
click at [474, 137] on h5 "A project manager is initiating a project that requires specialized services bu…" at bounding box center [458, 175] width 345 height 76
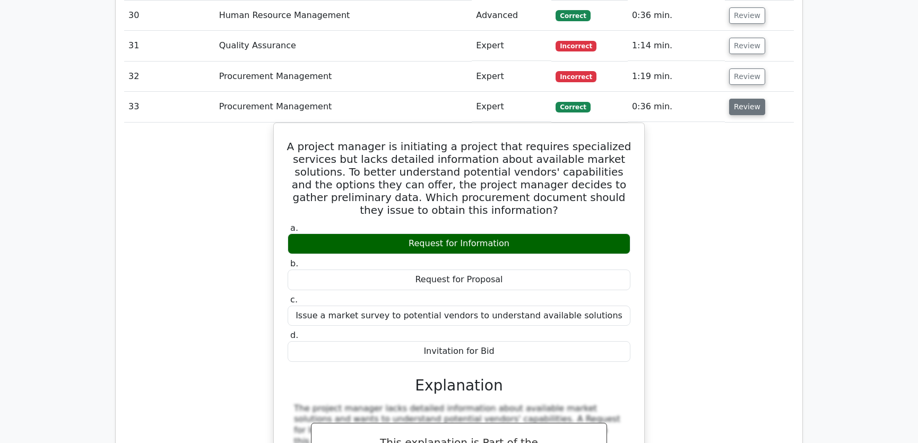
click at [742, 99] on button "Review" at bounding box center [747, 107] width 36 height 16
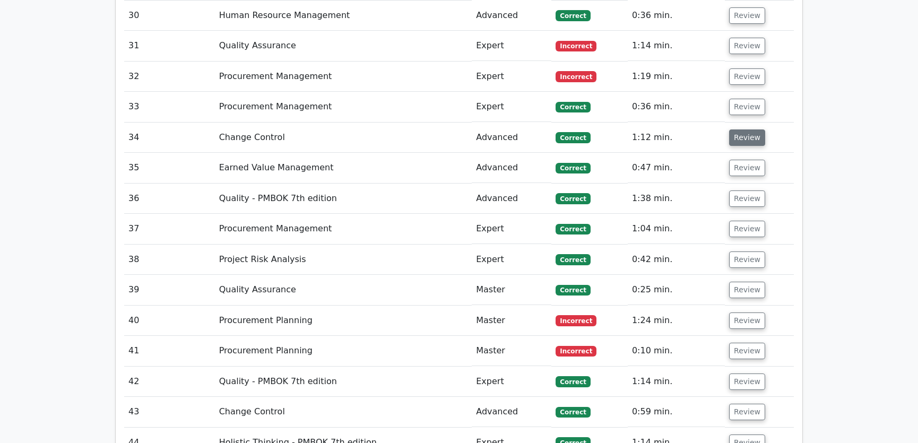
click at [742, 129] on button "Review" at bounding box center [747, 137] width 36 height 16
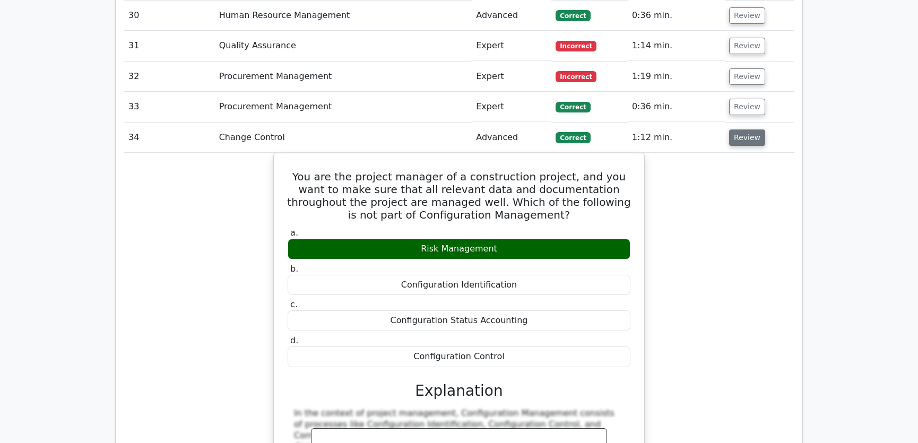
click at [746, 129] on button "Review" at bounding box center [747, 137] width 36 height 16
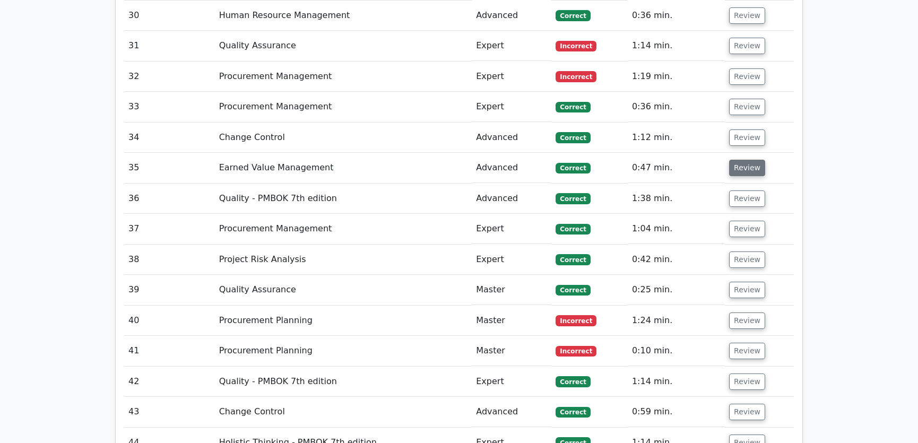
click at [745, 160] on button "Review" at bounding box center [747, 168] width 36 height 16
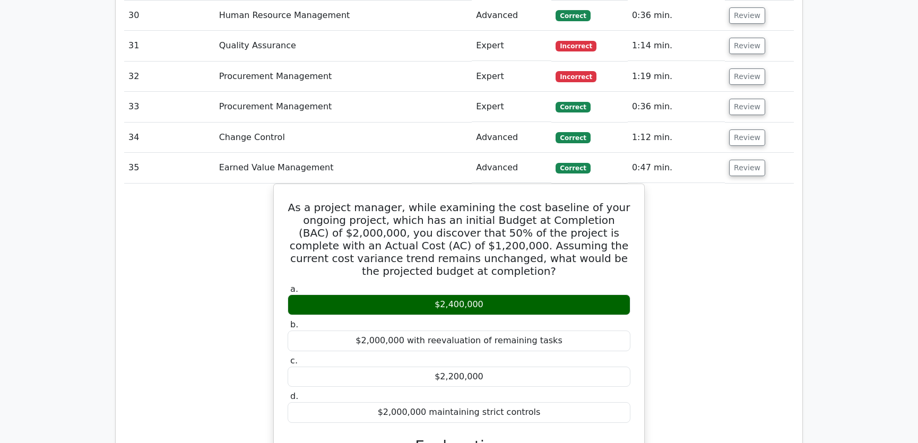
scroll to position [2571, 0]
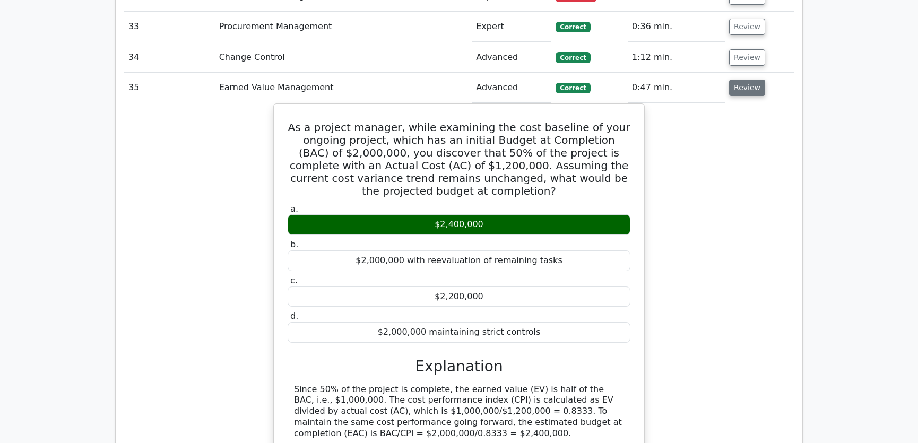
click at [752, 80] on button "Review" at bounding box center [747, 88] width 36 height 16
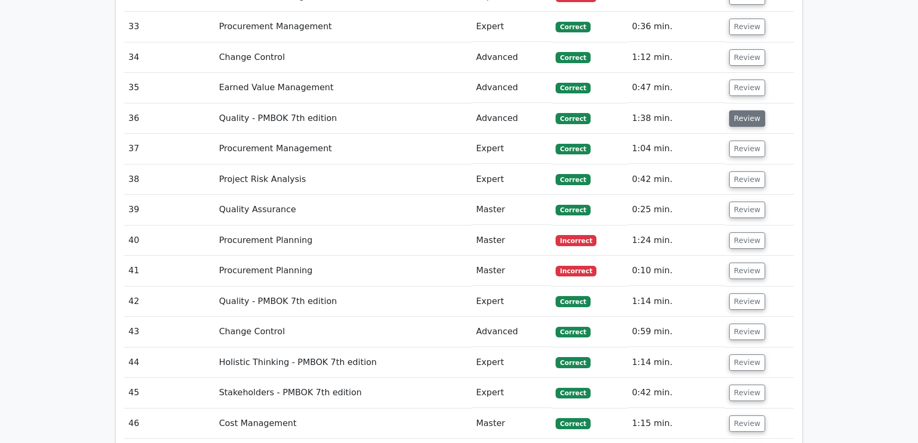
click at [747, 110] on button "Review" at bounding box center [747, 118] width 36 height 16
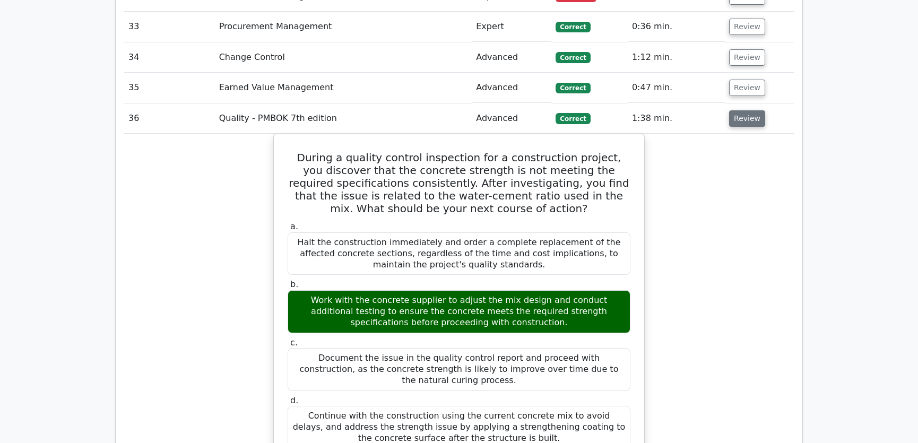
click at [748, 110] on button "Review" at bounding box center [747, 118] width 36 height 16
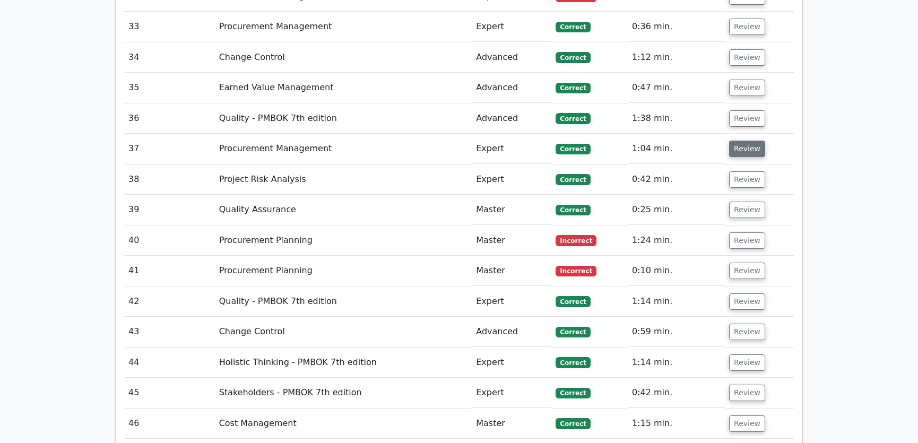
click at [748, 141] on button "Review" at bounding box center [747, 149] width 36 height 16
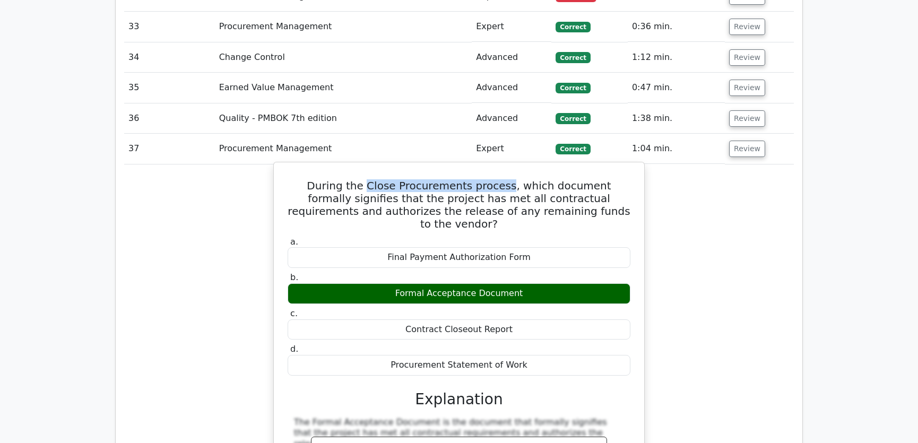
drag, startPoint x: 355, startPoint y: 144, endPoint x: 490, endPoint y: 145, distance: 134.2
click at [490, 179] on h5 "During the Close Procurements process, which document formally signifies that t…" at bounding box center [458, 204] width 345 height 51
copy h5 "Close Procurements process"
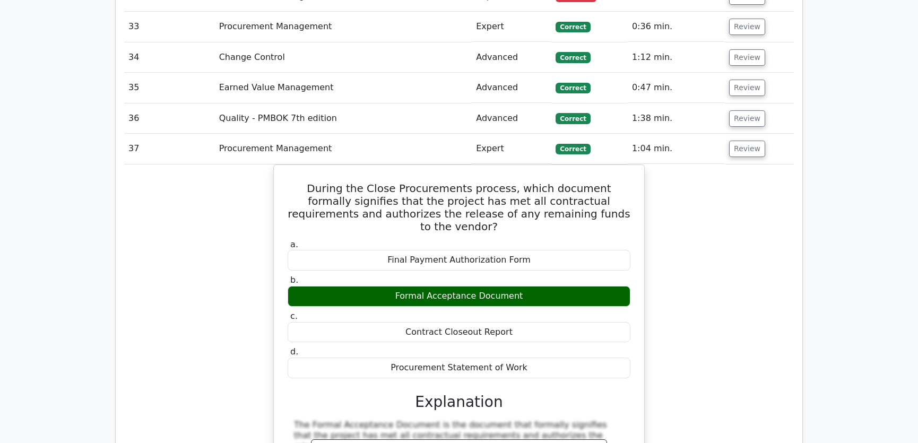
click at [720, 221] on div "During the Close Procurements process, which document formally signifies that t…" at bounding box center [458, 391] width 669 height 455
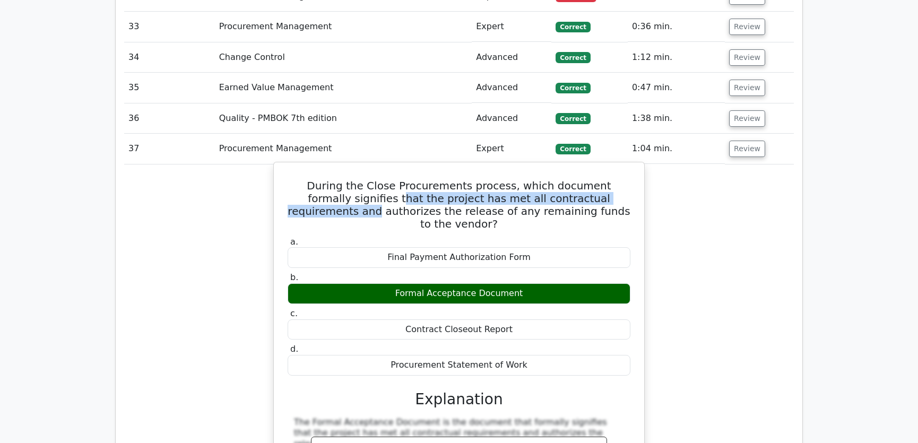
drag, startPoint x: 347, startPoint y: 158, endPoint x: 616, endPoint y: 161, distance: 269.4
click at [616, 179] on h5 "During the Close Procurements process, which document formally signifies that t…" at bounding box center [458, 204] width 345 height 51
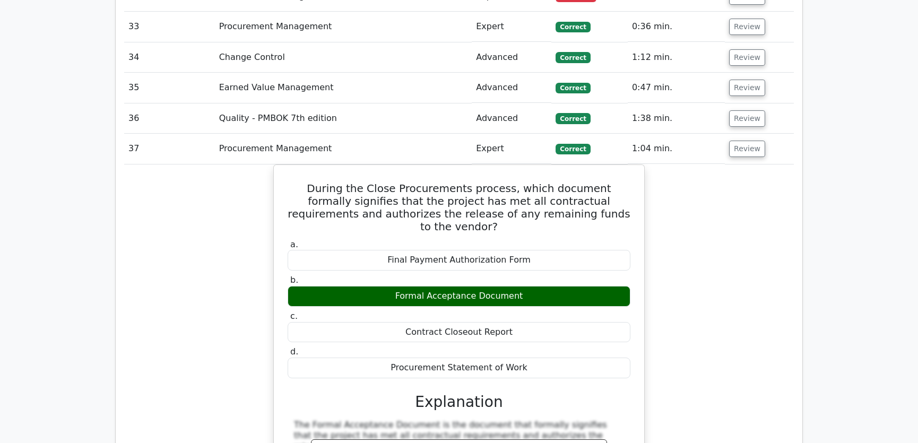
click at [698, 195] on div "During the Close Procurements process, which document formally signifies that t…" at bounding box center [458, 391] width 669 height 455
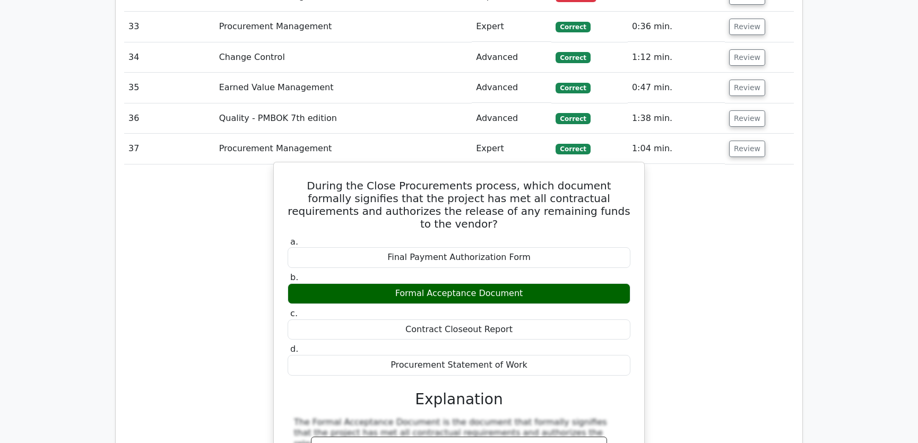
drag, startPoint x: 301, startPoint y: 143, endPoint x: 523, endPoint y: 313, distance: 279.5
click at [523, 313] on div "During the Close Procurements process, which document formally signifies that t…" at bounding box center [459, 383] width 362 height 433
copy div "During the Close Procurements process, which document formally signifies that t…"
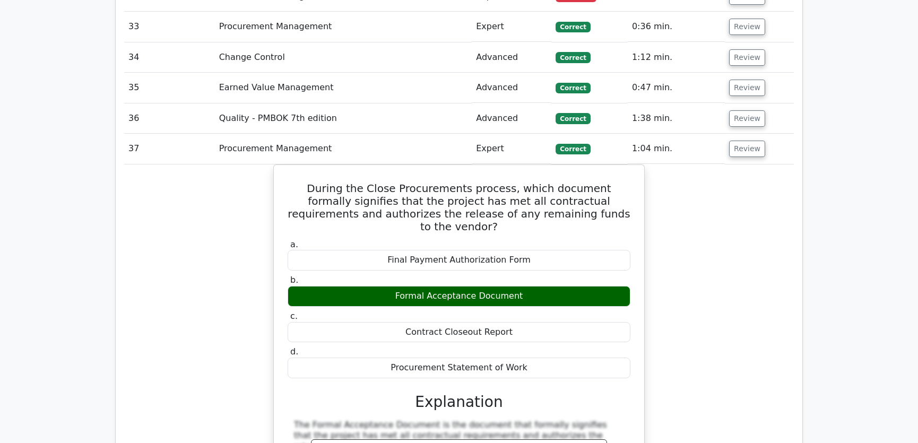
click at [721, 191] on div "During the Close Procurements process, which document formally signifies that t…" at bounding box center [458, 391] width 669 height 455
click at [738, 141] on button "Review" at bounding box center [747, 149] width 36 height 16
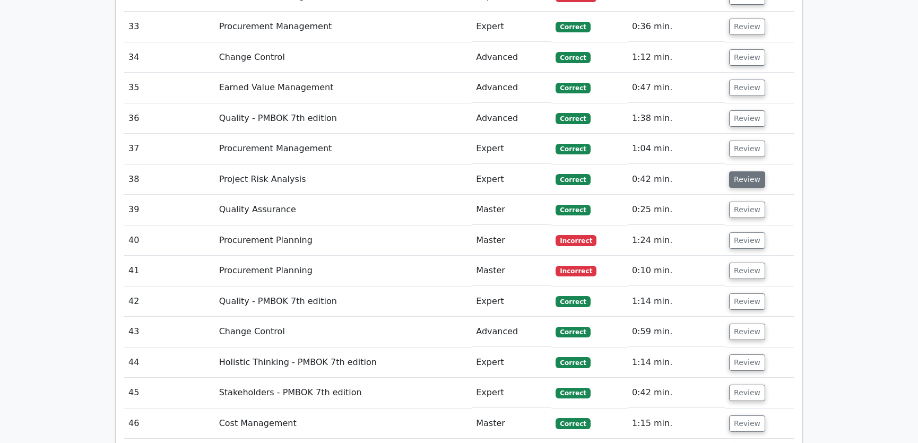
click at [742, 171] on button "Review" at bounding box center [747, 179] width 36 height 16
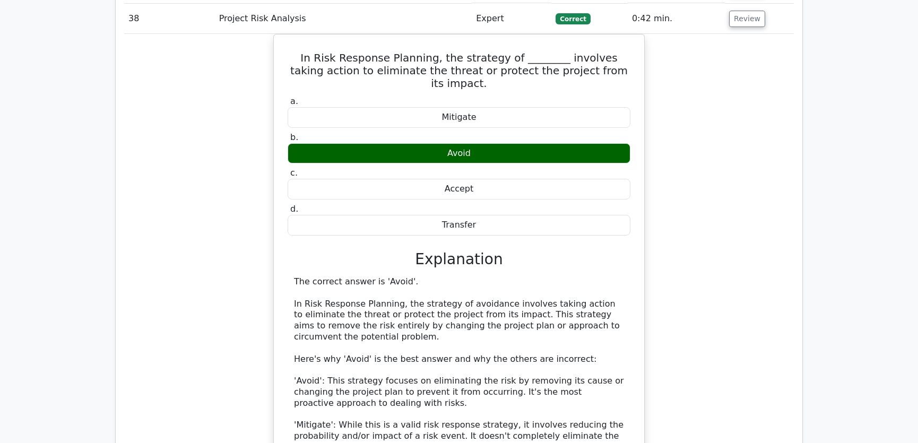
scroll to position [2652, 0]
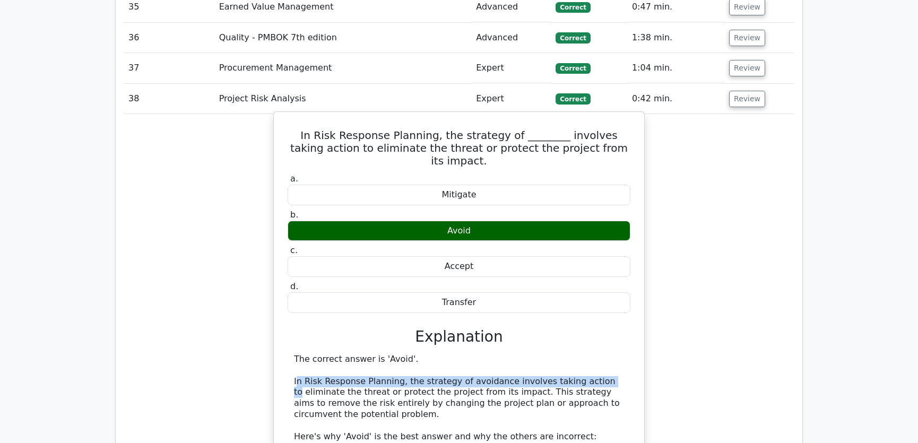
drag, startPoint x: 295, startPoint y: 327, endPoint x: 589, endPoint y: 328, distance: 293.8
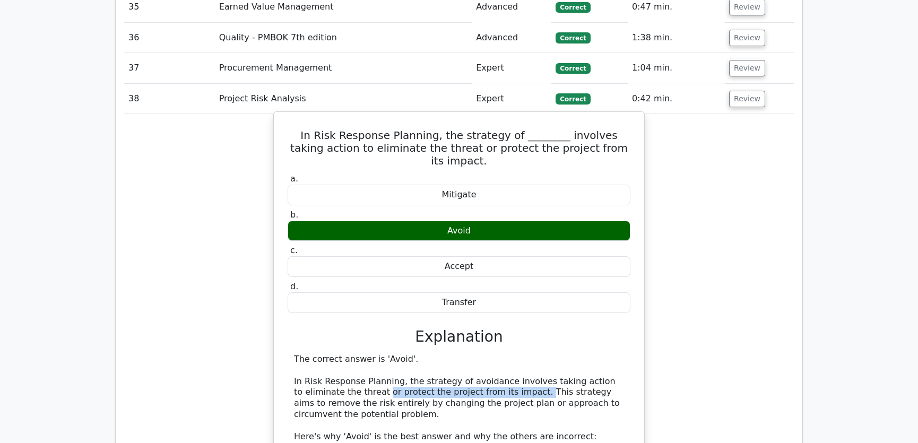
drag, startPoint x: 369, startPoint y: 337, endPoint x: 514, endPoint y: 339, distance: 145.9
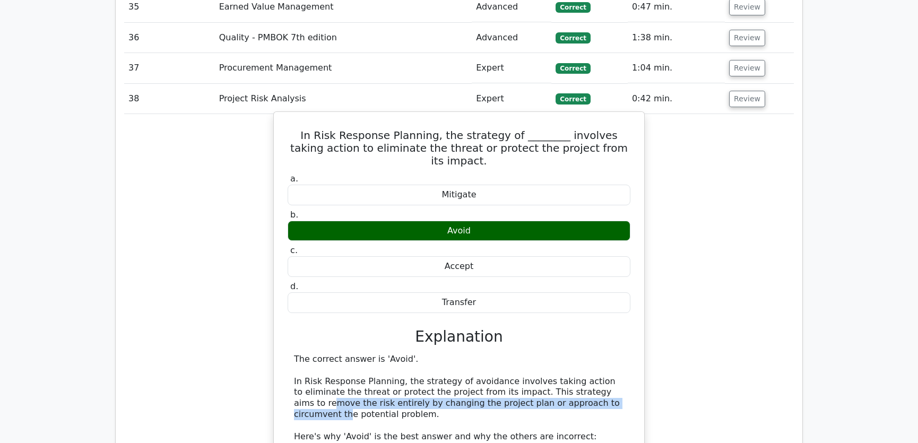
drag, startPoint x: 303, startPoint y: 350, endPoint x: 608, endPoint y: 346, distance: 305.0
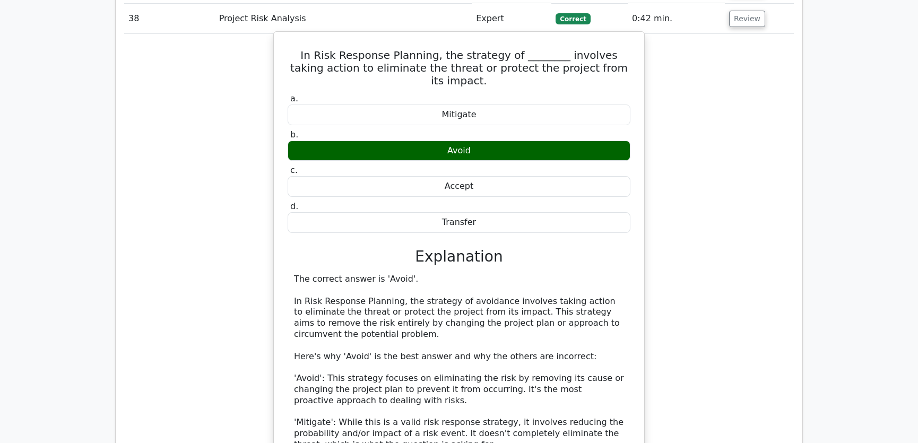
scroll to position [2812, 0]
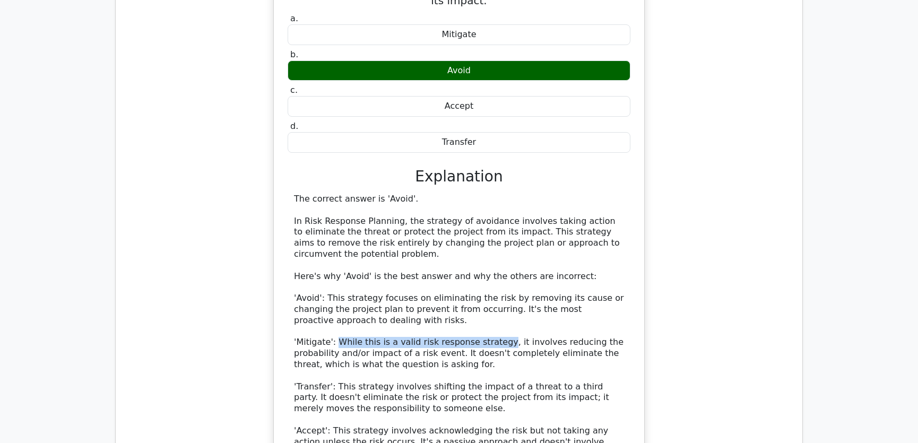
drag, startPoint x: 336, startPoint y: 286, endPoint x: 489, endPoint y: 285, distance: 152.7
click at [489, 285] on div "The correct answer is 'Avoid'. In Risk Response Planning, the strategy of avoid…" at bounding box center [459, 343] width 330 height 298
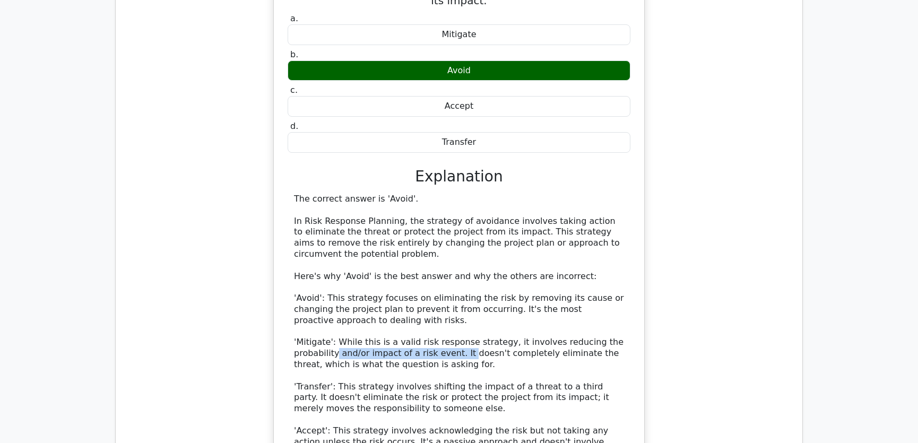
drag, startPoint x: 334, startPoint y: 298, endPoint x: 462, endPoint y: 299, distance: 127.8
click at [462, 299] on div "The correct answer is 'Avoid'. In Risk Response Planning, the strategy of avoid…" at bounding box center [459, 343] width 330 height 298
click at [486, 334] on div "The correct answer is 'Avoid'. In Risk Response Planning, the strategy of avoid…" at bounding box center [459, 343] width 330 height 298
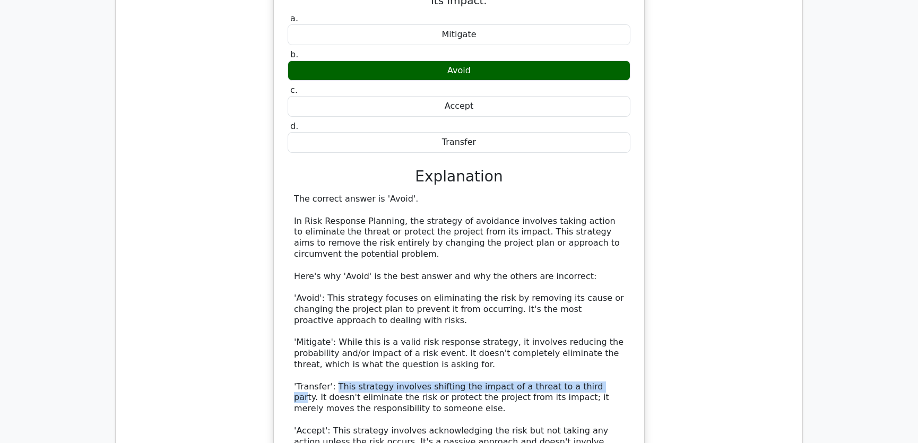
drag, startPoint x: 332, startPoint y: 331, endPoint x: 580, endPoint y: 330, distance: 247.7
click at [580, 330] on div "The correct answer is 'Avoid'. In Risk Response Planning, the strategy of avoid…" at bounding box center [459, 343] width 330 height 298
click at [344, 345] on div "The correct answer is 'Avoid'. In Risk Response Planning, the strategy of avoid…" at bounding box center [459, 343] width 330 height 298
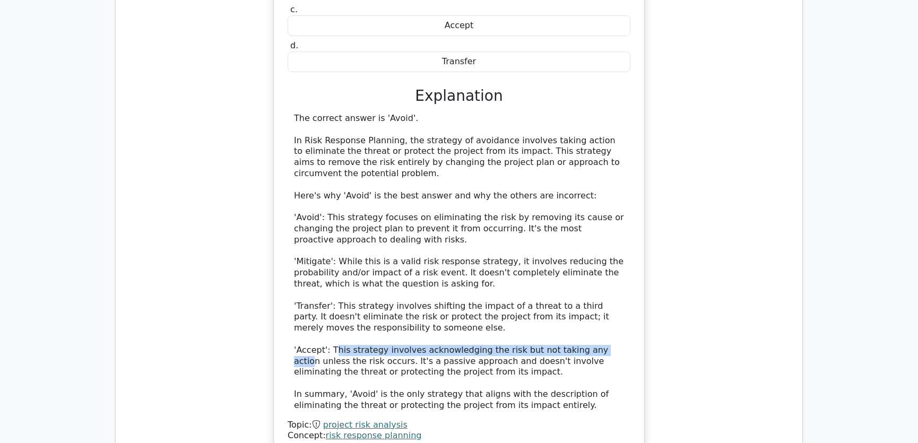
drag, startPoint x: 331, startPoint y: 294, endPoint x: 590, endPoint y: 296, distance: 258.8
click at [590, 296] on div "The correct answer is 'Avoid'. In Risk Response Planning, the strategy of avoid…" at bounding box center [459, 262] width 330 height 298
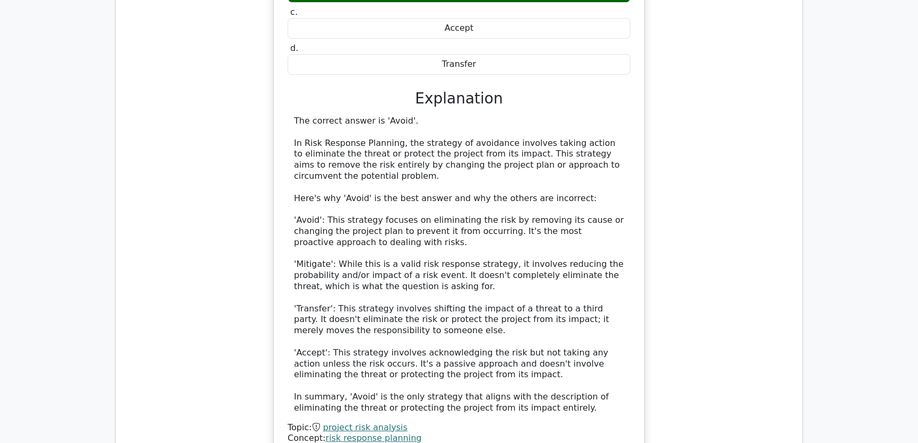
click at [694, 219] on div "In Risk Response Planning, the strategy of ________ involves taking action to e…" at bounding box center [458, 177] width 669 height 608
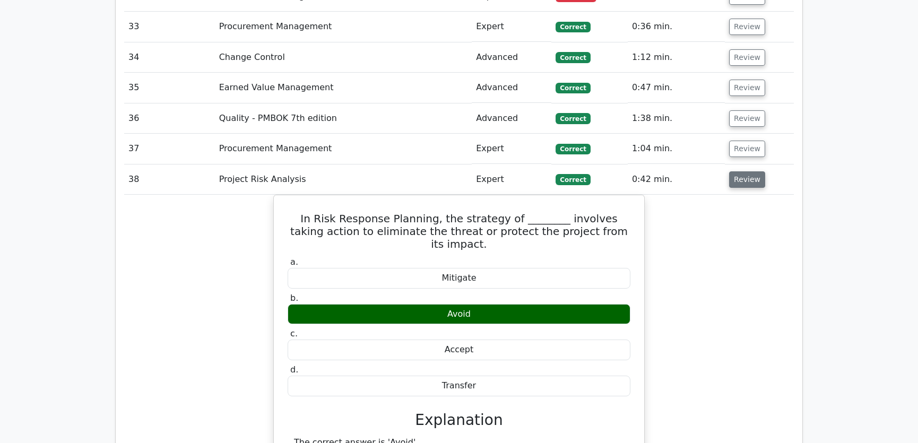
click at [756, 171] on button "Review" at bounding box center [747, 179] width 36 height 16
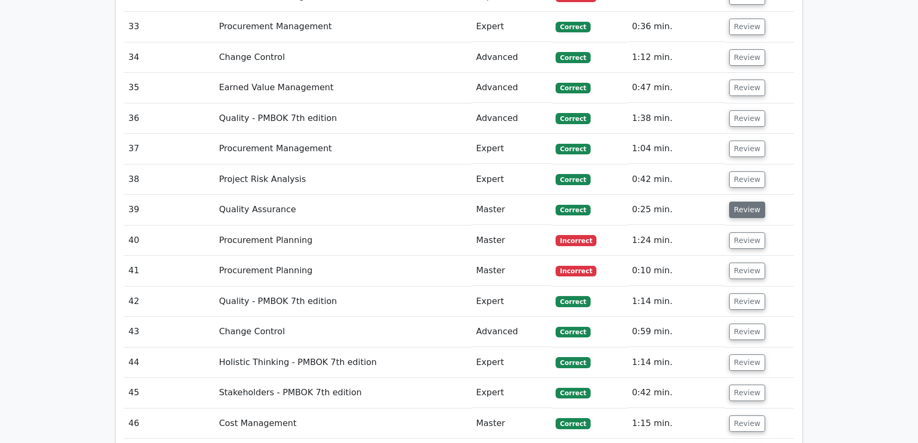
click at [742, 202] on button "Review" at bounding box center [747, 210] width 36 height 16
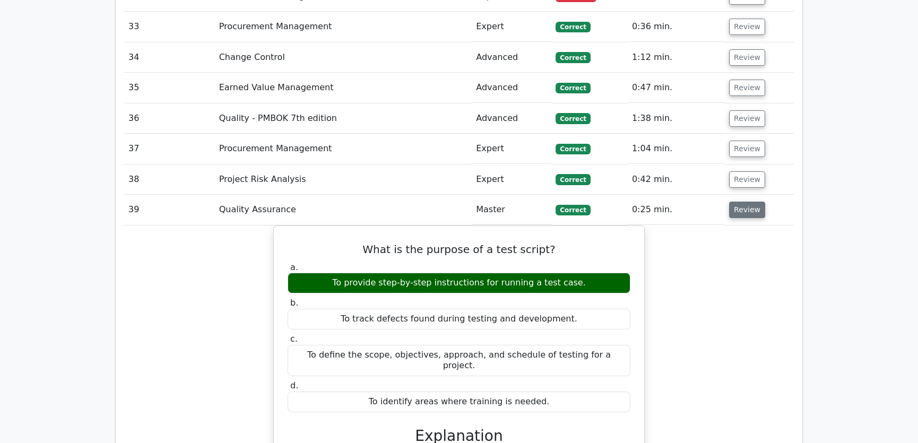
click at [748, 202] on button "Review" at bounding box center [747, 210] width 36 height 16
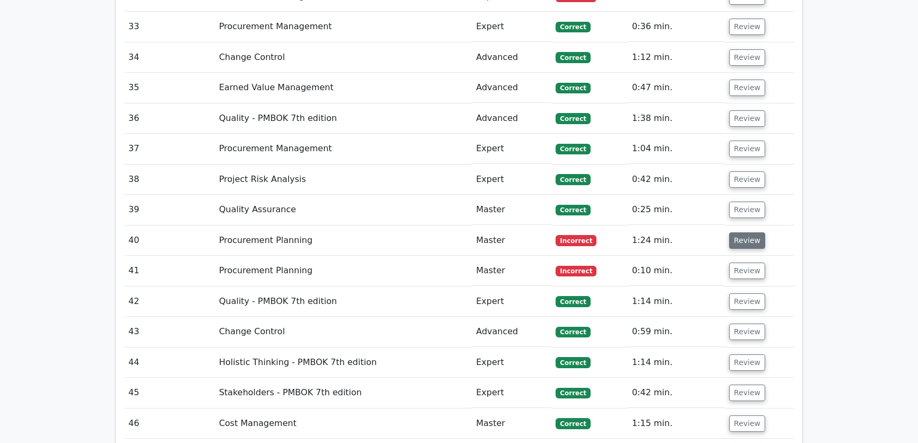
click at [745, 232] on button "Review" at bounding box center [747, 240] width 36 height 16
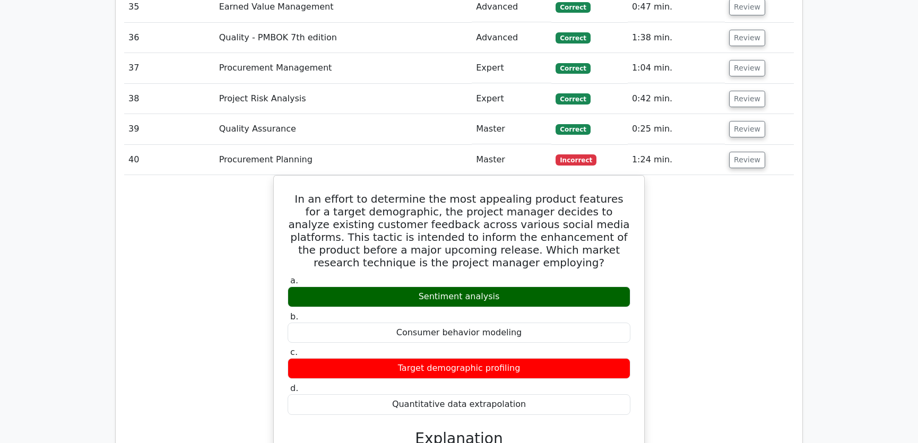
scroll to position [2732, 0]
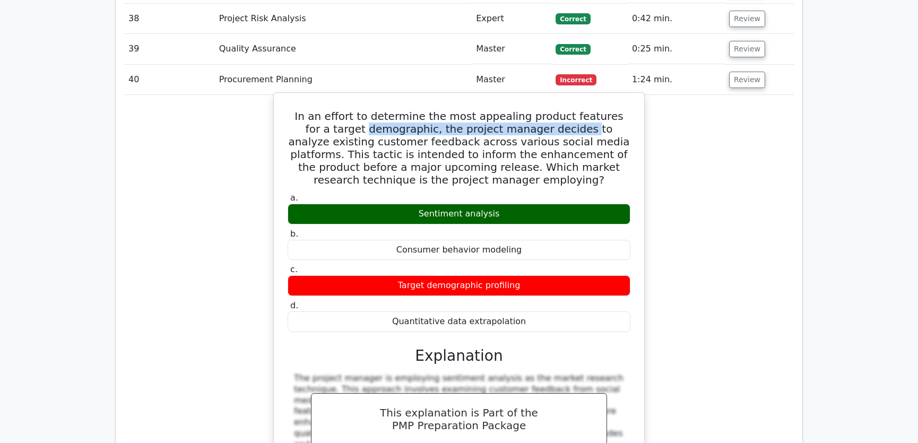
drag, startPoint x: 328, startPoint y: 86, endPoint x: 532, endPoint y: 91, distance: 204.2
click at [532, 110] on h5 "In an effort to determine the most appealing product features for a target demo…" at bounding box center [458, 148] width 345 height 76
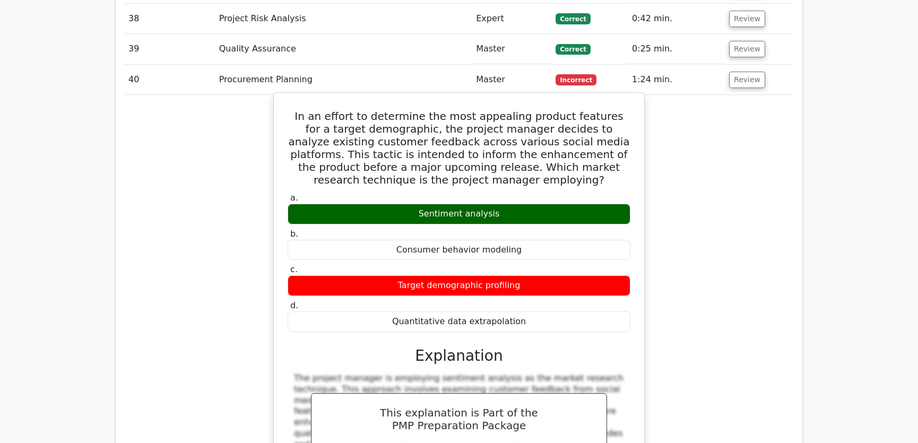
click at [312, 110] on h5 "In an effort to determine the most appealing product features for a target demo…" at bounding box center [458, 148] width 345 height 76
drag, startPoint x: 298, startPoint y: 74, endPoint x: 522, endPoint y: 281, distance: 305.5
click at [522, 281] on div "In an effort to determine the most appealing product features for a target demo…" at bounding box center [459, 359] width 362 height 525
copy div "In an effort to determine the most appealing product features for a target demo…"
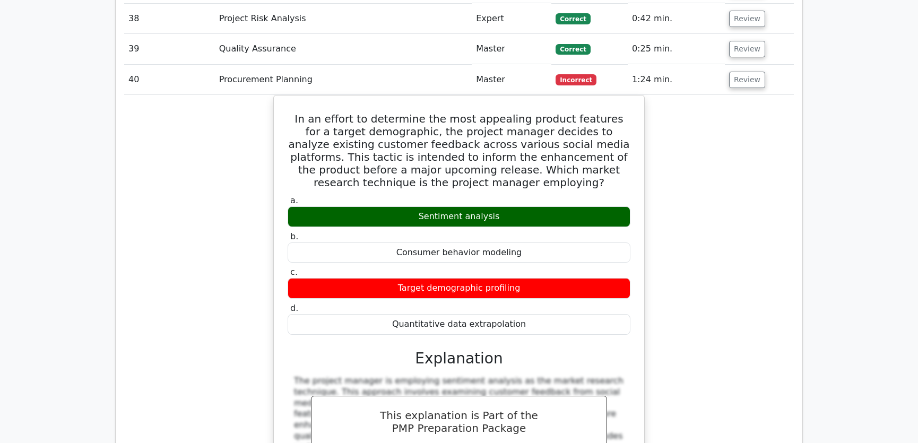
click at [712, 216] on div "In an effort to determine the most appealing product features for a target demo…" at bounding box center [458, 368] width 669 height 547
click at [747, 72] on button "Review" at bounding box center [747, 80] width 36 height 16
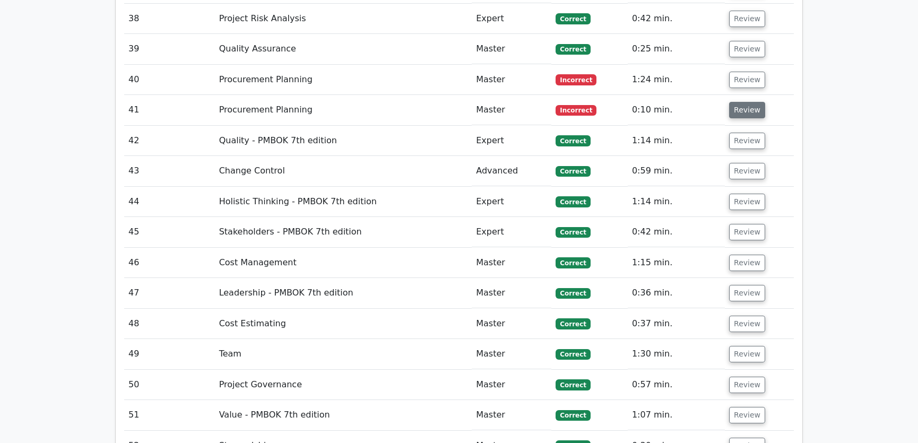
click at [748, 102] on button "Review" at bounding box center [747, 110] width 36 height 16
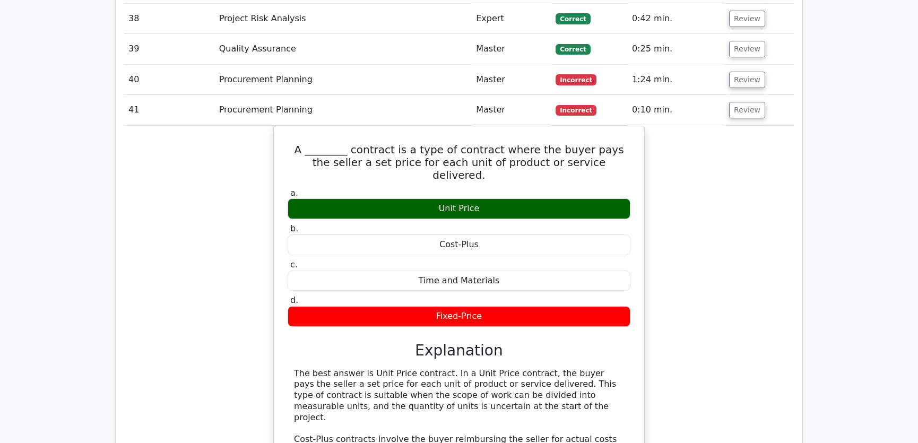
click at [705, 200] on div "A ________ contract is a type of contract where the buyer pays the seller a set…" at bounding box center [458, 363] width 669 height 475
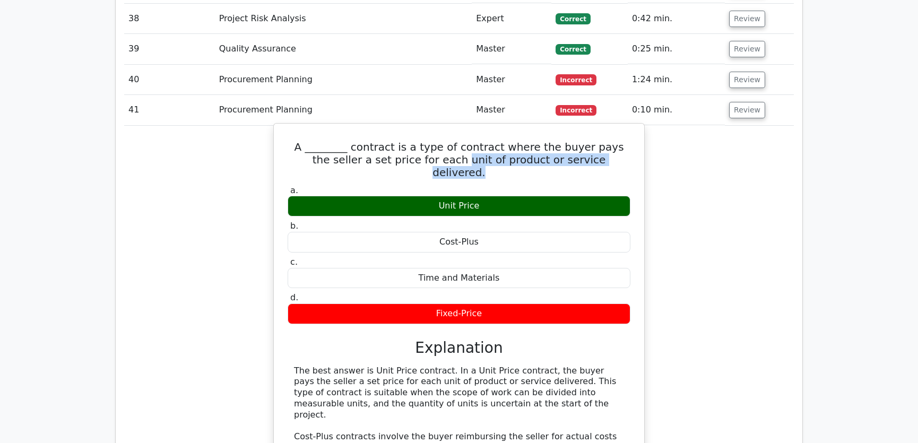
drag, startPoint x: 420, startPoint y: 119, endPoint x: 592, endPoint y: 117, distance: 172.4
click at [592, 141] on h5 "A ________ contract is a type of contract where the buyer pays the seller a set…" at bounding box center [458, 160] width 345 height 38
drag, startPoint x: 291, startPoint y: 104, endPoint x: 492, endPoint y: 258, distance: 252.8
click at [492, 258] on div "A ________ contract is a type of contract where the buyer pays the seller a set…" at bounding box center [459, 354] width 362 height 453
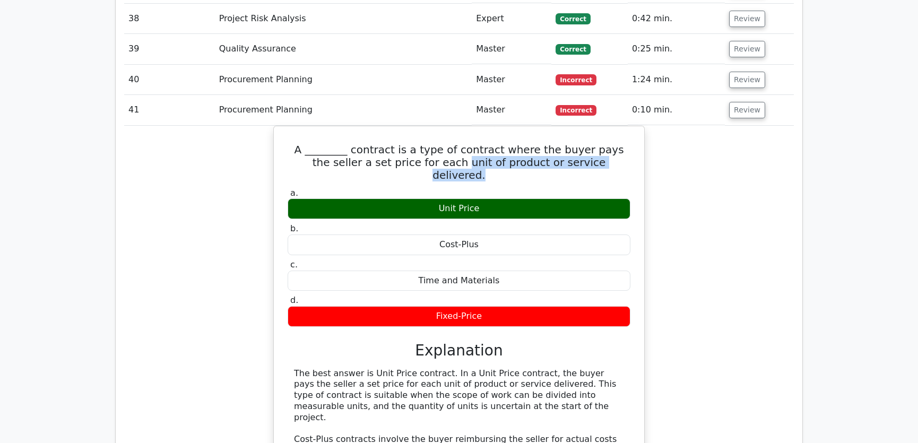
click at [721, 234] on div "A ________ contract is a type of contract where the buyer pays the seller a set…" at bounding box center [458, 363] width 669 height 475
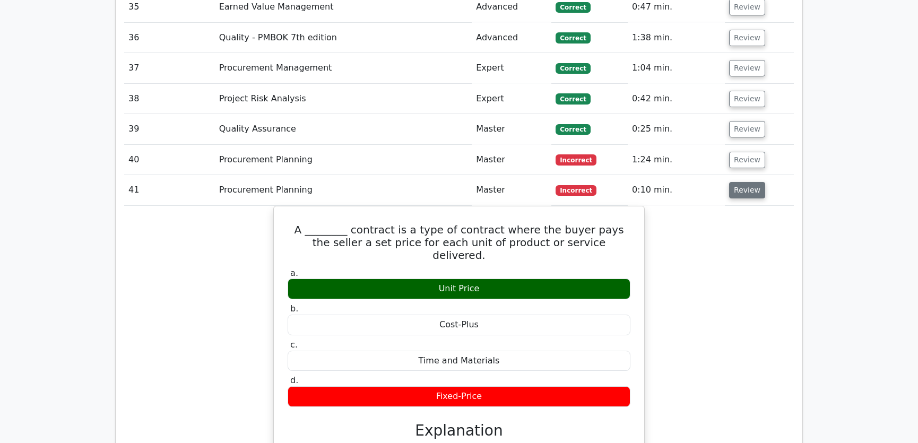
click at [741, 182] on button "Review" at bounding box center [747, 190] width 36 height 16
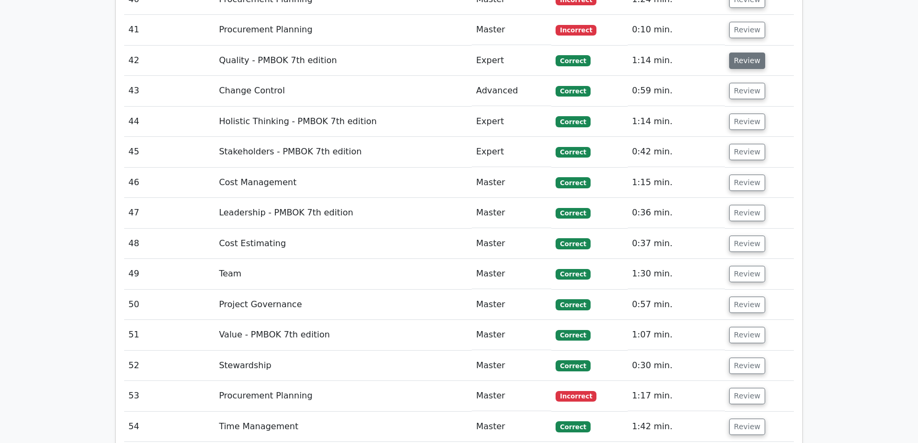
scroll to position [2732, 0]
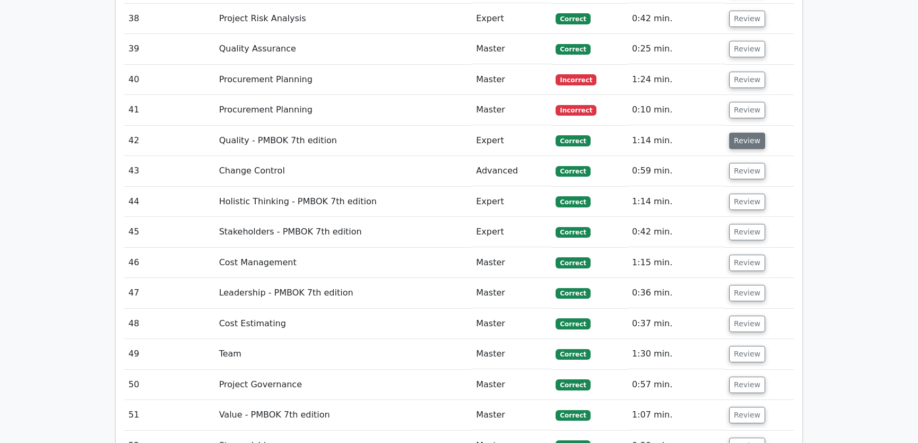
click at [732, 133] on button "Review" at bounding box center [747, 141] width 36 height 16
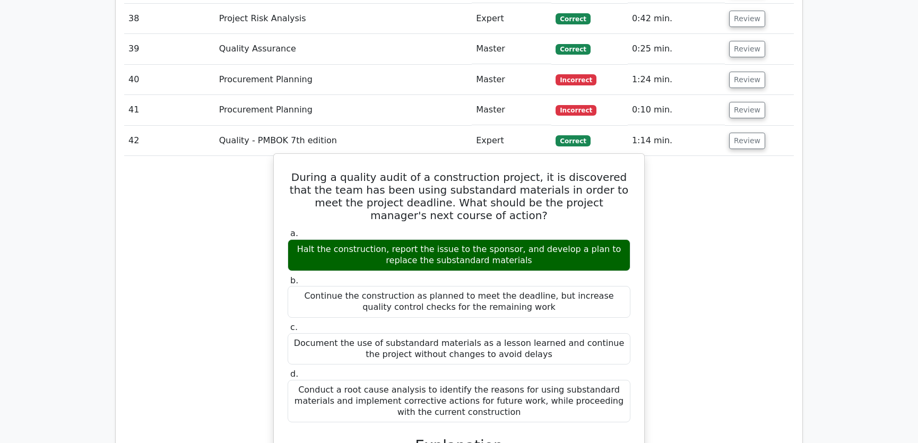
drag, startPoint x: 491, startPoint y: 285, endPoint x: 546, endPoint y: 290, distance: 55.4
click at [546, 333] on div "Document the use of substandard materials as a lesson learned and continue the …" at bounding box center [458, 349] width 343 height 32
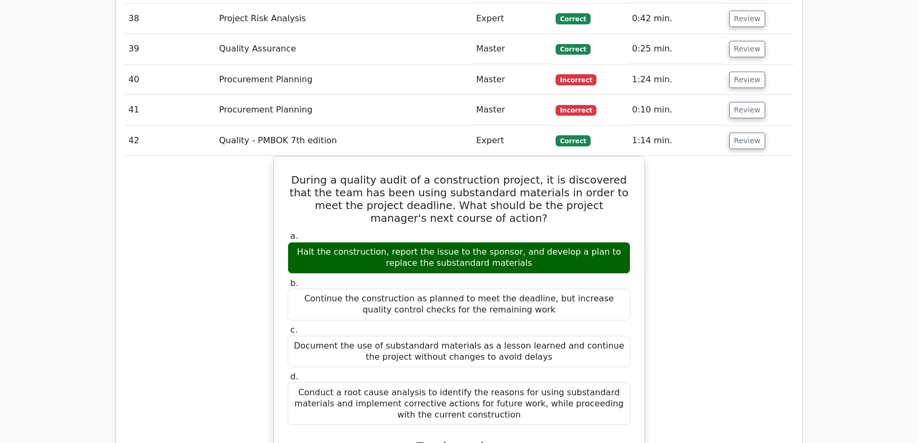
click at [747, 133] on button "Review" at bounding box center [747, 141] width 36 height 16
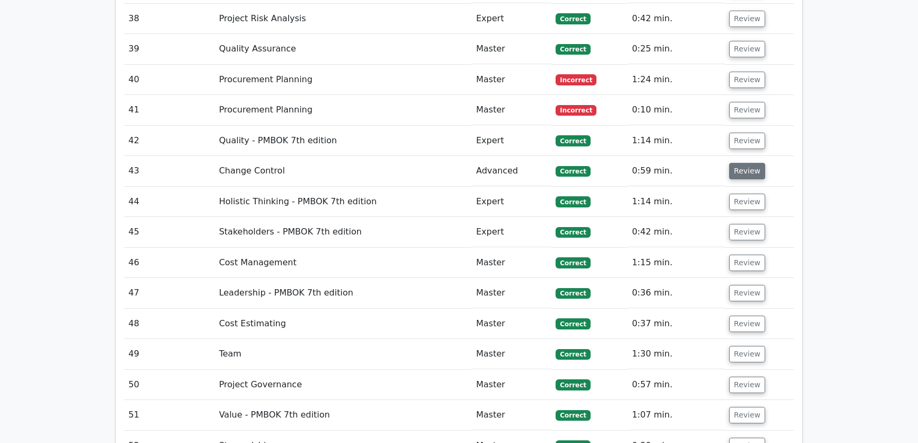
click at [748, 163] on button "Review" at bounding box center [747, 171] width 36 height 16
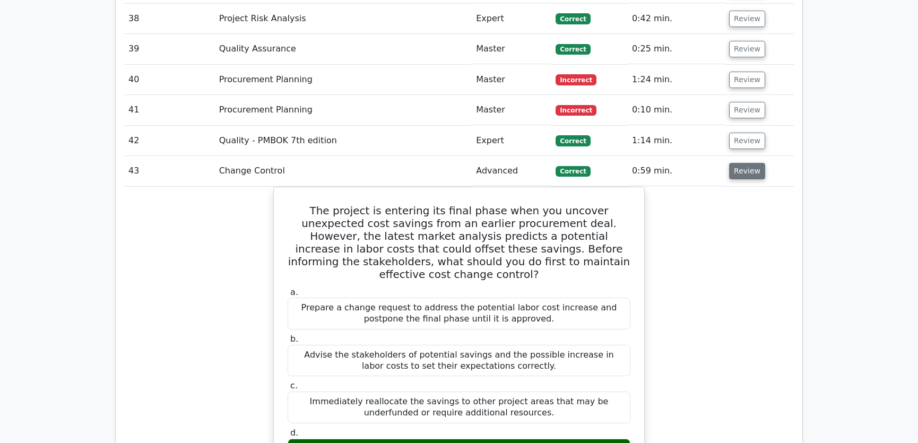
click at [748, 163] on button "Review" at bounding box center [747, 171] width 36 height 16
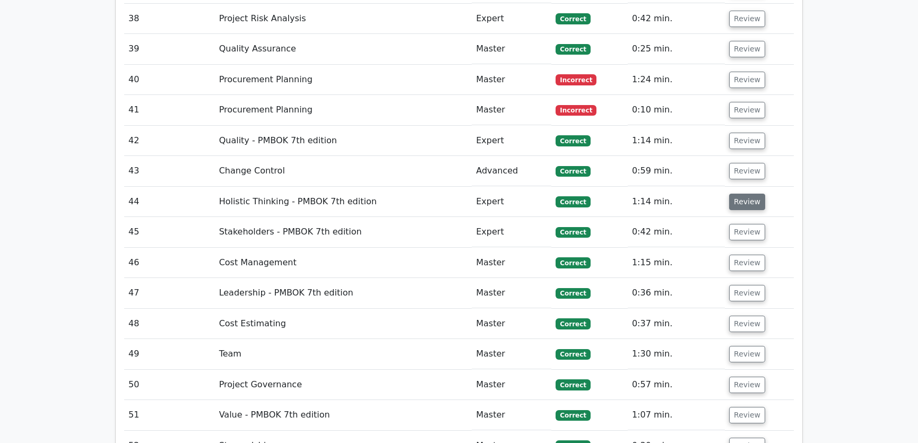
click at [748, 194] on button "Review" at bounding box center [747, 202] width 36 height 16
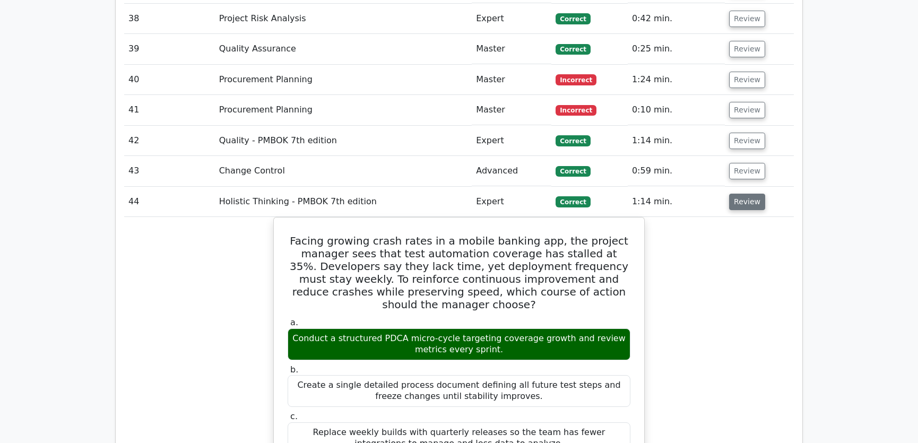
scroll to position [2812, 0]
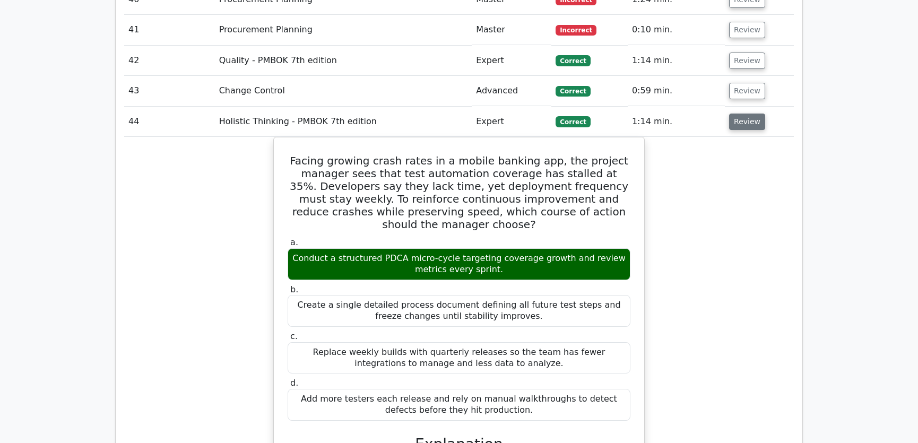
click at [746, 113] on button "Review" at bounding box center [747, 121] width 36 height 16
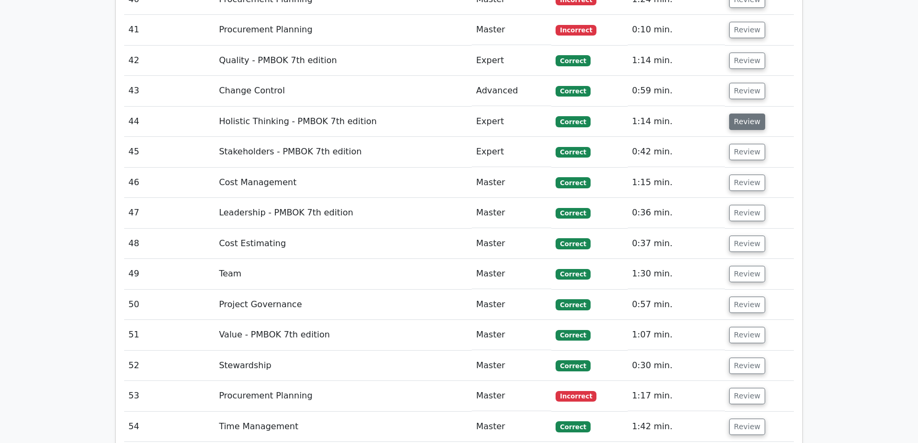
click at [745, 113] on button "Review" at bounding box center [747, 121] width 36 height 16
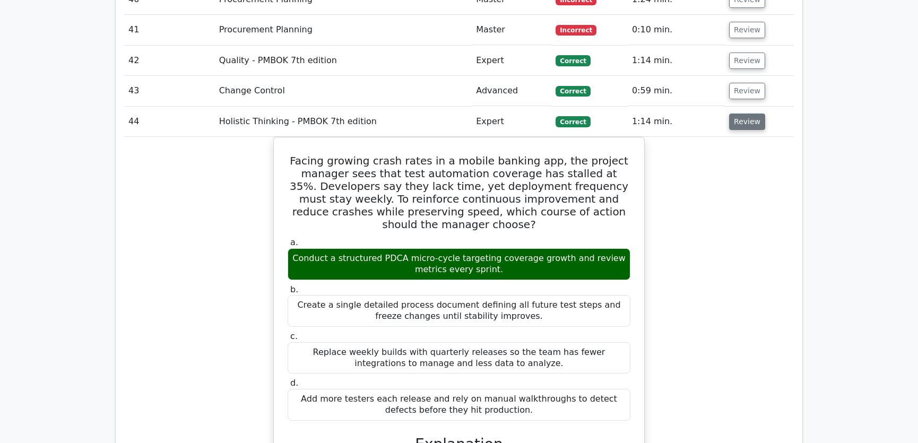
click at [745, 113] on button "Review" at bounding box center [747, 121] width 36 height 16
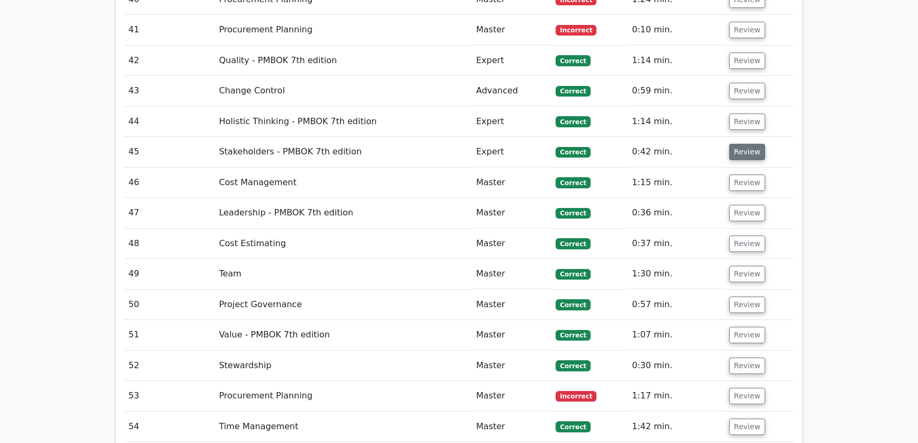
click at [741, 144] on button "Review" at bounding box center [747, 152] width 36 height 16
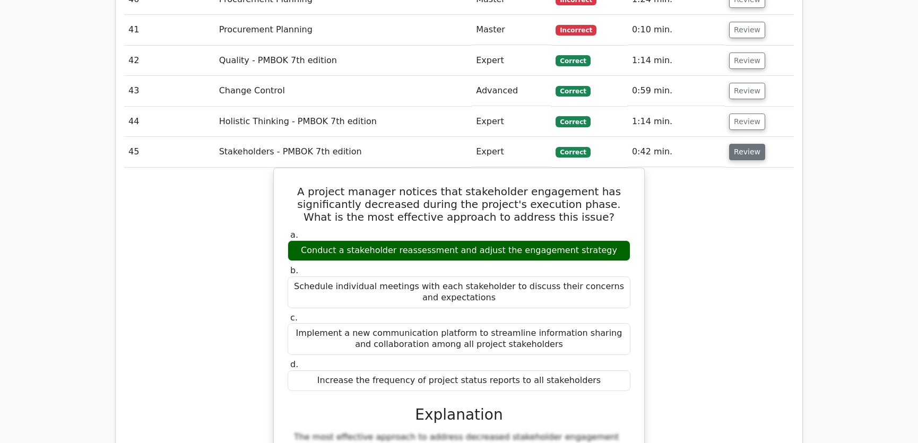
click at [741, 144] on button "Review" at bounding box center [747, 152] width 36 height 16
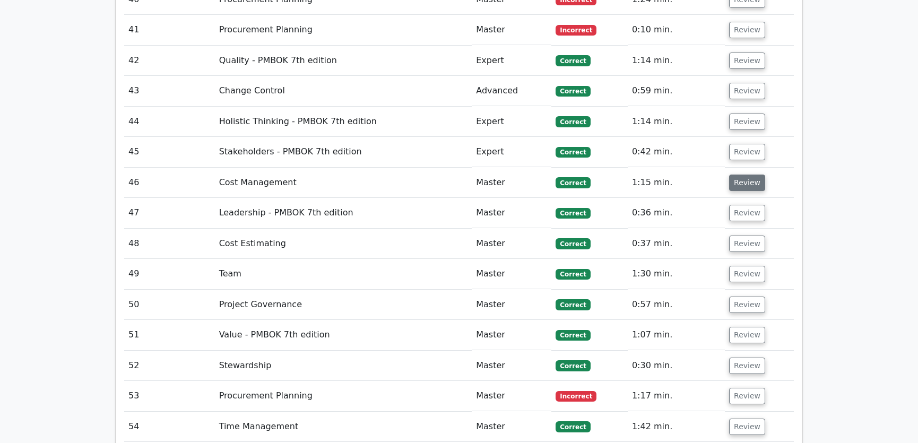
click at [742, 174] on button "Review" at bounding box center [747, 182] width 36 height 16
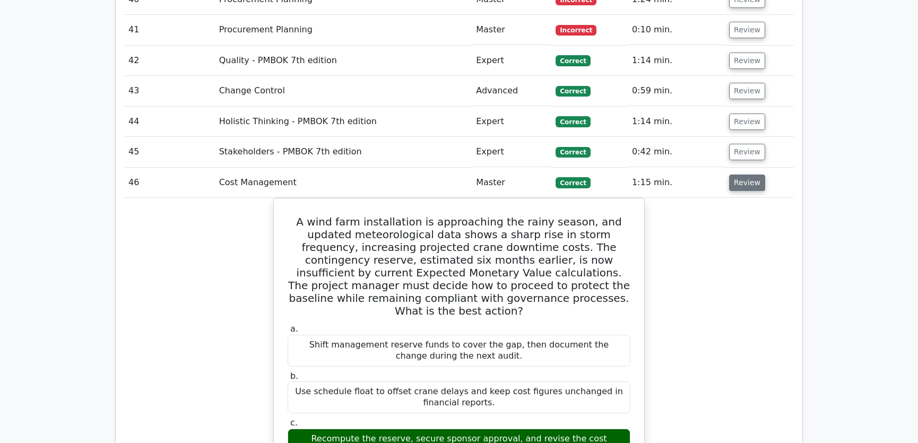
click at [742, 174] on button "Review" at bounding box center [747, 182] width 36 height 16
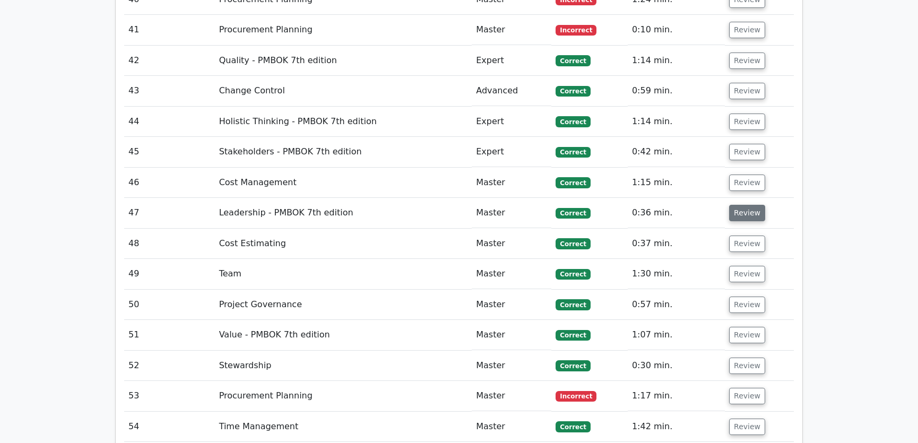
click at [741, 205] on button "Review" at bounding box center [747, 213] width 36 height 16
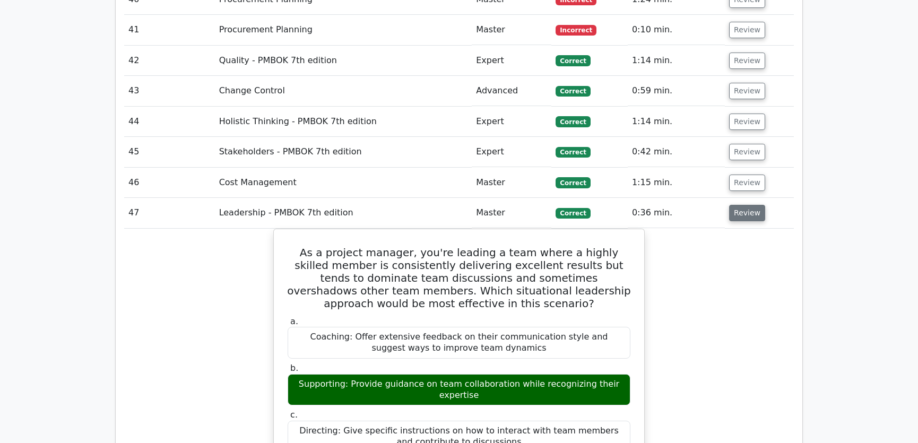
scroll to position [2893, 0]
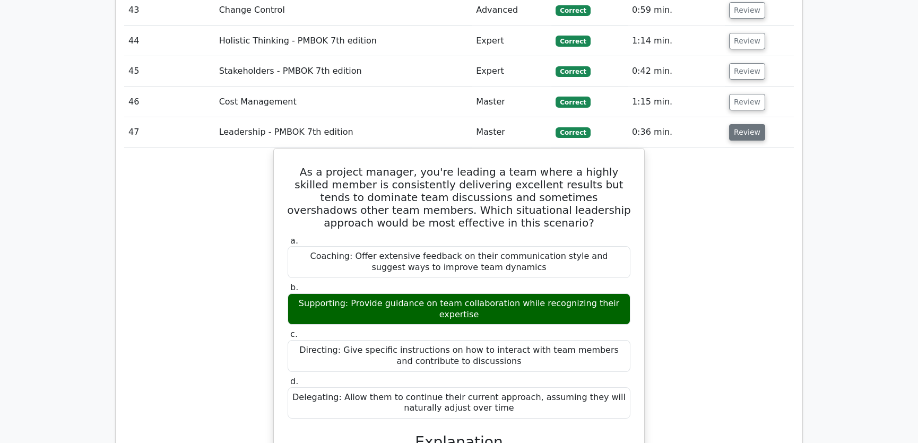
click at [743, 124] on button "Review" at bounding box center [747, 132] width 36 height 16
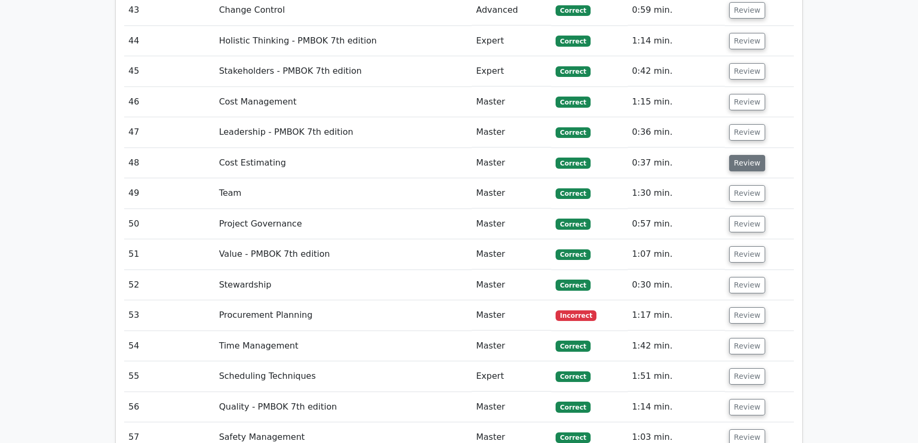
click at [743, 155] on button "Review" at bounding box center [747, 163] width 36 height 16
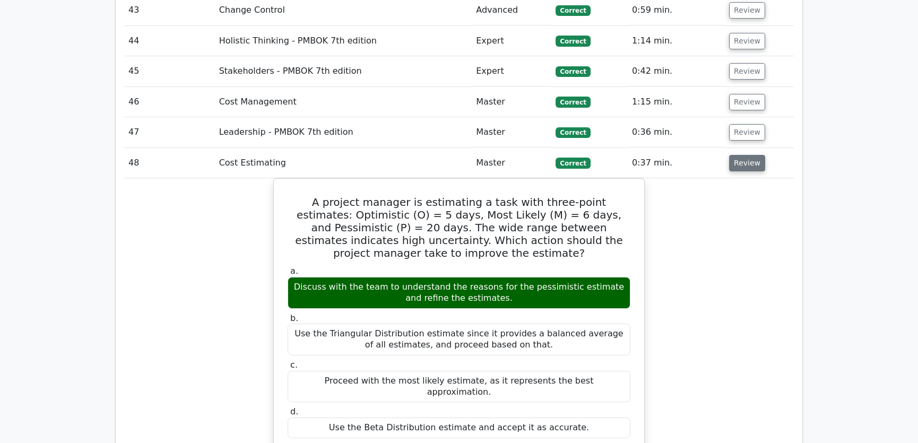
click at [743, 155] on button "Review" at bounding box center [747, 163] width 36 height 16
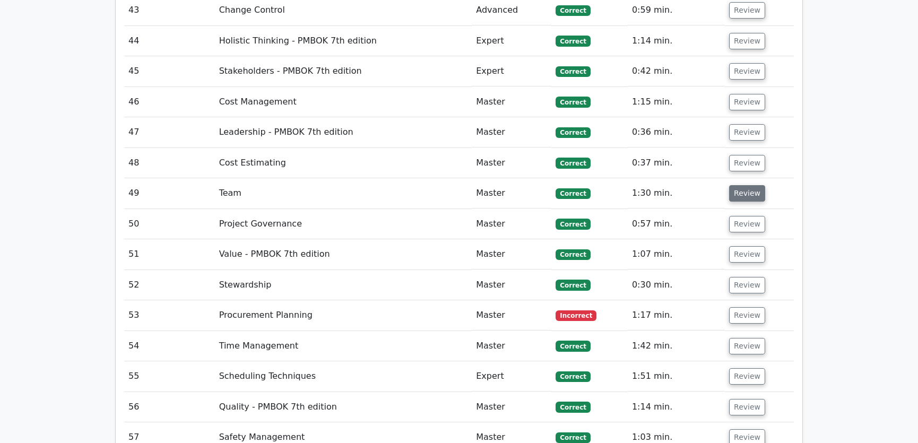
click at [743, 185] on button "Review" at bounding box center [747, 193] width 36 height 16
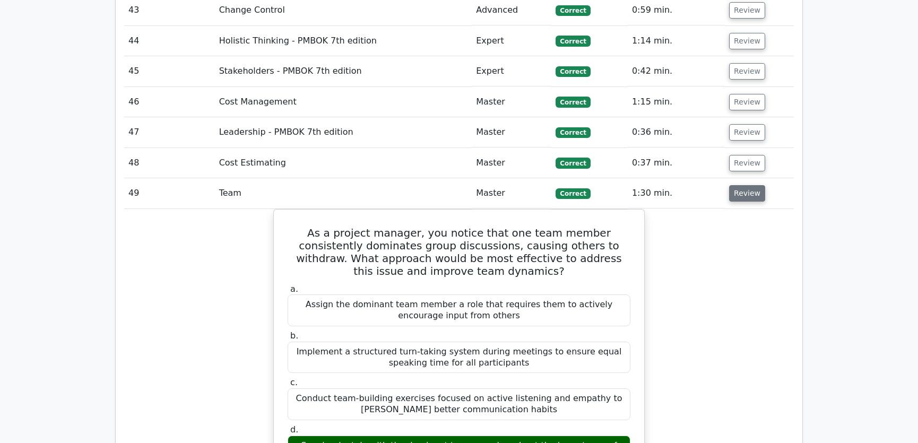
click at [743, 185] on button "Review" at bounding box center [747, 193] width 36 height 16
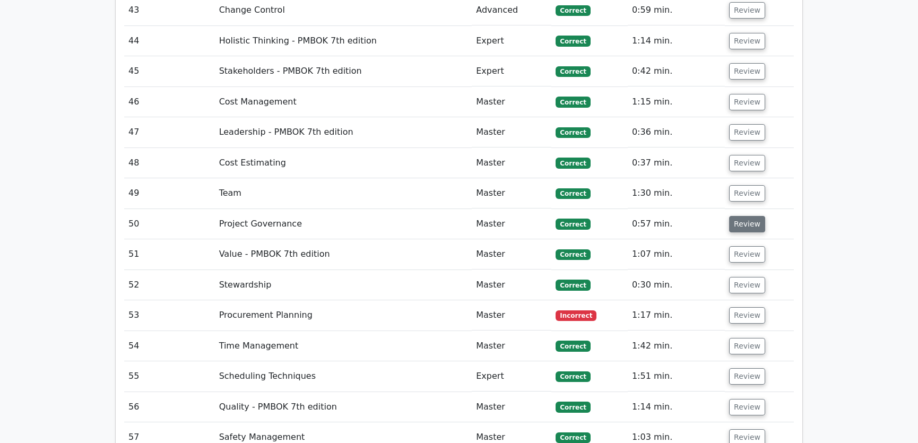
click at [743, 216] on button "Review" at bounding box center [747, 224] width 36 height 16
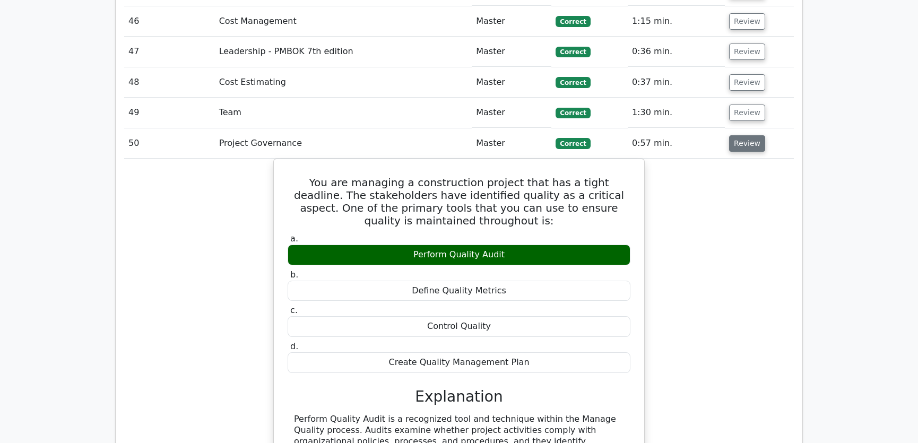
scroll to position [3134, 0]
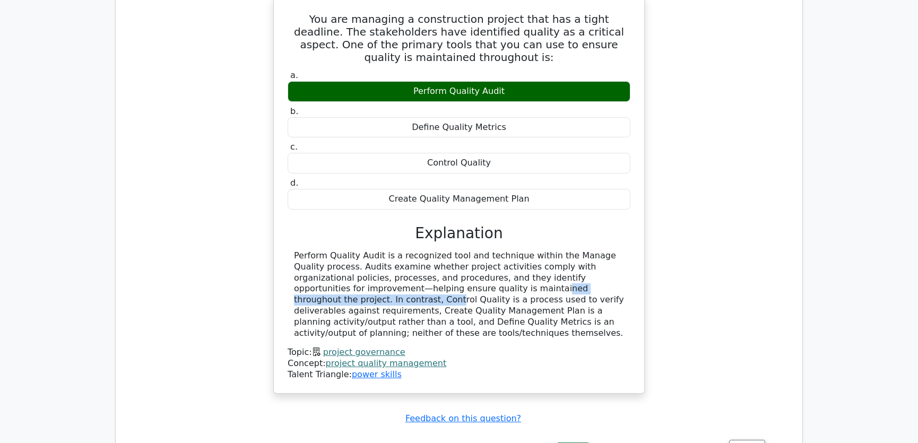
drag, startPoint x: 327, startPoint y: 246, endPoint x: 493, endPoint y: 246, distance: 165.5
click at [493, 250] on div "Perform Quality Audit is a recognized tool and technique within the Manage Qual…" at bounding box center [459, 294] width 330 height 88
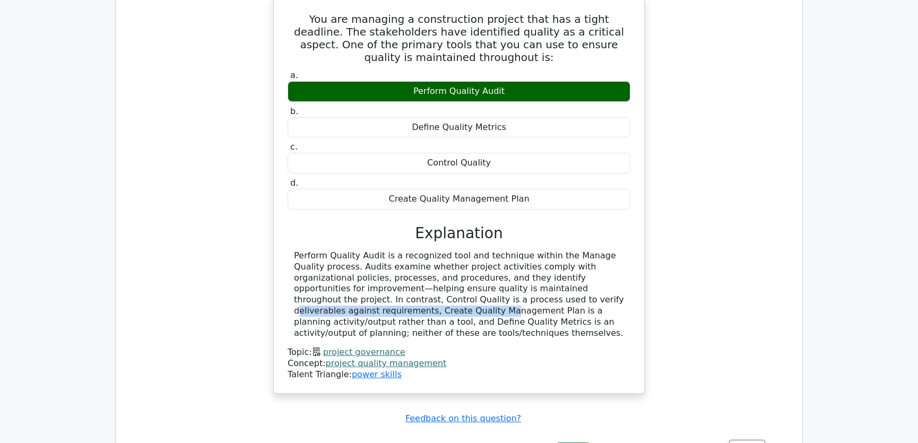
drag, startPoint x: 322, startPoint y: 257, endPoint x: 511, endPoint y: 258, distance: 188.3
click at [511, 258] on div "Perform Quality Audit is a recognized tool and technique within the Manage Qual…" at bounding box center [459, 294] width 330 height 88
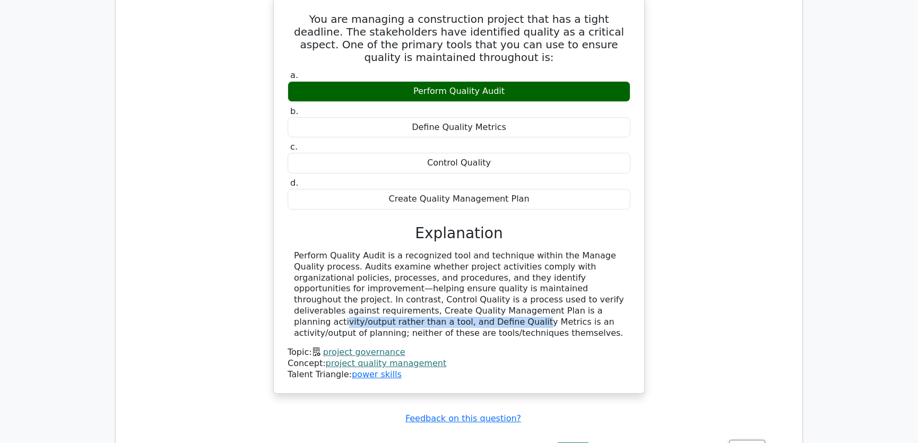
drag, startPoint x: 313, startPoint y: 270, endPoint x: 491, endPoint y: 267, distance: 177.2
click at [491, 267] on div "Perform Quality Audit is a recognized tool and technique within the Manage Qual…" at bounding box center [459, 294] width 330 height 88
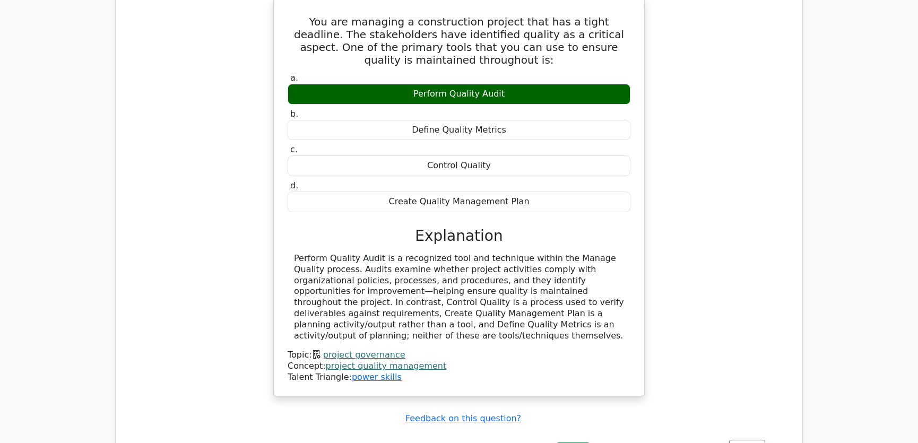
click at [756, 199] on div "You are managing a construction project that has a tight deadline. The stakehol…" at bounding box center [458, 203] width 669 height 411
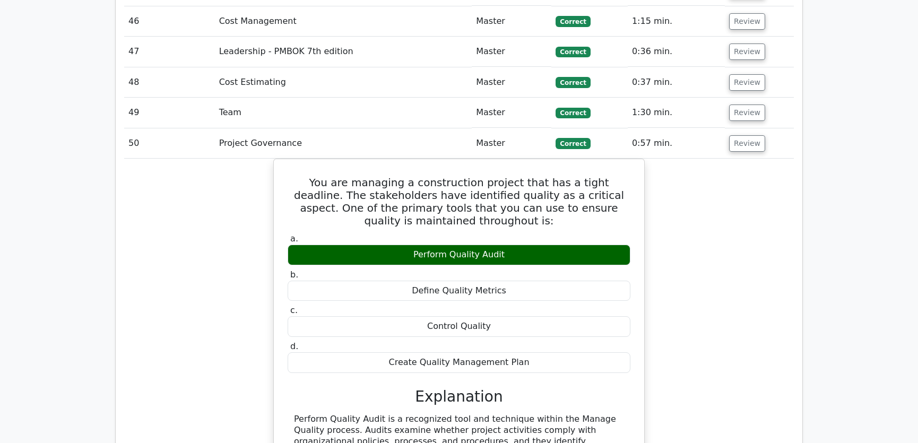
scroll to position [2893, 0]
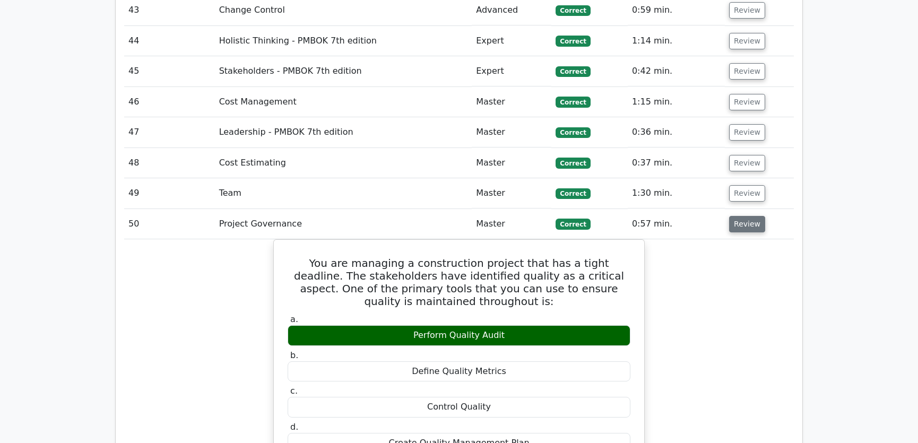
click at [746, 216] on button "Review" at bounding box center [747, 224] width 36 height 16
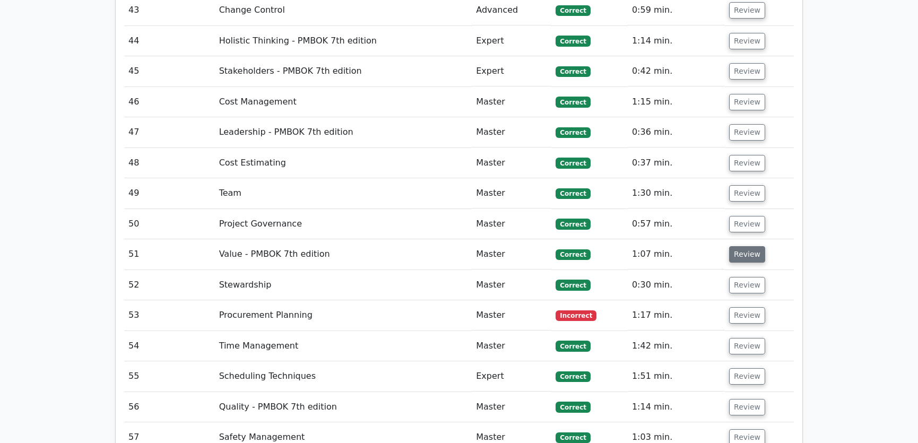
click at [744, 246] on button "Review" at bounding box center [747, 254] width 36 height 16
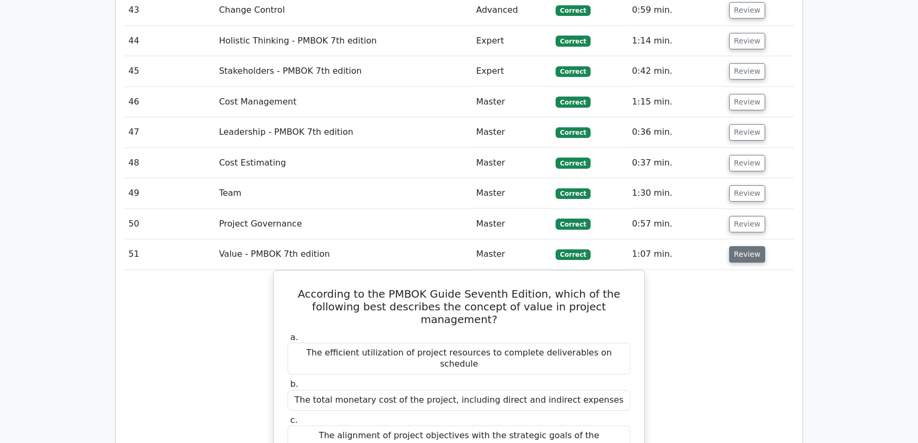
scroll to position [2973, 0]
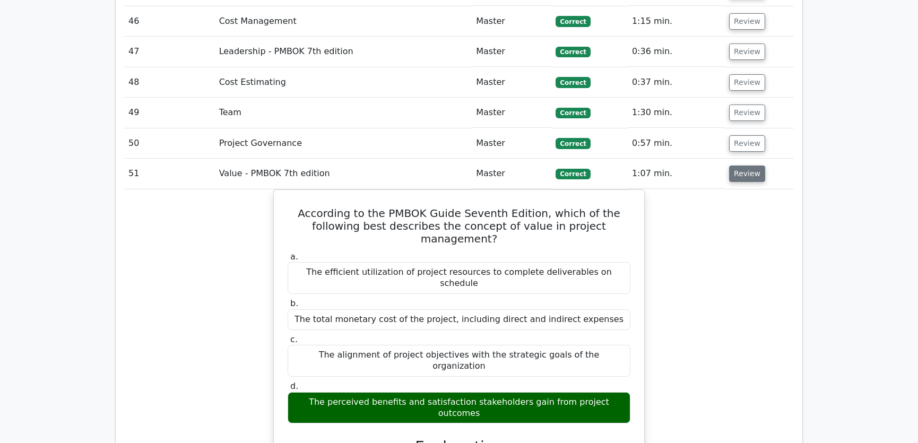
click at [745, 165] on button "Review" at bounding box center [747, 173] width 36 height 16
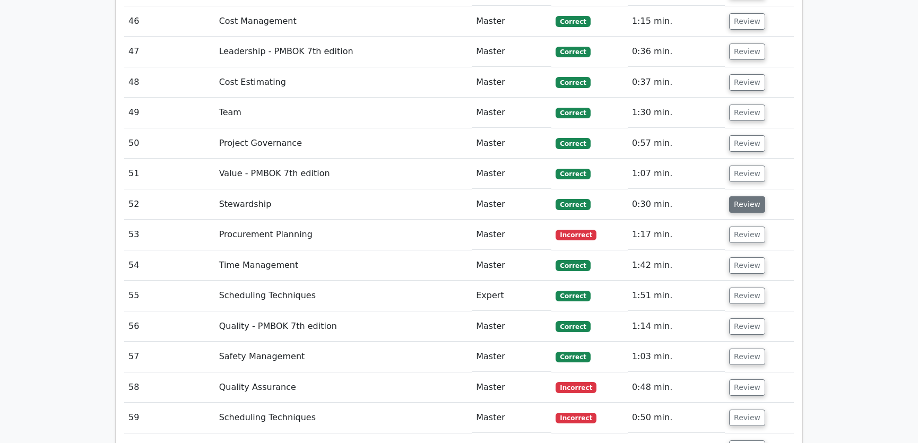
click at [745, 196] on button "Review" at bounding box center [747, 204] width 36 height 16
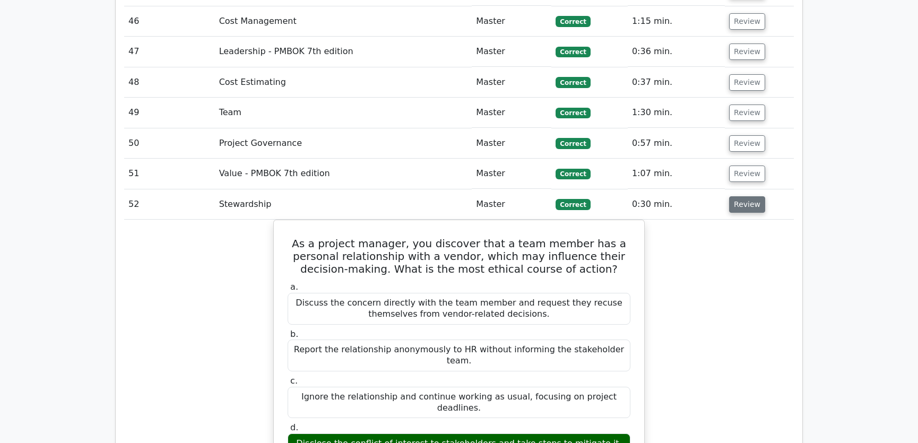
click at [745, 196] on button "Review" at bounding box center [747, 204] width 36 height 16
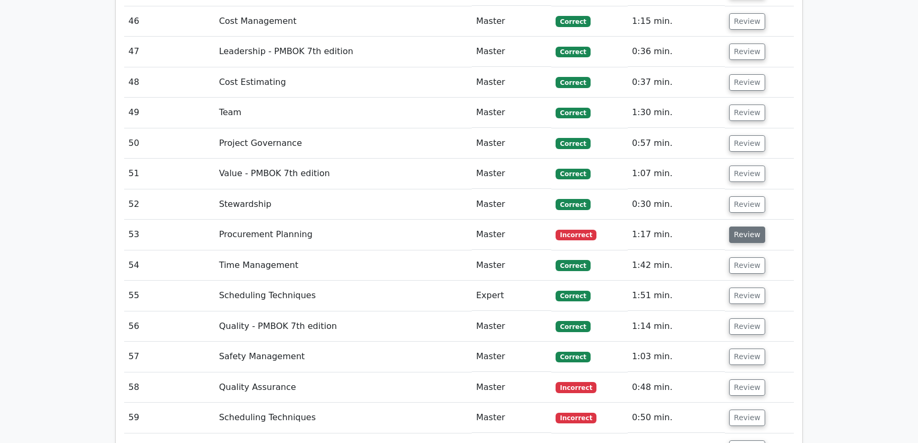
click at [744, 226] on button "Review" at bounding box center [747, 234] width 36 height 16
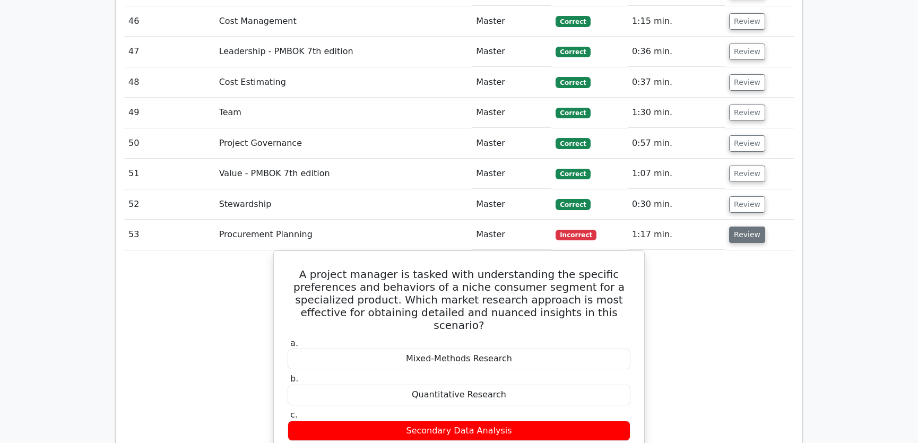
scroll to position [3053, 0]
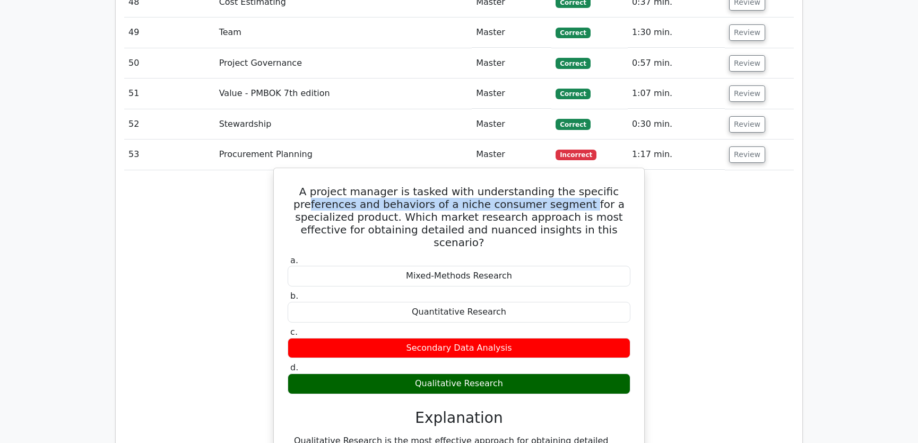
drag, startPoint x: 328, startPoint y: 163, endPoint x: 584, endPoint y: 163, distance: 255.6
click at [584, 185] on h5 "A project manager is tasked with understanding the specific preferences and beh…" at bounding box center [458, 217] width 345 height 64
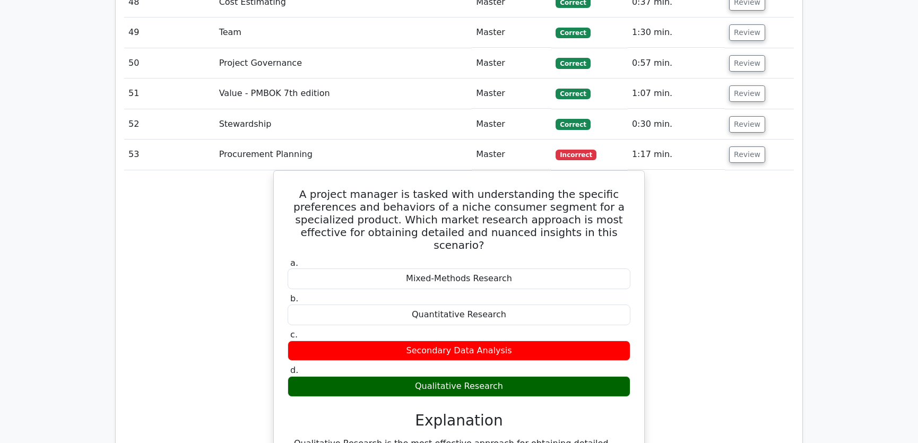
click at [719, 178] on div "A project manager is tasked with understanding the specific preferences and beh…" at bounding box center [458, 404] width 669 height 468
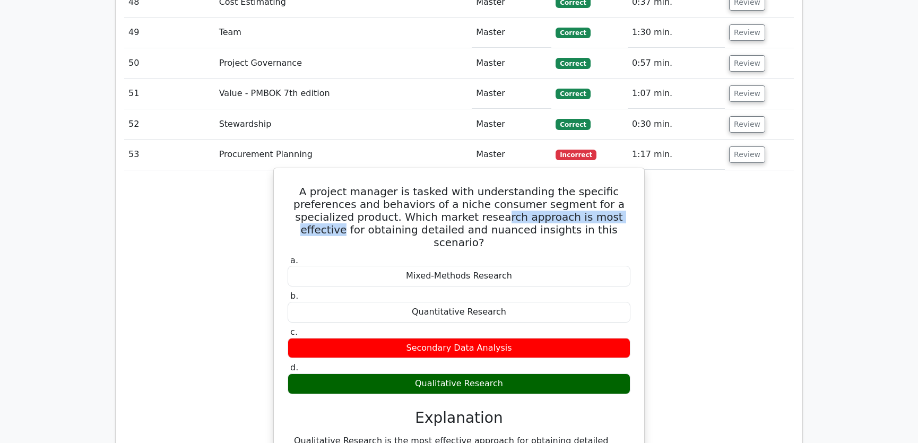
drag, startPoint x: 482, startPoint y: 176, endPoint x: 626, endPoint y: 176, distance: 143.7
click at [626, 185] on h5 "A project manager is tasked with understanding the specific preferences and beh…" at bounding box center [458, 217] width 345 height 64
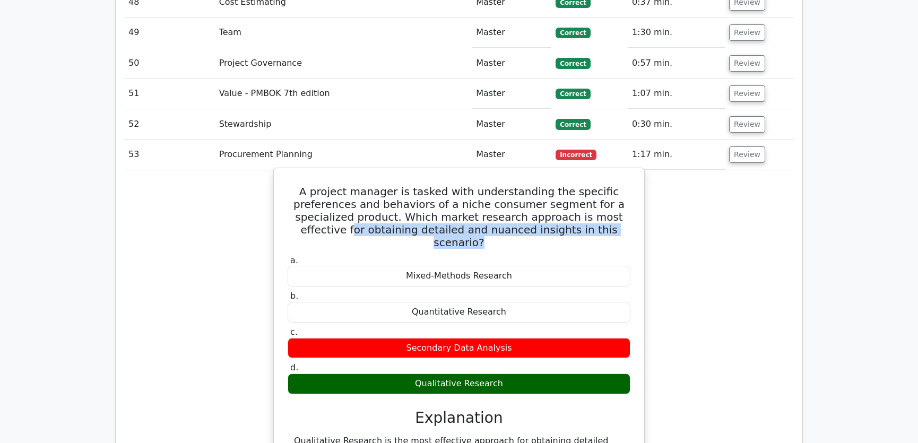
drag, startPoint x: 320, startPoint y: 188, endPoint x: 605, endPoint y: 186, distance: 284.8
click at [605, 186] on h5 "A project manager is tasked with understanding the specific preferences and beh…" at bounding box center [458, 217] width 345 height 64
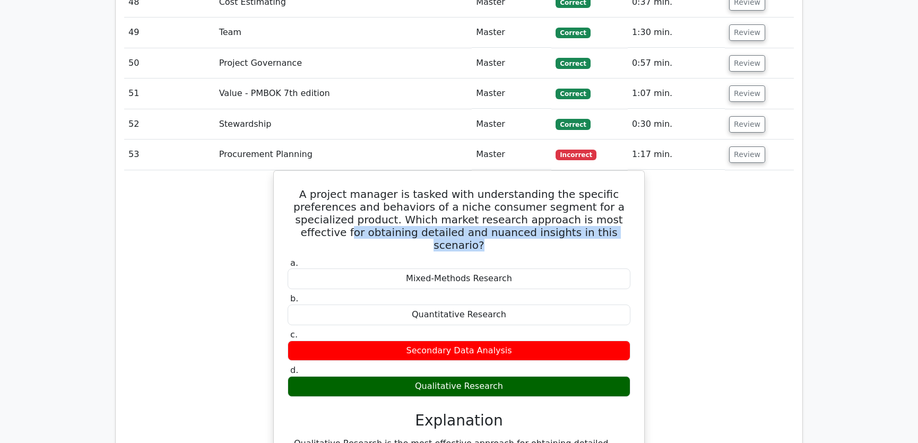
click at [711, 186] on div "A project manager is tasked with understanding the specific preferences and beh…" at bounding box center [458, 404] width 669 height 468
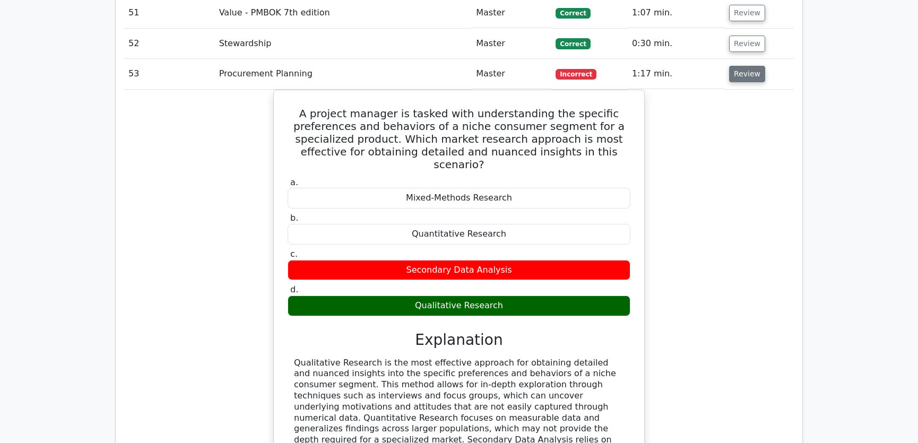
click at [737, 66] on button "Review" at bounding box center [747, 74] width 36 height 16
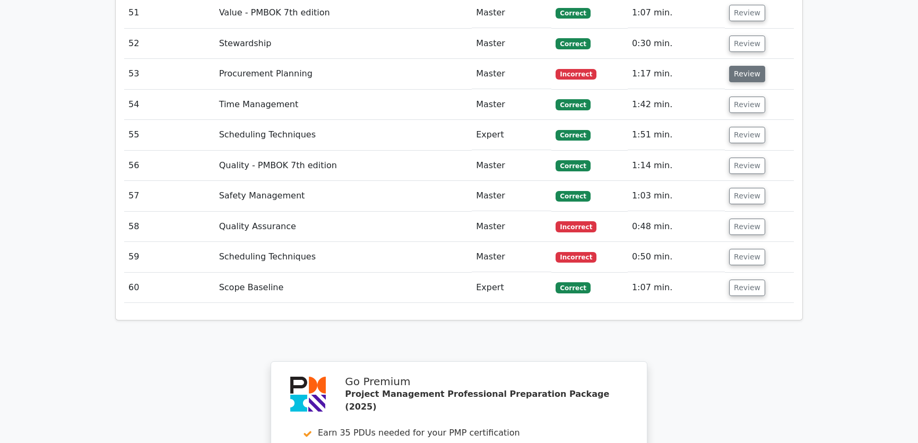
click at [754, 66] on button "Review" at bounding box center [747, 74] width 36 height 16
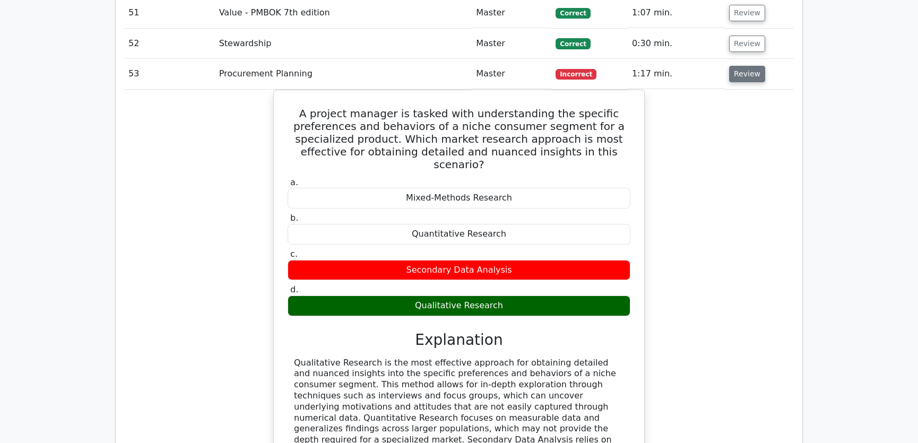
click at [753, 66] on button "Review" at bounding box center [747, 74] width 36 height 16
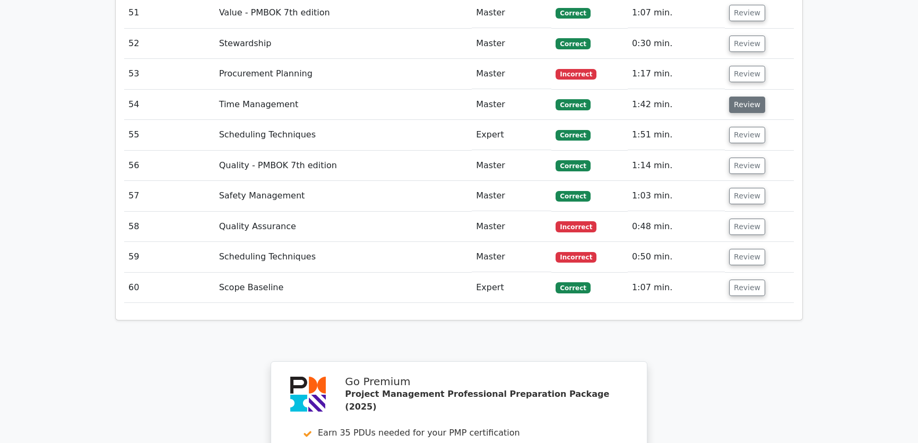
click at [741, 97] on button "Review" at bounding box center [747, 105] width 36 height 16
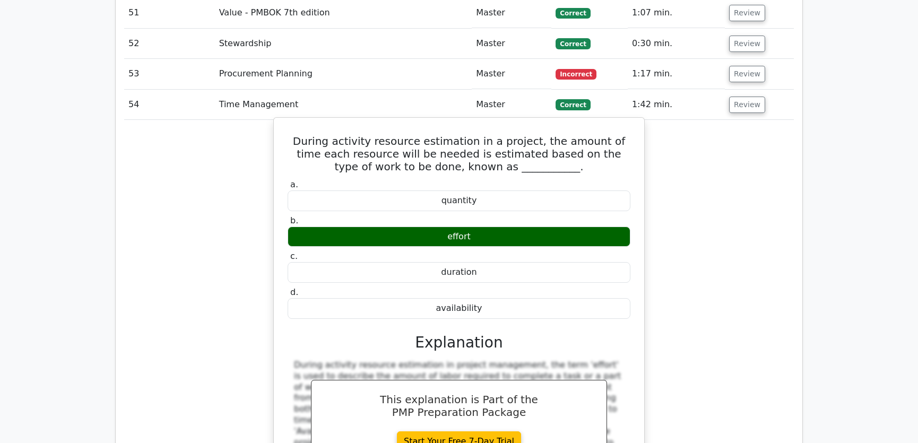
drag, startPoint x: 298, startPoint y: 99, endPoint x: 493, endPoint y: 268, distance: 257.9
click at [493, 268] on div "During activity resource estimation in a project, the amount of time each resou…" at bounding box center [459, 326] width 362 height 409
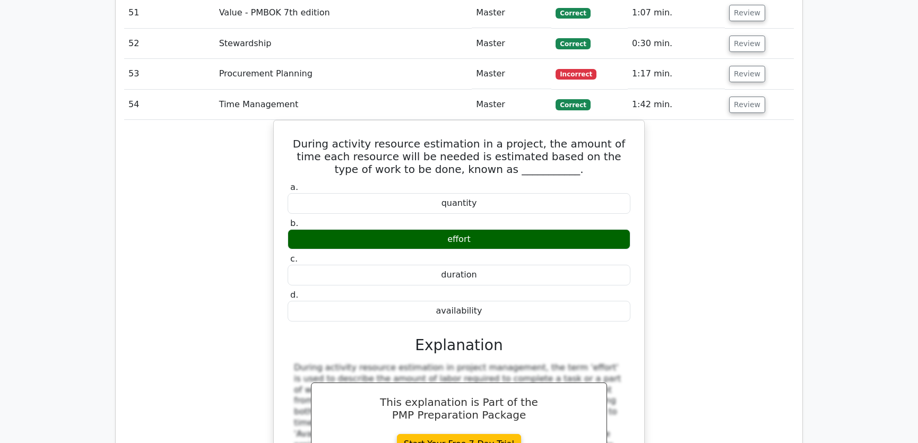
click at [696, 228] on div "During activity resource estimation in a project, the amount of time each resou…" at bounding box center [458, 335] width 669 height 431
click at [741, 97] on button "Review" at bounding box center [747, 105] width 36 height 16
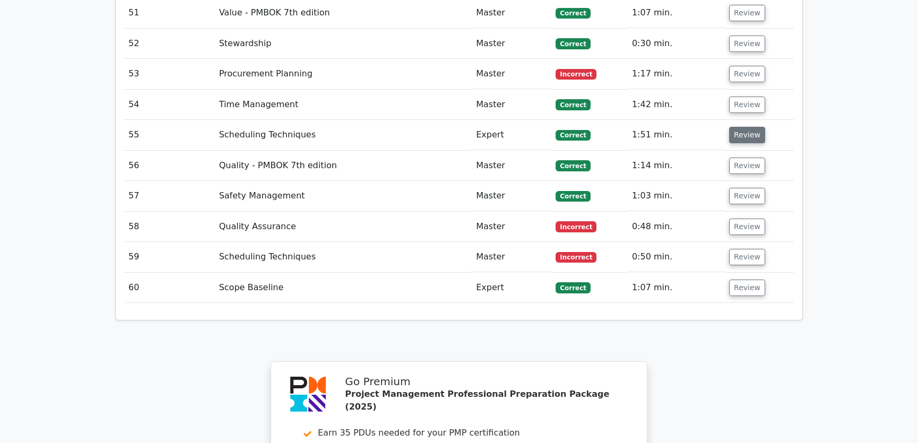
click at [741, 127] on button "Review" at bounding box center [747, 135] width 36 height 16
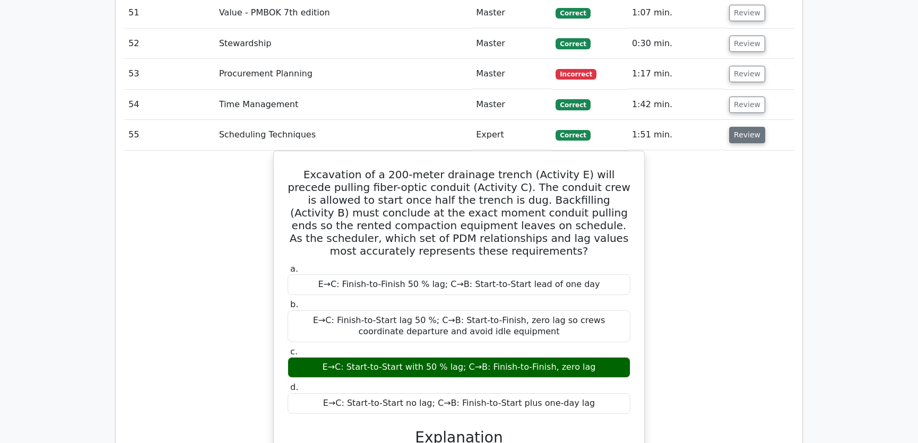
click at [741, 127] on button "Review" at bounding box center [747, 135] width 36 height 16
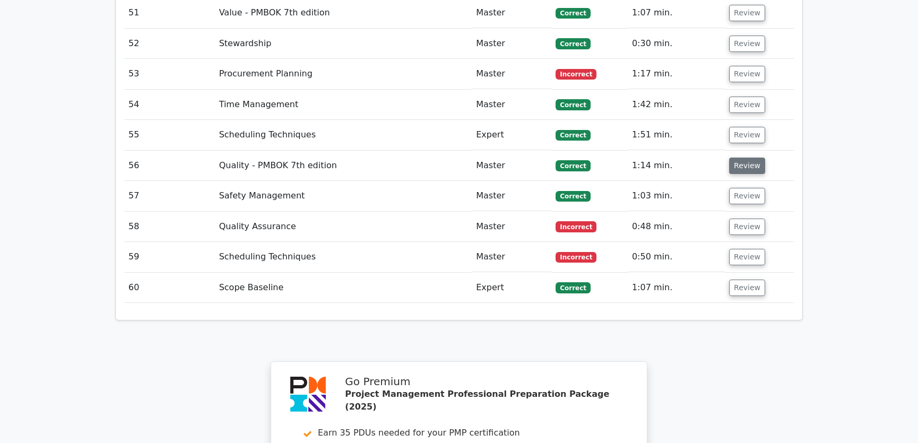
click at [740, 158] on button "Review" at bounding box center [747, 166] width 36 height 16
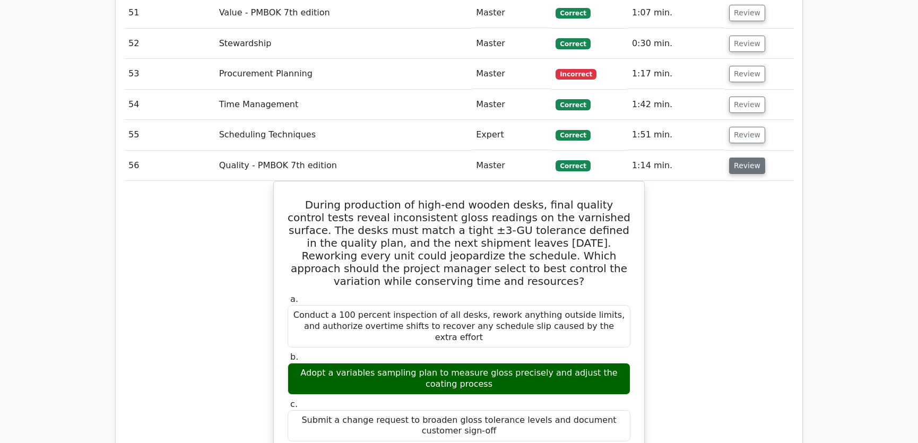
click at [740, 158] on button "Review" at bounding box center [747, 166] width 36 height 16
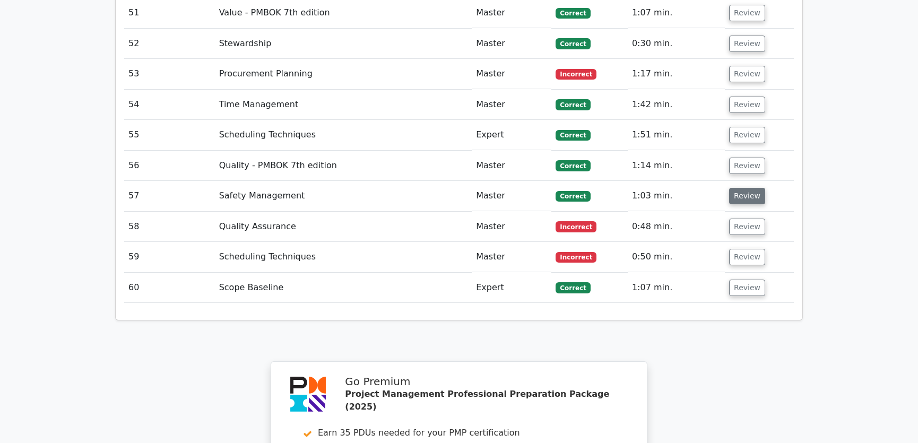
click at [738, 188] on button "Review" at bounding box center [747, 196] width 36 height 16
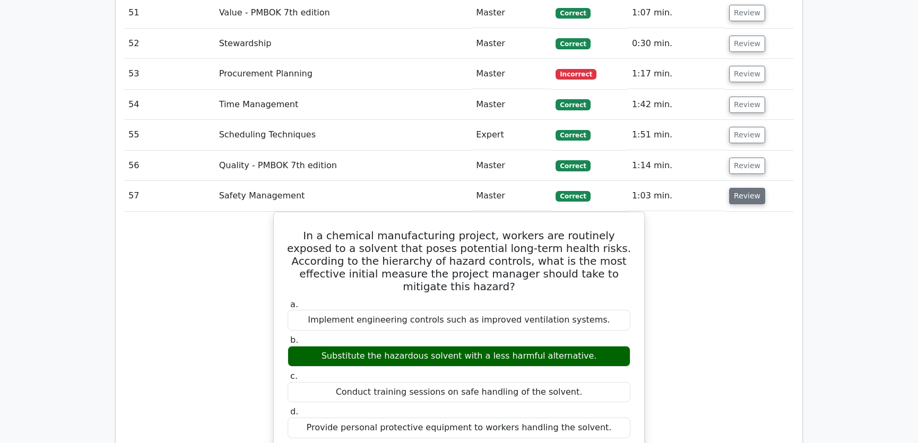
click at [741, 188] on button "Review" at bounding box center [747, 196] width 36 height 16
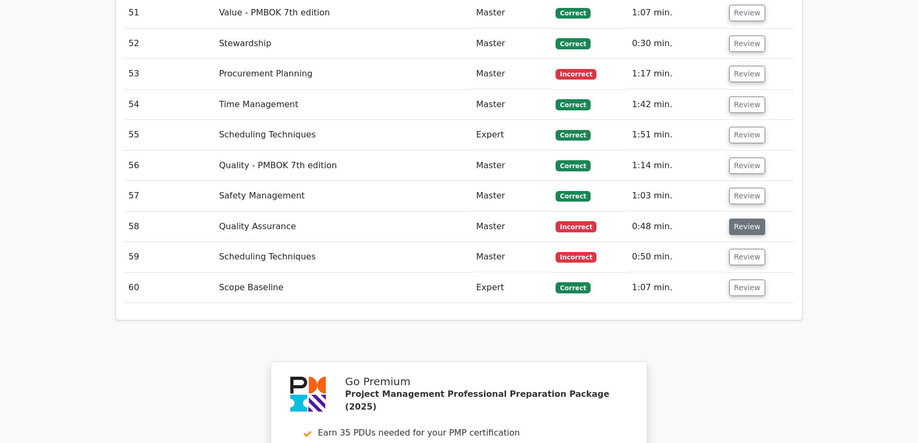
click at [745, 219] on button "Review" at bounding box center [747, 227] width 36 height 16
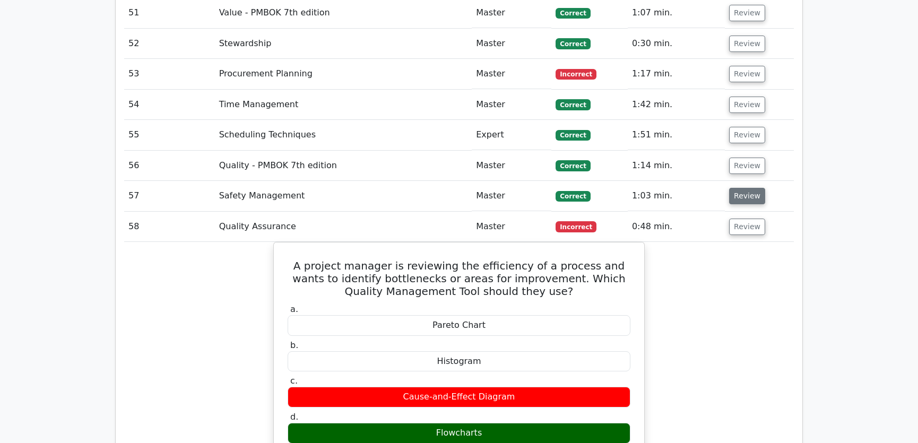
click at [744, 188] on button "Review" at bounding box center [747, 196] width 36 height 16
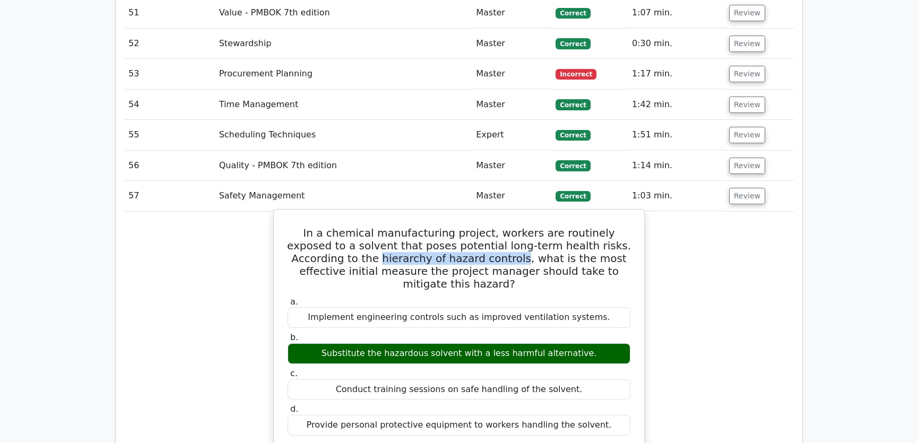
drag, startPoint x: 291, startPoint y: 215, endPoint x: 424, endPoint y: 219, distance: 132.6
click at [424, 226] on h5 "In a chemical manufacturing project, workers are routinely exposed to a solvent…" at bounding box center [458, 258] width 345 height 64
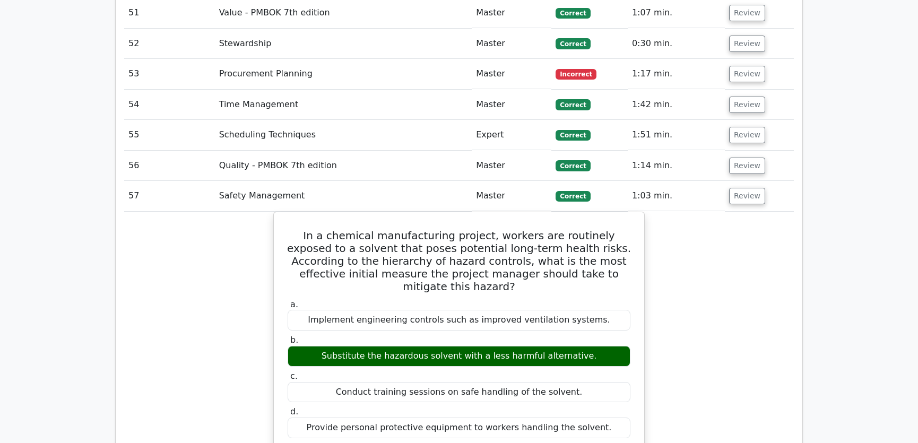
click at [732, 212] on div "In a chemical manufacturing project, workers are routinely exposed to a solvent…" at bounding box center [458, 433] width 669 height 442
click at [746, 188] on button "Review" at bounding box center [747, 196] width 36 height 16
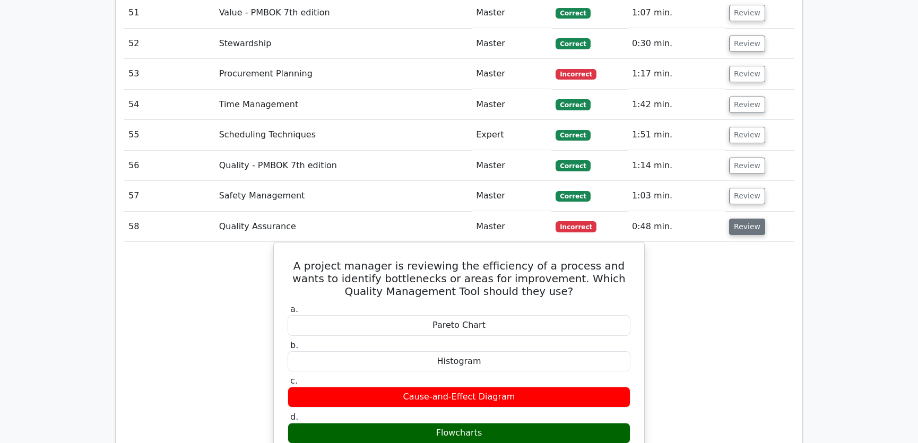
click at [739, 219] on button "Review" at bounding box center [747, 227] width 36 height 16
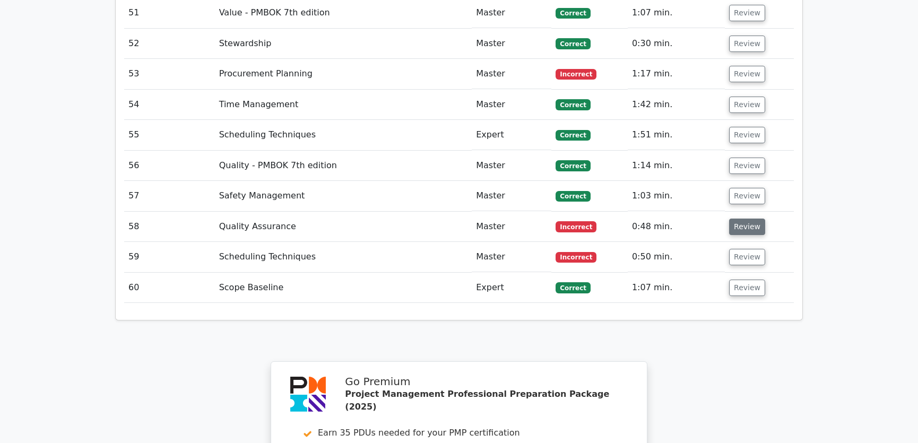
click at [739, 219] on button "Review" at bounding box center [747, 227] width 36 height 16
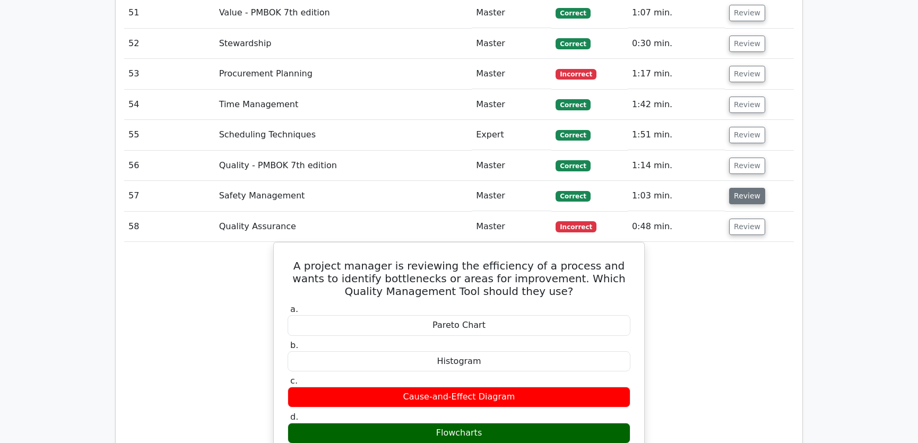
click at [743, 188] on button "Review" at bounding box center [747, 196] width 36 height 16
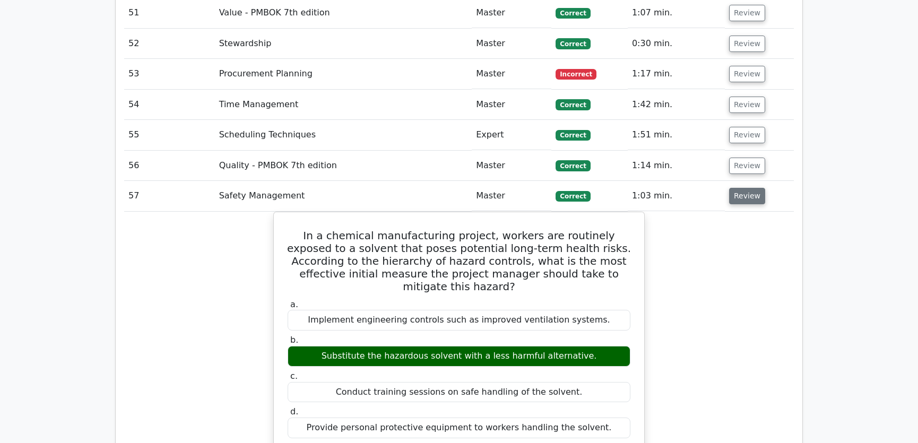
click at [743, 188] on button "Review" at bounding box center [747, 196] width 36 height 16
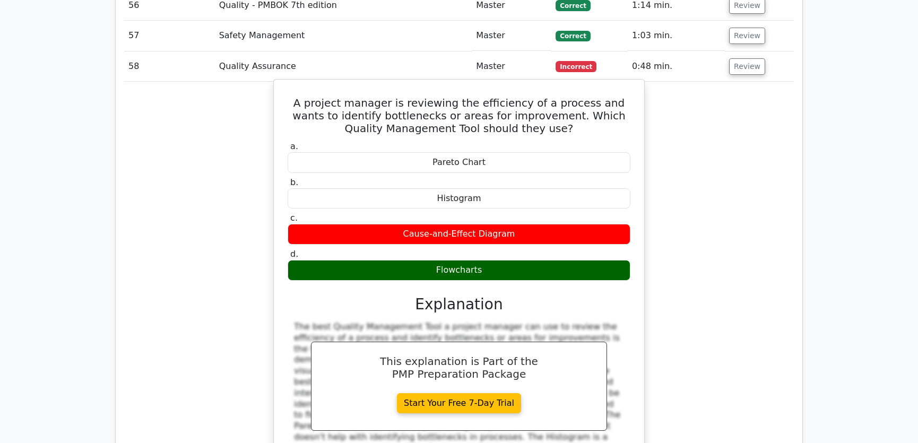
scroll to position [3214, 0]
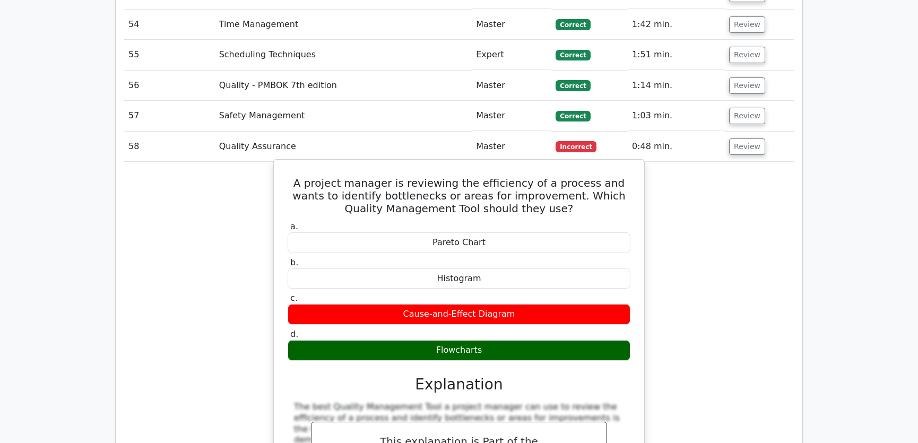
drag, startPoint x: 289, startPoint y: 141, endPoint x: 489, endPoint y: 310, distance: 261.9
click at [489, 310] on div "A project manager is reviewing the efficiency of a process and wants to identif…" at bounding box center [459, 385] width 362 height 442
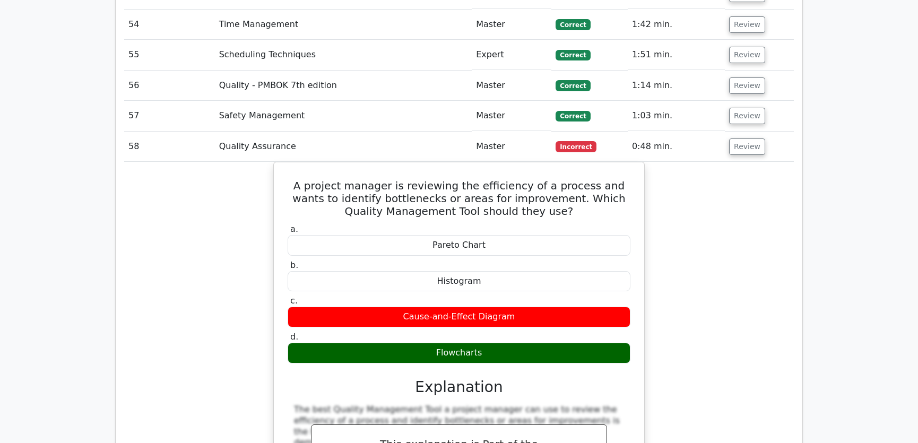
click at [703, 264] on div "A project manager is reviewing the efficiency of a process and wants to identif…" at bounding box center [458, 394] width 669 height 465
click at [744, 138] on button "Review" at bounding box center [747, 146] width 36 height 16
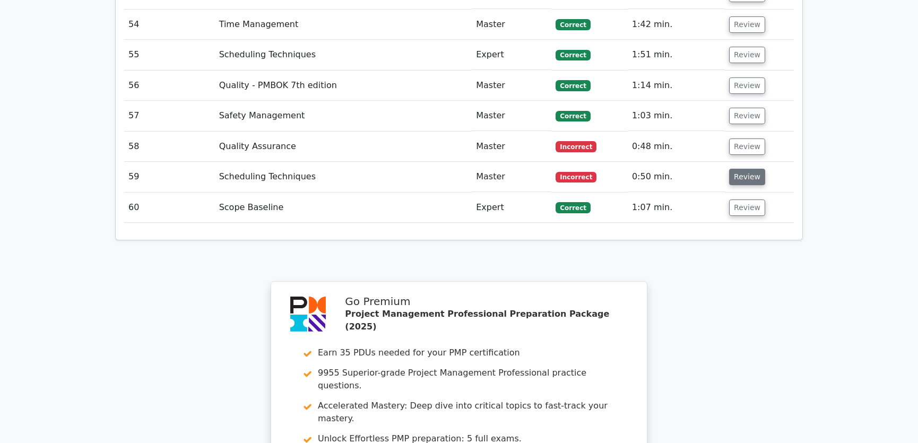
click at [741, 169] on button "Review" at bounding box center [747, 177] width 36 height 16
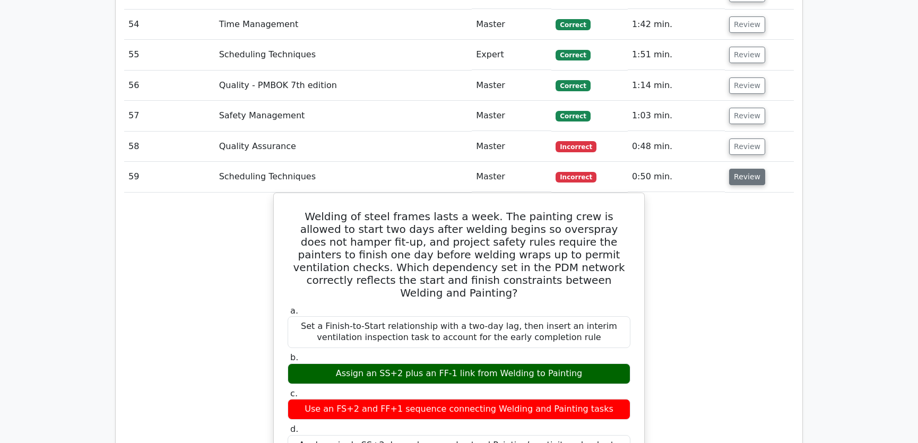
click at [739, 169] on button "Review" at bounding box center [747, 177] width 36 height 16
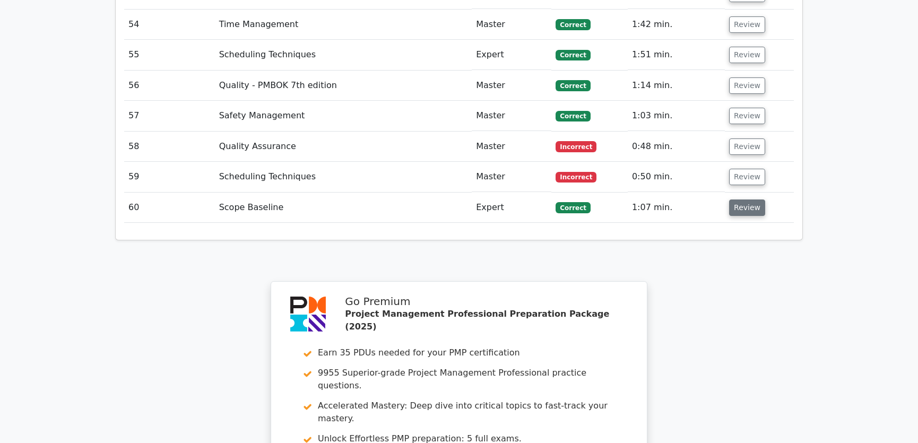
click at [738, 199] on button "Review" at bounding box center [747, 207] width 36 height 16
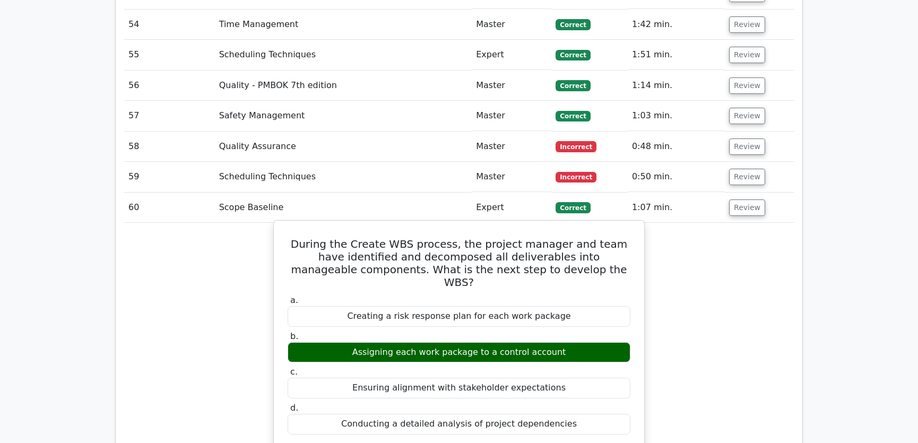
drag, startPoint x: 297, startPoint y: 200, endPoint x: 574, endPoint y: 371, distance: 325.4
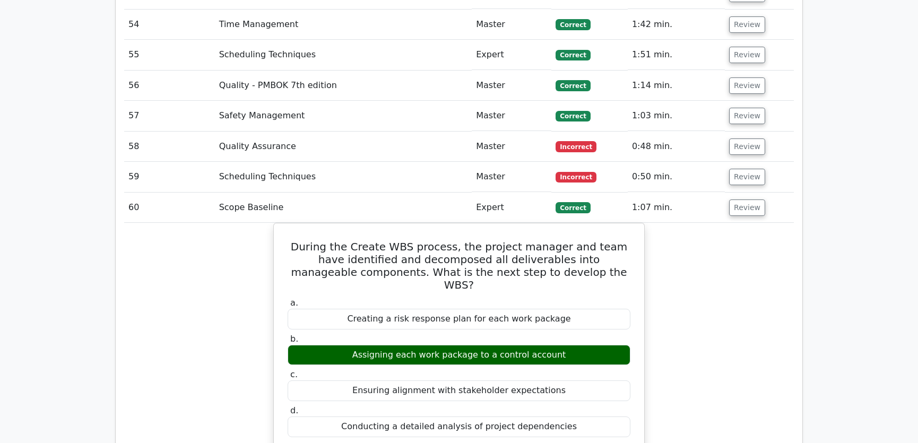
click at [739, 199] on button "Review" at bounding box center [747, 207] width 36 height 16
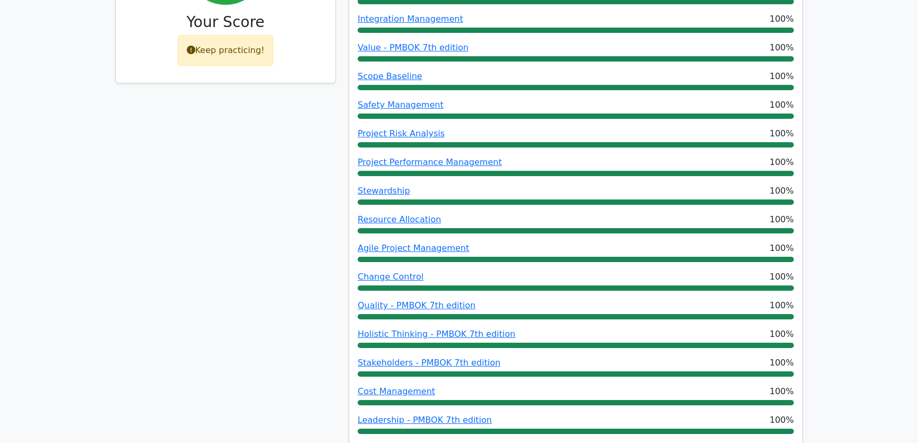
scroll to position [241, 0]
